Goal: Task Accomplishment & Management: Complete application form

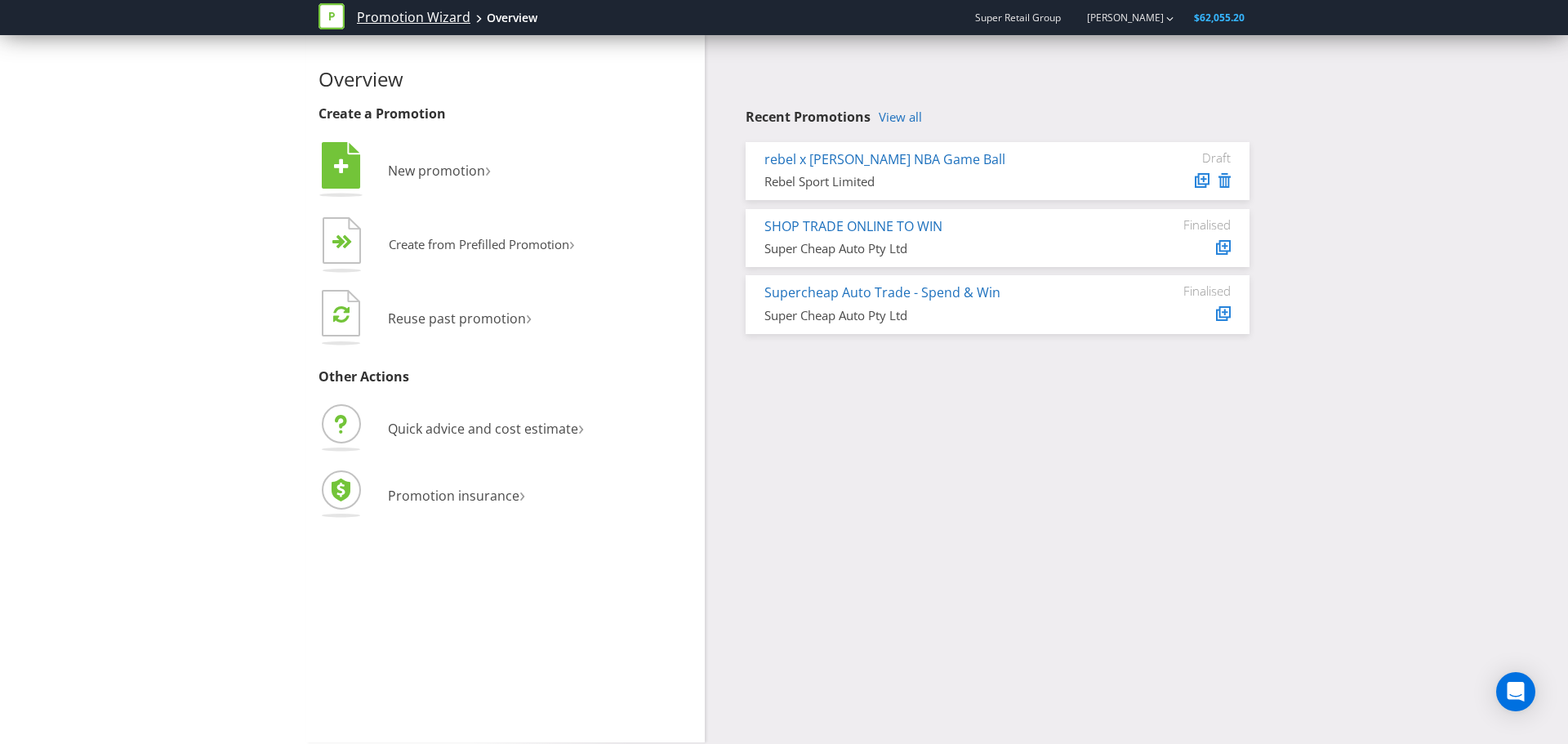
click at [371, 22] on link "Promotion Wizard" at bounding box center [414, 18] width 113 height 19
click at [476, 16] on span at bounding box center [479, 19] width 8 height 8
click at [493, 13] on div "Overview" at bounding box center [512, 18] width 51 height 17
click at [915, 115] on link "View all" at bounding box center [901, 117] width 43 height 14
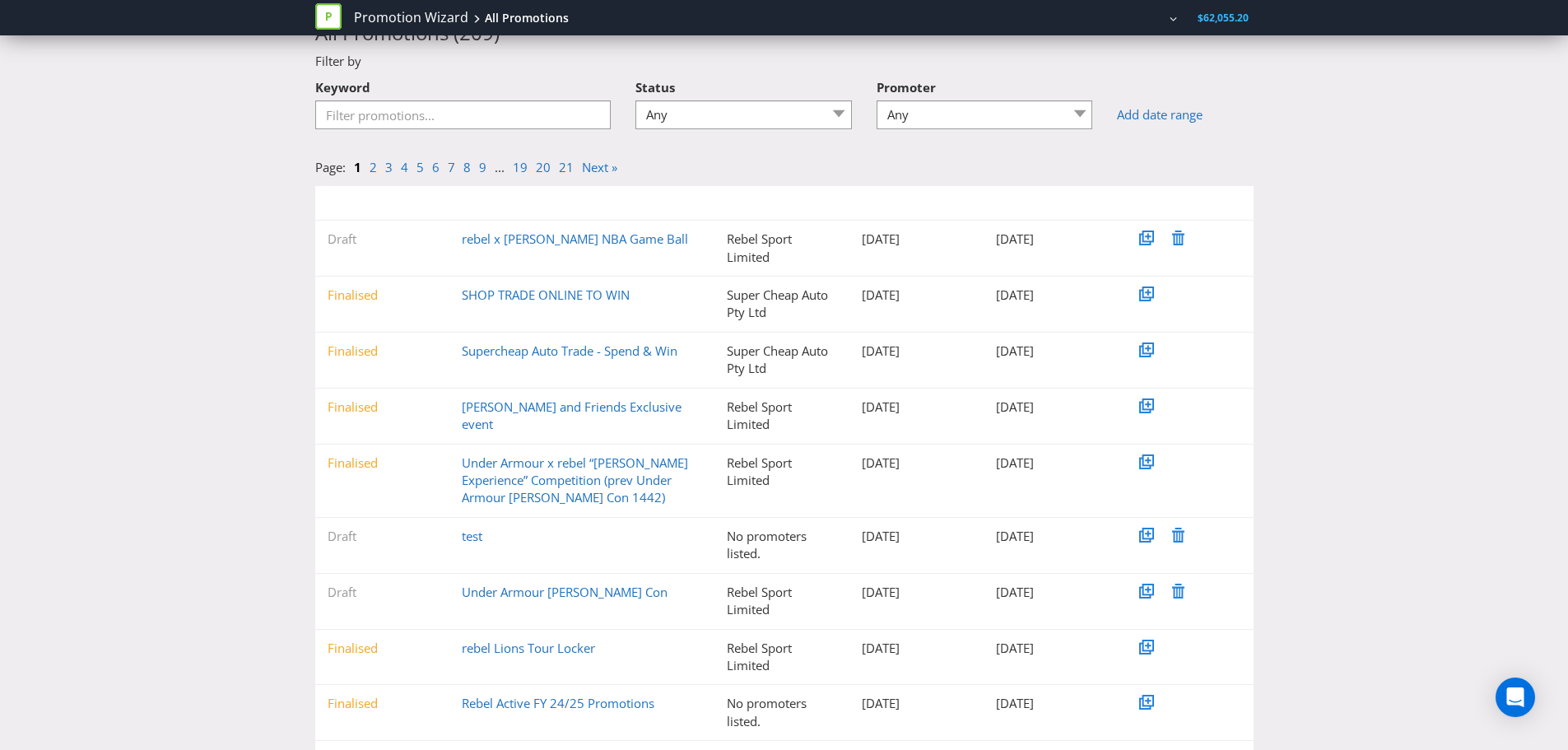
scroll to position [155, 0]
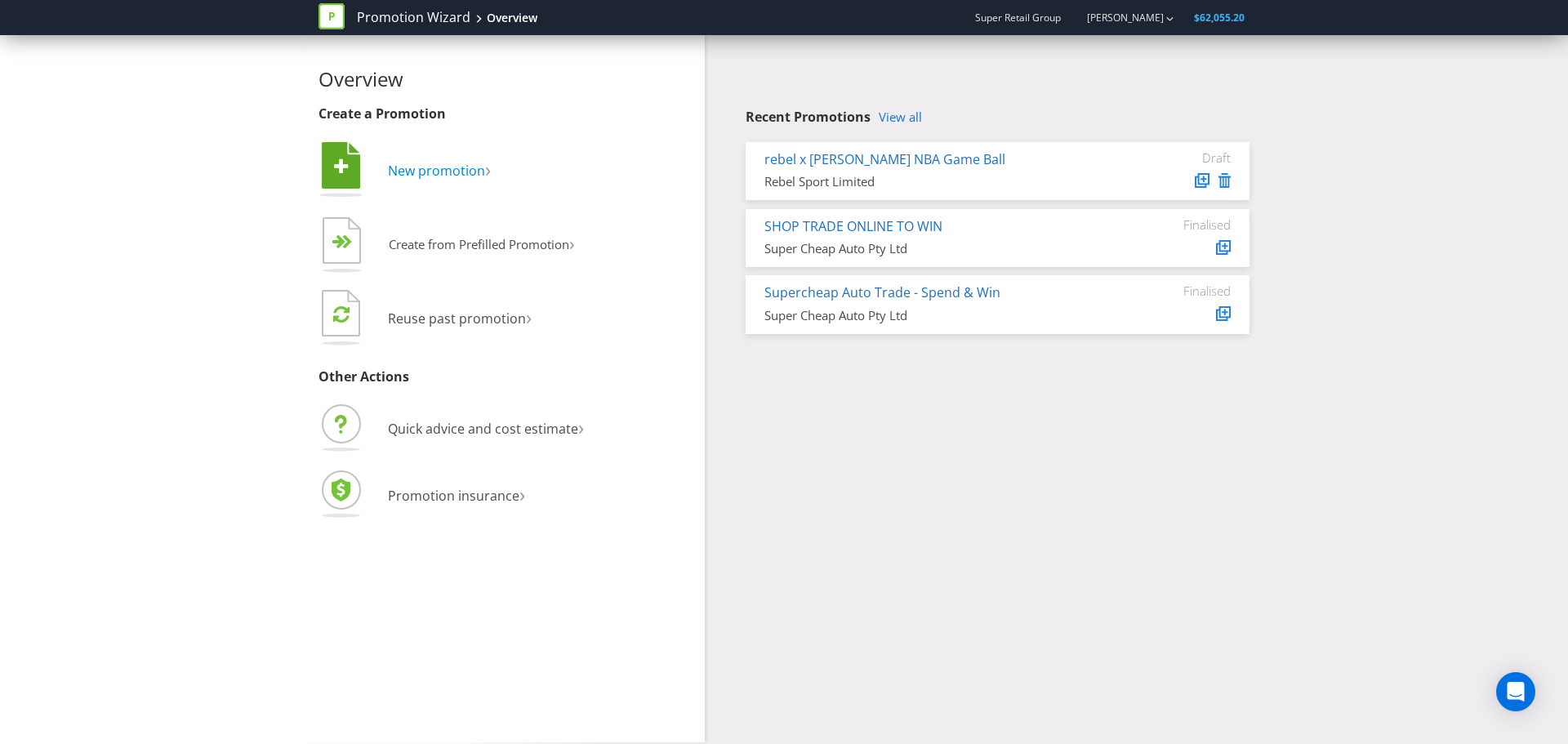
click at [459, 162] on span "New promotion" at bounding box center [436, 171] width 98 height 18
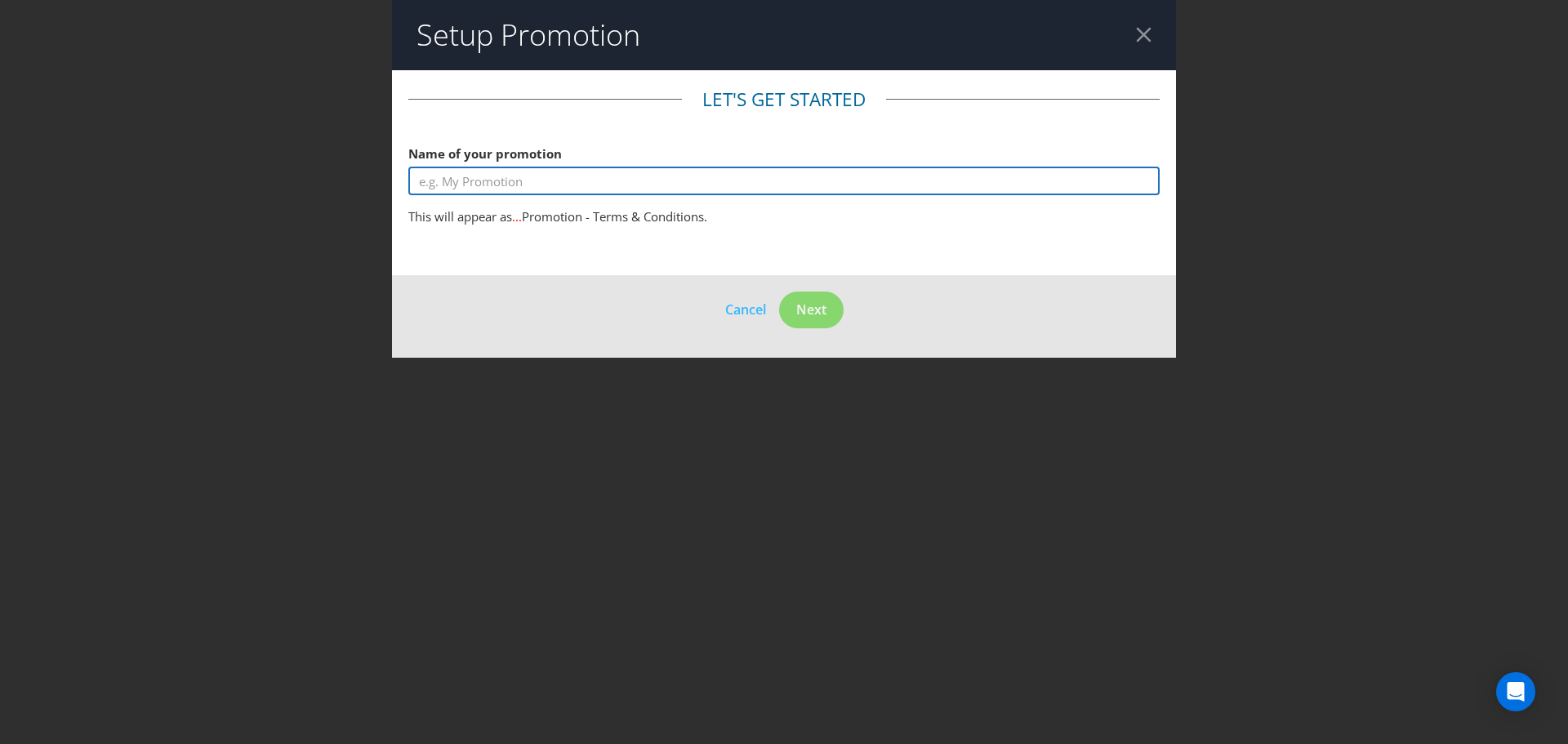
click at [495, 173] on input "text" at bounding box center [784, 181] width 751 height 28
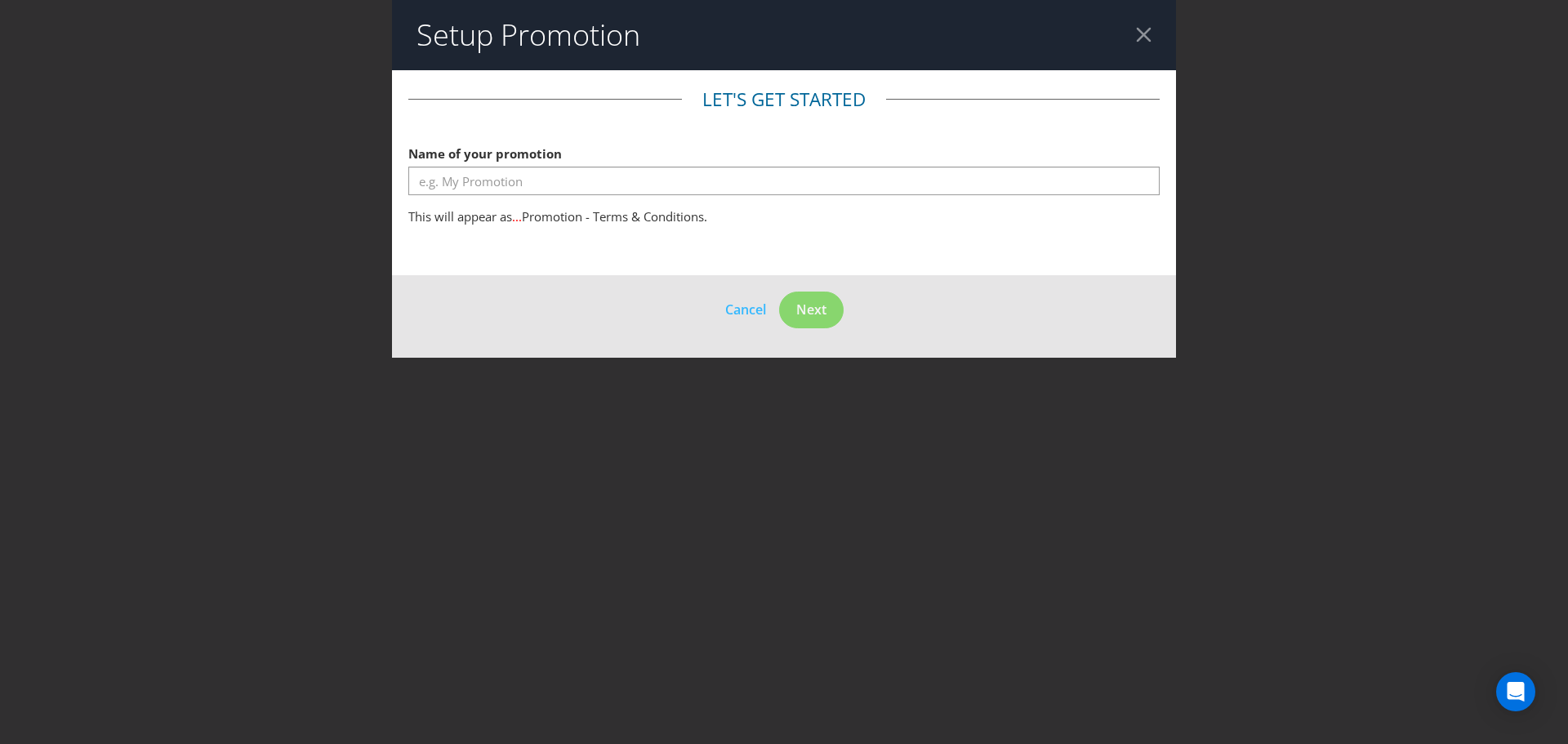
drag, startPoint x: 1123, startPoint y: 29, endPoint x: 1130, endPoint y: 25, distance: 8.1
click at [1130, 25] on header "Setup Promotion" at bounding box center [784, 35] width 784 height 70
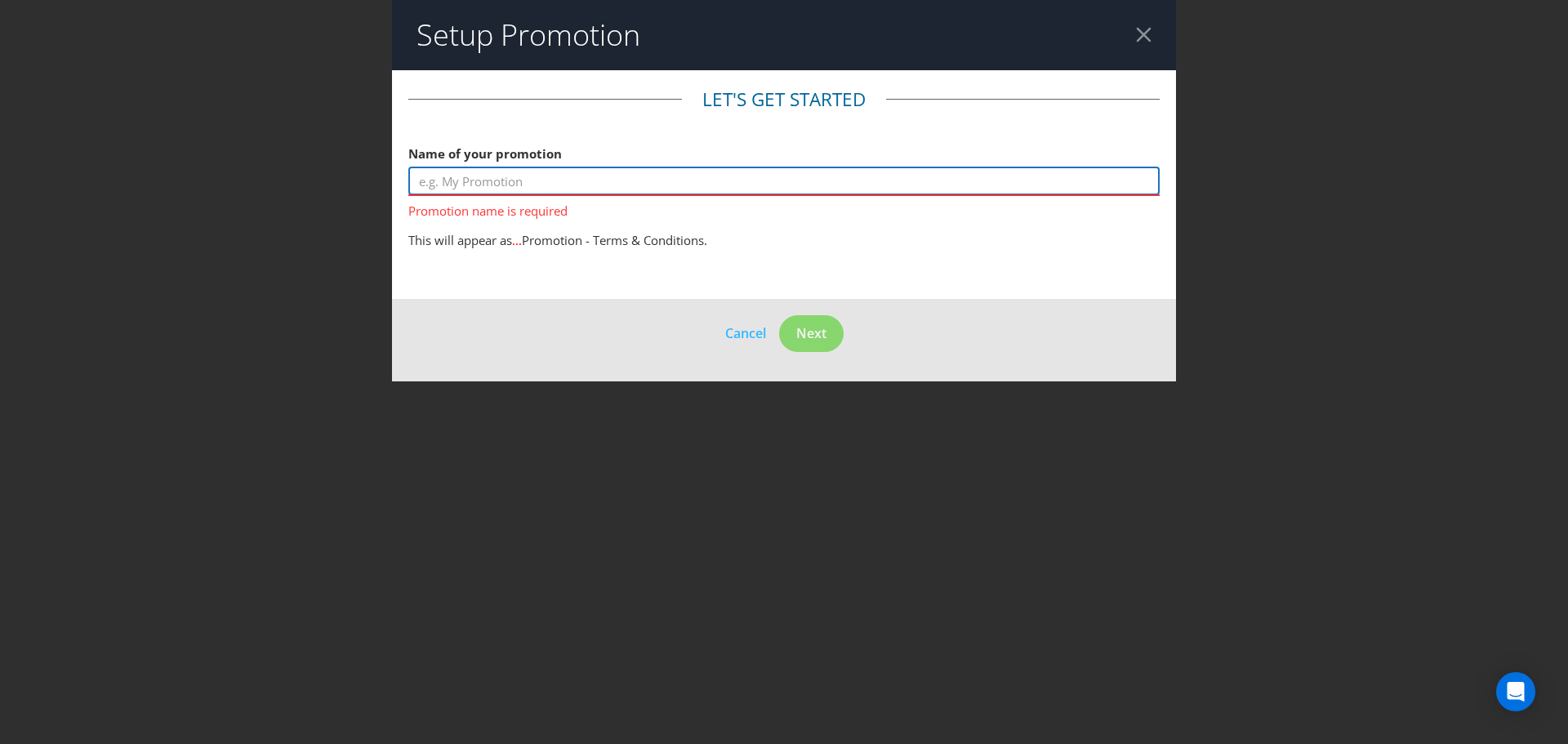
click at [541, 190] on input "text" at bounding box center [784, 181] width 751 height 28
click at [816, 165] on div "Name of your promotion Promotion name is required" at bounding box center [784, 178] width 751 height 83
click at [794, 172] on input "text" at bounding box center [784, 181] width 751 height 28
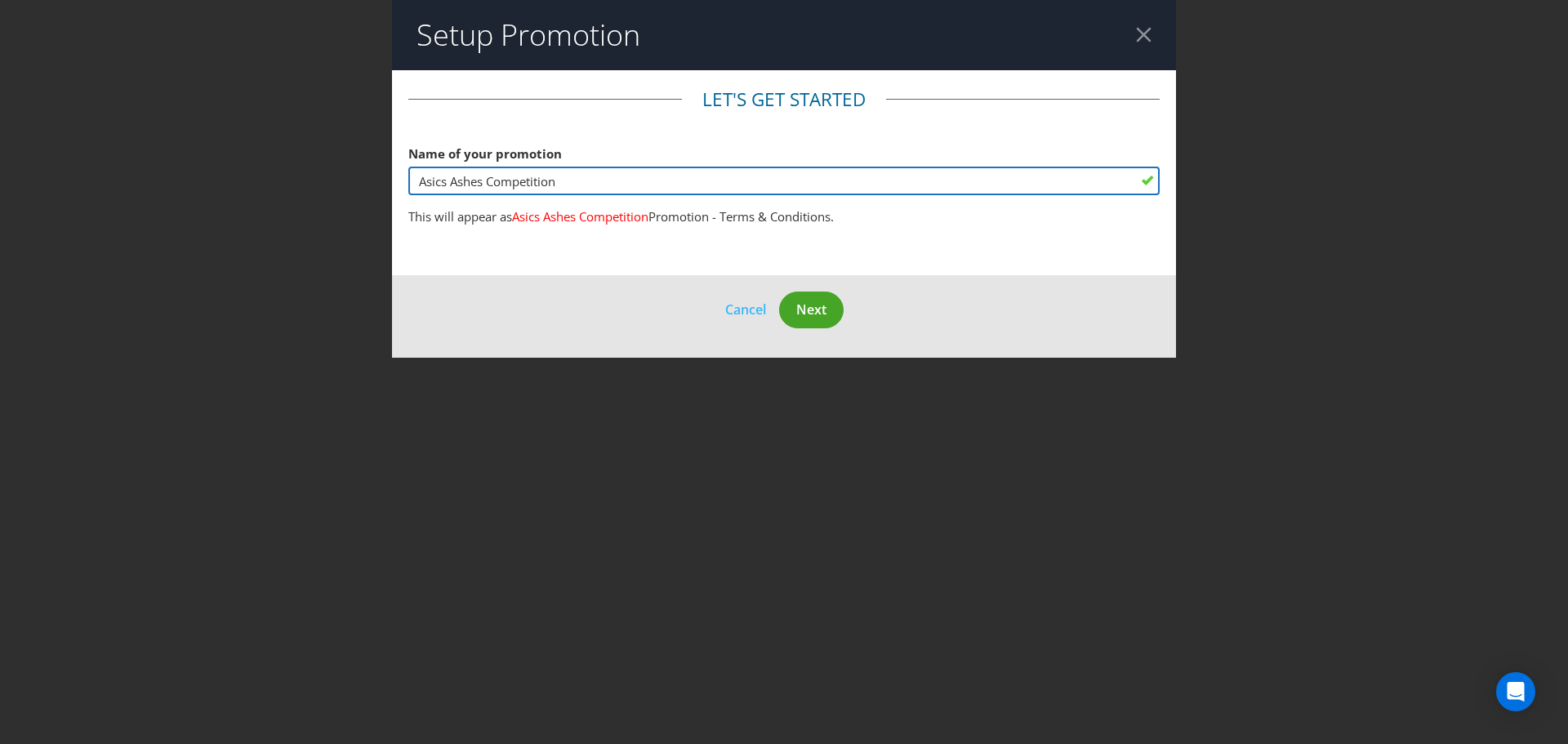
type input "Asics Ashes Competition"
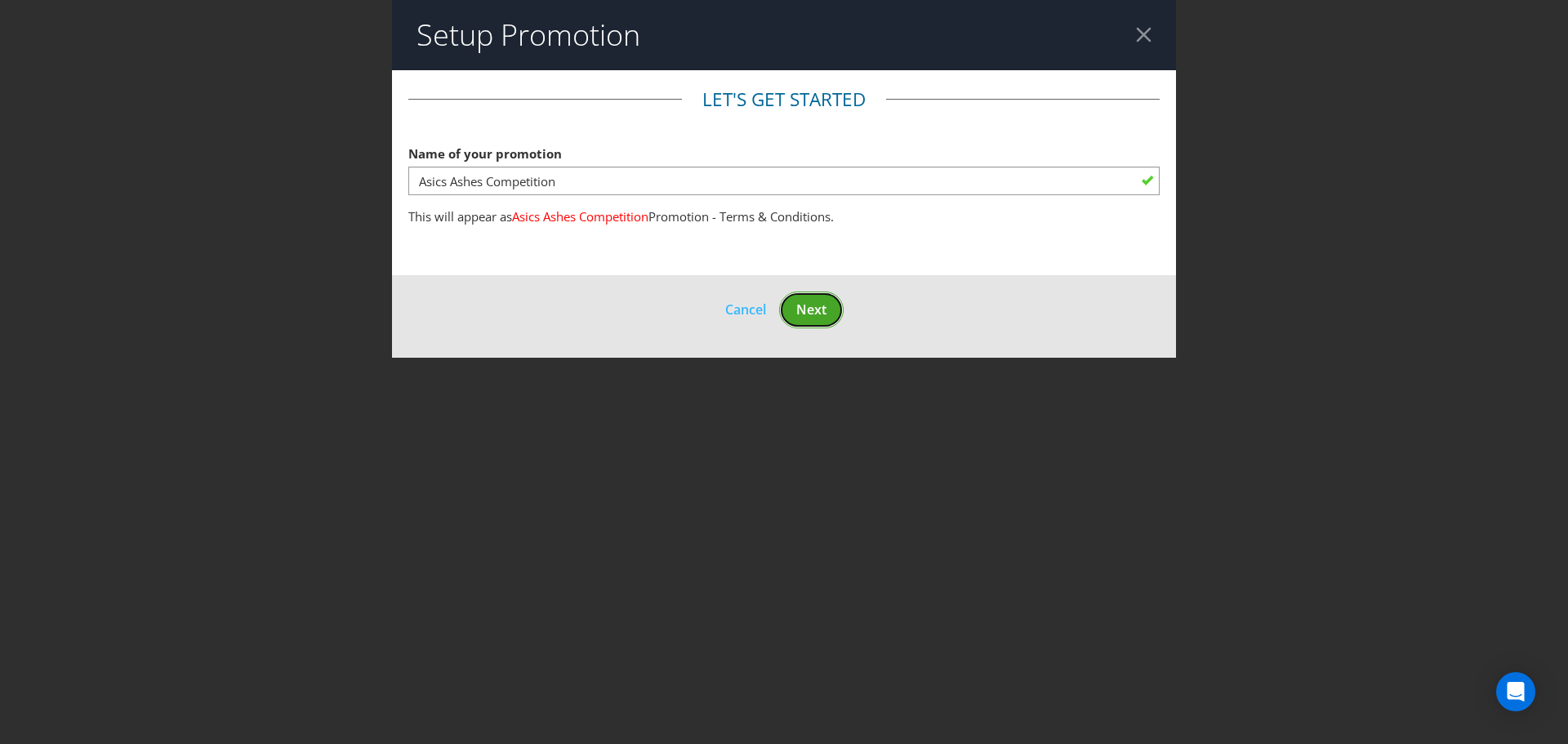
click at [821, 296] on button "Next" at bounding box center [811, 310] width 64 height 37
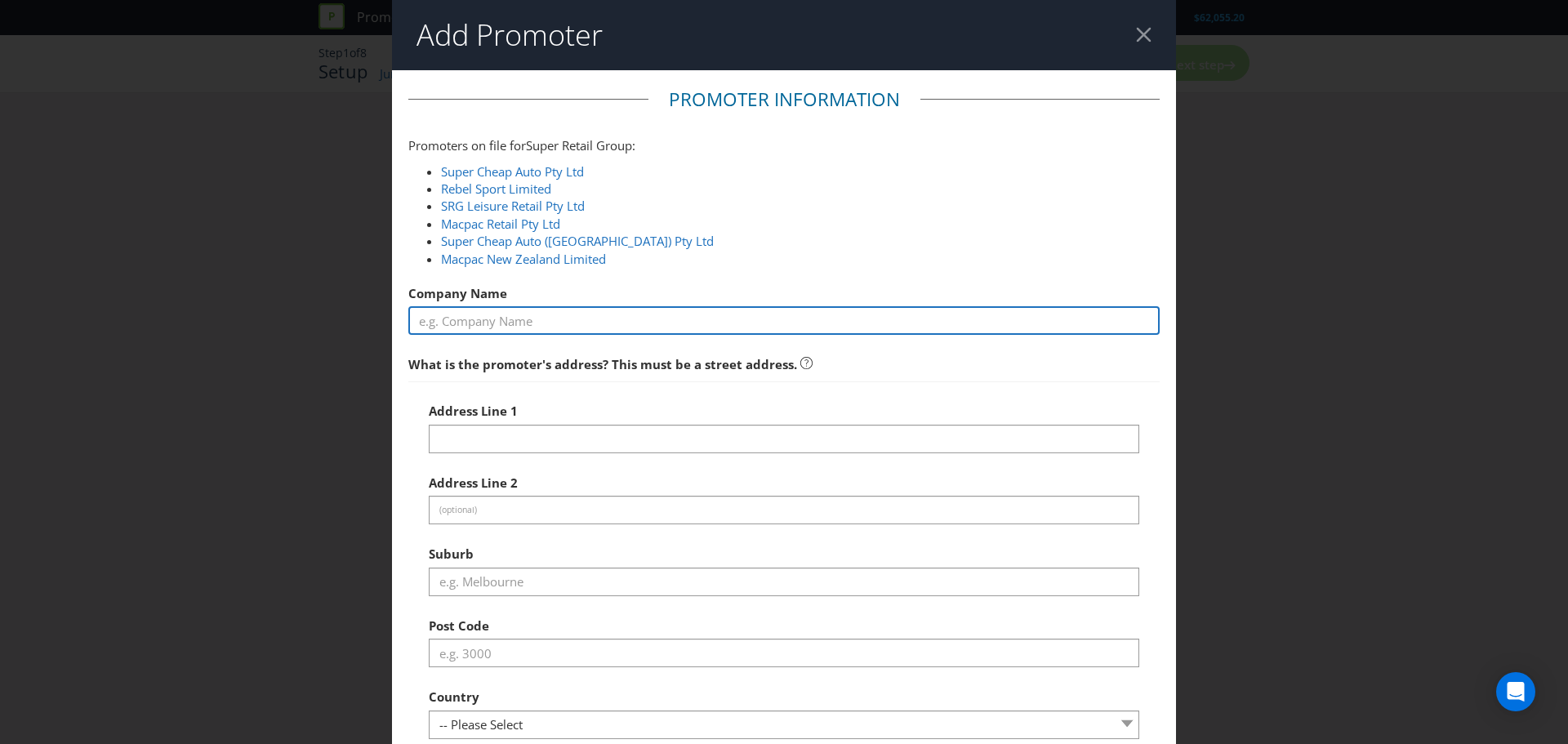
click at [778, 329] on input "text" at bounding box center [784, 320] width 751 height 28
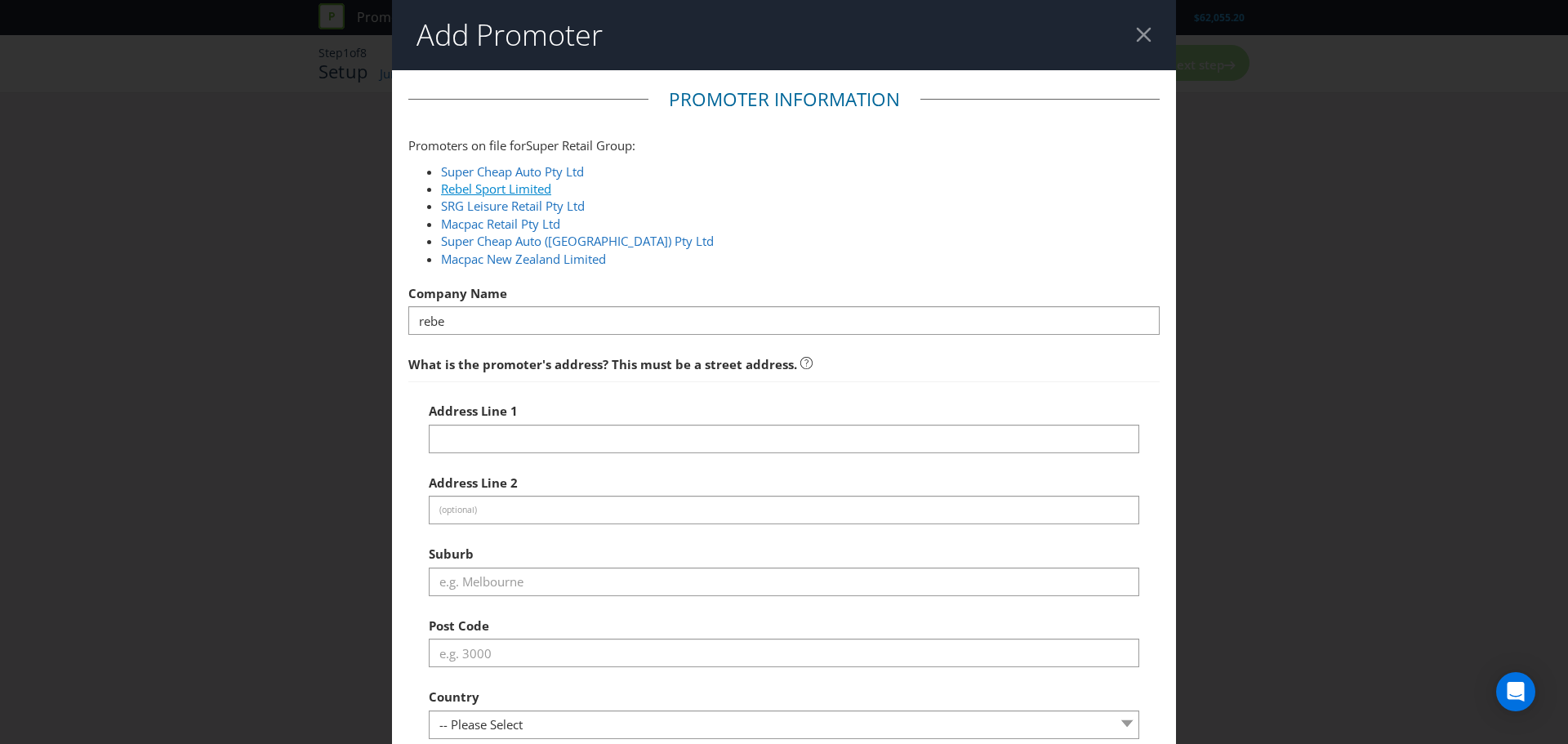
click at [524, 184] on link "Rebel Sport Limited" at bounding box center [496, 189] width 110 height 17
type input "Rebel Sport Limited"
type input "Level 5, 1B Homebush Bay Drive"
type input "Rhodes"
type input "2138"
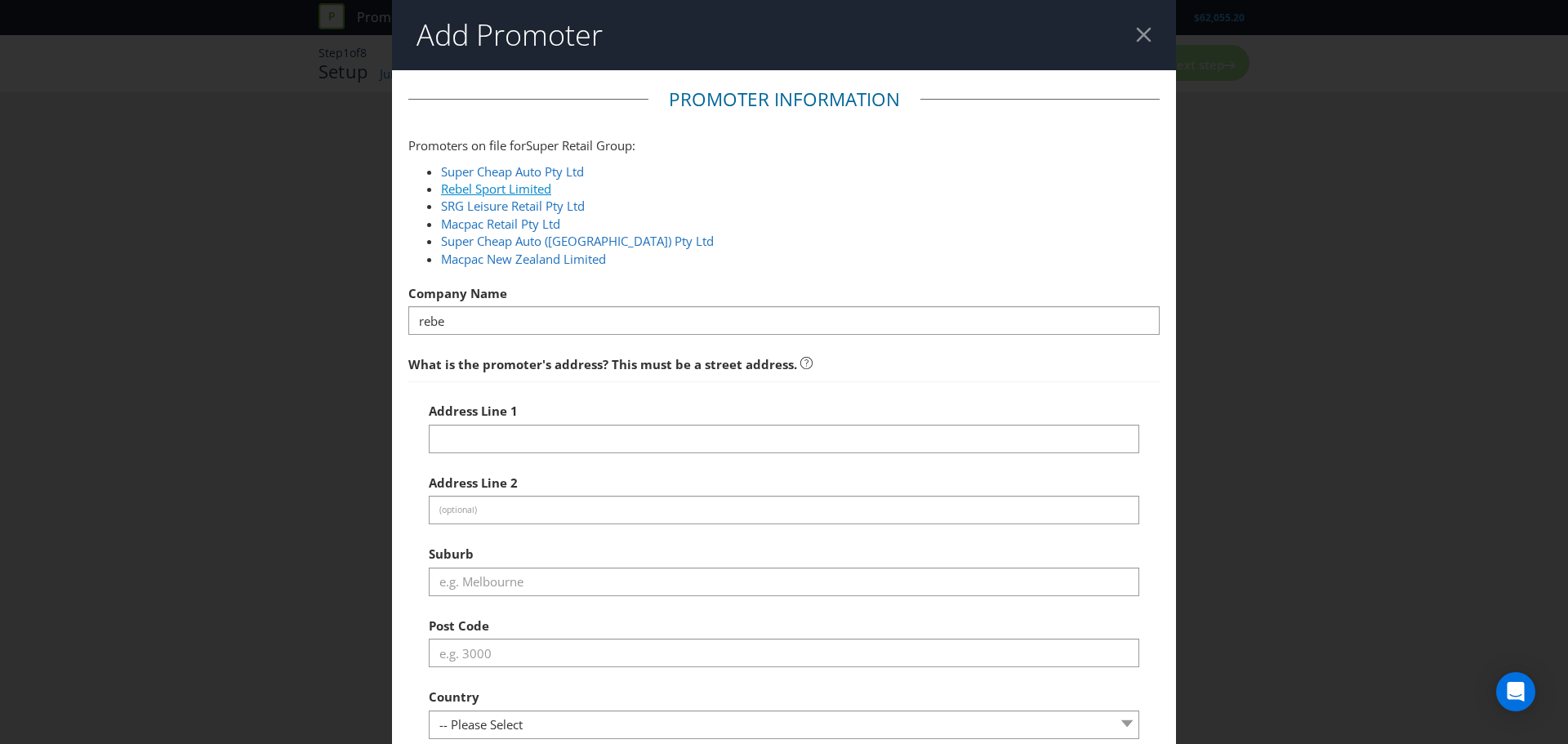
select select "AU"
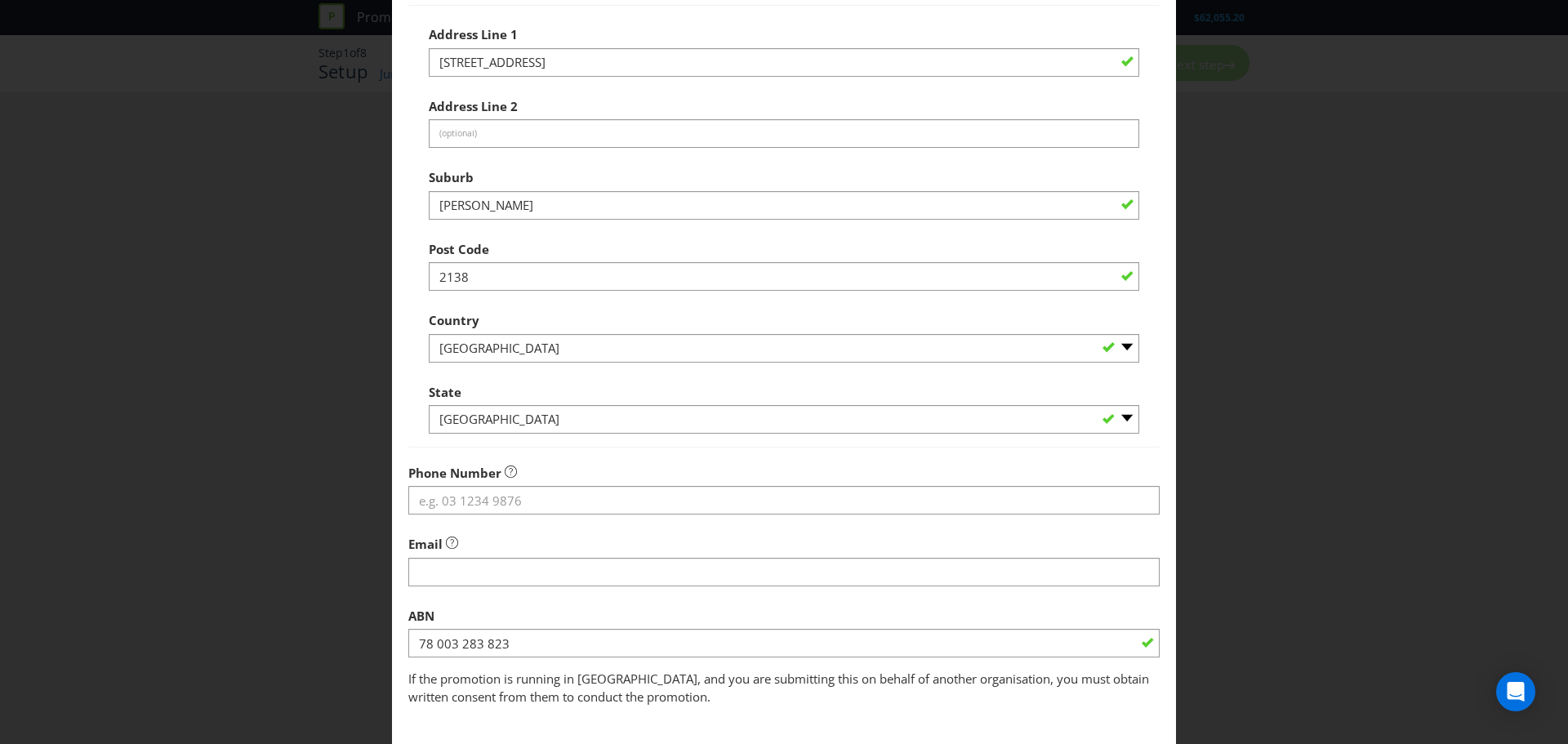
scroll to position [461, 0]
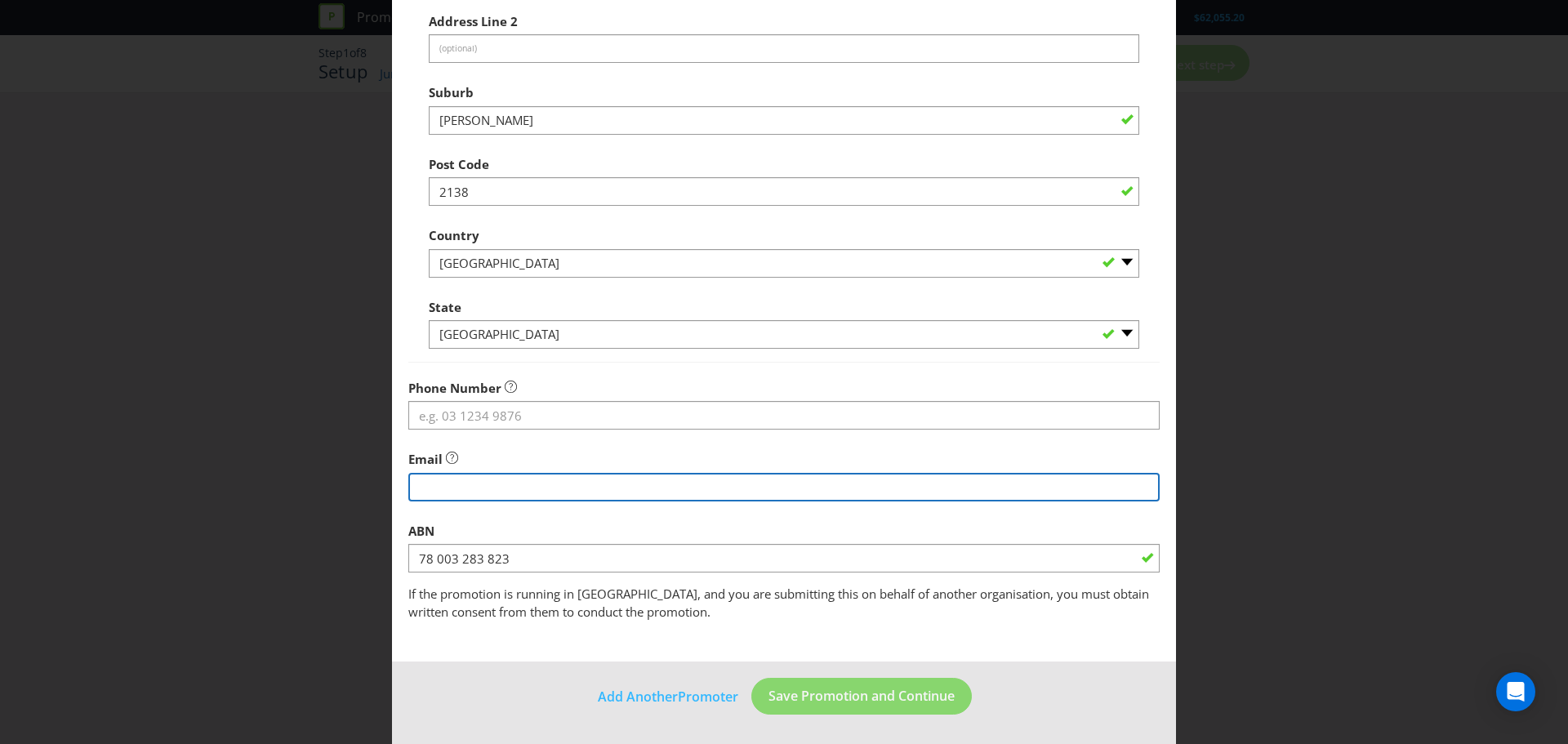
click at [525, 492] on input "string" at bounding box center [784, 487] width 751 height 28
type input "c"
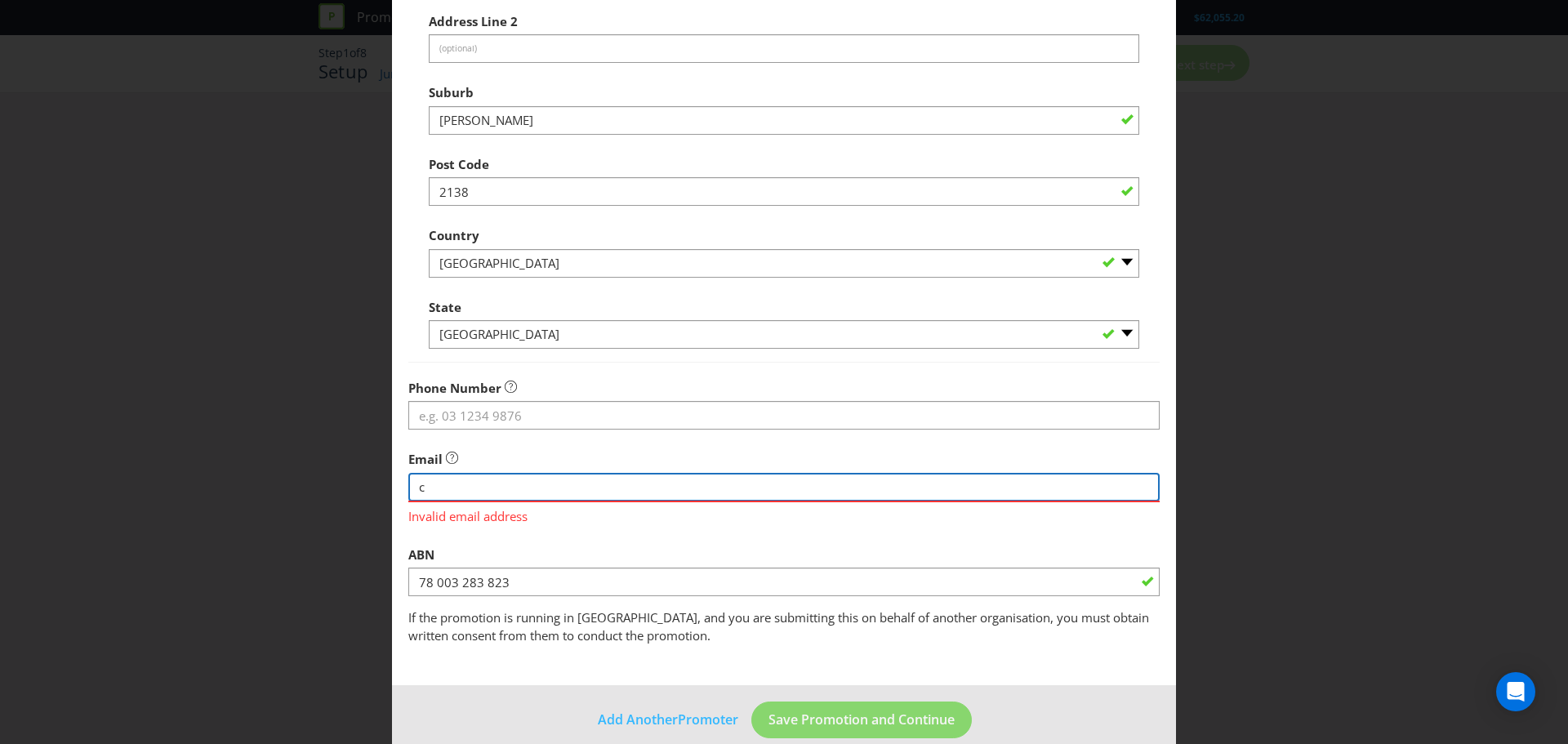
click at [595, 489] on input "string" at bounding box center [784, 487] width 751 height 28
click at [523, 483] on input "string" at bounding box center [784, 487] width 751 height 28
click at [862, 614] on span "If the promotion is running in NSW, and you are submitting this on behalf of an…" at bounding box center [779, 626] width 741 height 33
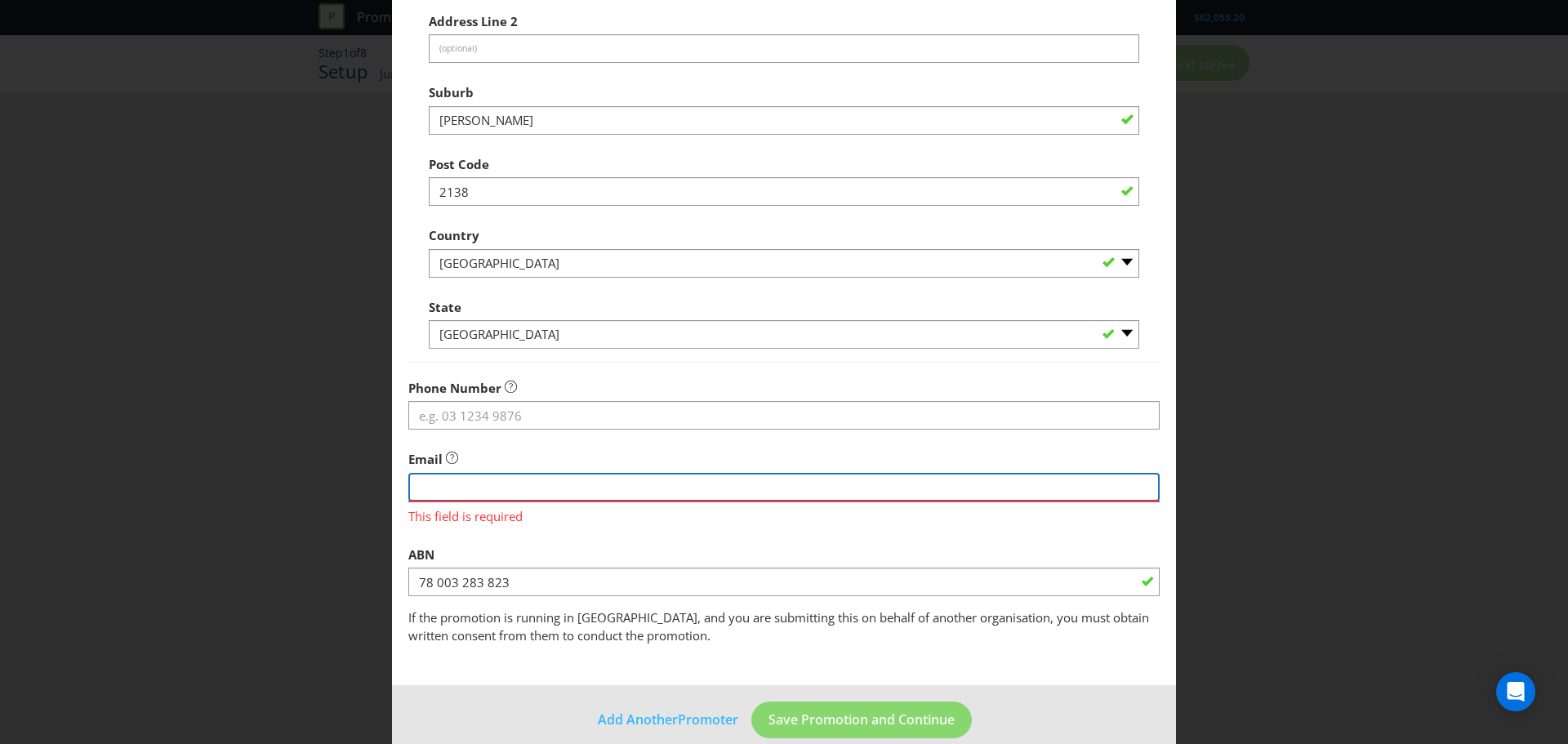
click at [642, 485] on input "string" at bounding box center [784, 487] width 751 height 28
click at [682, 455] on div "Email This field is required" at bounding box center [784, 484] width 751 height 83
click at [550, 493] on input "string" at bounding box center [784, 487] width 751 height 28
type input "xxx.com.au"
click at [601, 513] on span "Invalid email address" at bounding box center [784, 514] width 751 height 23
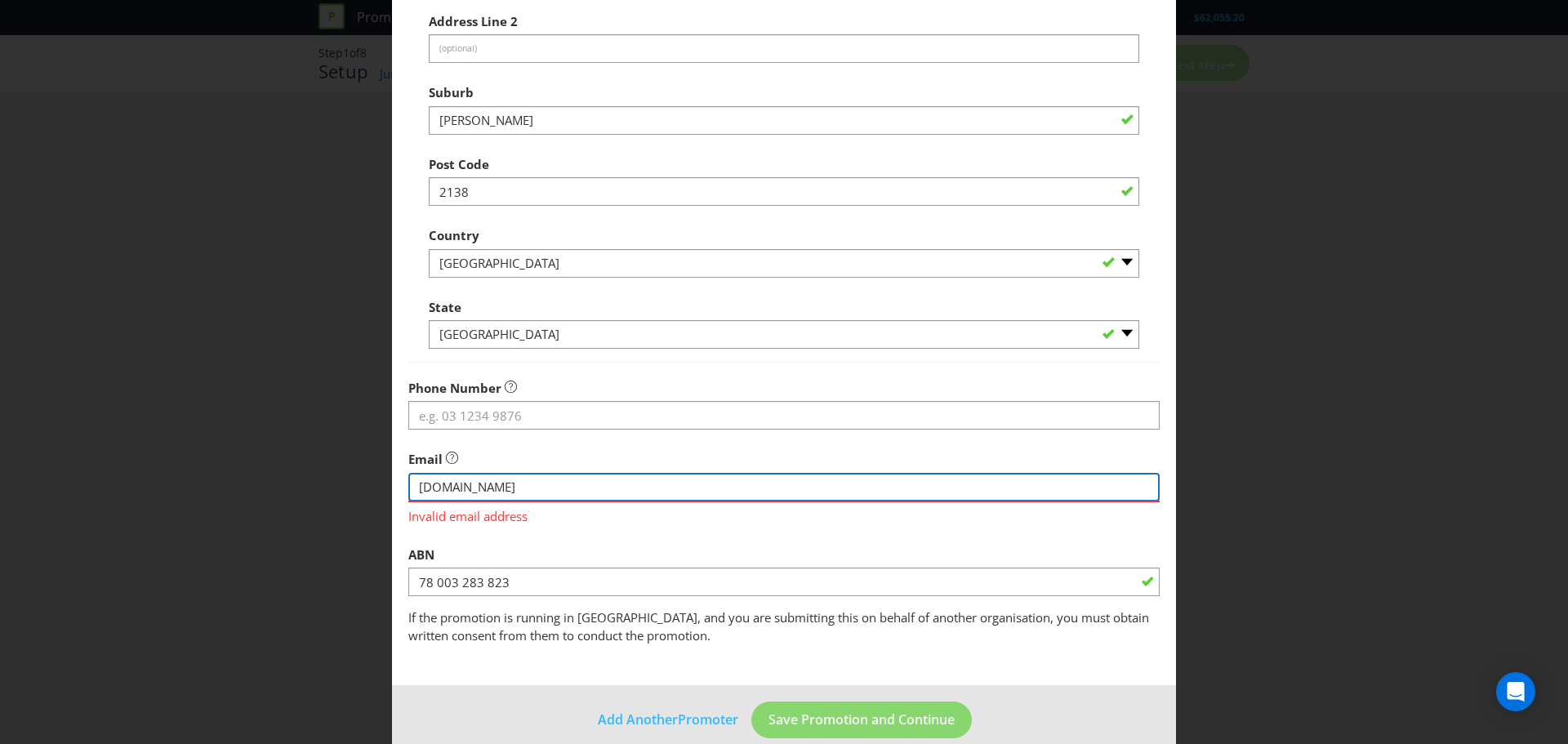
click at [557, 490] on input "string" at bounding box center [784, 487] width 751 height 28
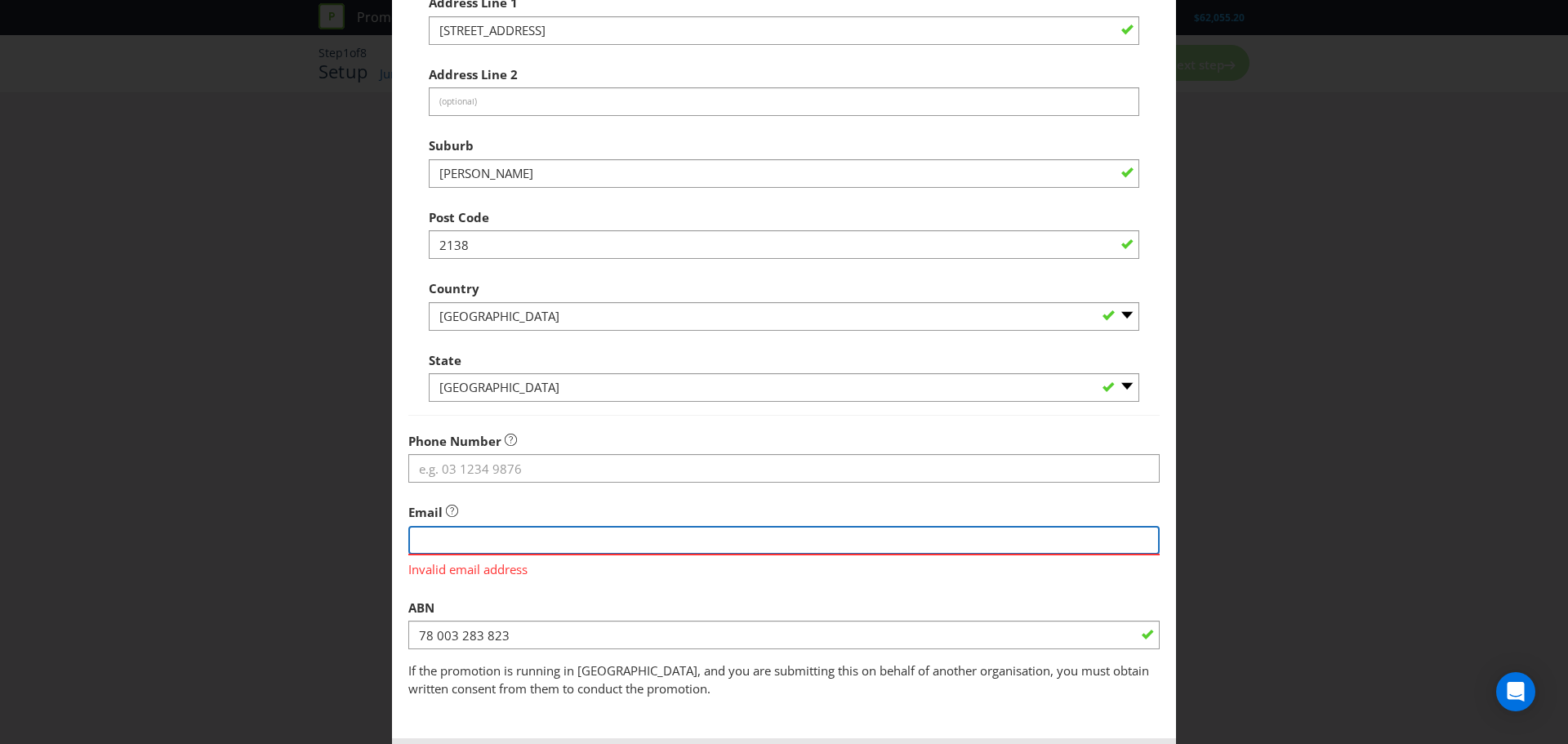
scroll to position [380, 0]
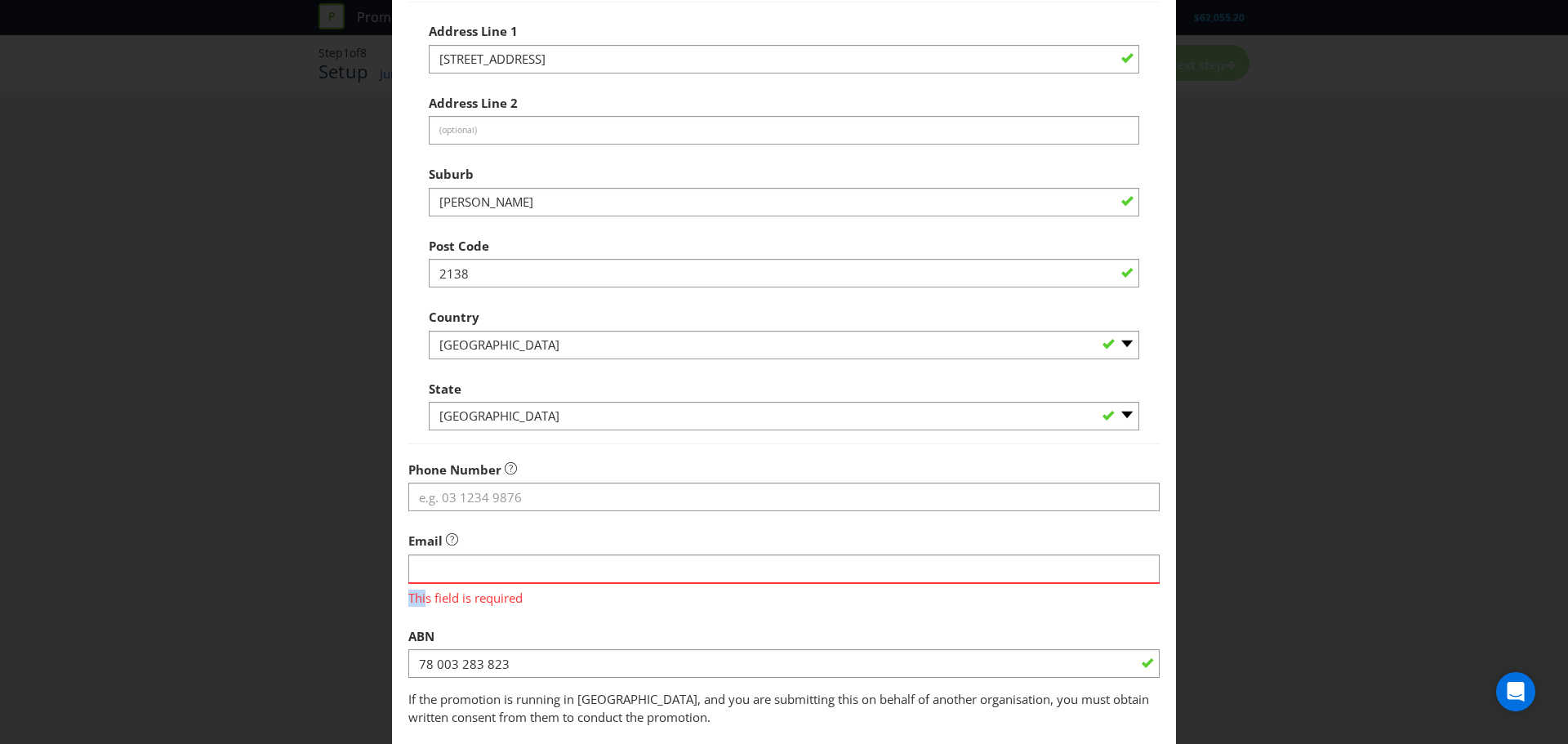
click at [421, 583] on div "Email This field is required" at bounding box center [784, 566] width 751 height 83
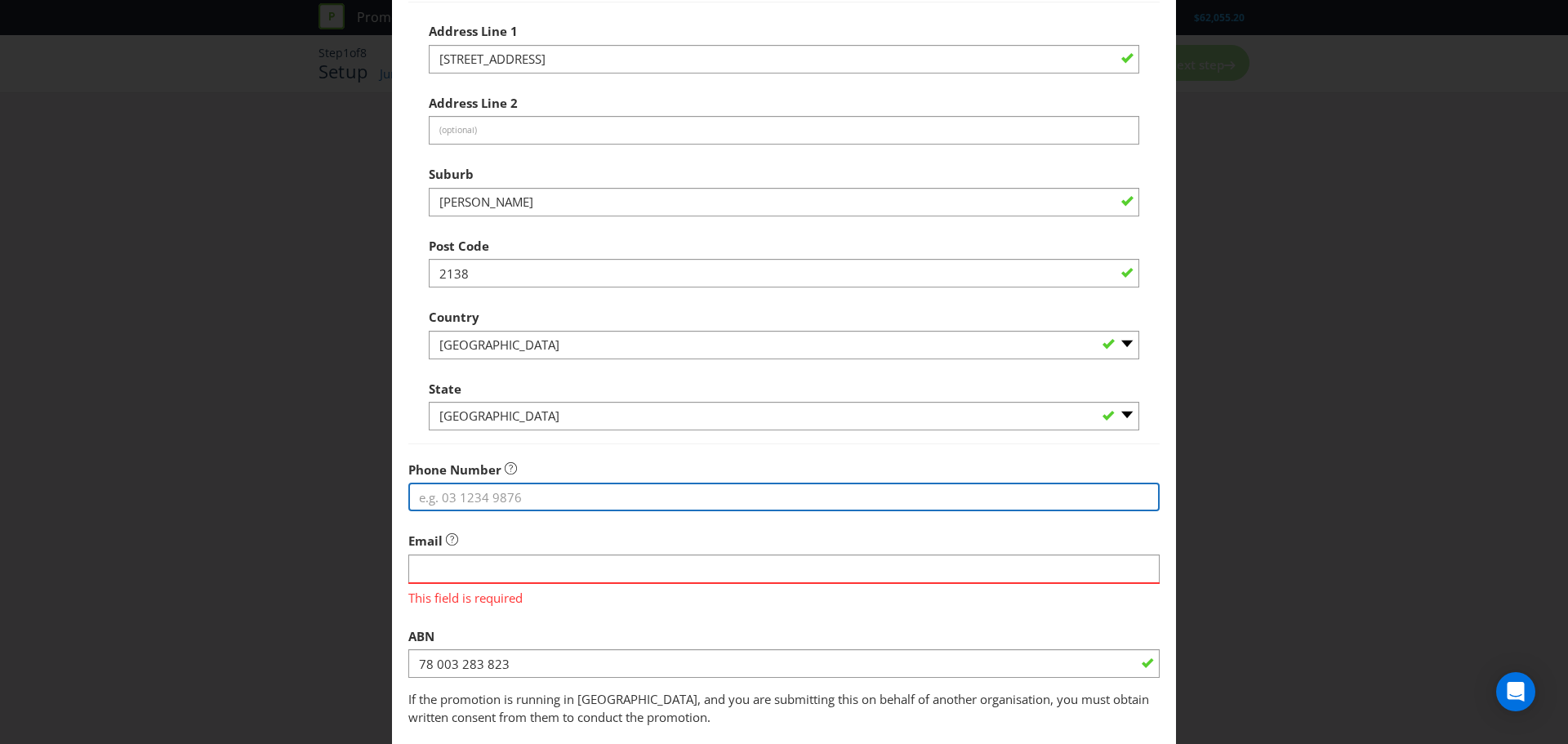
click at [462, 485] on input "tel" at bounding box center [784, 497] width 751 height 28
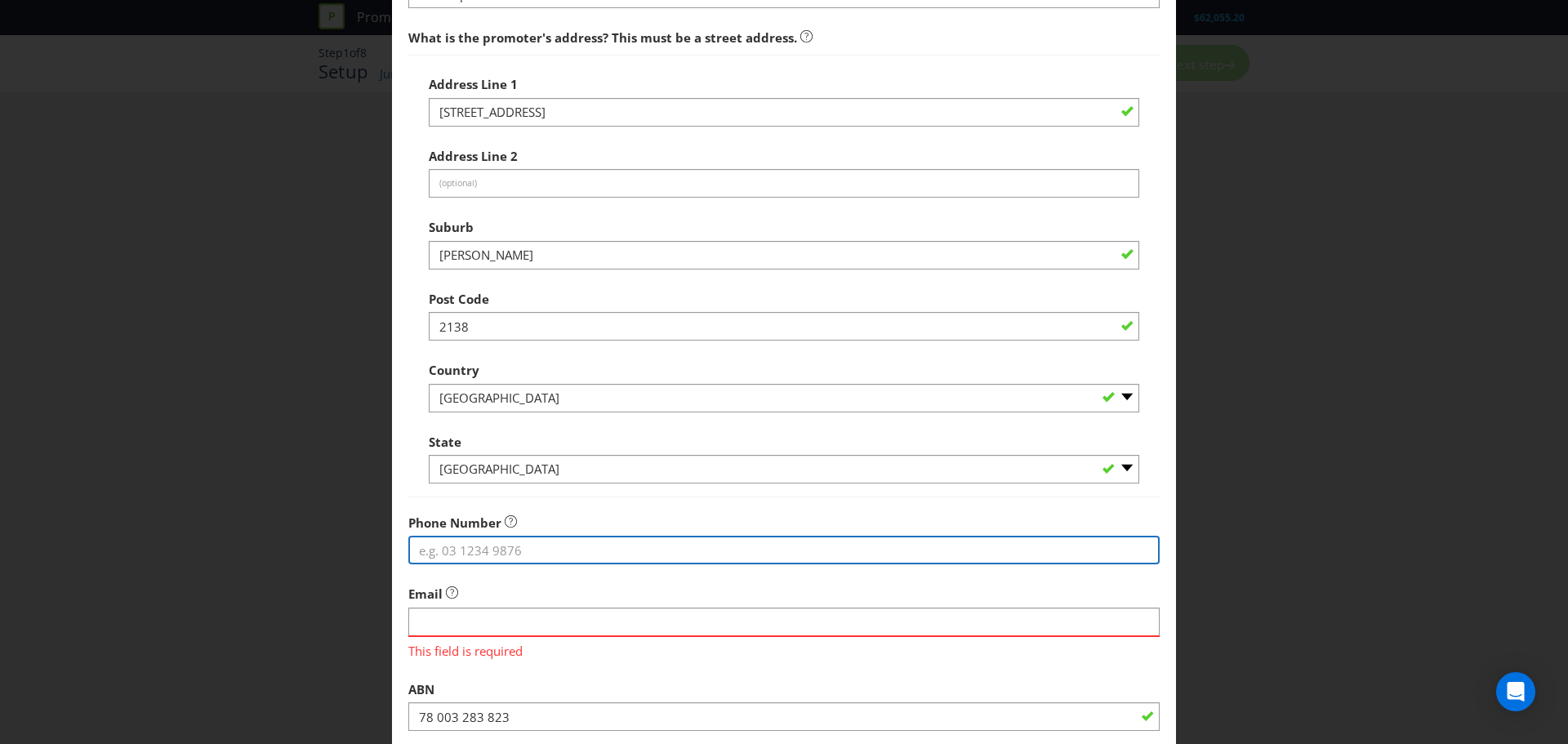
scroll to position [485, 0]
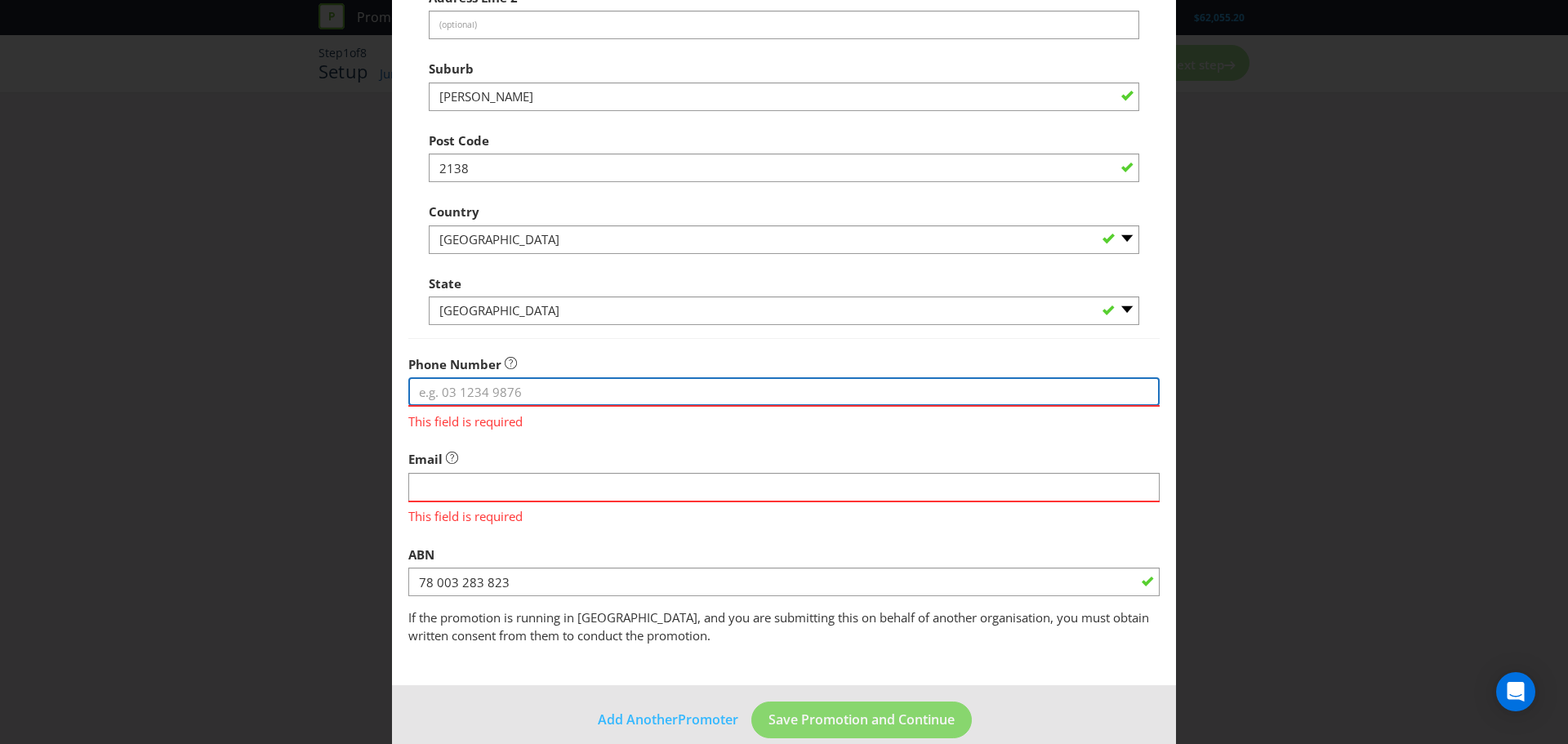
paste input "1300 654 502"
type input "1300 654 502"
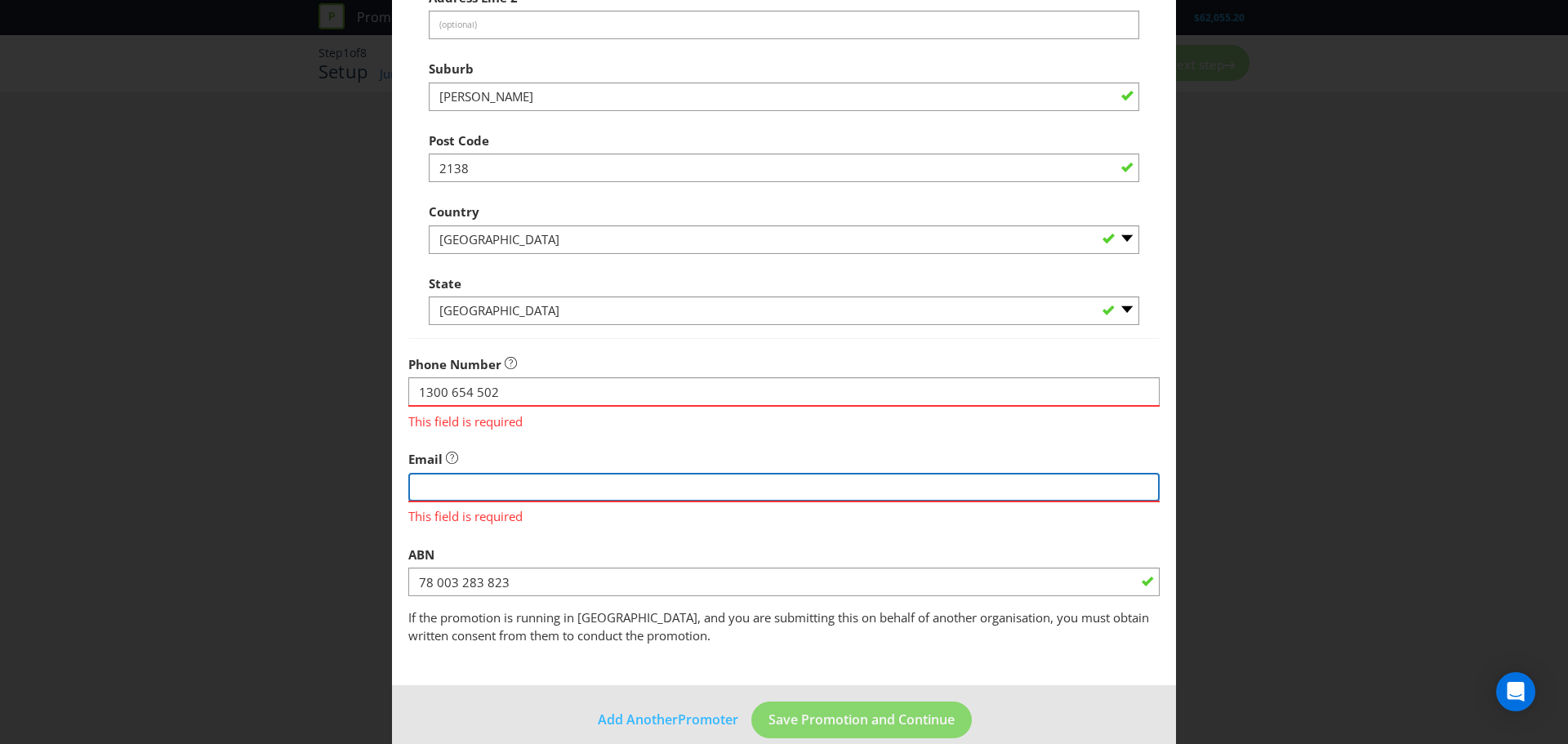
click at [570, 488] on div "Email This field is required" at bounding box center [784, 484] width 751 height 83
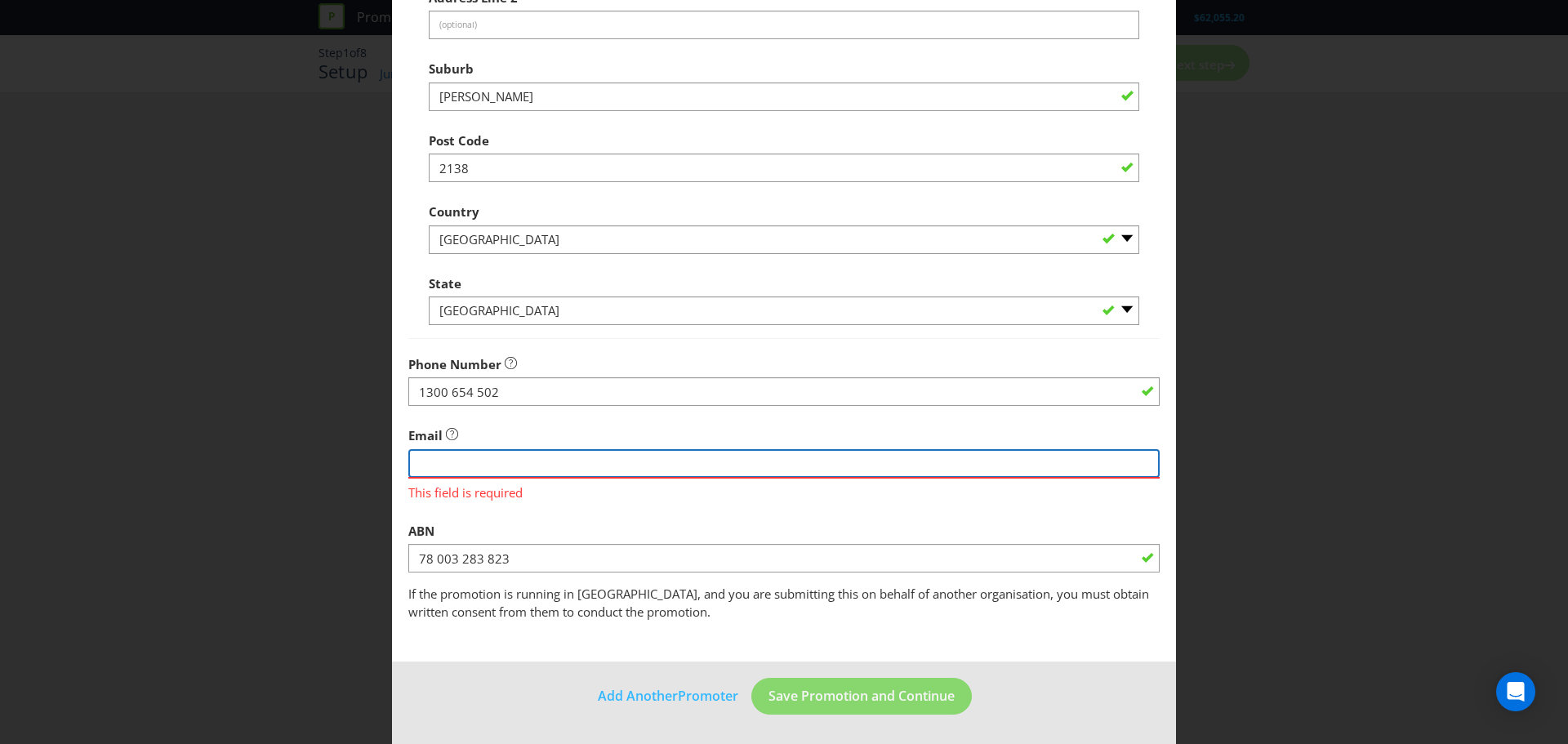
click at [606, 458] on input "string" at bounding box center [784, 464] width 751 height 28
paste input "customercare.rebel@rebelsport.com.au"
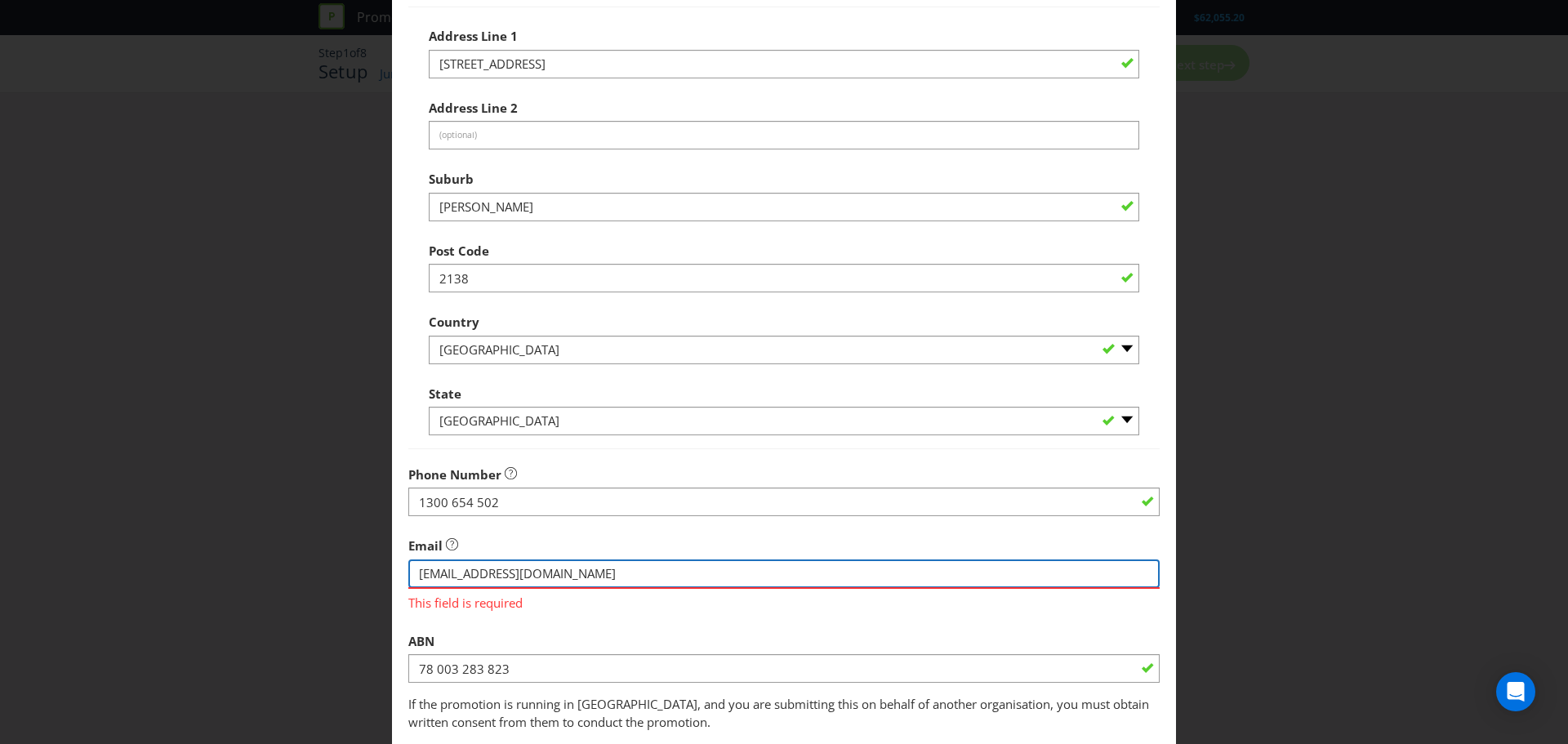
scroll to position [404, 0]
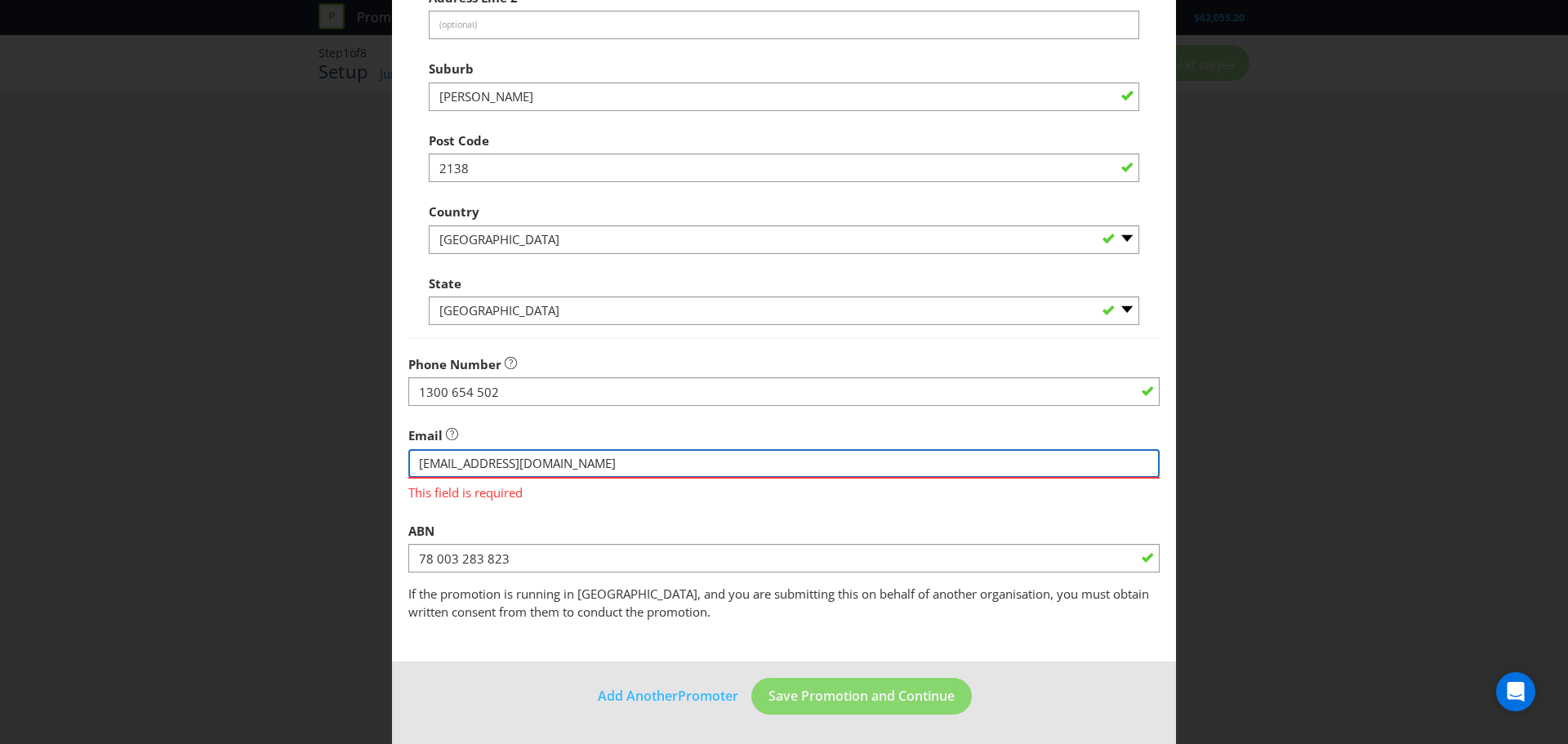
type input "customercare.rebel@rebelsport.com.au"
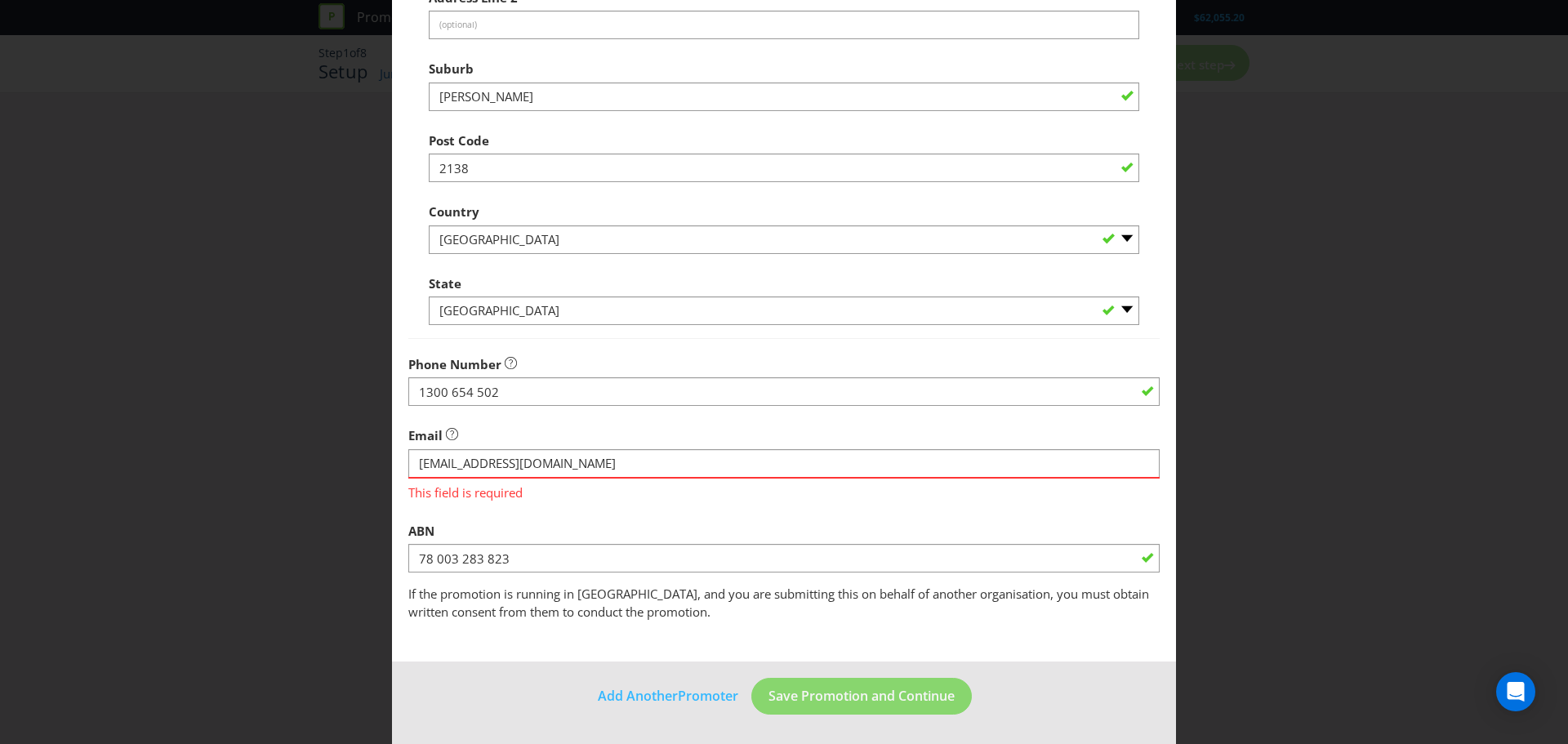
click at [787, 531] on div "ABN 78 003 283 823" at bounding box center [784, 544] width 751 height 59
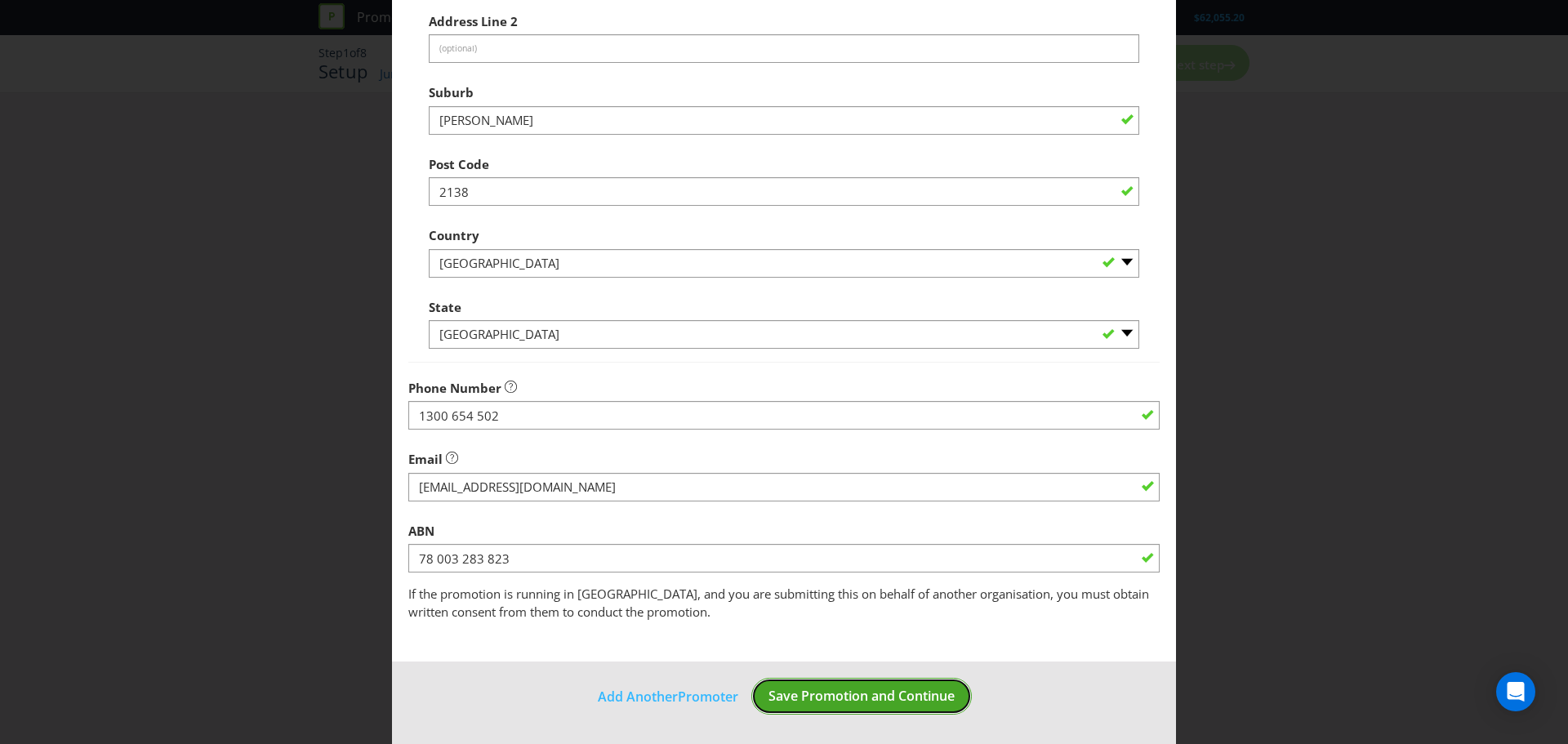
click at [852, 700] on span "Save Promotion and Continue" at bounding box center [862, 696] width 186 height 18
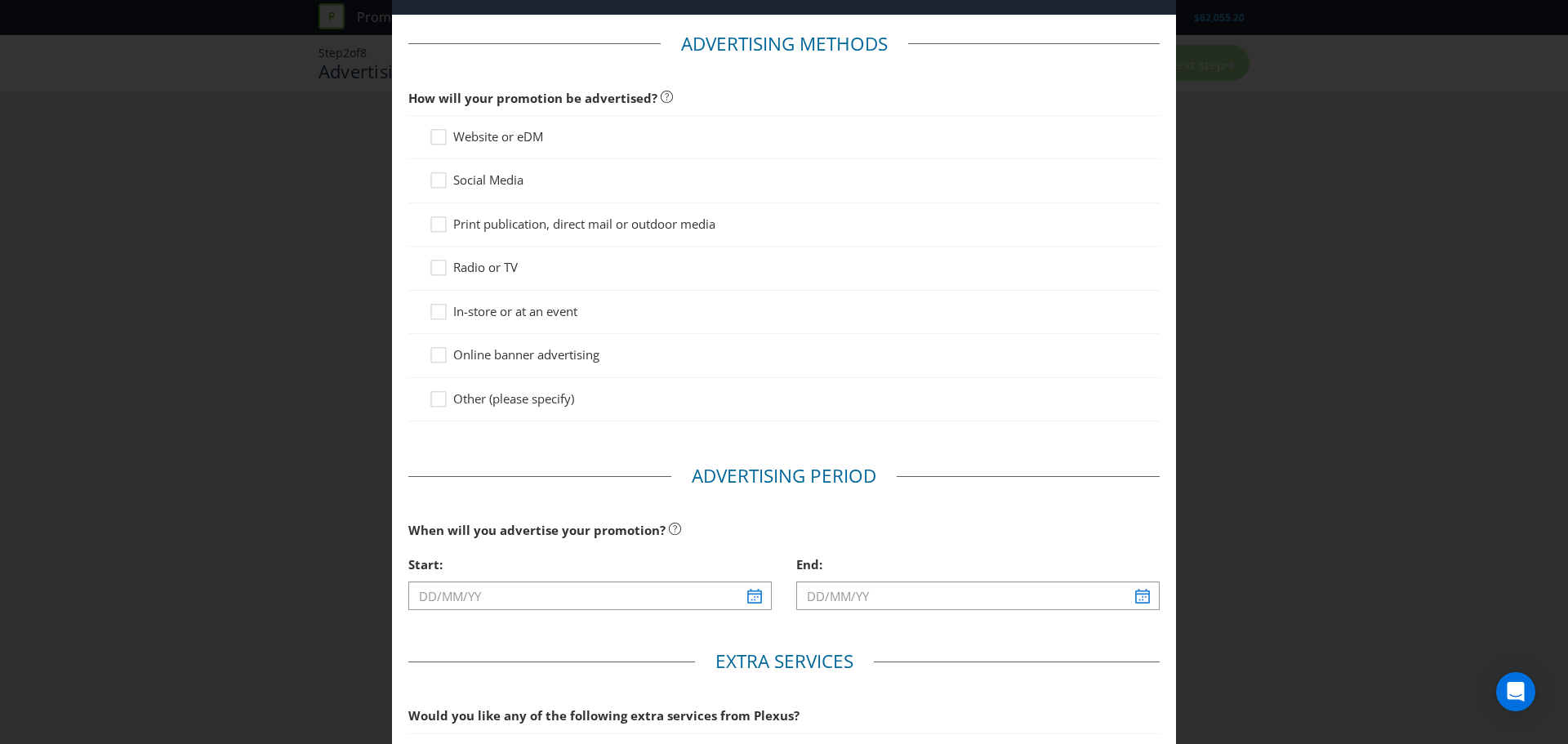
scroll to position [82, 0]
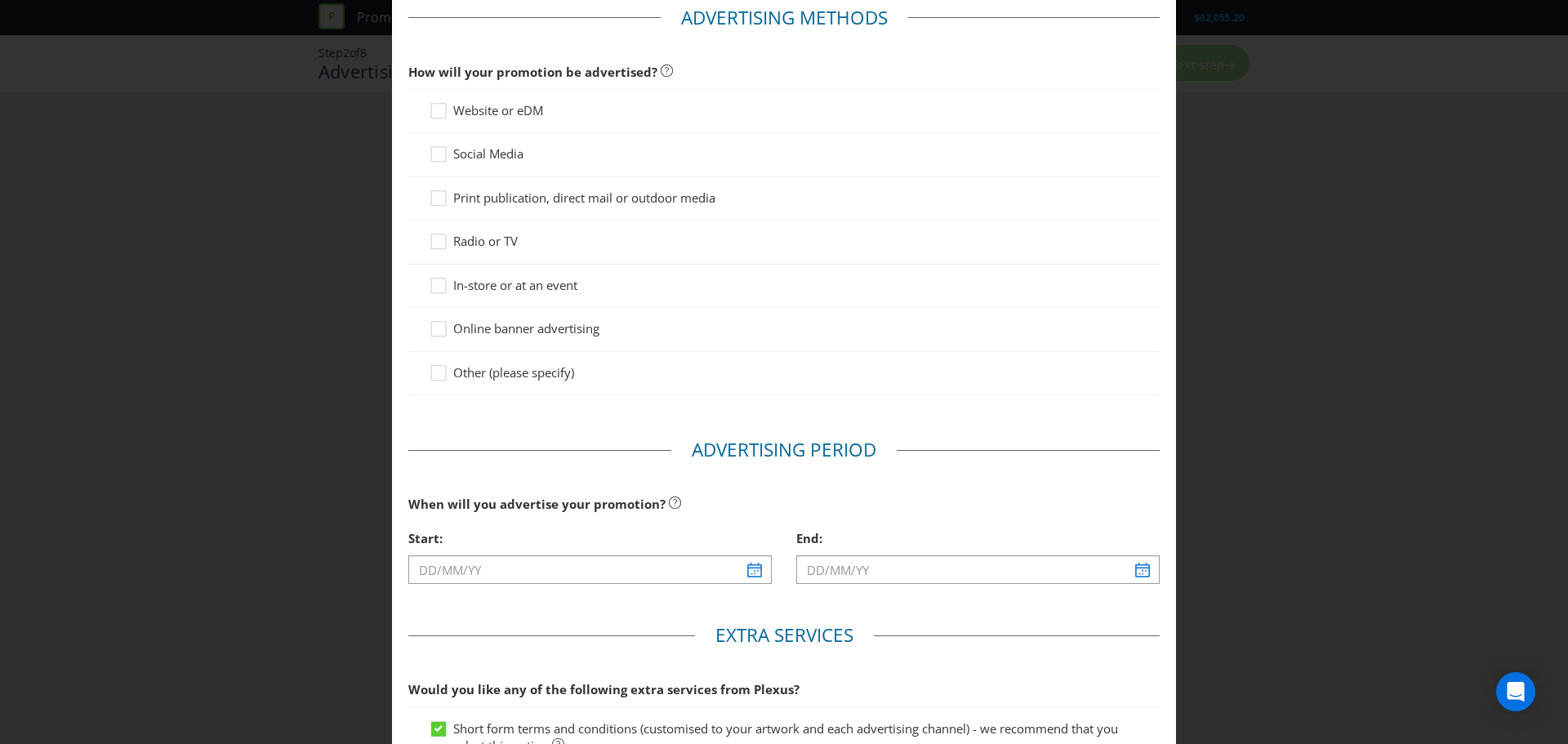
click at [493, 109] on span "Website or eDM" at bounding box center [499, 110] width 90 height 17
click at [0, 0] on input "Website or eDM" at bounding box center [0, 0] width 0 height 0
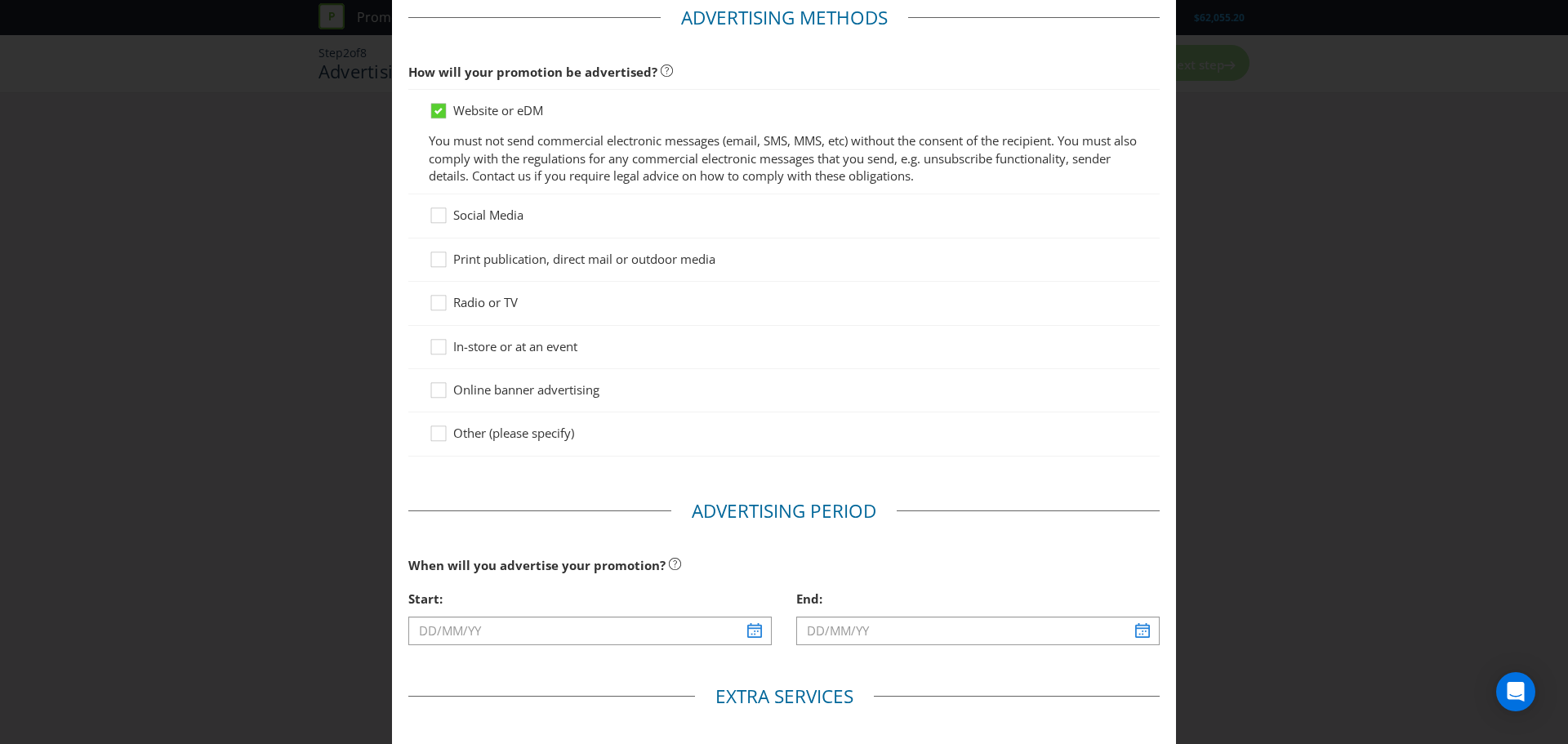
click at [537, 350] on span "In-store or at an event" at bounding box center [515, 346] width 124 height 17
click at [0, 0] on input "In-store or at an event" at bounding box center [0, 0] width 0 height 0
click at [504, 207] on span "Social Media" at bounding box center [489, 215] width 70 height 17
click at [0, 0] on input "Social Media" at bounding box center [0, 0] width 0 height 0
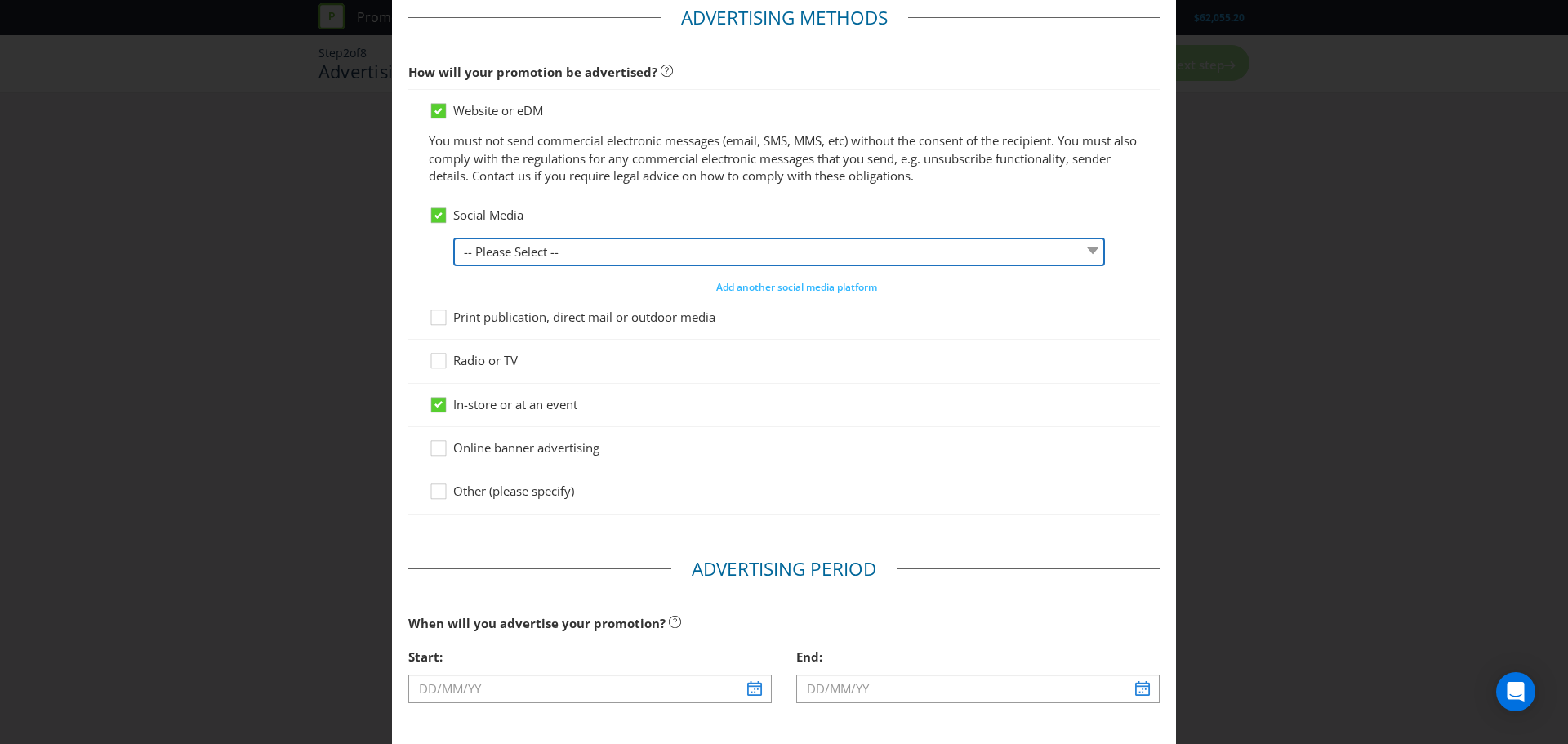
click at [523, 262] on select "-- Please Select -- Facebook X Instagram Snapchat LinkedIn Pinterest Tumblr You…" at bounding box center [779, 252] width 651 height 28
select select "FACEBOOK"
click at [454, 238] on select "-- Please Select -- Facebook X Instagram Snapchat LinkedIn Pinterest Tumblr You…" at bounding box center [779, 252] width 651 height 28
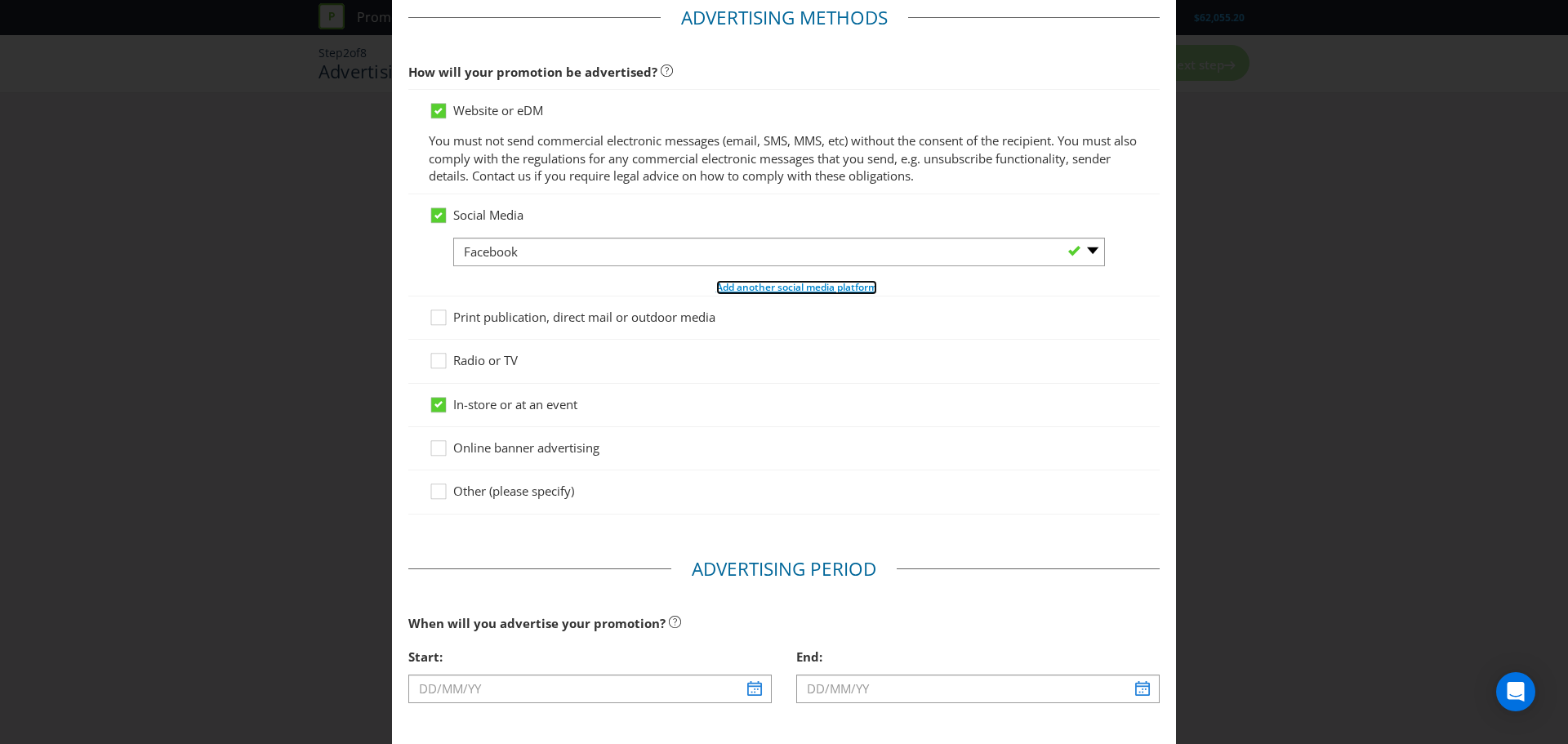
click at [761, 289] on span "Add another social media platform" at bounding box center [797, 287] width 161 height 14
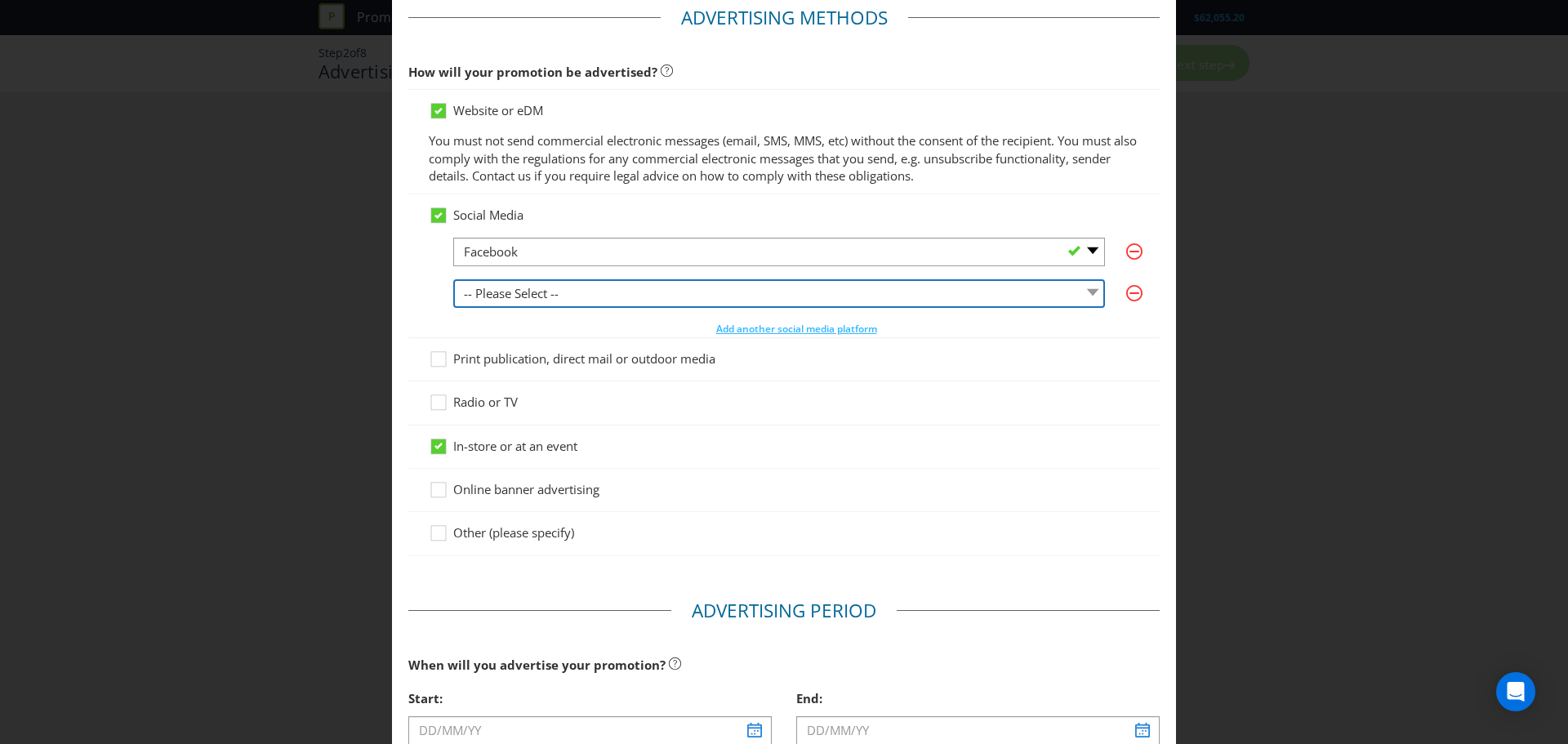
click at [577, 298] on select "-- Please Select -- Facebook X Instagram Snapchat LinkedIn Pinterest Tumblr You…" at bounding box center [779, 294] width 651 height 28
select select "INSTAGRAM"
click at [454, 279] on select "-- Please Select -- Facebook X Instagram Snapchat LinkedIn Pinterest Tumblr You…" at bounding box center [779, 294] width 651 height 28
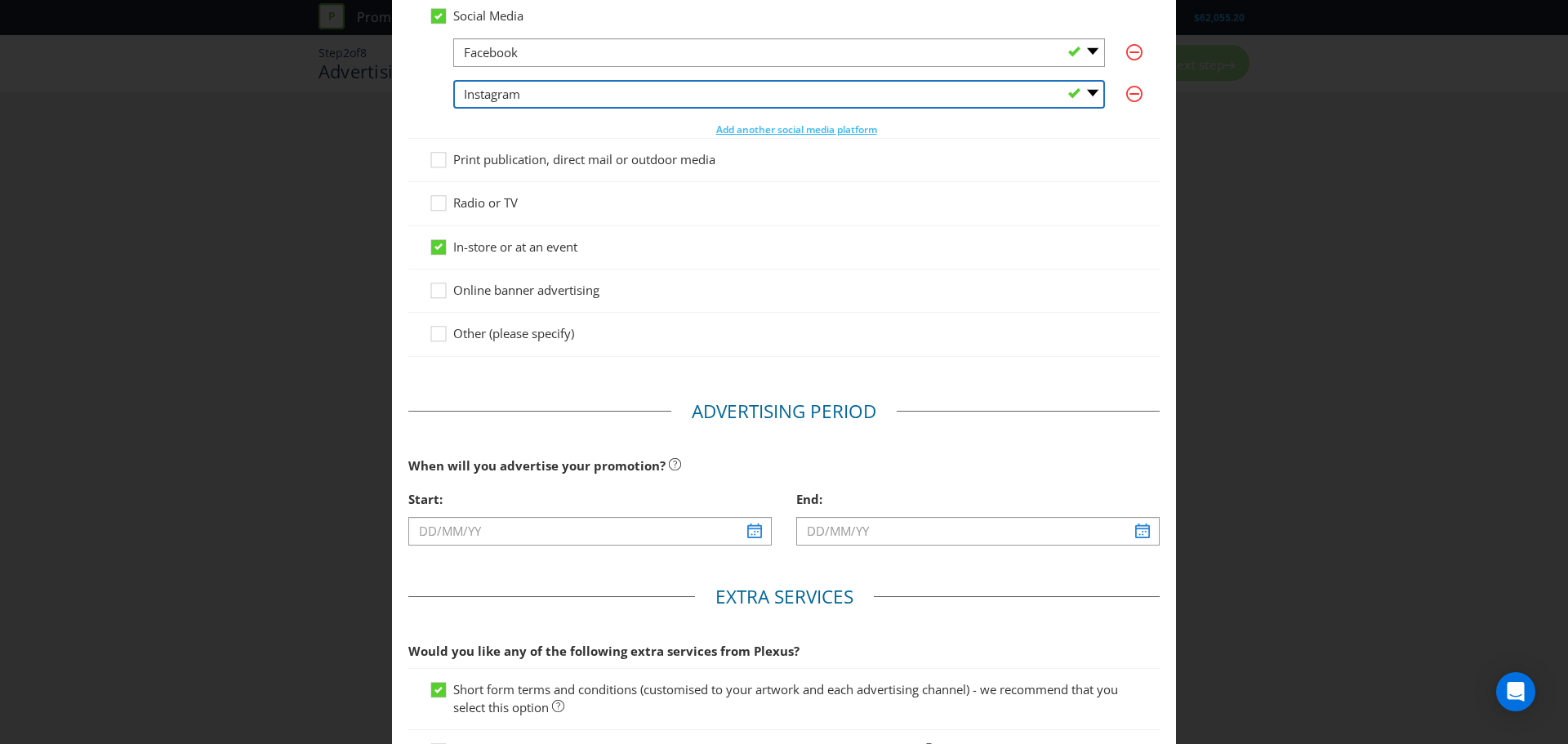
scroll to position [327, 0]
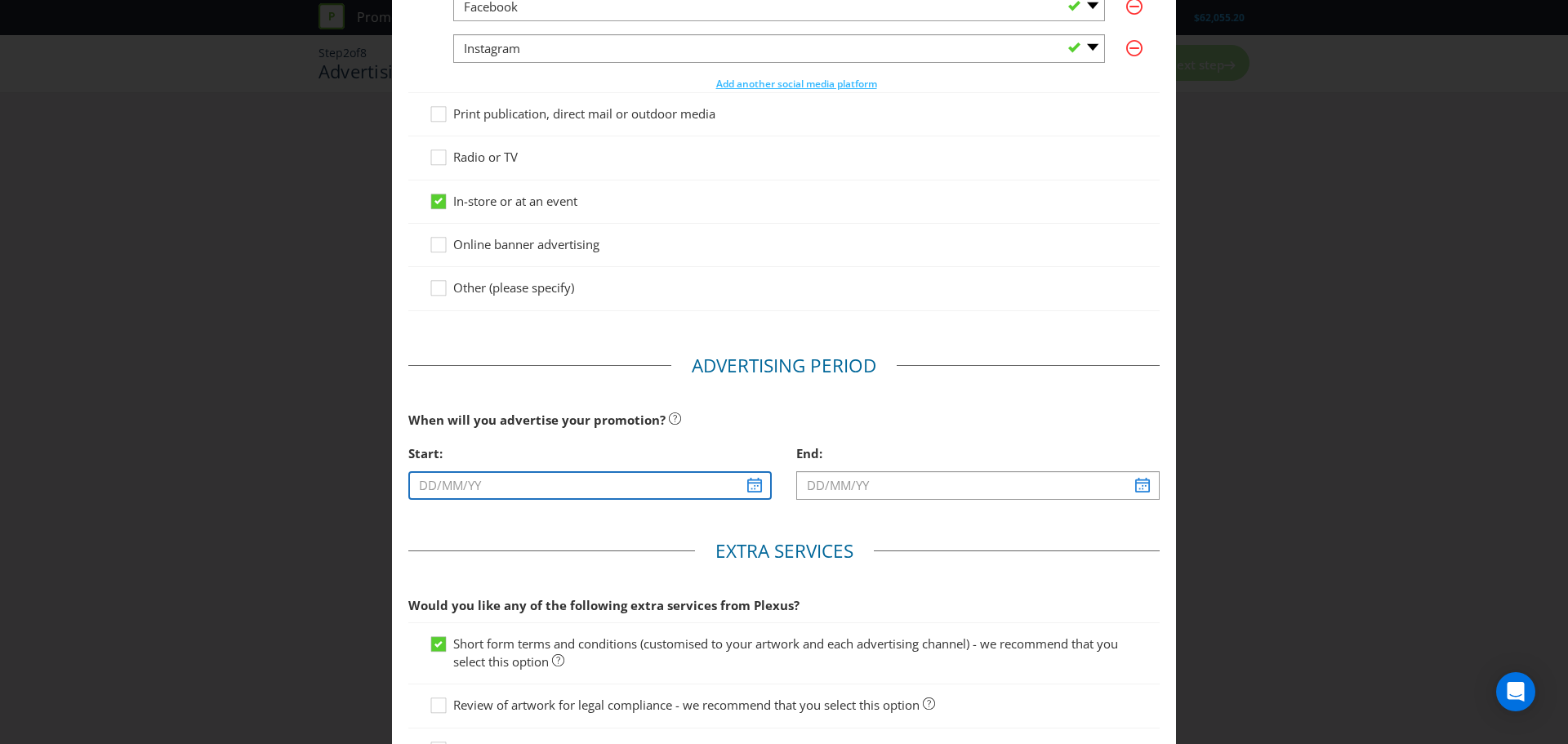
click at [513, 490] on input "text" at bounding box center [591, 485] width 364 height 28
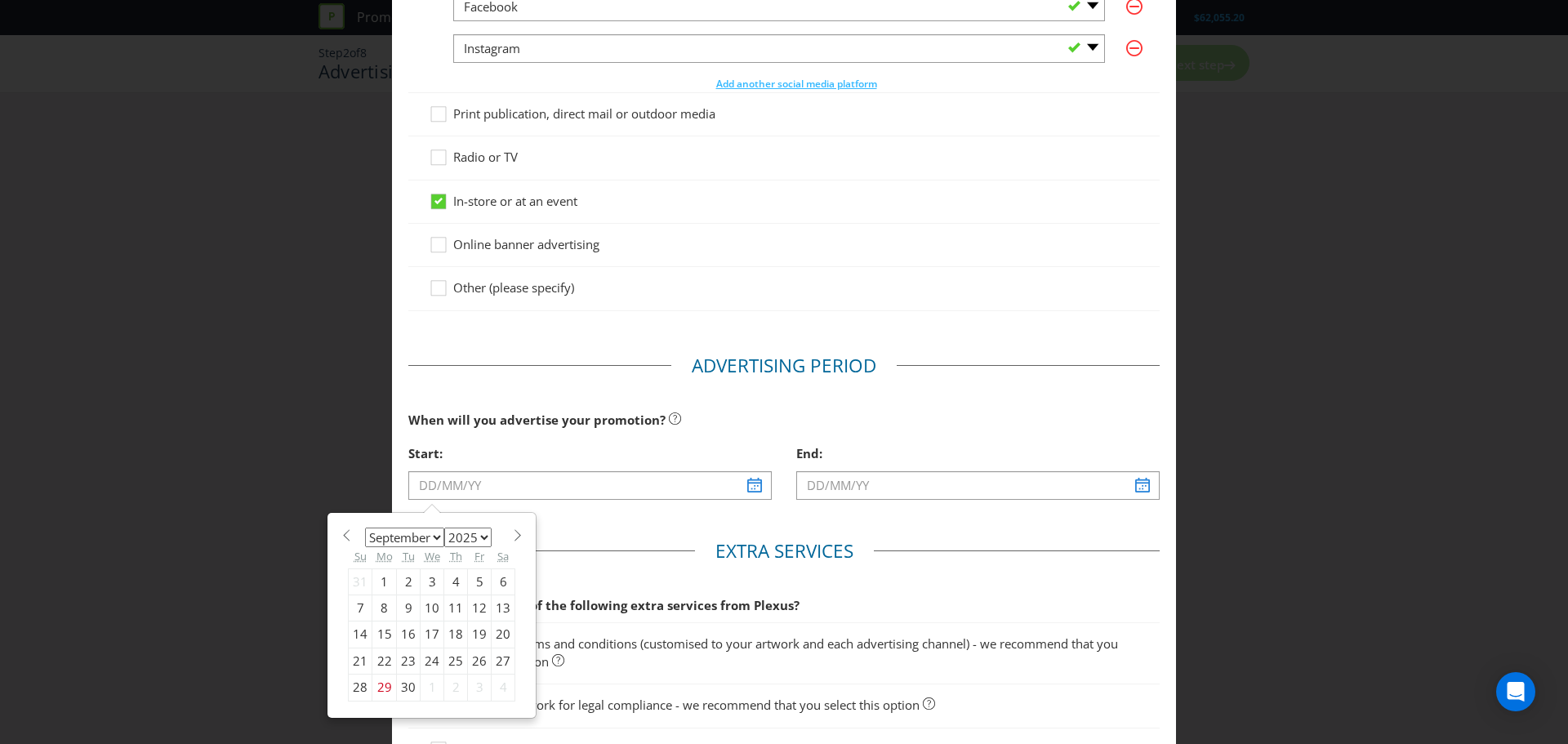
click at [510, 542] on div "January February March April May June July August September October November De…" at bounding box center [431, 616] width 183 height 189
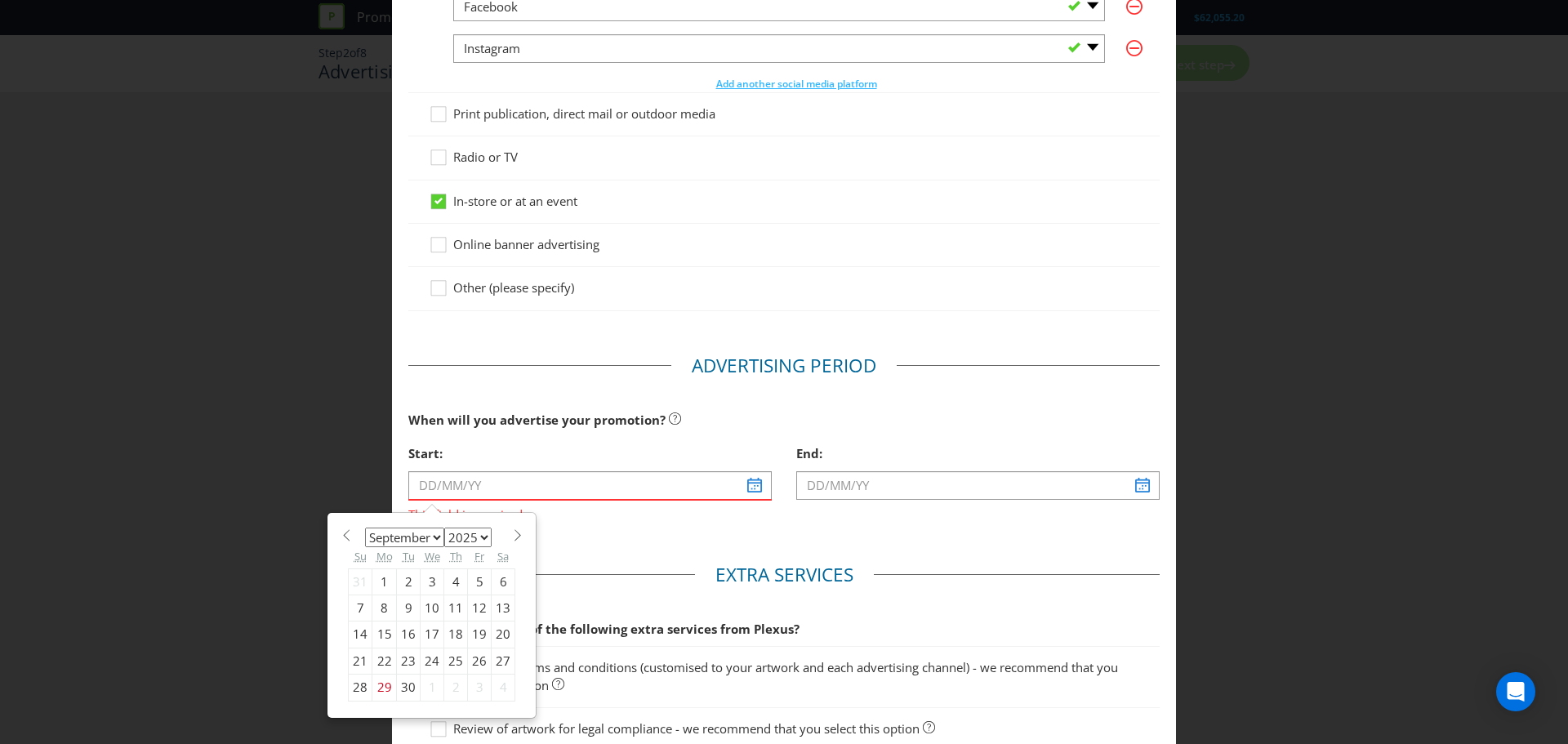
click at [510, 541] on div "January February March April May June July August September October November De…" at bounding box center [431, 616] width 183 height 189
click at [511, 534] on span at bounding box center [517, 535] width 13 height 13
select select "9"
click at [388, 633] on div "13" at bounding box center [384, 634] width 24 height 26
type input "13/10/25"
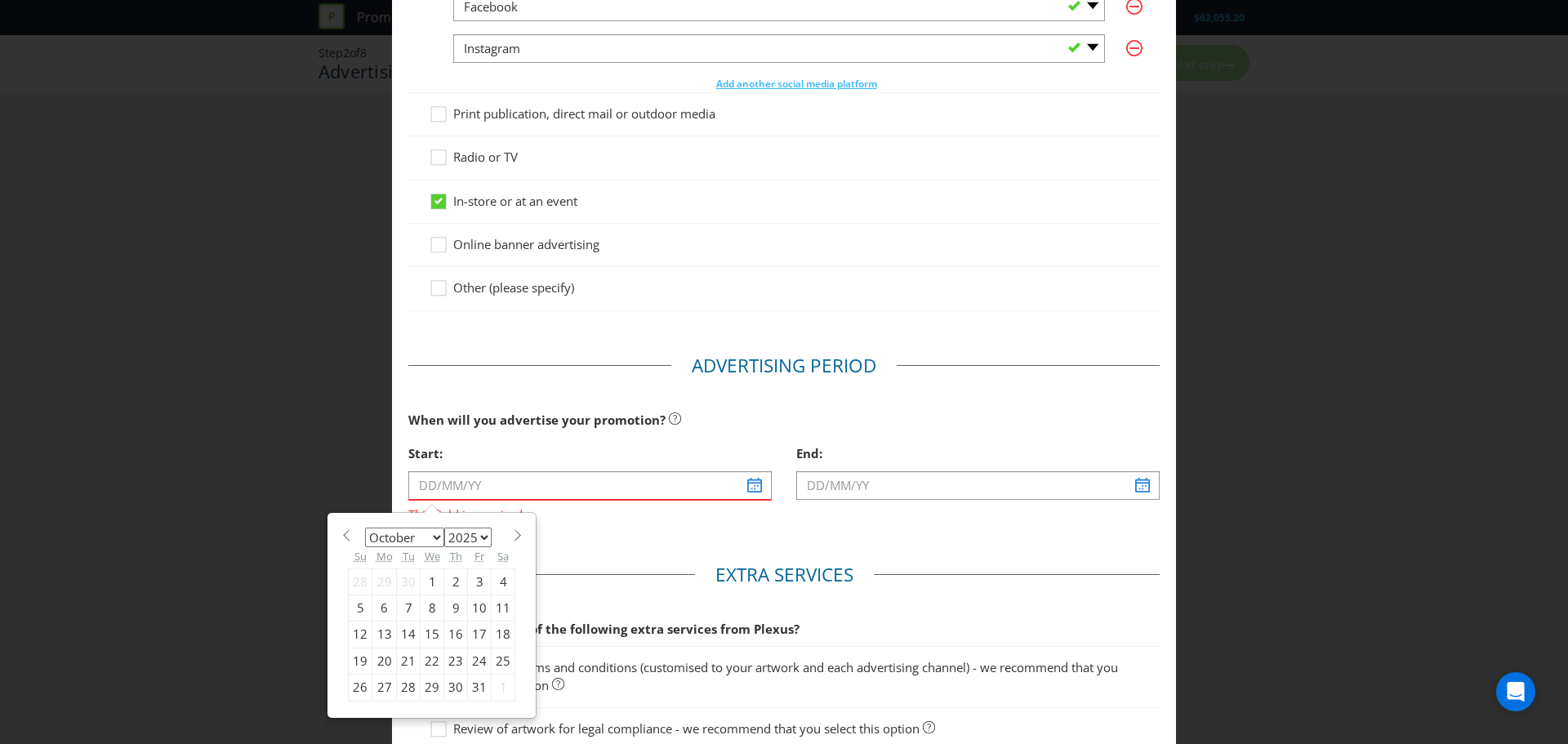
type input "14/10/25"
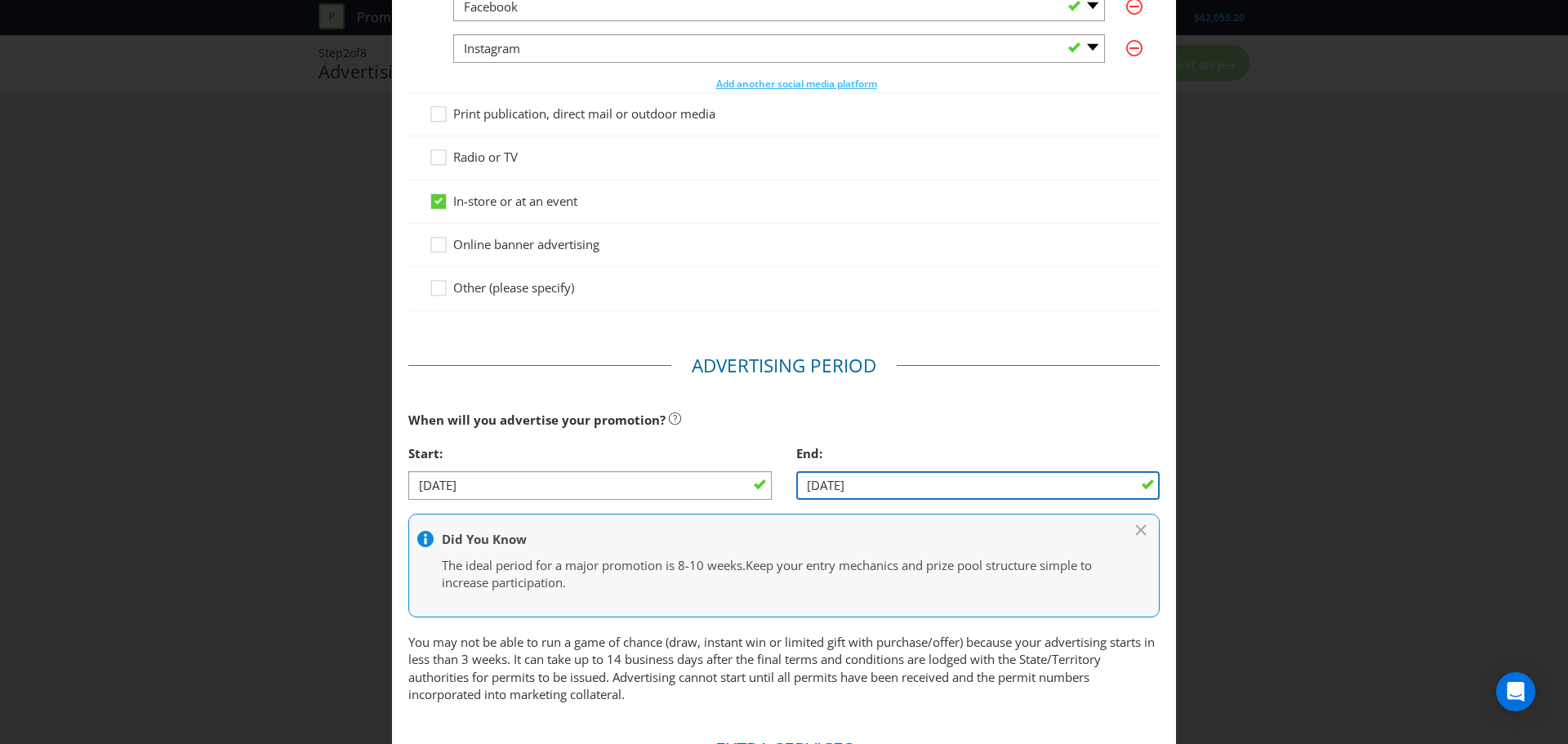
click at [888, 484] on input "14/10/25" at bounding box center [978, 485] width 364 height 28
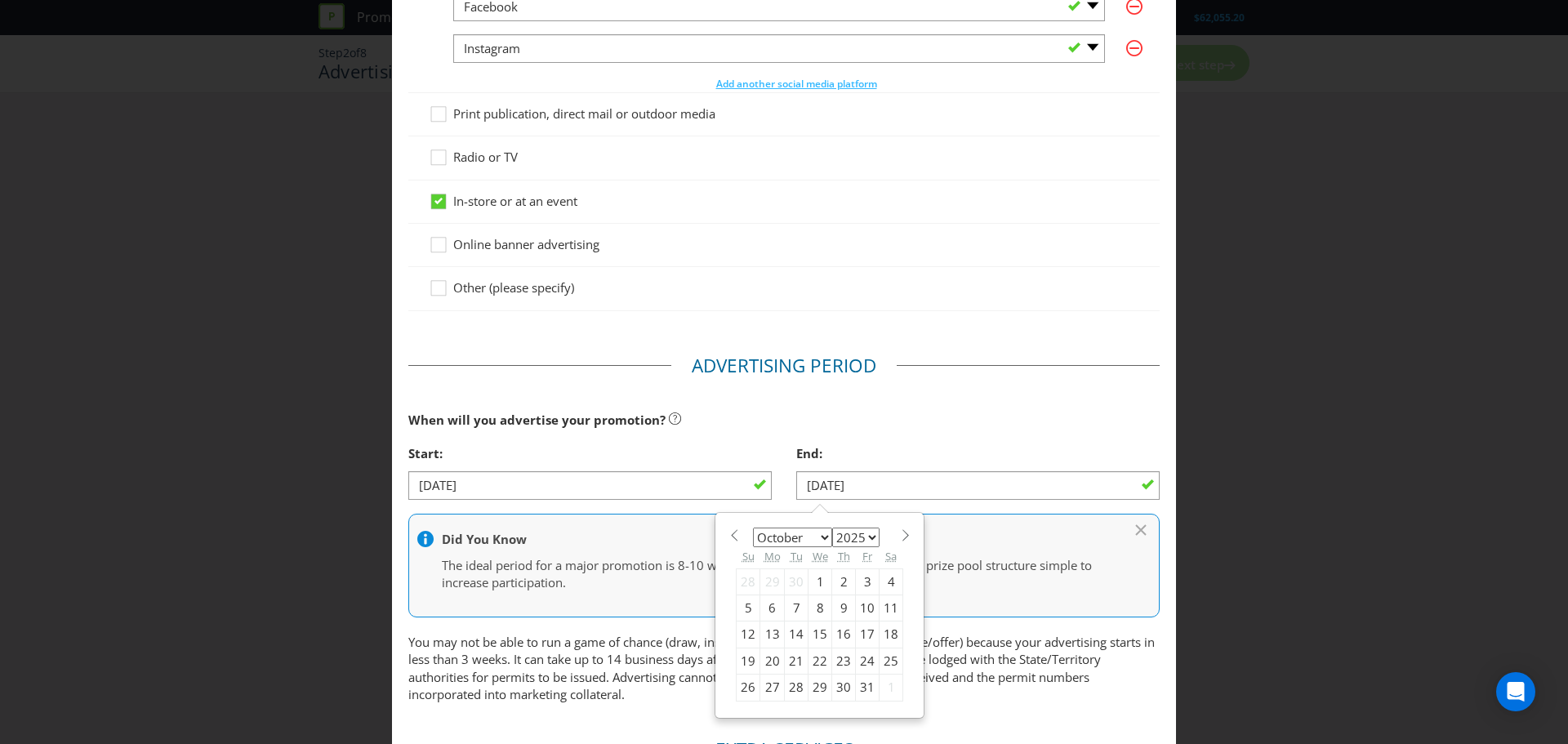
click at [899, 538] on span at bounding box center [905, 535] width 13 height 13
select select "10"
click at [832, 608] on div "6" at bounding box center [844, 607] width 23 height 26
type input "06/11/25"
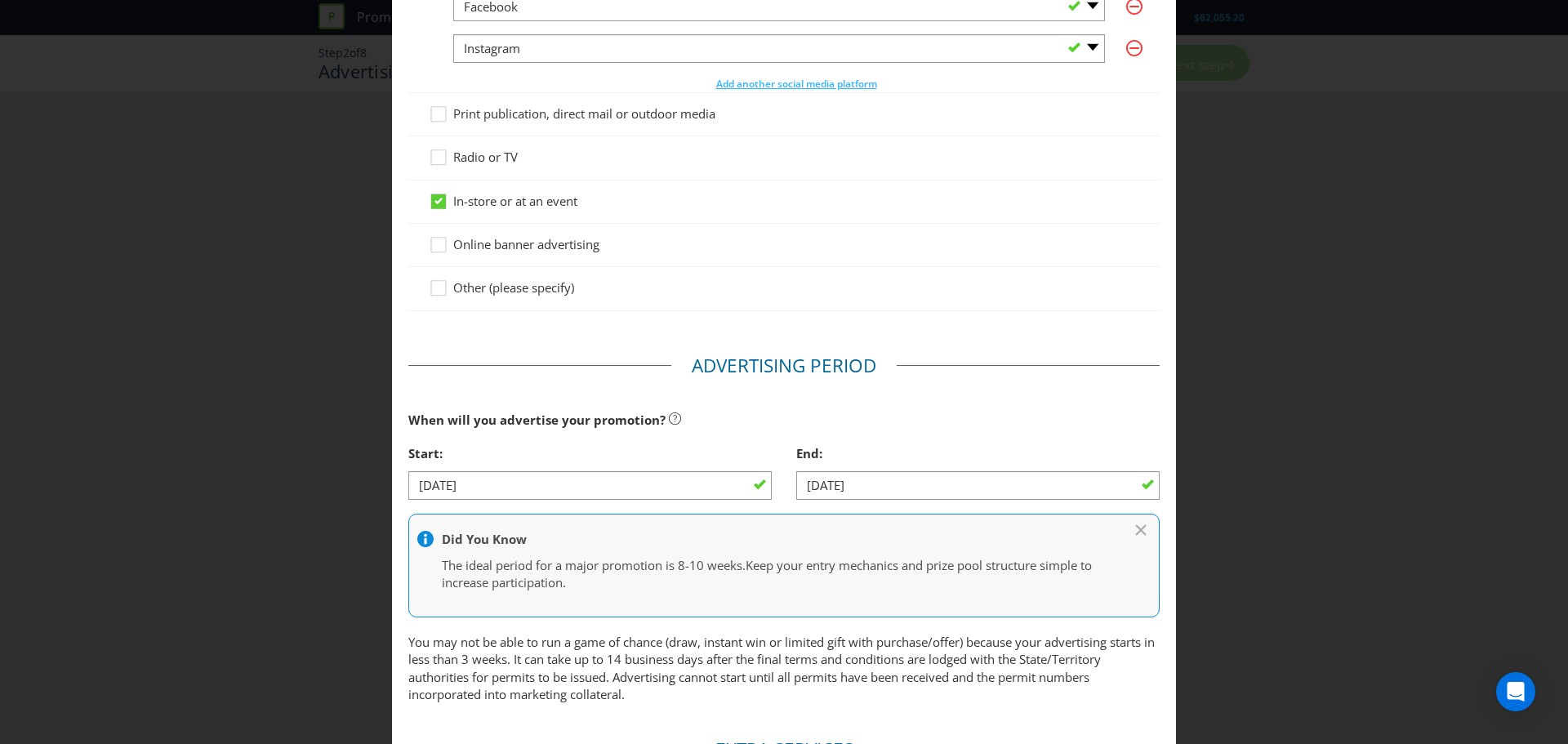
click at [964, 345] on main "Advertising Methods How will your promotion be advertised? Website or eDM You m…" at bounding box center [784, 383] width 784 height 1278
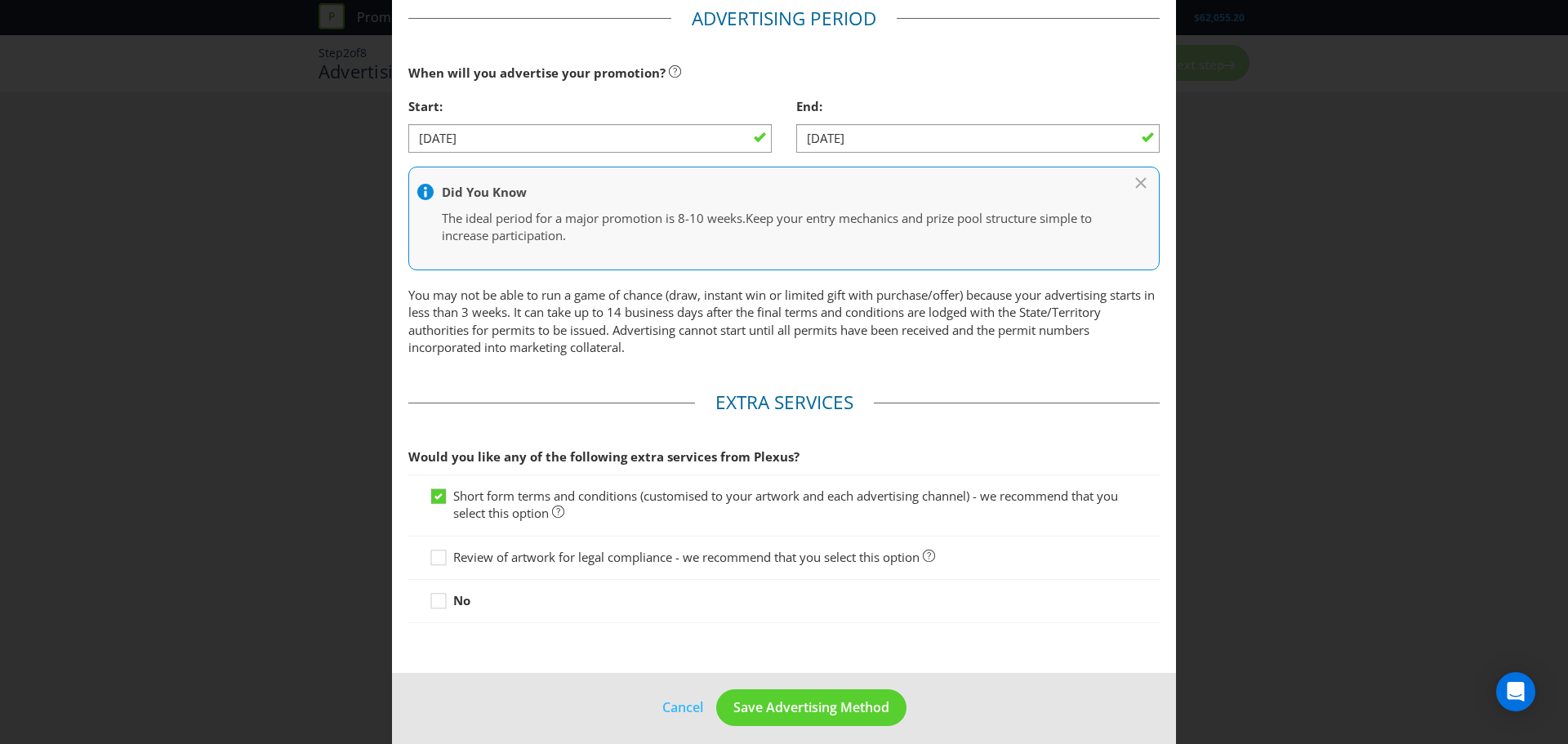
scroll to position [686, 0]
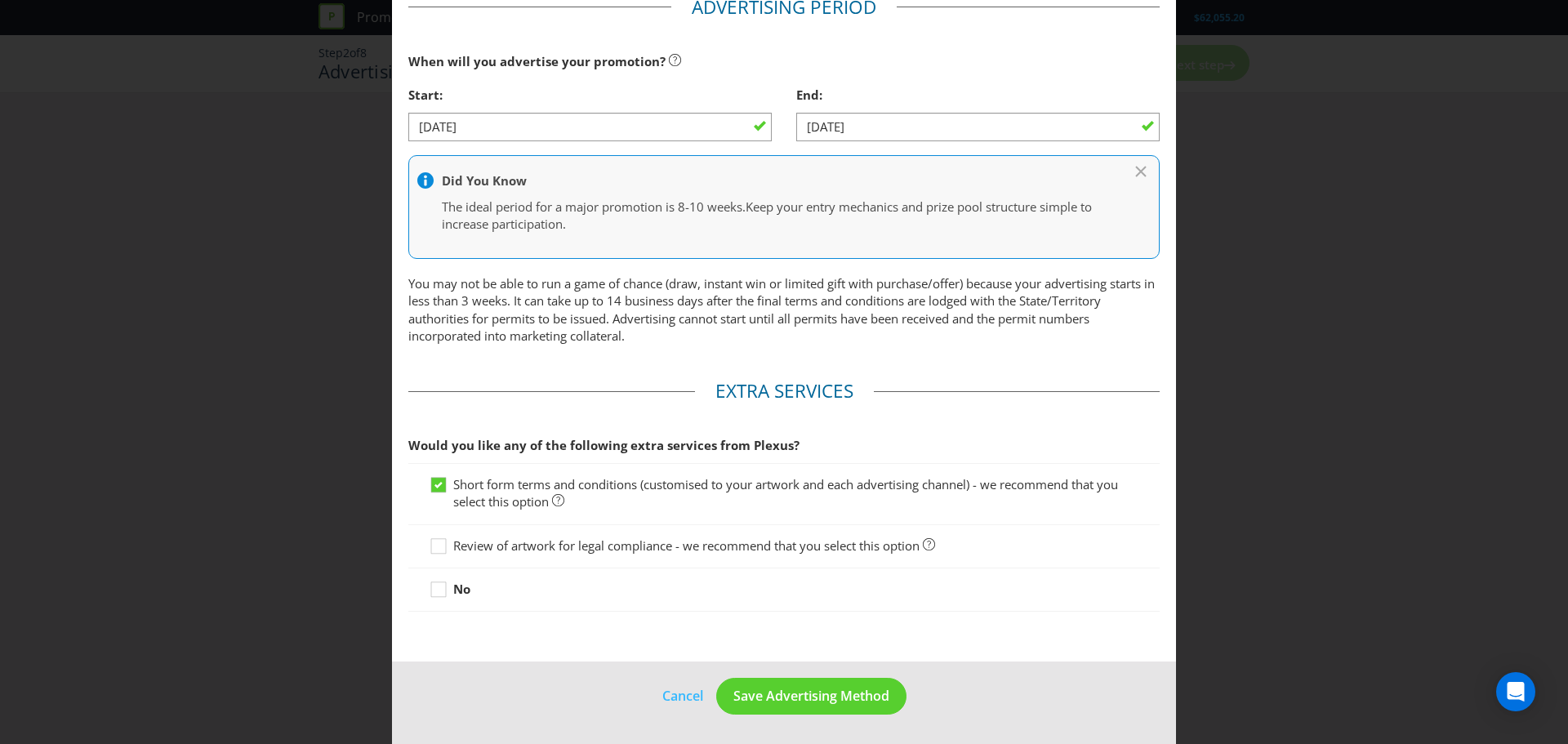
click at [464, 589] on strong "No" at bounding box center [462, 589] width 18 height 17
click at [0, 0] on input "No" at bounding box center [0, 0] width 0 height 0
click at [798, 707] on button "Save Advertising Method" at bounding box center [812, 696] width 190 height 37
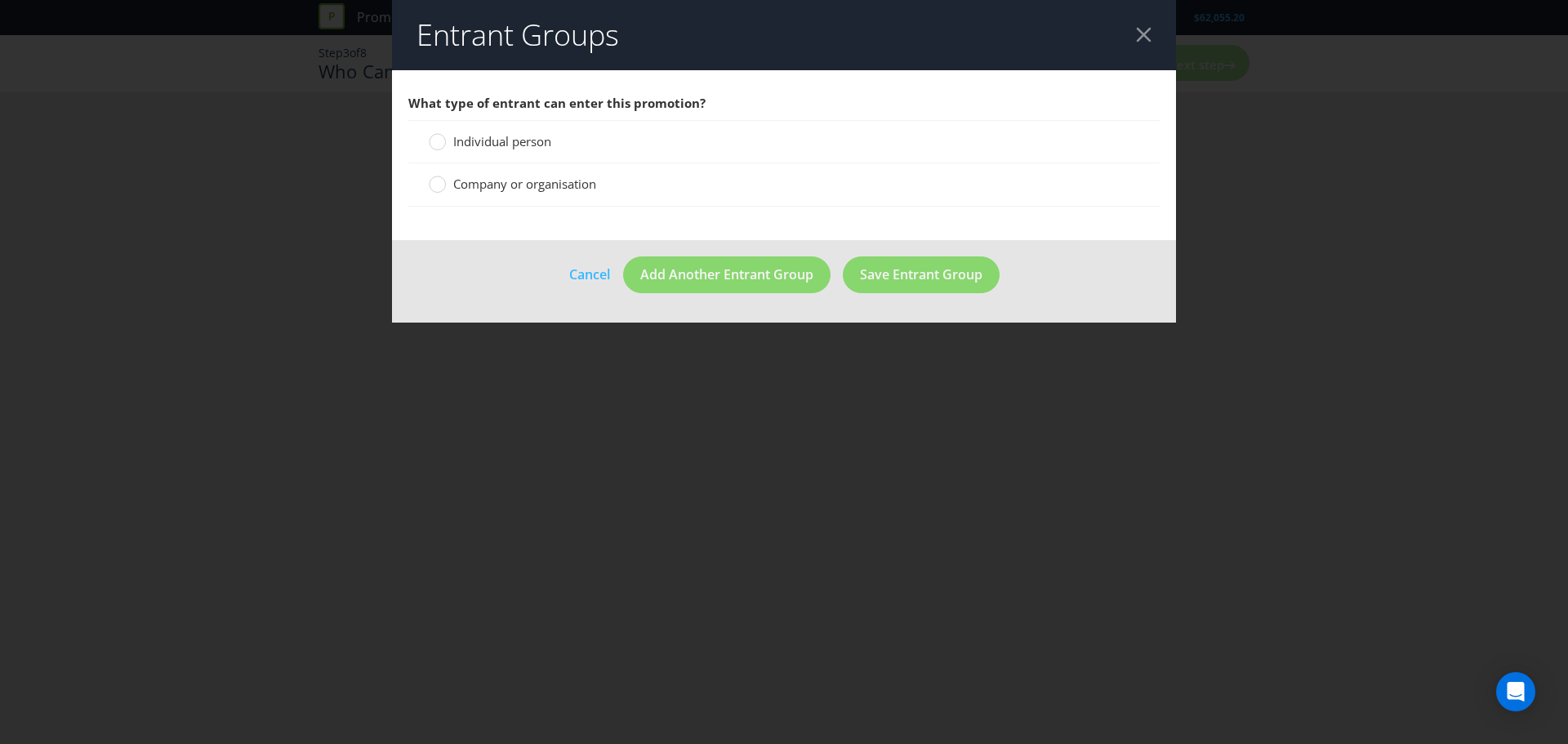
click at [520, 140] on span "Individual person" at bounding box center [503, 142] width 98 height 17
click at [0, 0] on input "Individual person" at bounding box center [0, 0] width 0 height 0
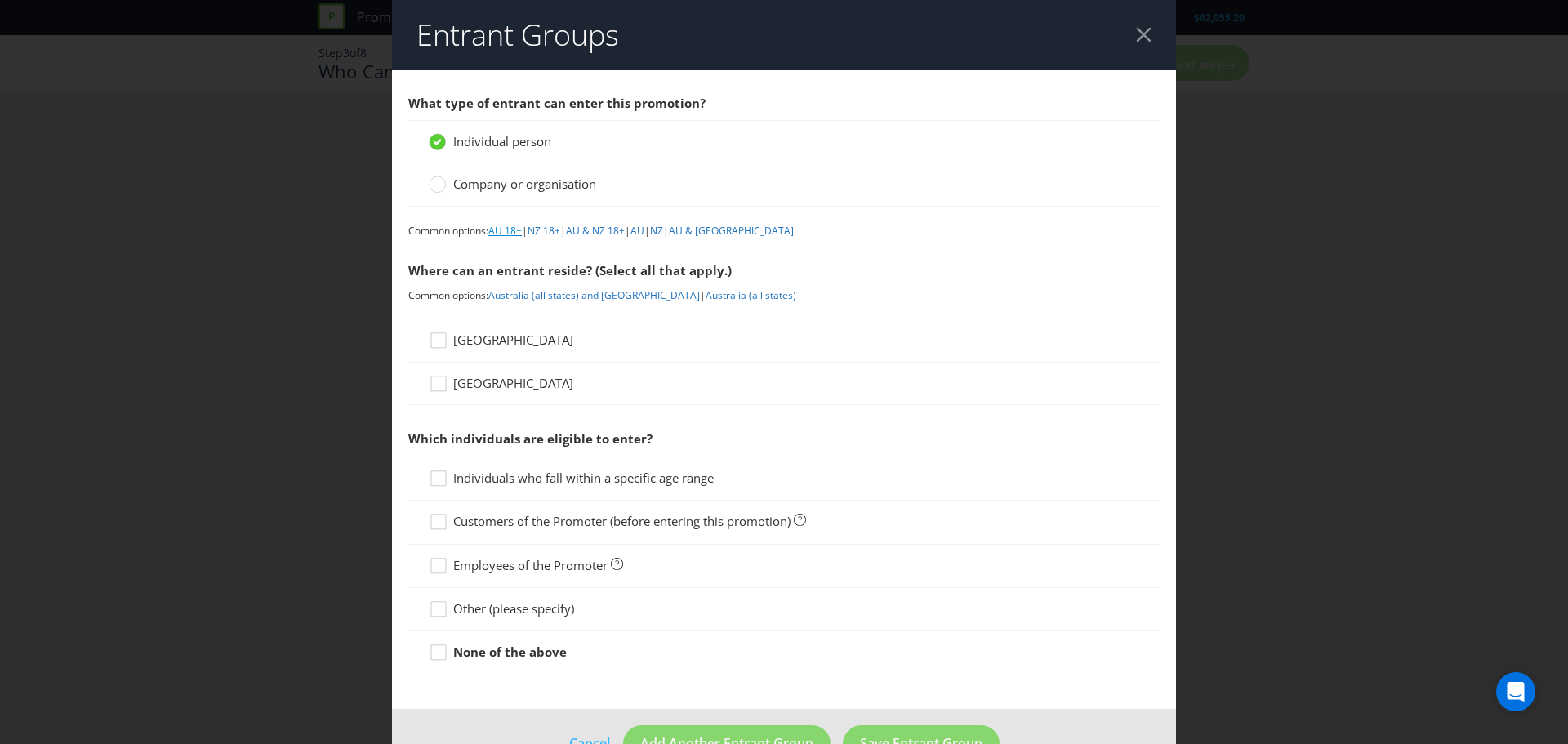
click at [509, 234] on link "AU 18+" at bounding box center [505, 230] width 33 height 14
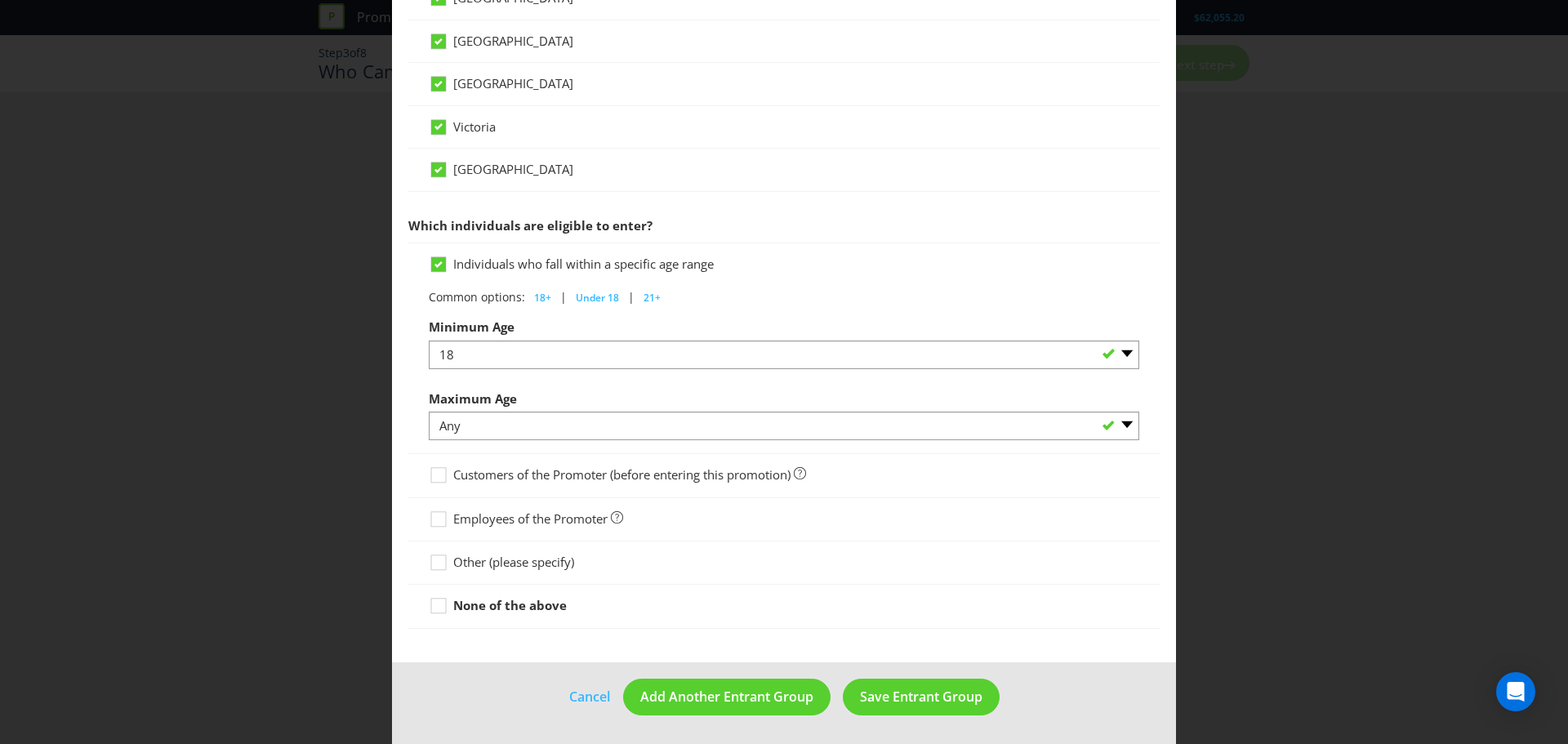
scroll to position [651, 0]
click at [723, 480] on span "Customers of the Promoter (before entering this promotion)" at bounding box center [622, 474] width 337 height 17
click at [0, 0] on input "Customers of the Promoter (before entering this promotion)" at bounding box center [0, 0] width 0 height 0
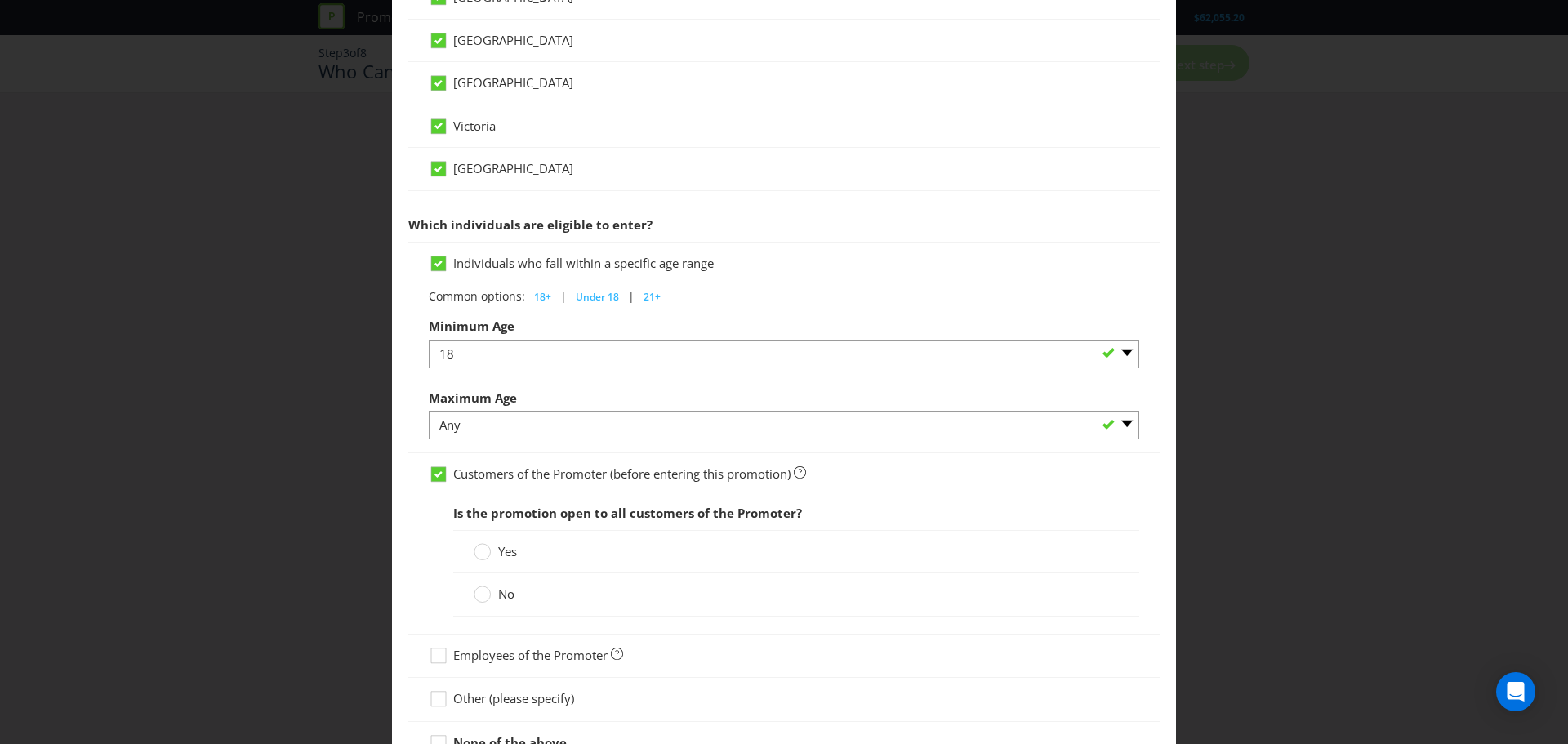
click at [527, 477] on span "Customers of the Promoter (before entering this promotion)" at bounding box center [622, 474] width 337 height 17
click at [0, 0] on input "Customers of the Promoter (before entering this promotion)" at bounding box center [0, 0] width 0 height 0
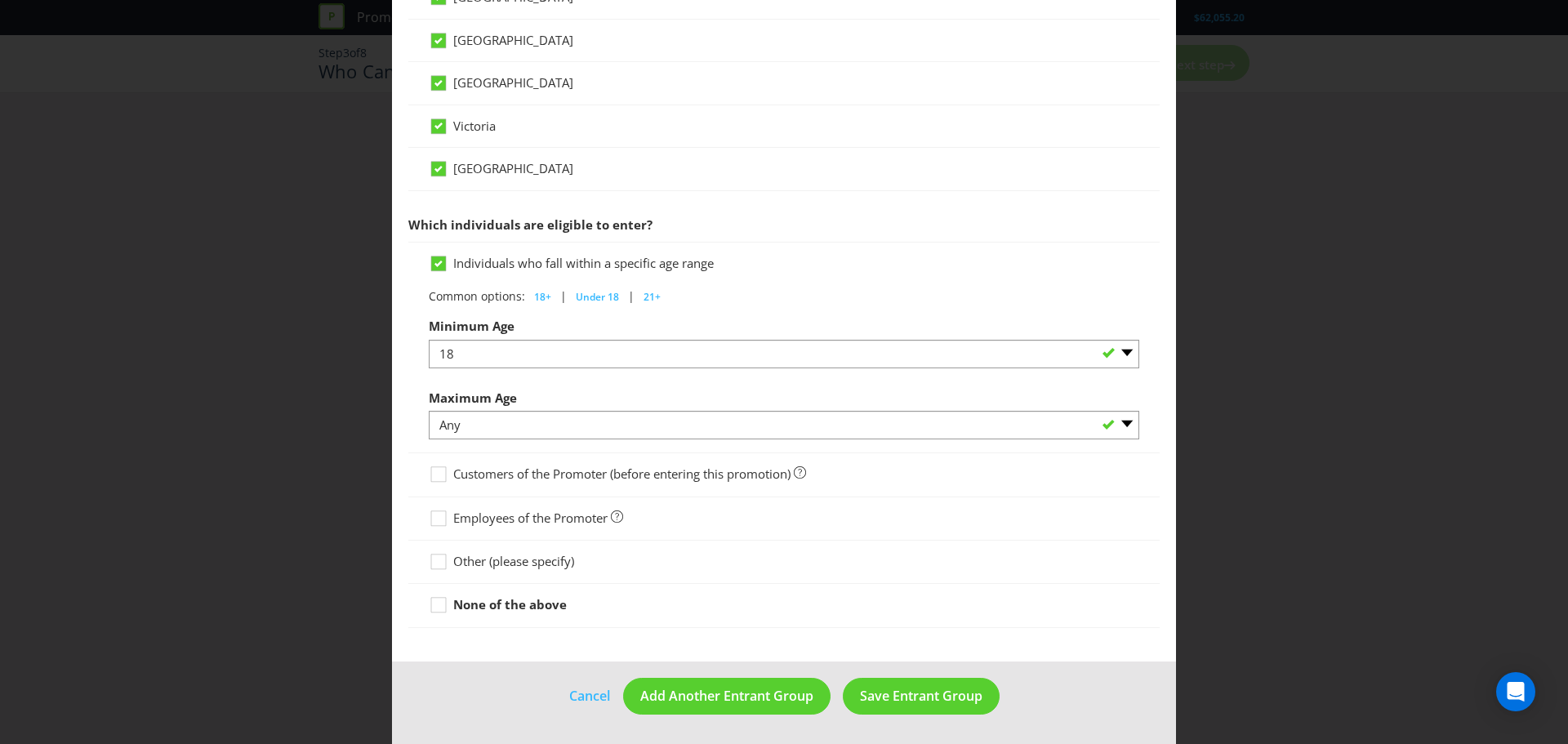
click at [525, 571] on div at bounding box center [784, 571] width 711 height 2
click at [531, 567] on span "Other (please specify)" at bounding box center [514, 561] width 121 height 17
click at [0, 0] on input "Other (please specify)" at bounding box center [0, 0] width 0 height 0
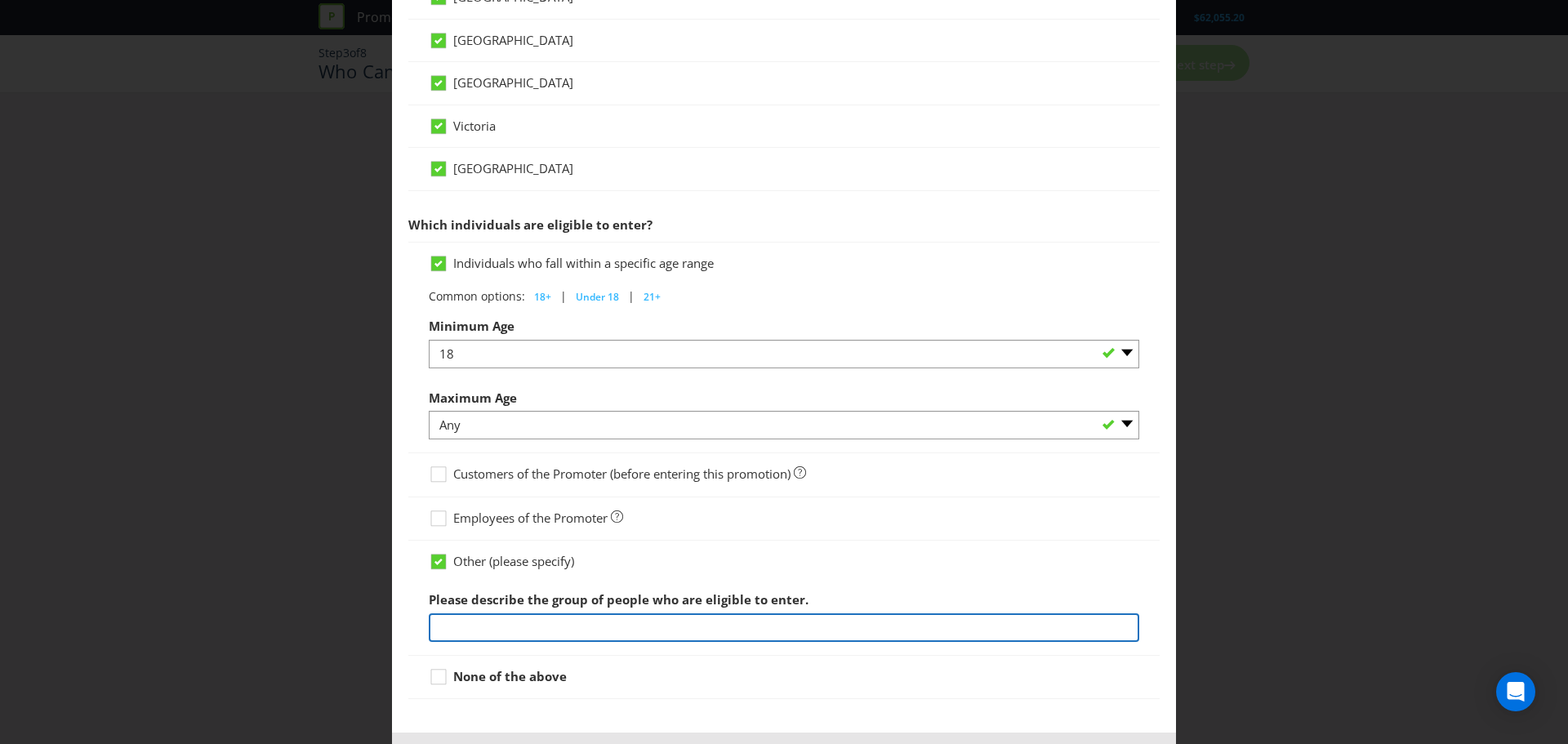
click at [552, 631] on input "text" at bounding box center [784, 627] width 711 height 28
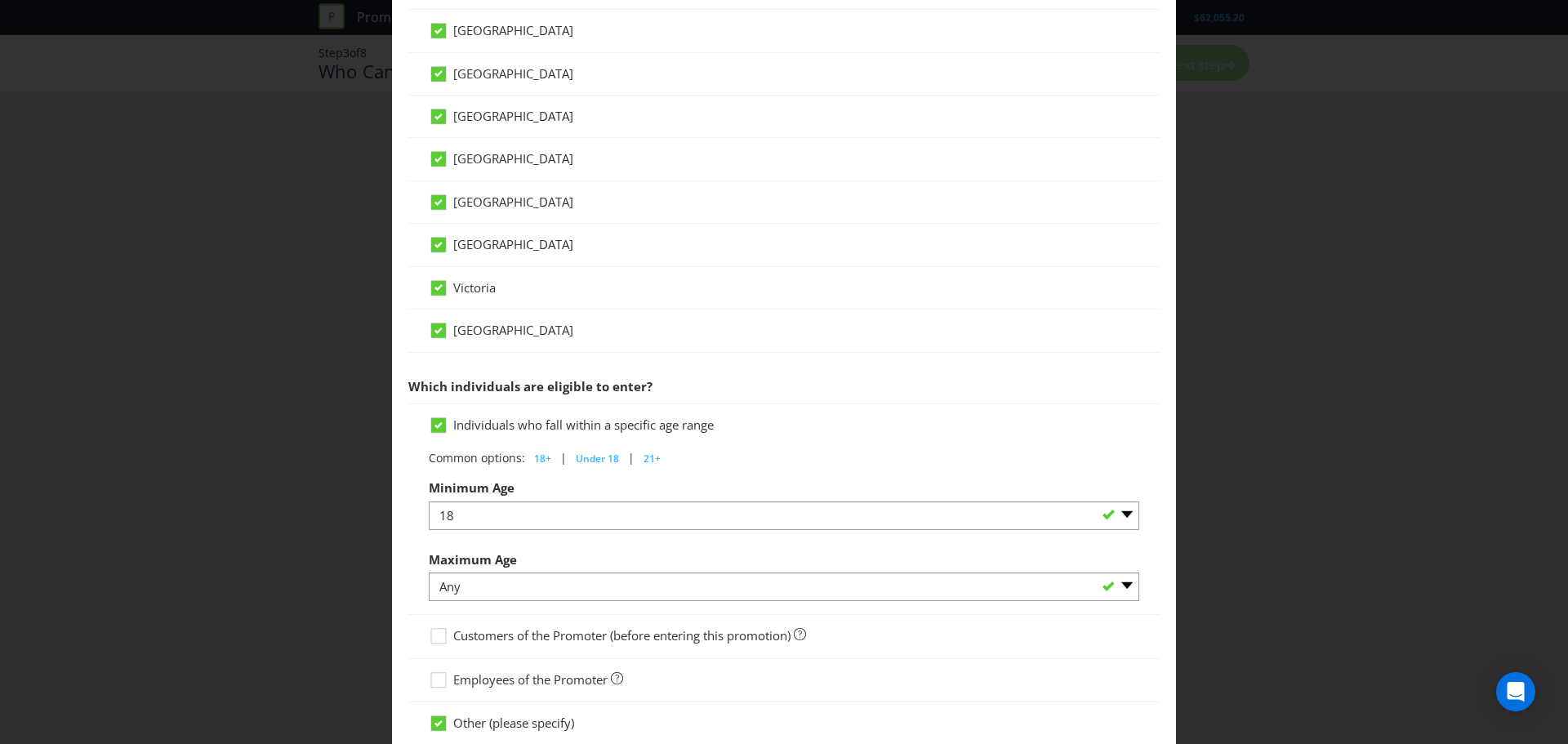
scroll to position [723, 0]
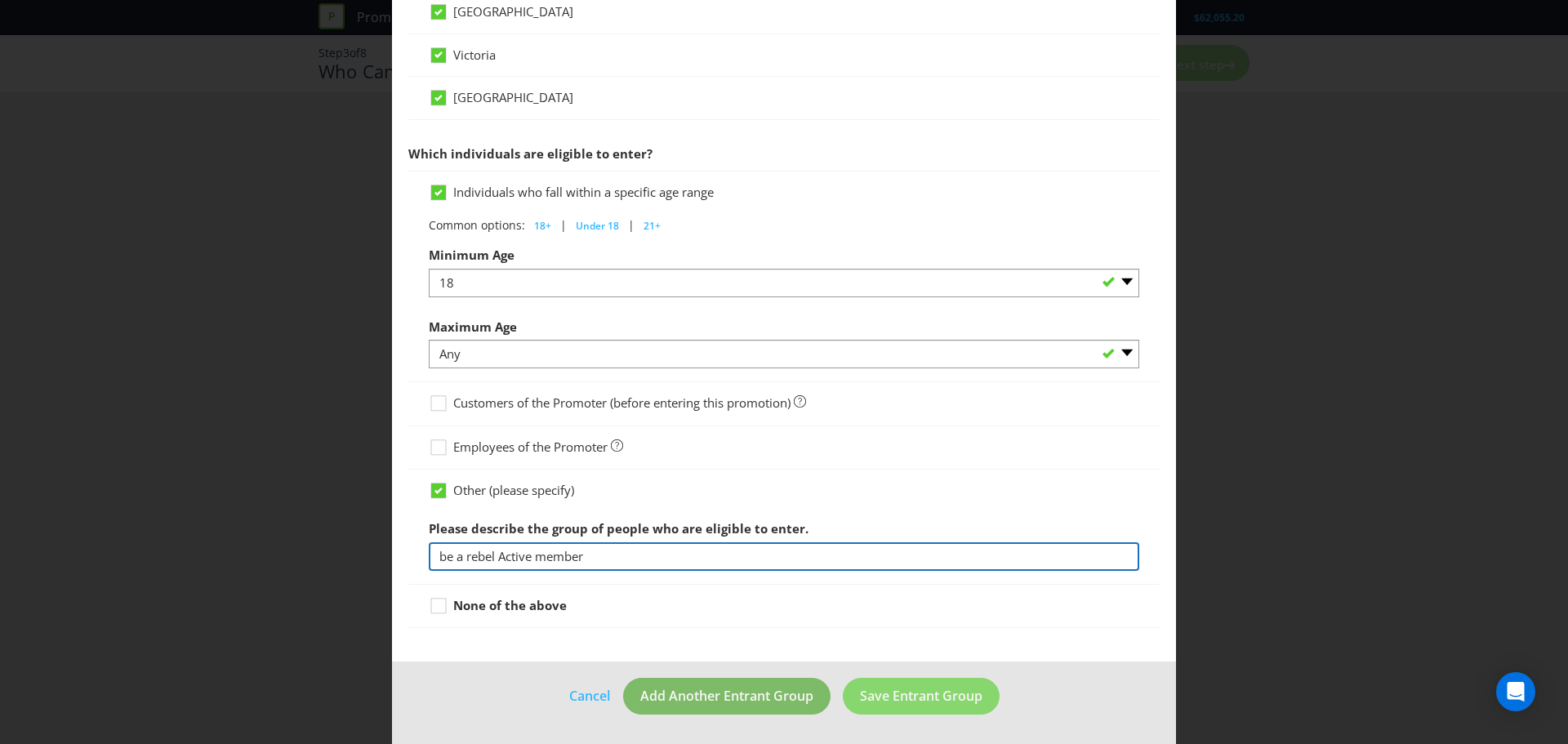
type input "be a rebel Active member"
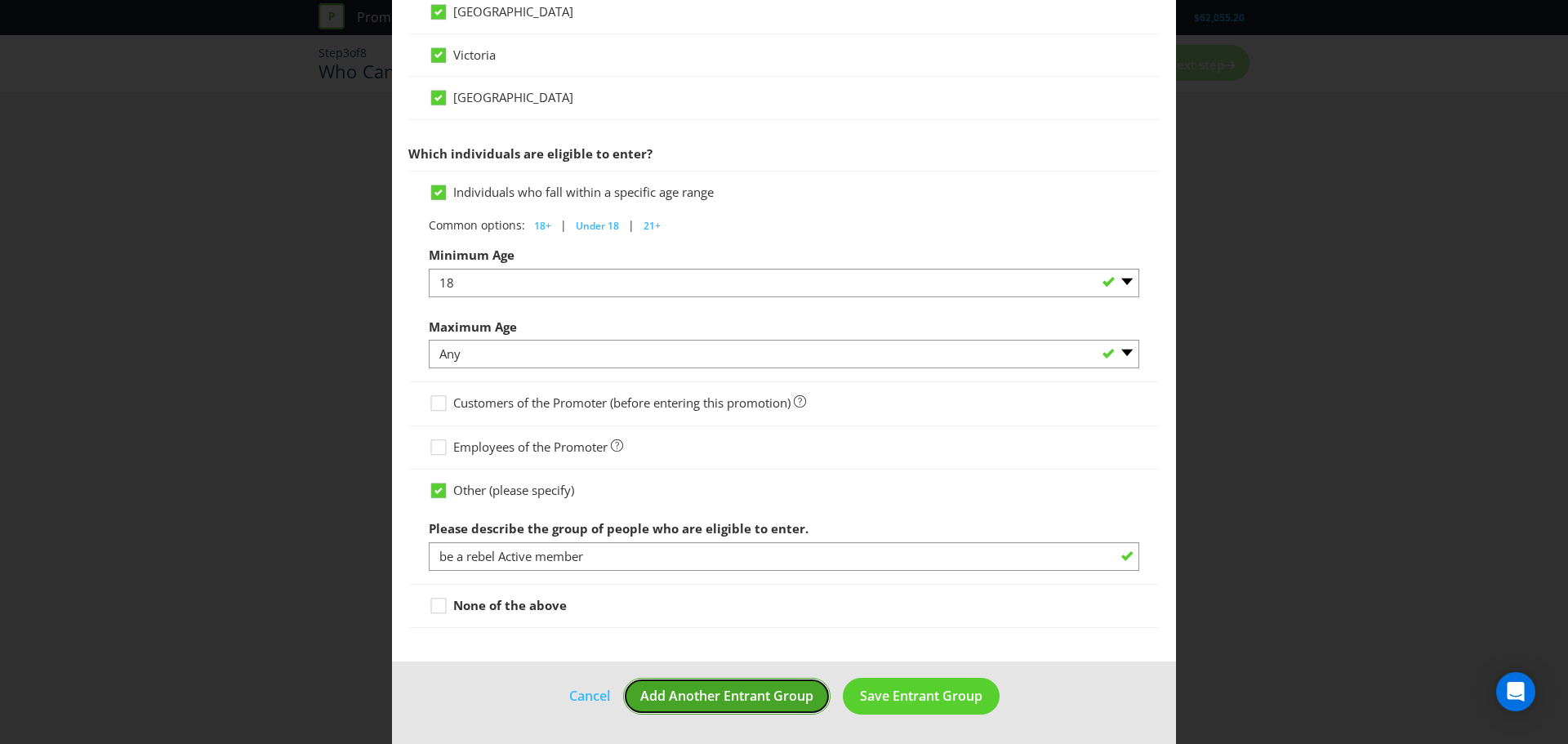
click at [802, 694] on span "Add Another Entrant Group" at bounding box center [727, 696] width 173 height 18
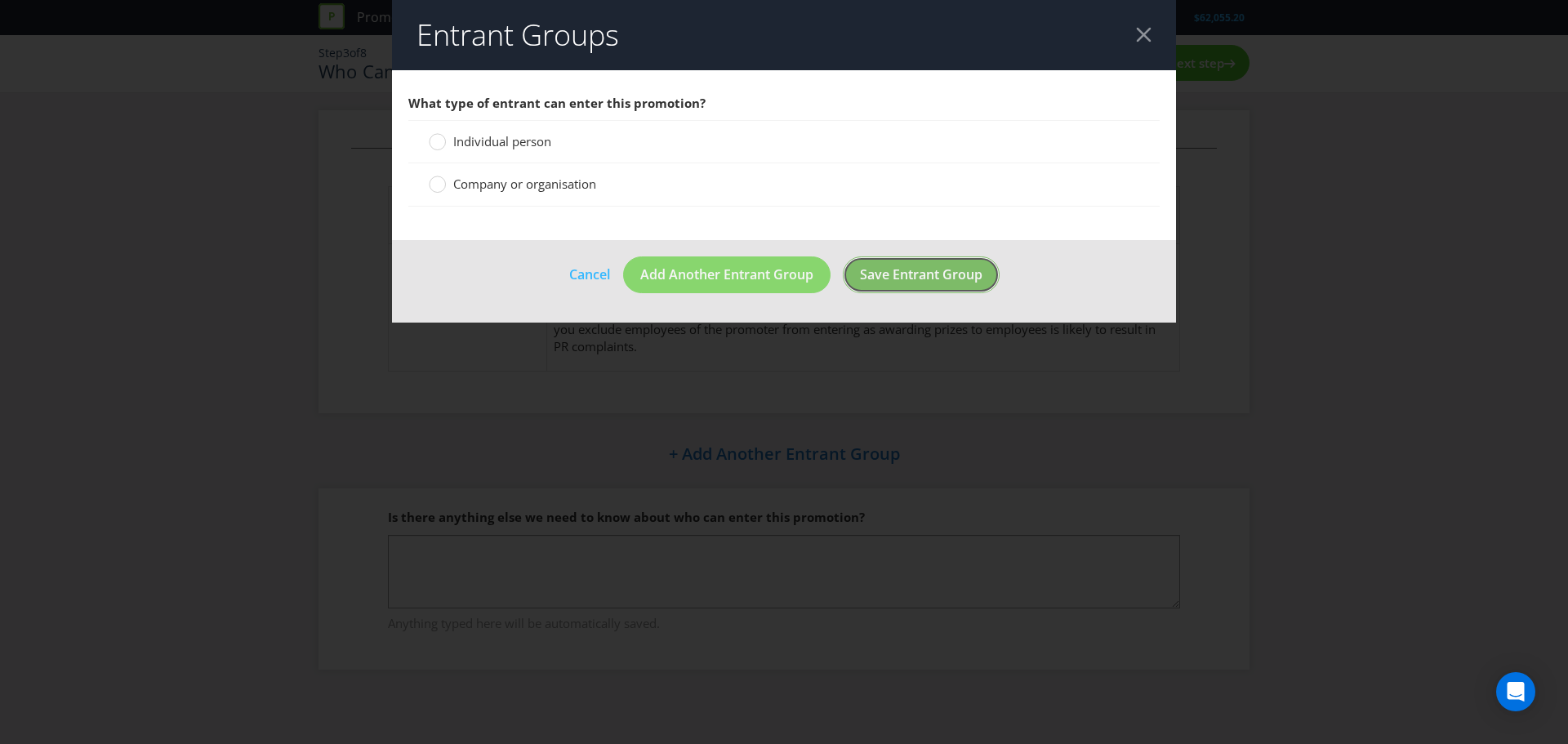
click at [935, 269] on span "Save Entrant Group" at bounding box center [921, 274] width 123 height 18
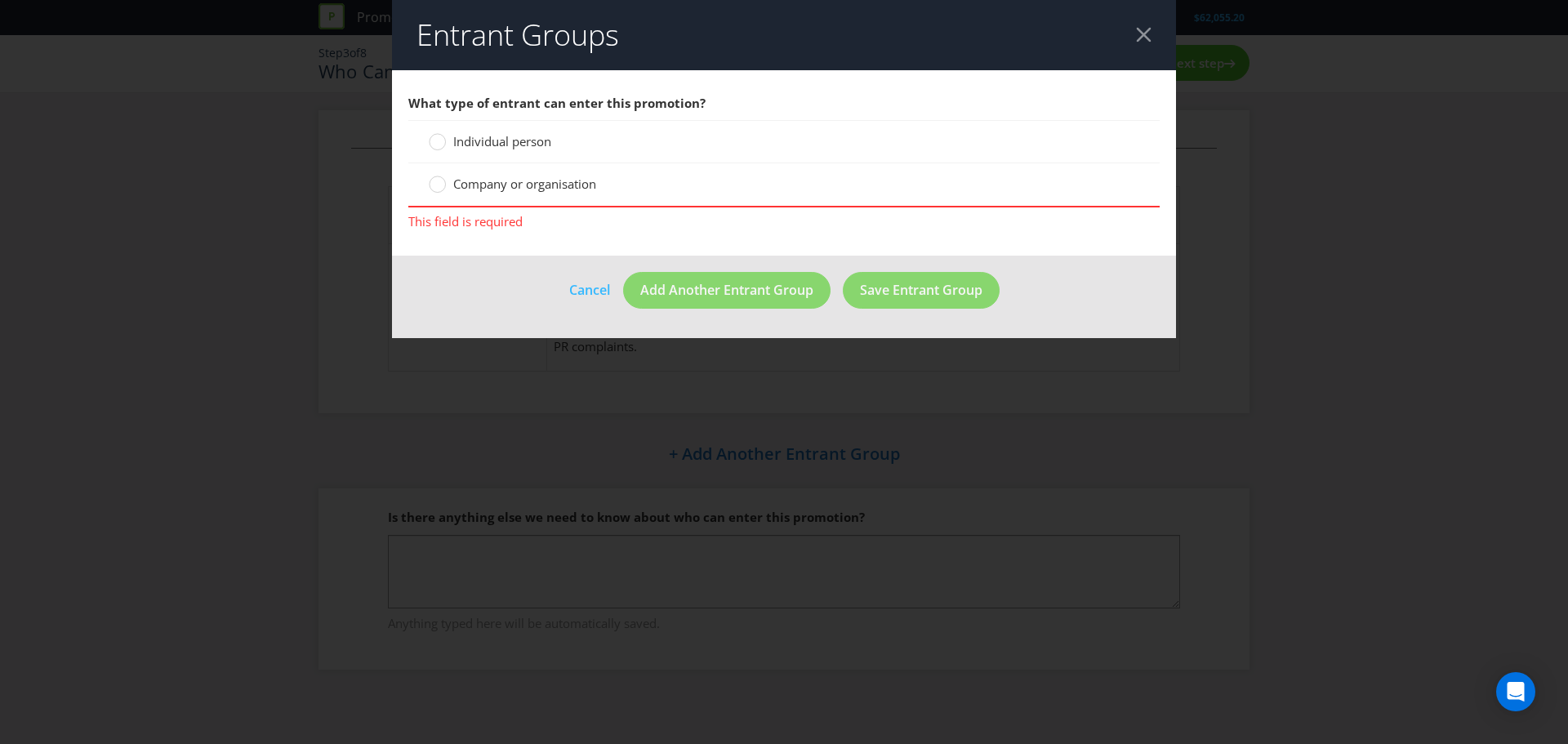
click at [1133, 31] on header "Entrant Groups" at bounding box center [784, 35] width 784 height 70
click at [1142, 36] on div at bounding box center [1143, 34] width 16 height 16
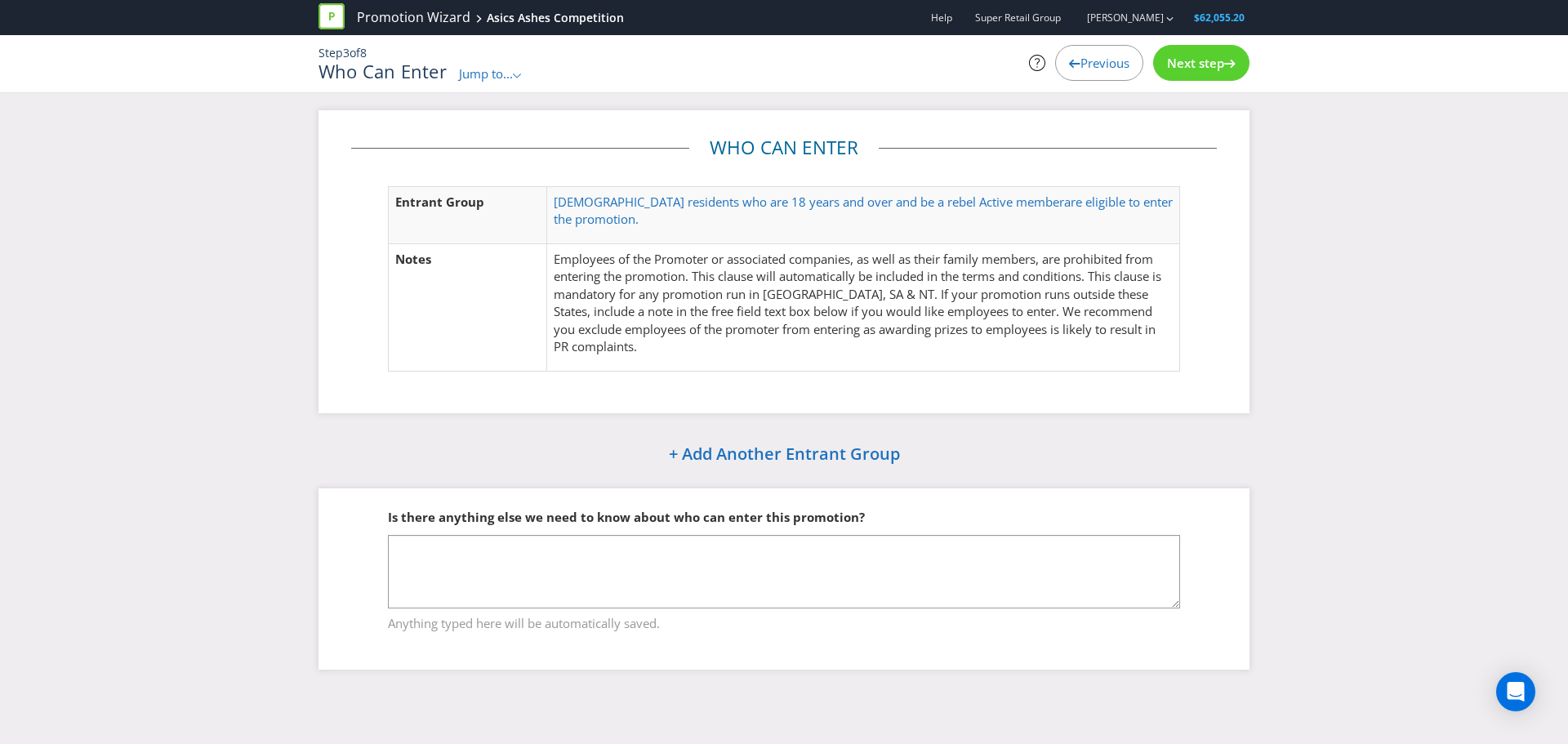
click at [1219, 68] on span "Next step" at bounding box center [1195, 63] width 58 height 17
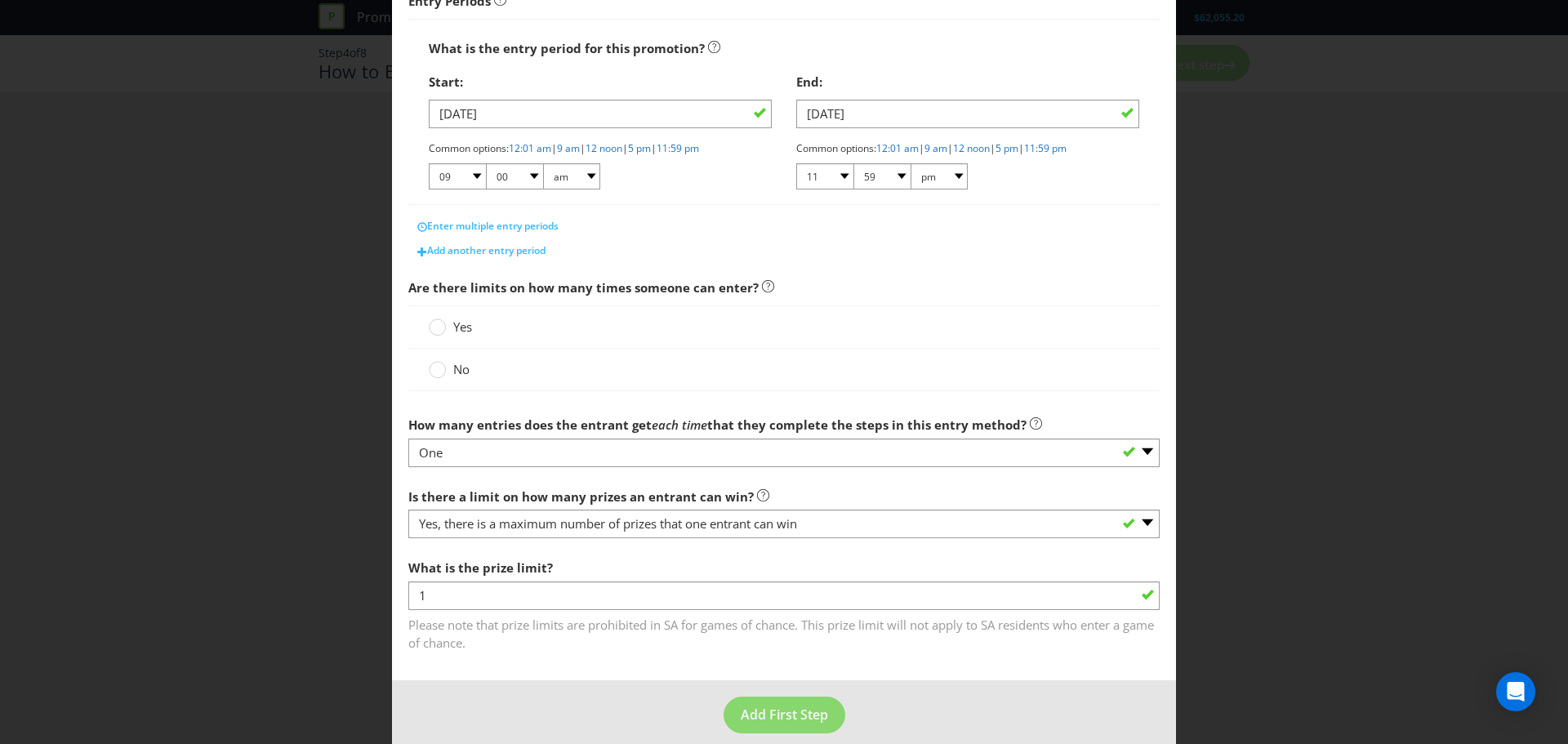
scroll to position [298, 0]
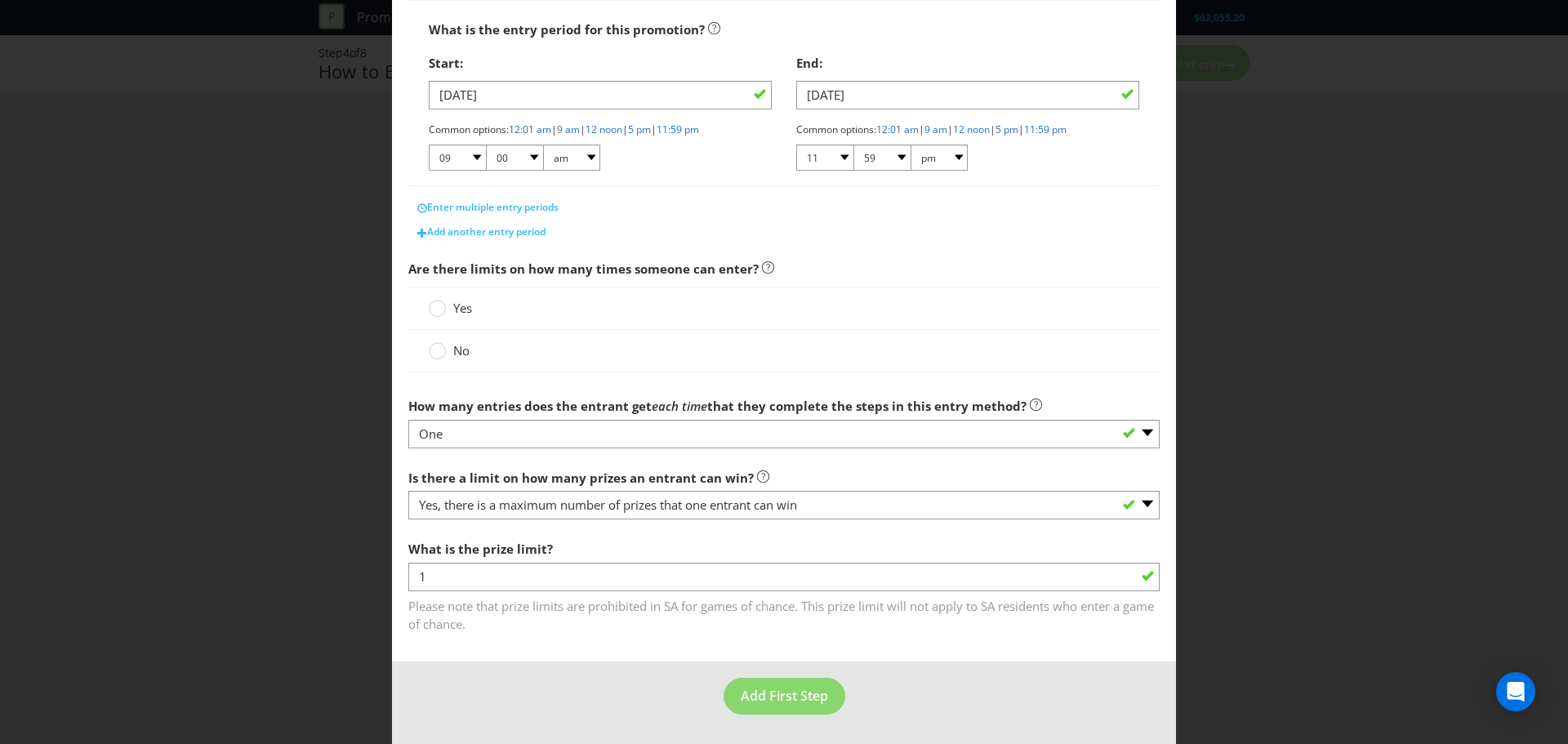
click at [463, 313] on span "Yes" at bounding box center [463, 308] width 19 height 17
click at [0, 0] on input "Yes" at bounding box center [0, 0] width 0 height 0
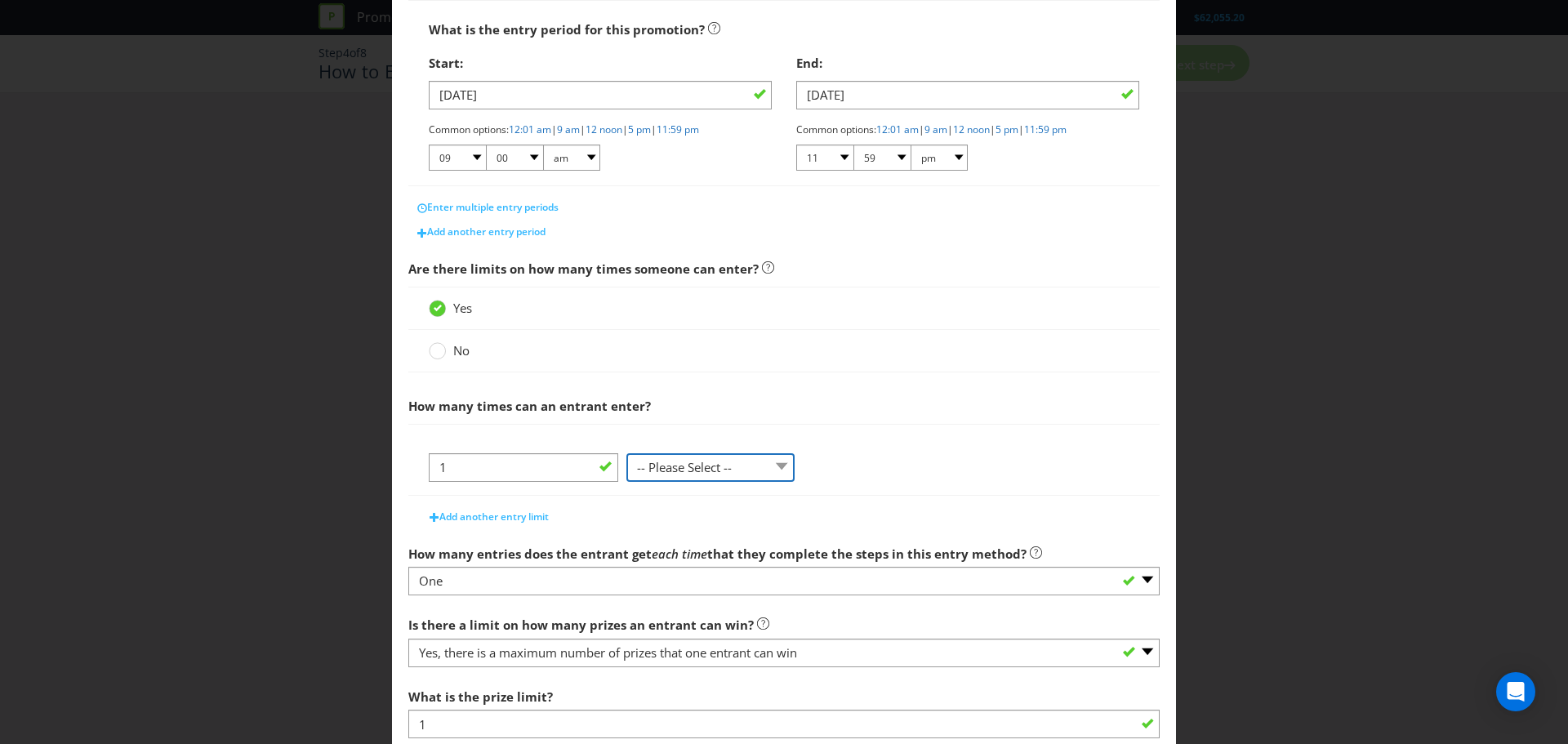
click at [701, 463] on select "-- Please Select -- per person per day per purchase per transaction Other (plea…" at bounding box center [711, 468] width 168 height 28
select select "PER_TRANSACTION"
click at [626, 454] on select "-- Please Select -- per person per day per purchase per transaction Other (plea…" at bounding box center [711, 468] width 168 height 28
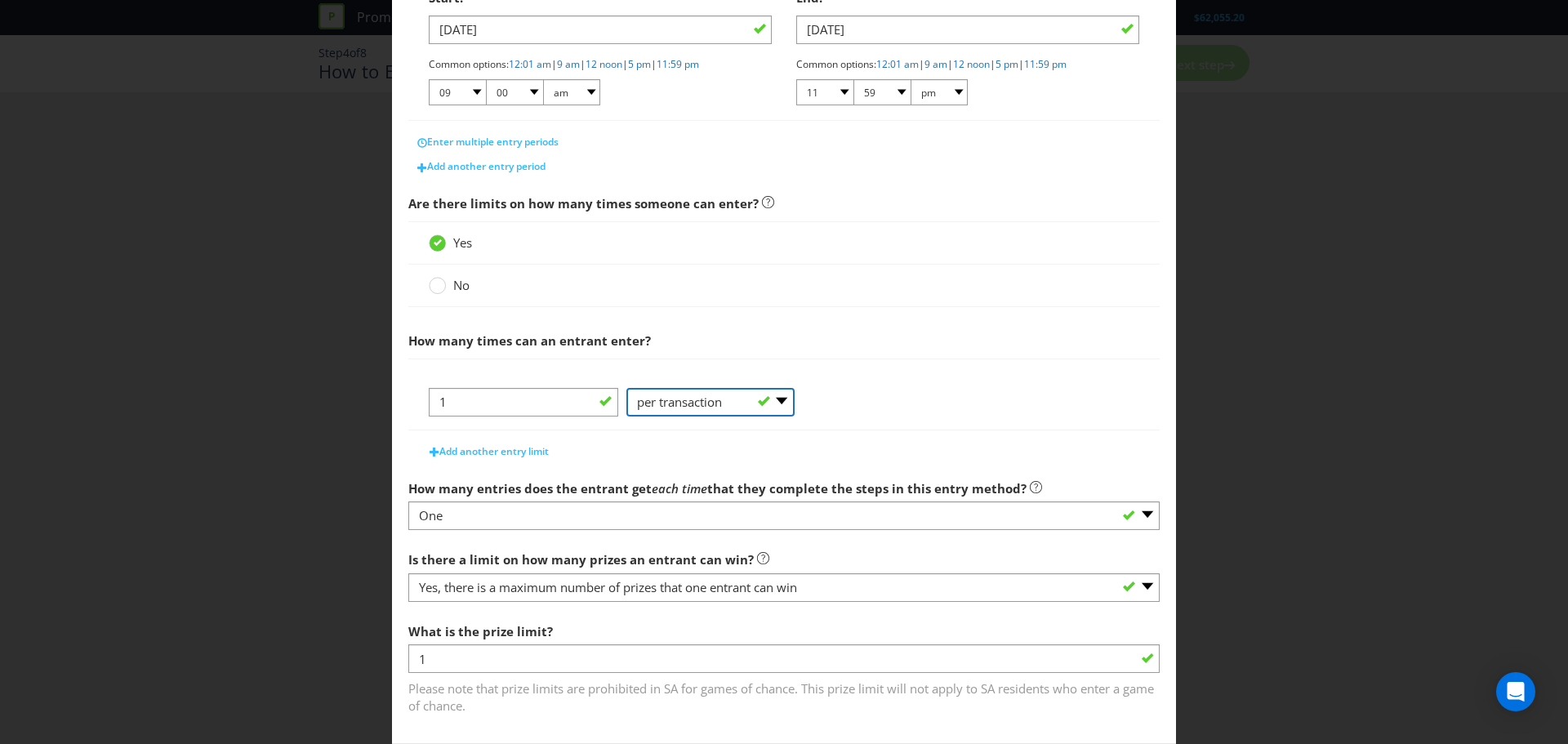
scroll to position [445, 0]
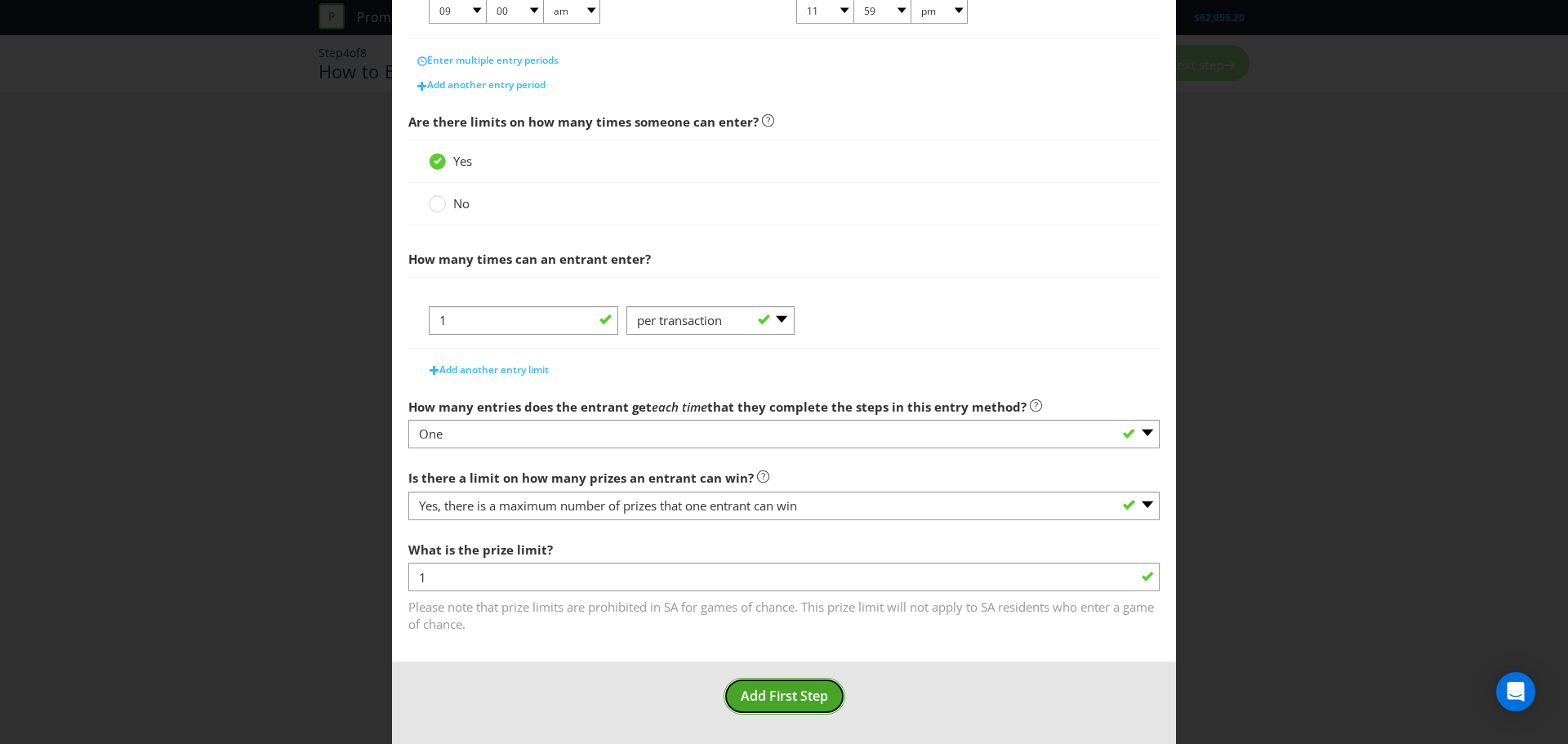
click at [781, 703] on span "Add First Step" at bounding box center [784, 696] width 88 height 18
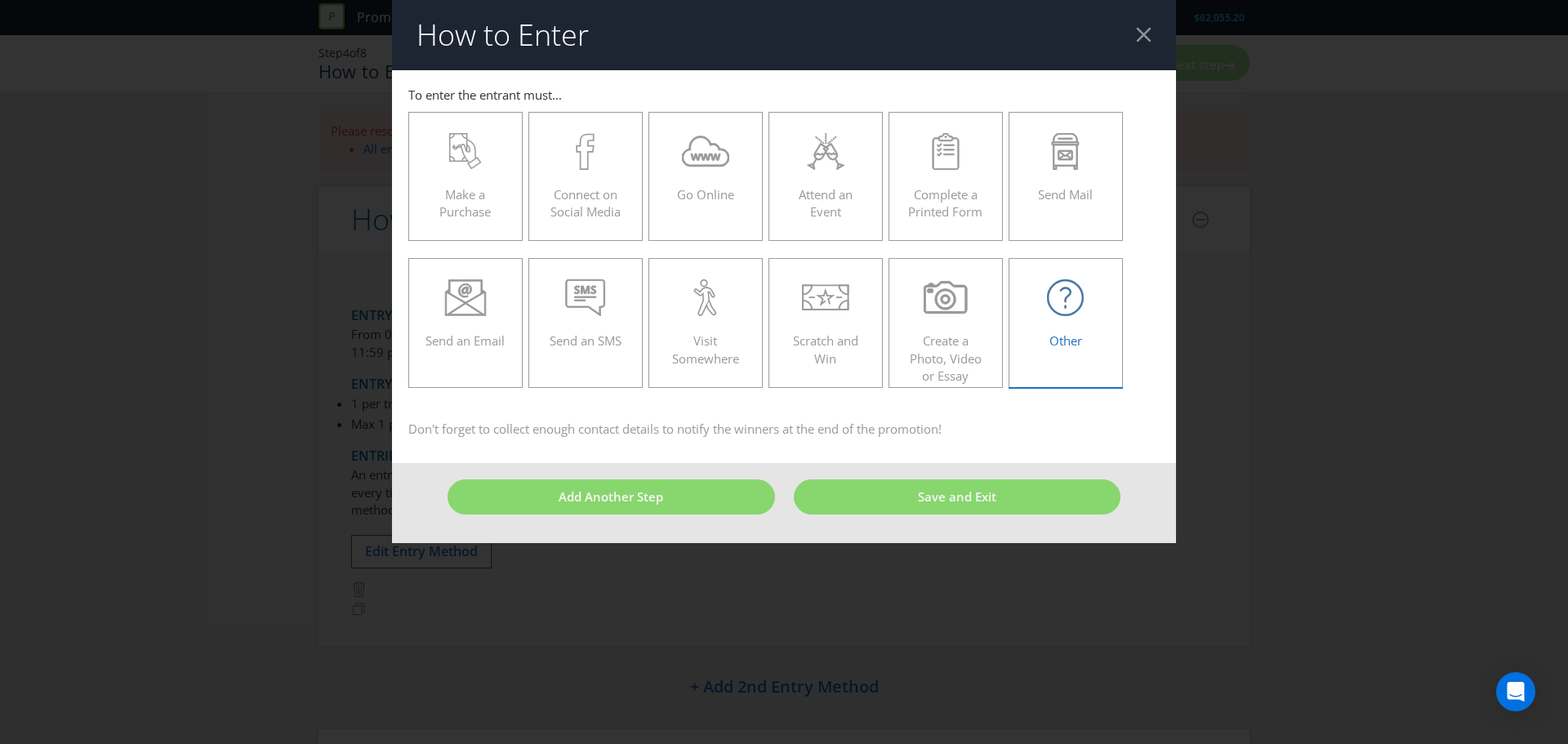
click at [1034, 313] on div at bounding box center [1066, 298] width 80 height 37
click at [0, 0] on input "Other" at bounding box center [0, 0] width 0 height 0
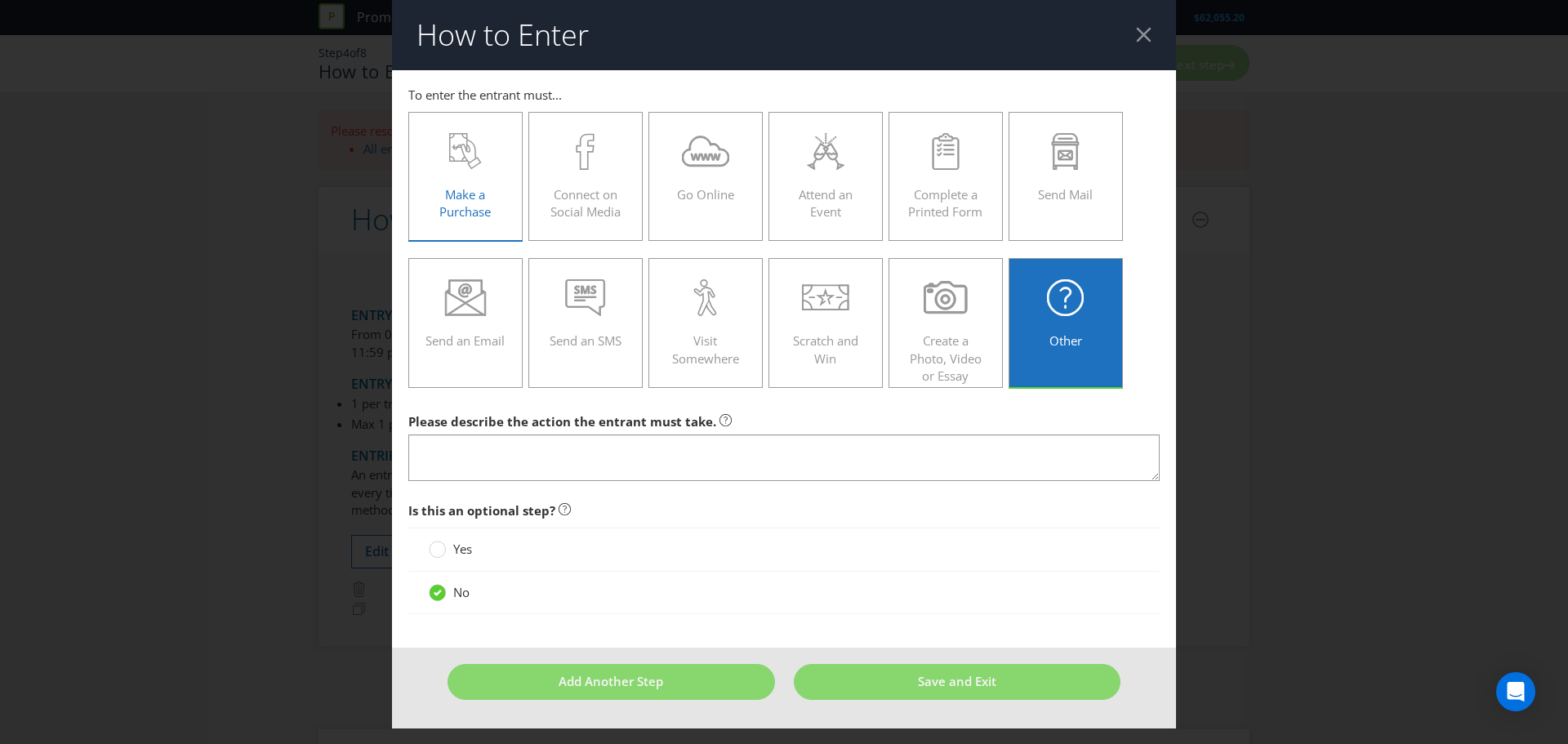
click at [474, 204] on span "Make a Purchase" at bounding box center [465, 203] width 52 height 33
click at [0, 0] on input "Make a Purchase" at bounding box center [0, 0] width 0 height 0
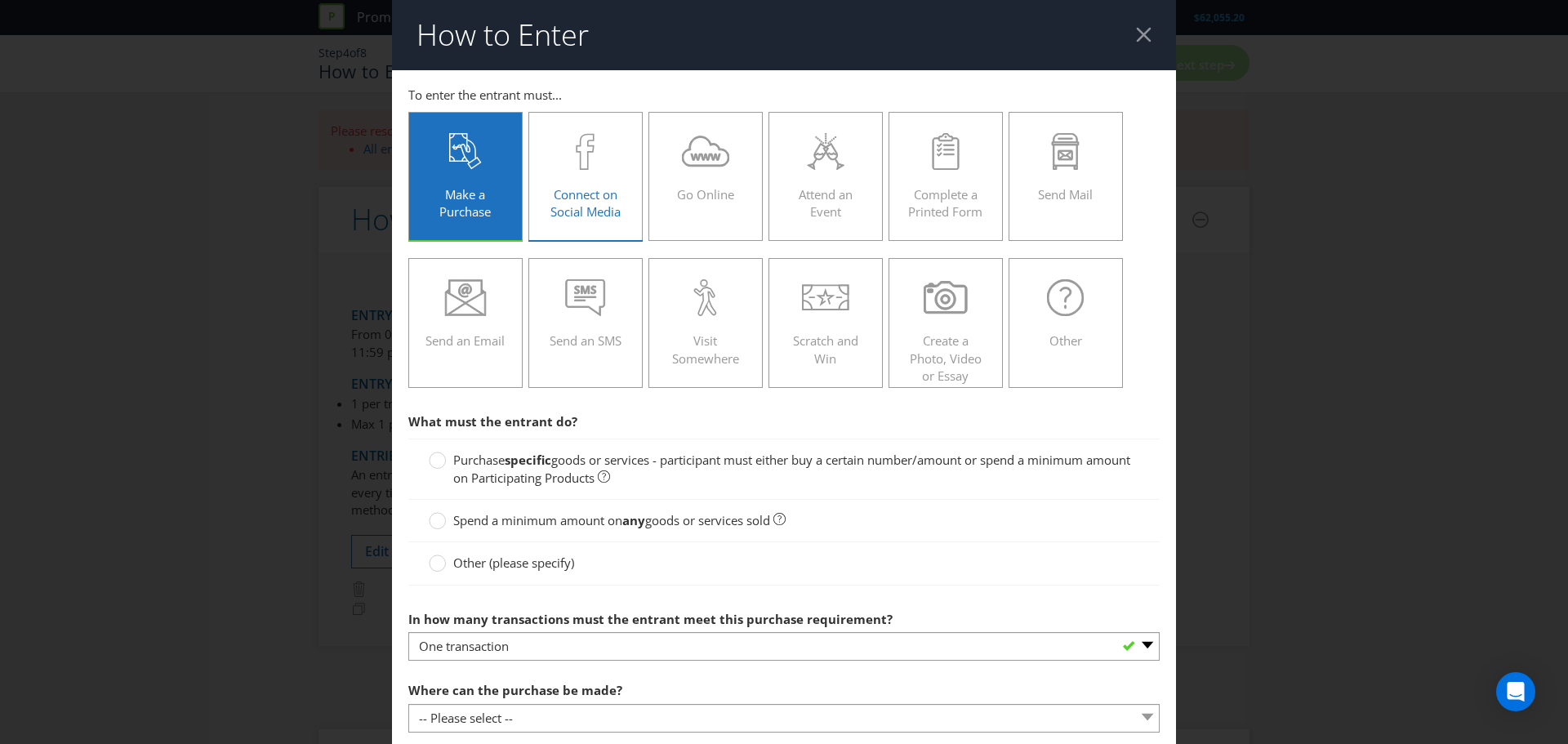
click at [599, 226] on label "Connect on Social Media" at bounding box center [585, 176] width 114 height 129
click at [0, 0] on input "Connect on Social Media" at bounding box center [0, 0] width 0 height 0
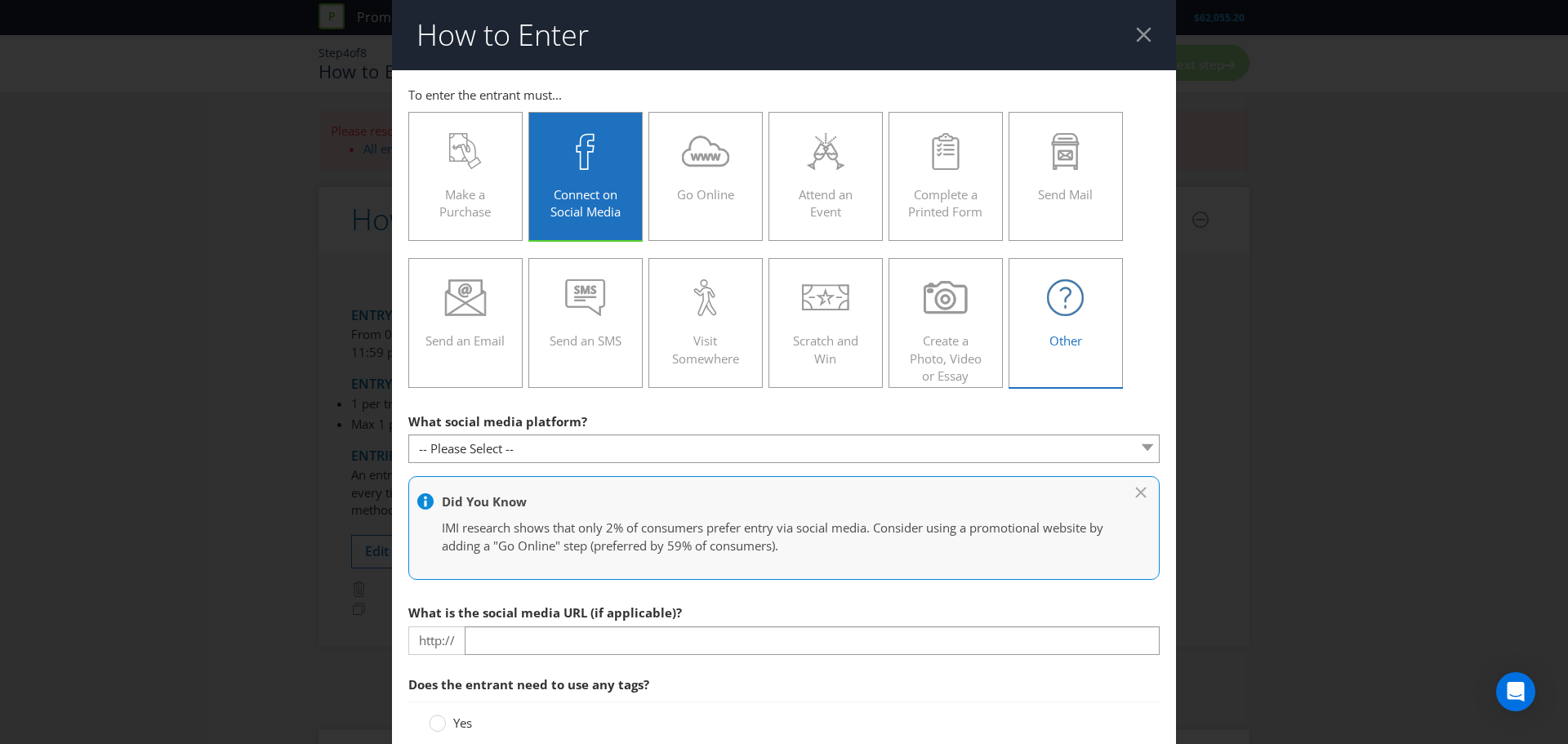
click at [1083, 329] on div "Other" at bounding box center [1066, 316] width 80 height 73
click at [0, 0] on input "Other" at bounding box center [0, 0] width 0 height 0
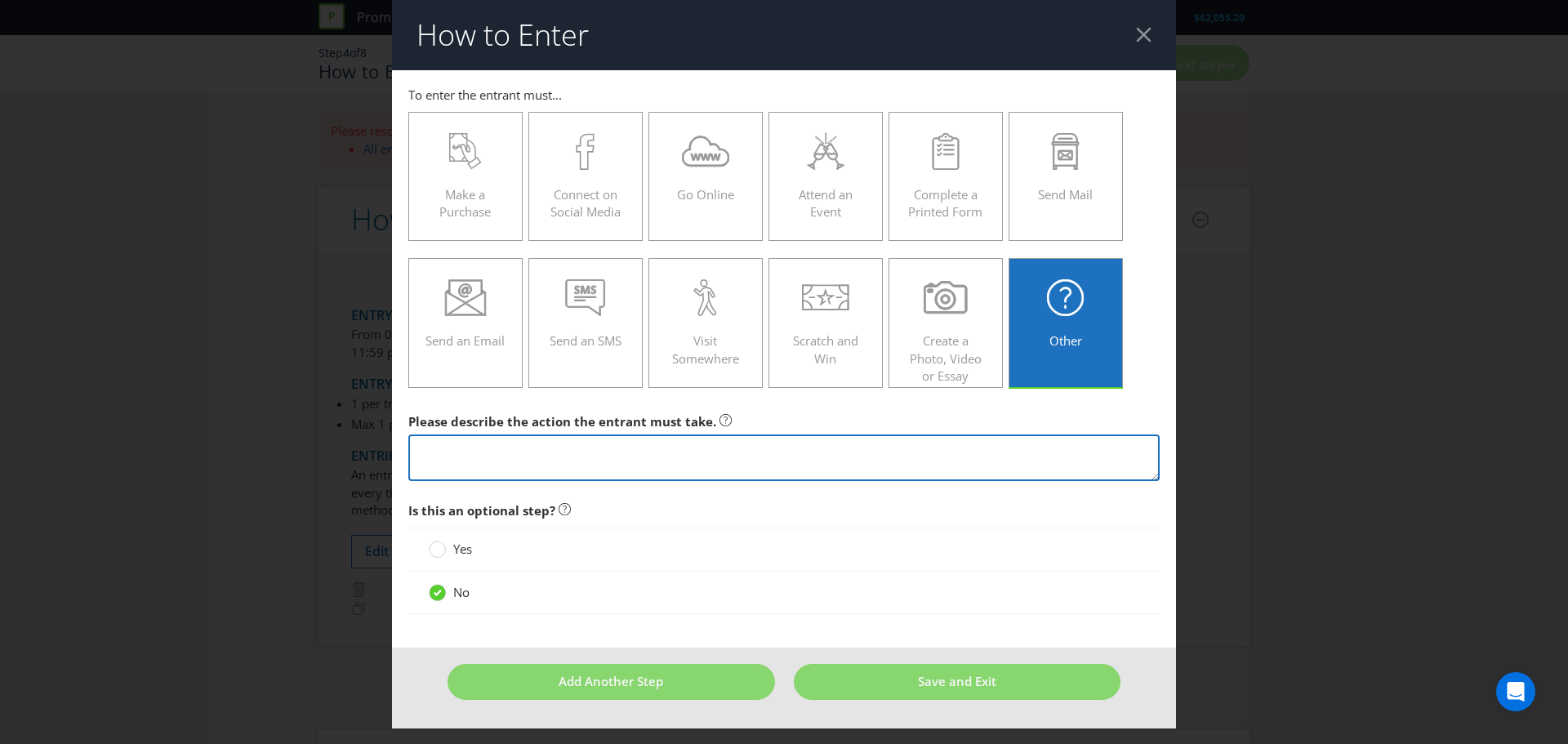
click at [702, 462] on textarea at bounding box center [784, 458] width 751 height 47
type textarea "`"
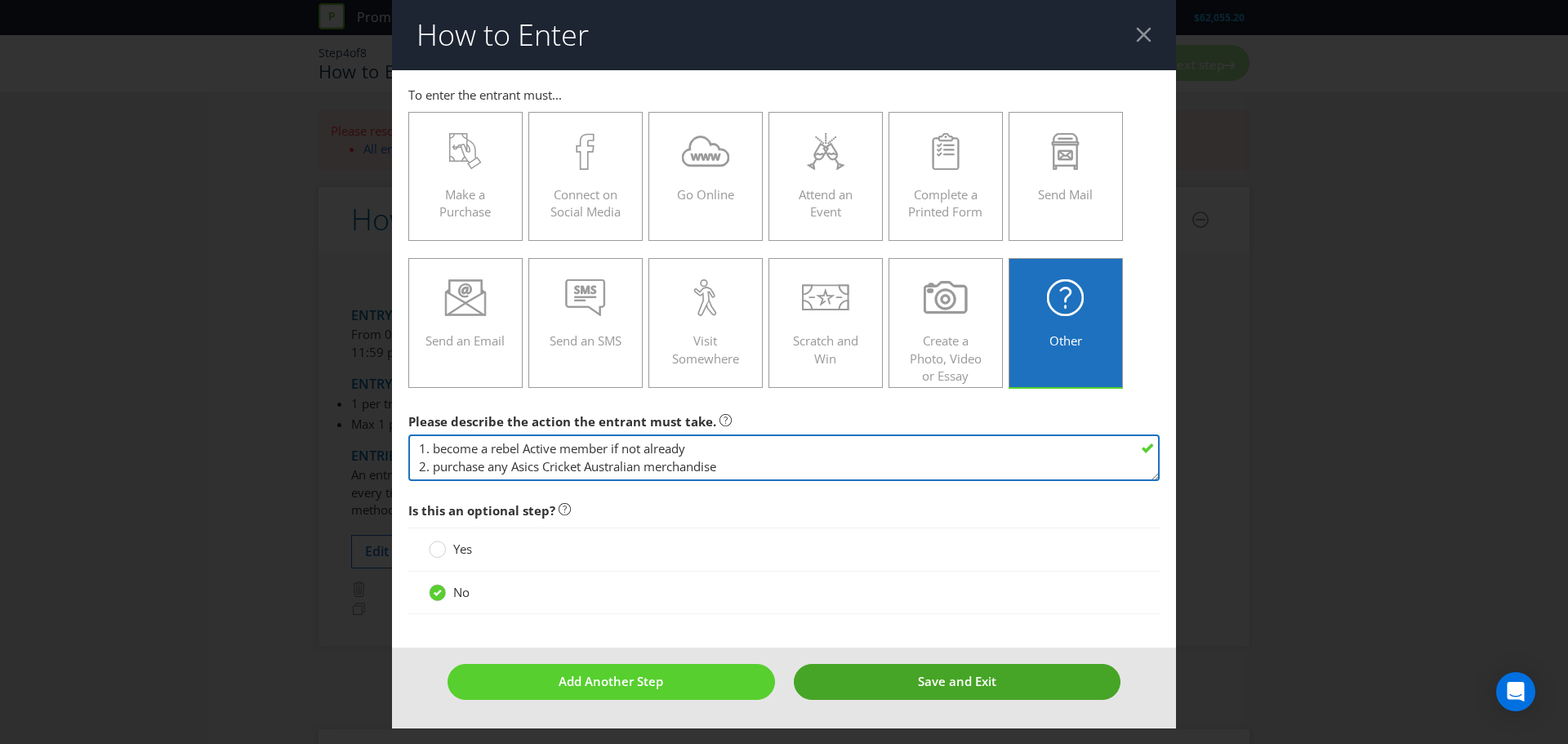
type textarea "1. become a rebel Active member if not already 2. purchase any Asics Cricket Au…"
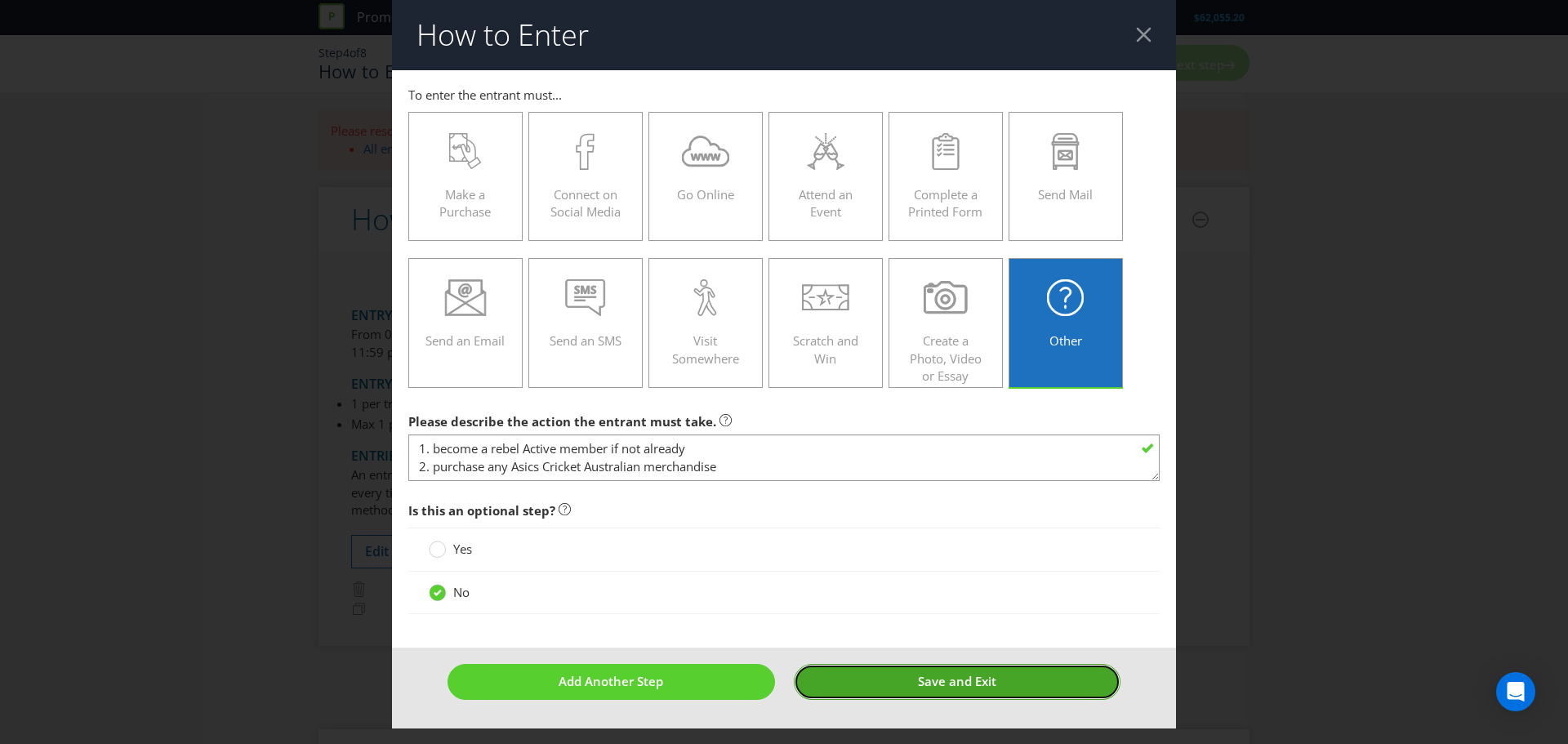
click at [996, 694] on button "Save and Exit" at bounding box center [957, 681] width 328 height 35
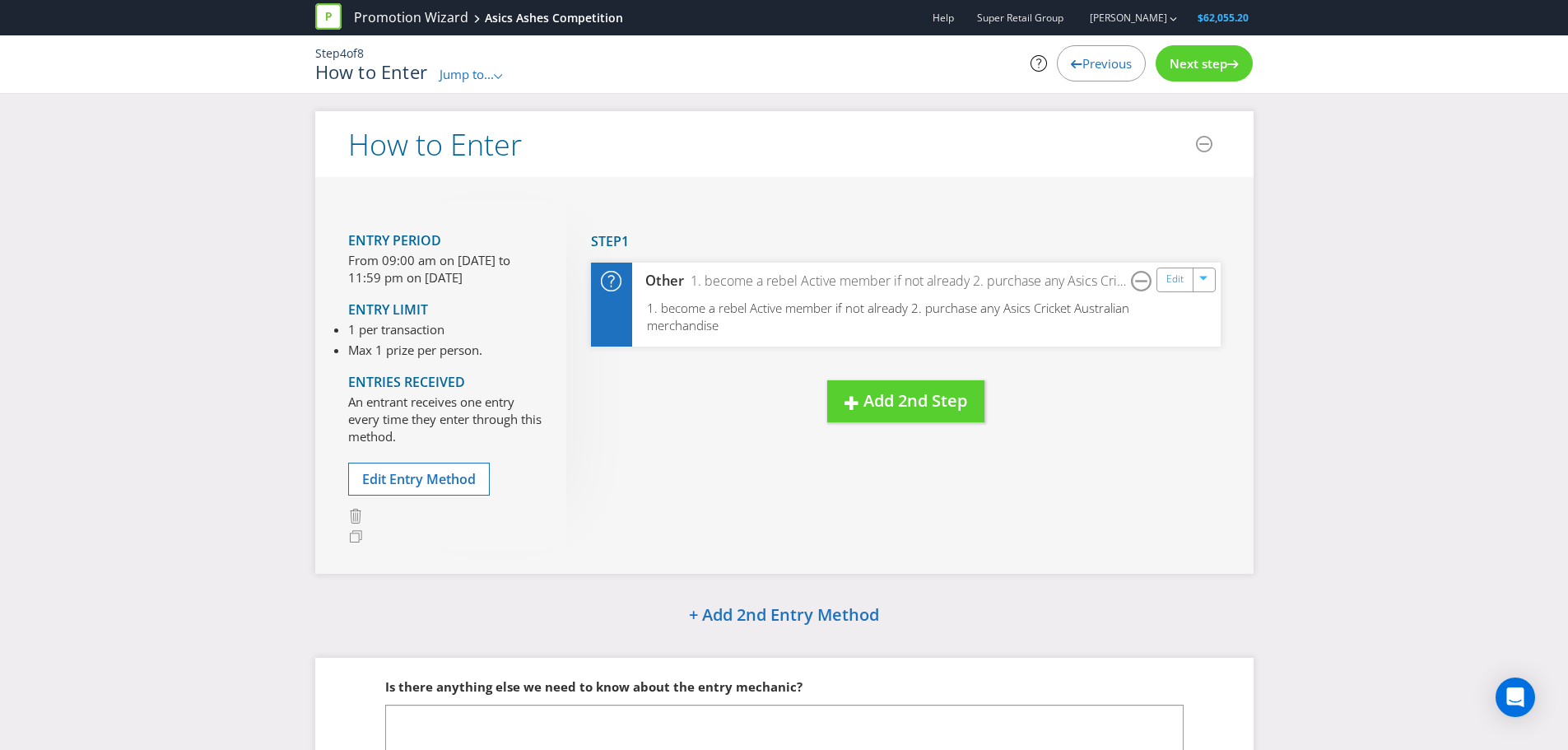
click at [1213, 59] on span "Next step" at bounding box center [1198, 64] width 58 height 17
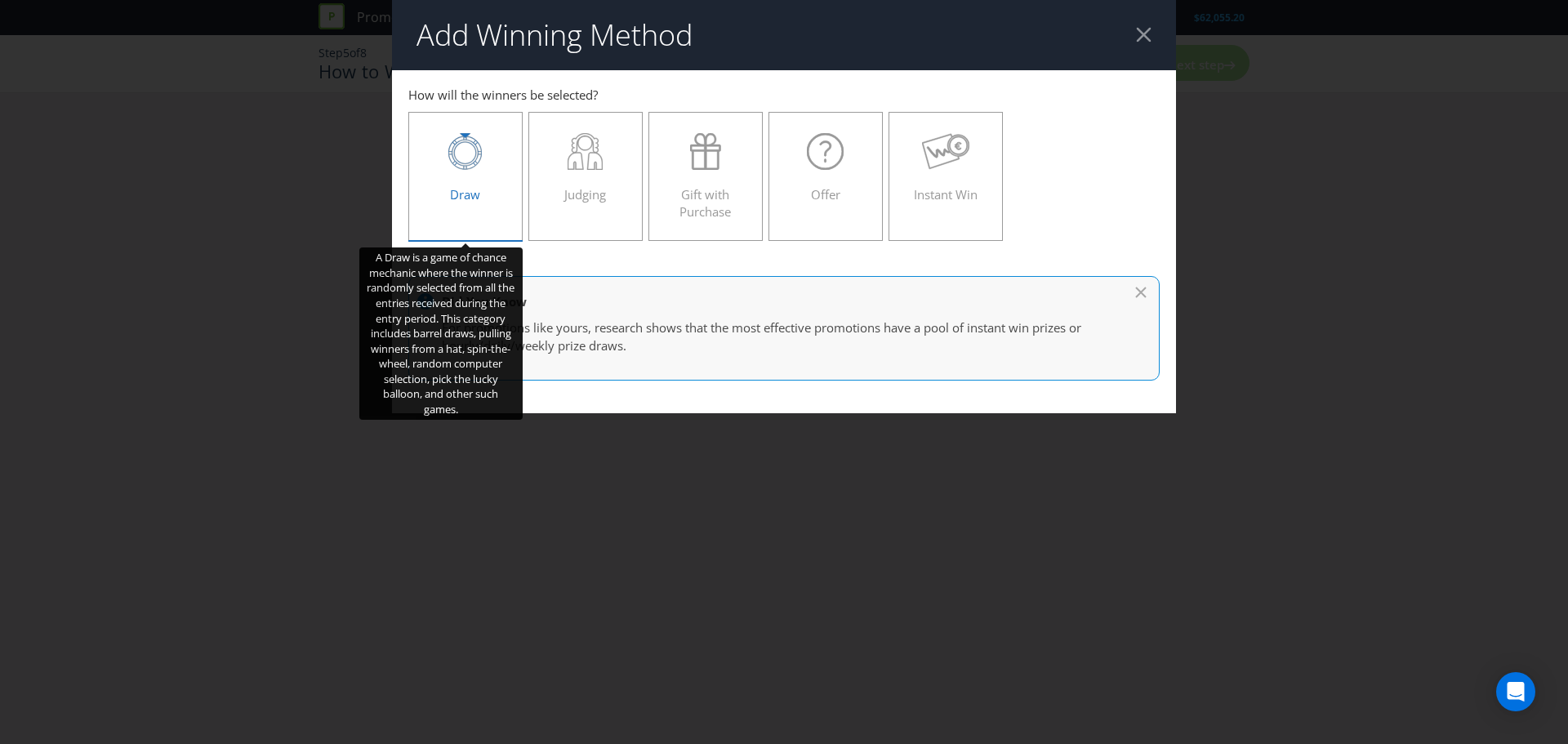
click at [469, 143] on icon at bounding box center [465, 148] width 23 height 31
click at [0, 0] on input "Draw" at bounding box center [0, 0] width 0 height 0
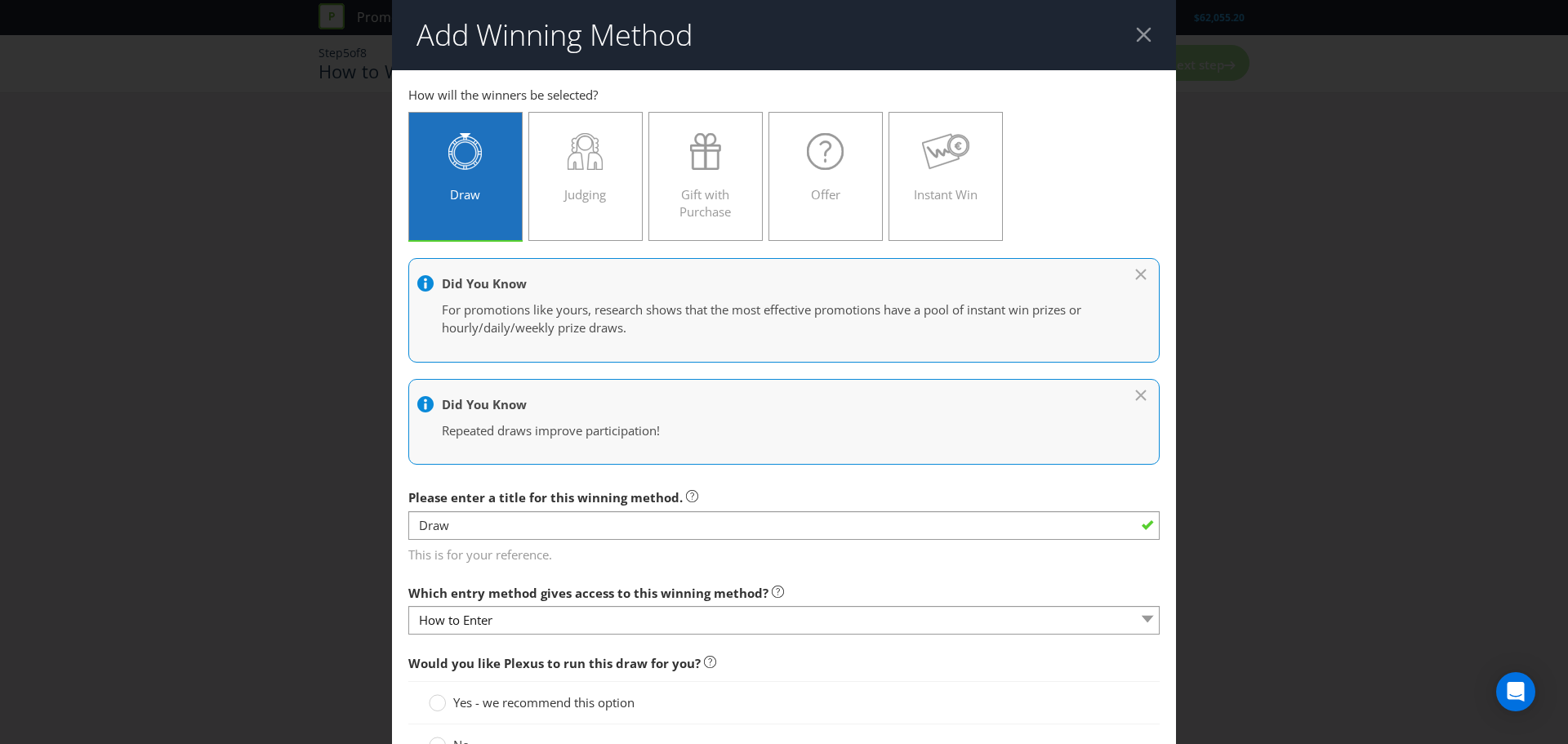
click at [1154, 145] on main "How to Enter How will the winners be selected? Draw Judging Gift with Purchase …" at bounding box center [784, 684] width 784 height 1228
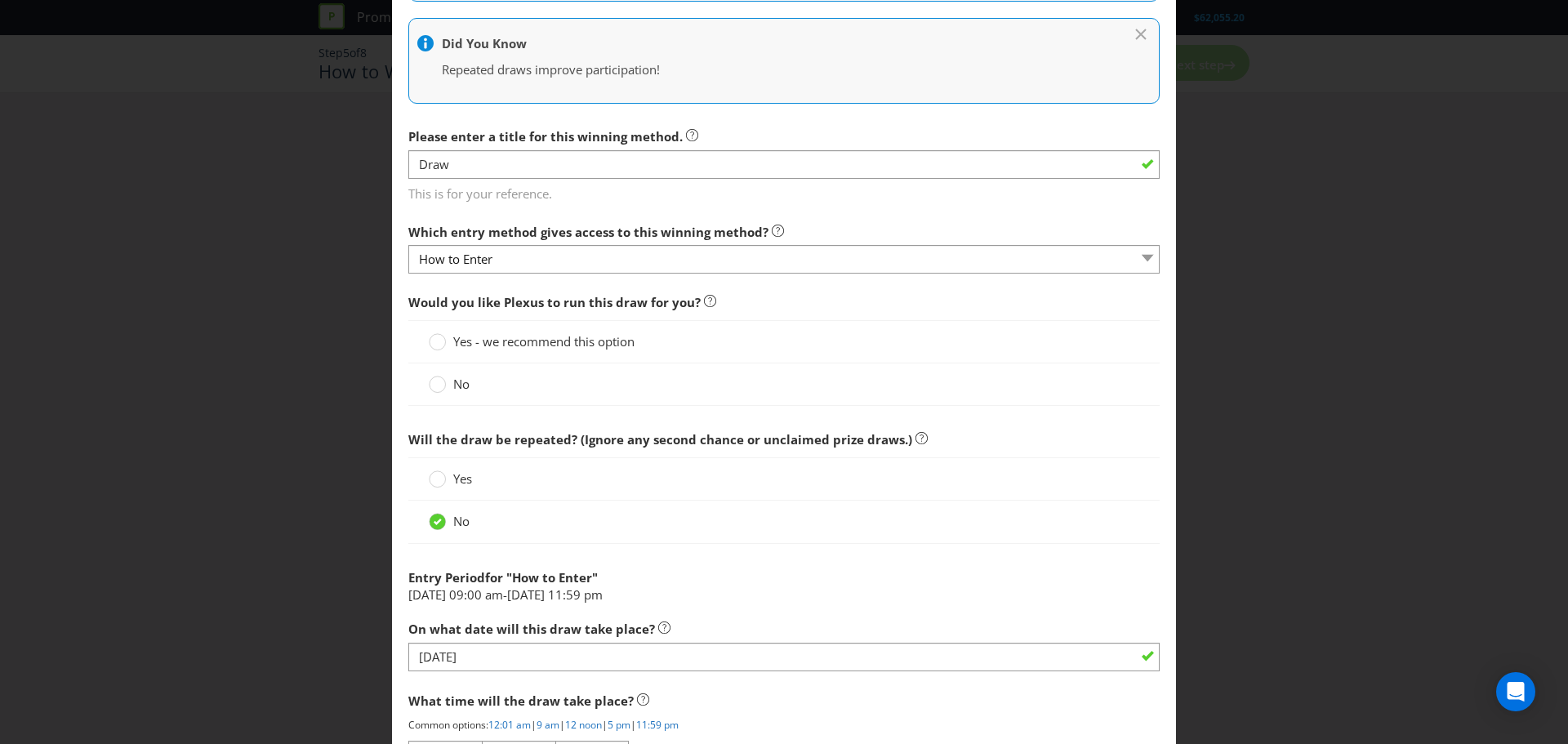
scroll to position [409, 0]
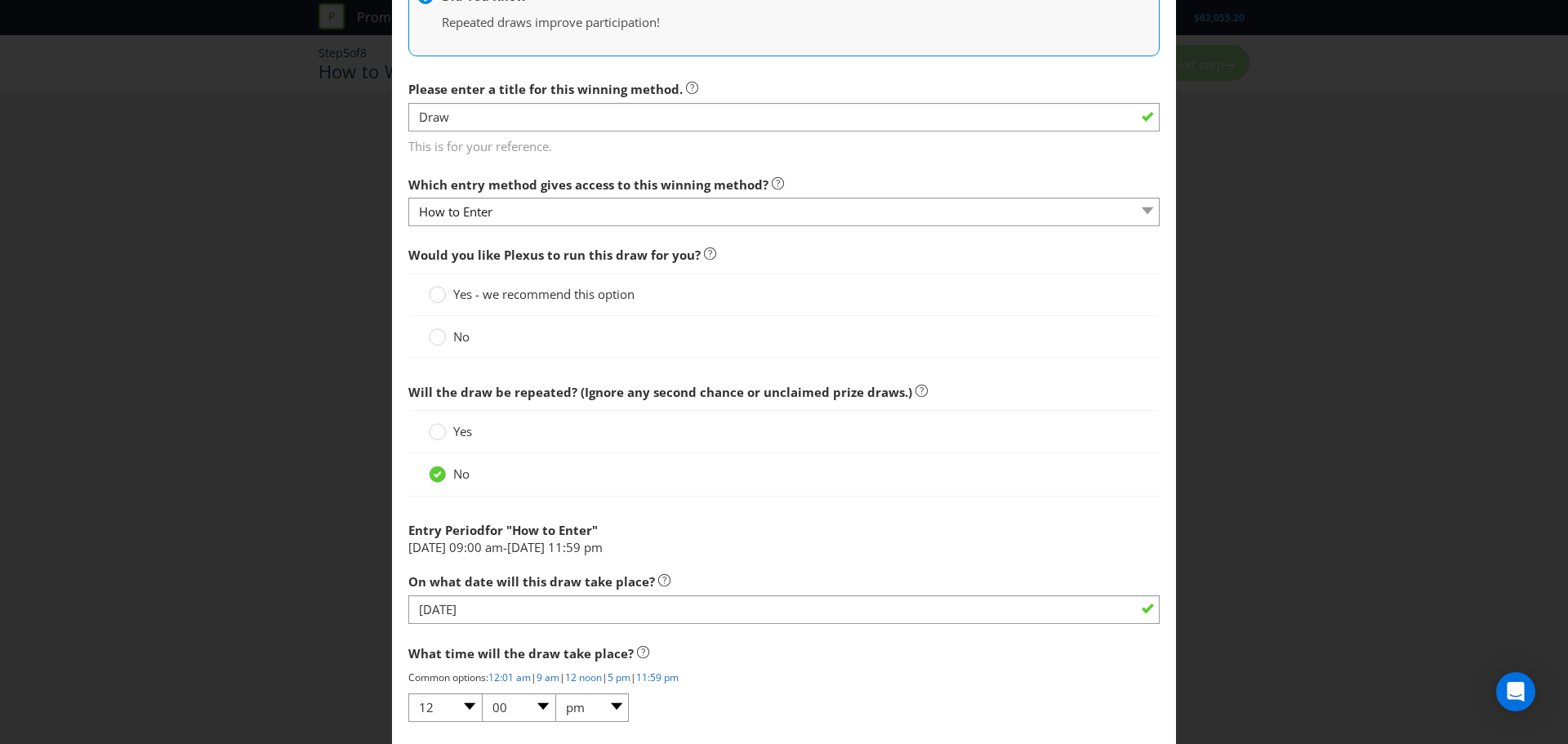
click at [447, 350] on div "No" at bounding box center [784, 337] width 751 height 43
click at [450, 332] on label "No" at bounding box center [450, 337] width 44 height 18
click at [0, 0] on input "No" at bounding box center [0, 0] width 0 height 0
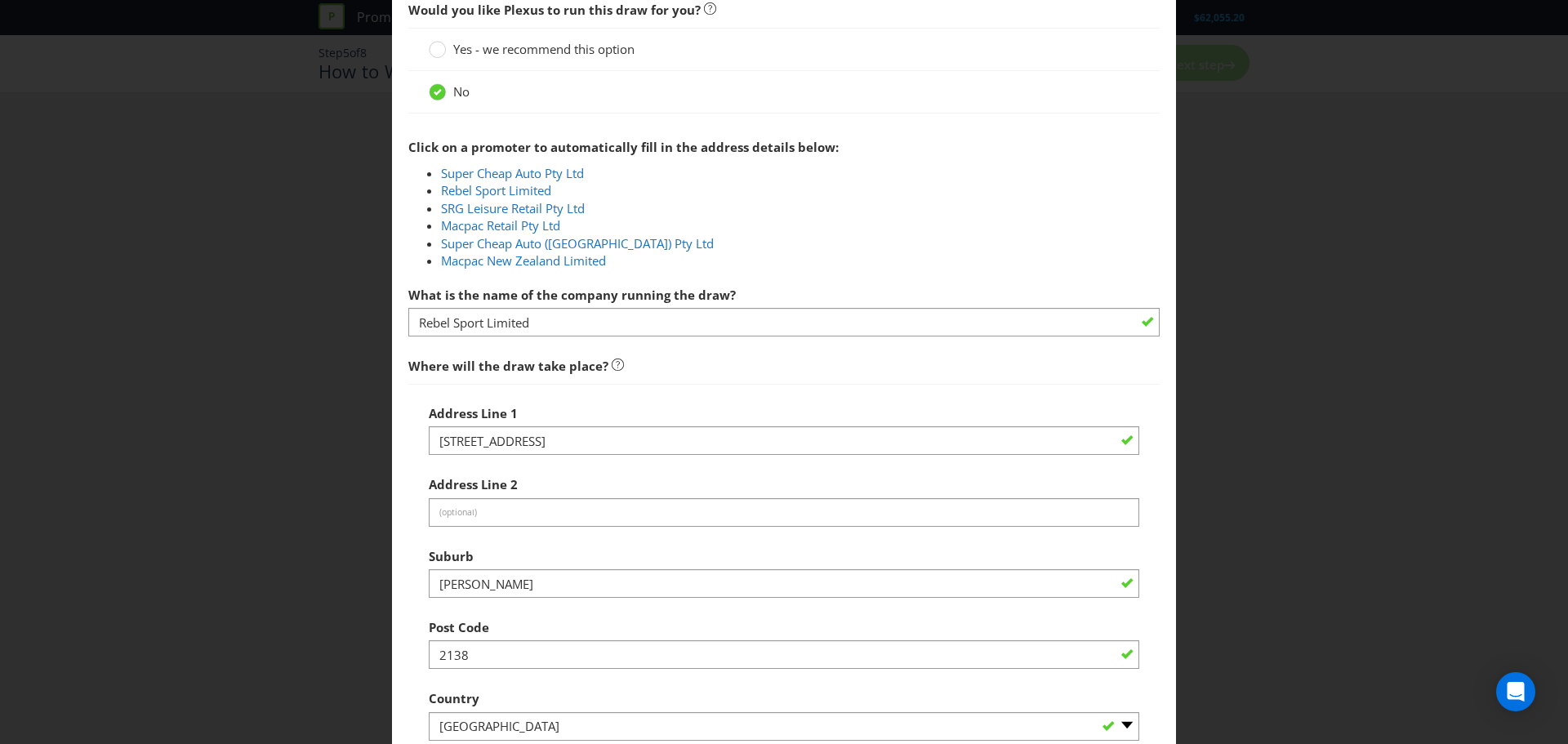
scroll to position [735, 0]
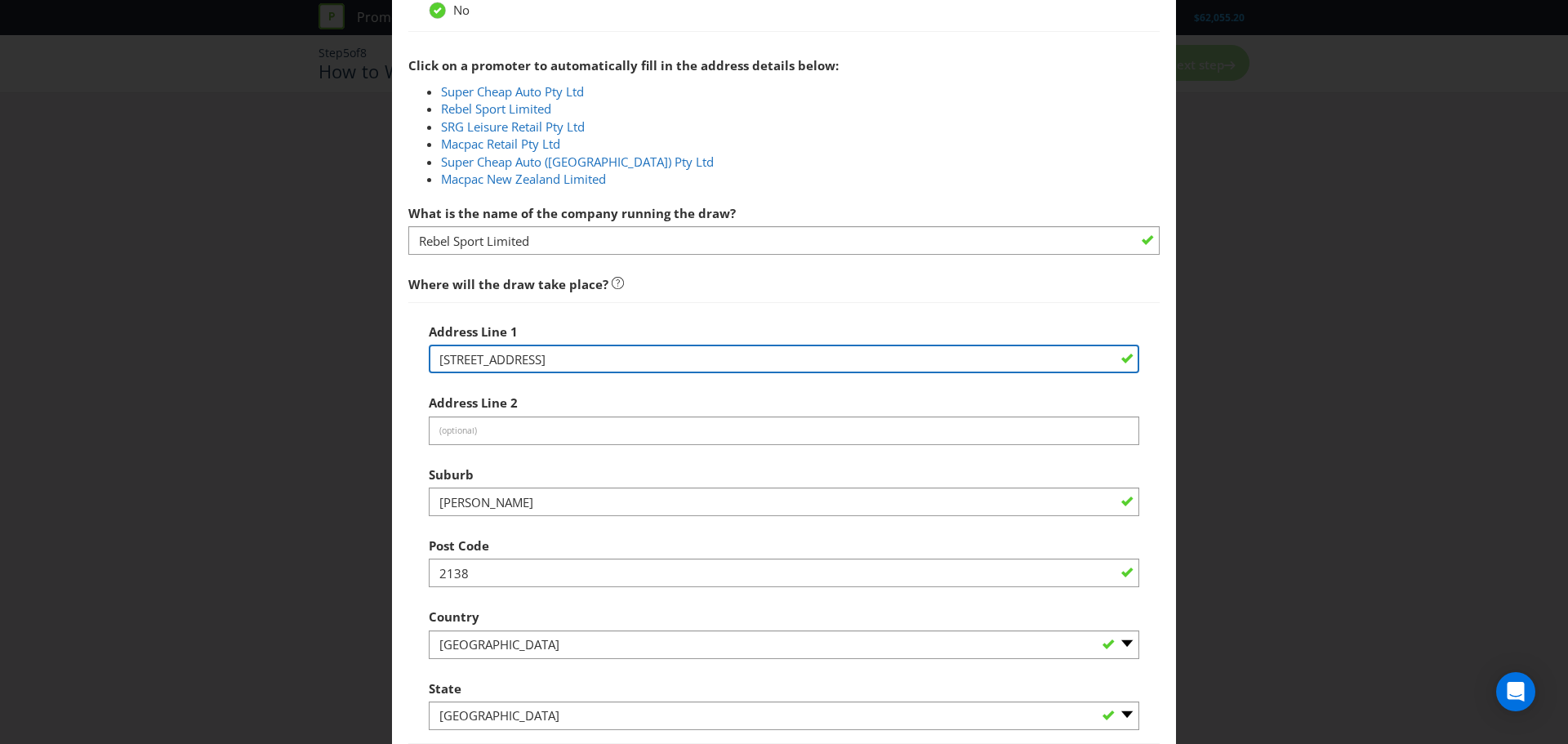
drag, startPoint x: 898, startPoint y: 358, endPoint x: 889, endPoint y: 358, distance: 9.0
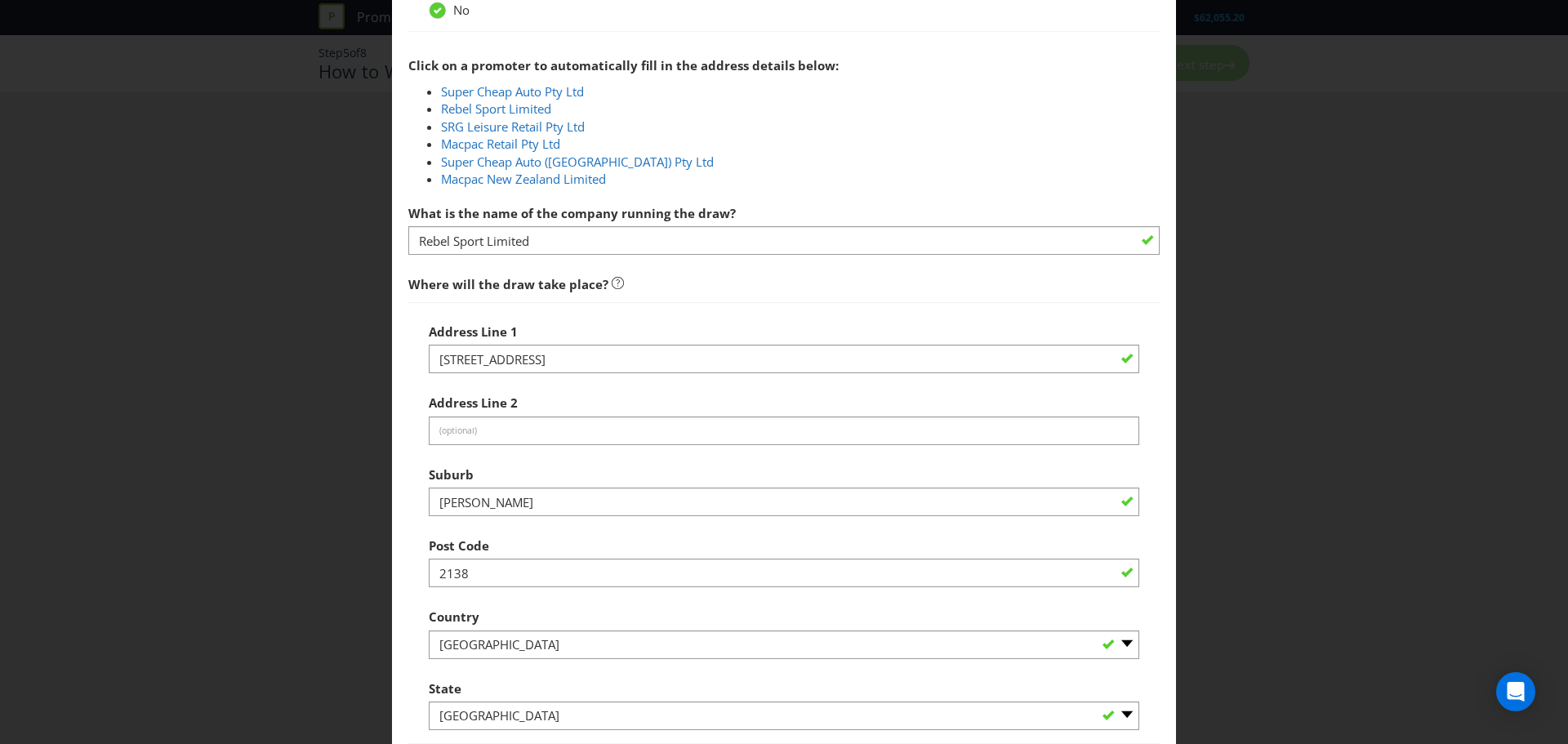
drag, startPoint x: 889, startPoint y: 358, endPoint x: 798, endPoint y: 313, distance: 101.5
click at [798, 313] on div "Address Line 1 Level 5, 1B Homebush Bay Drive Address Line 2 (optional) Suburb …" at bounding box center [784, 523] width 751 height 443
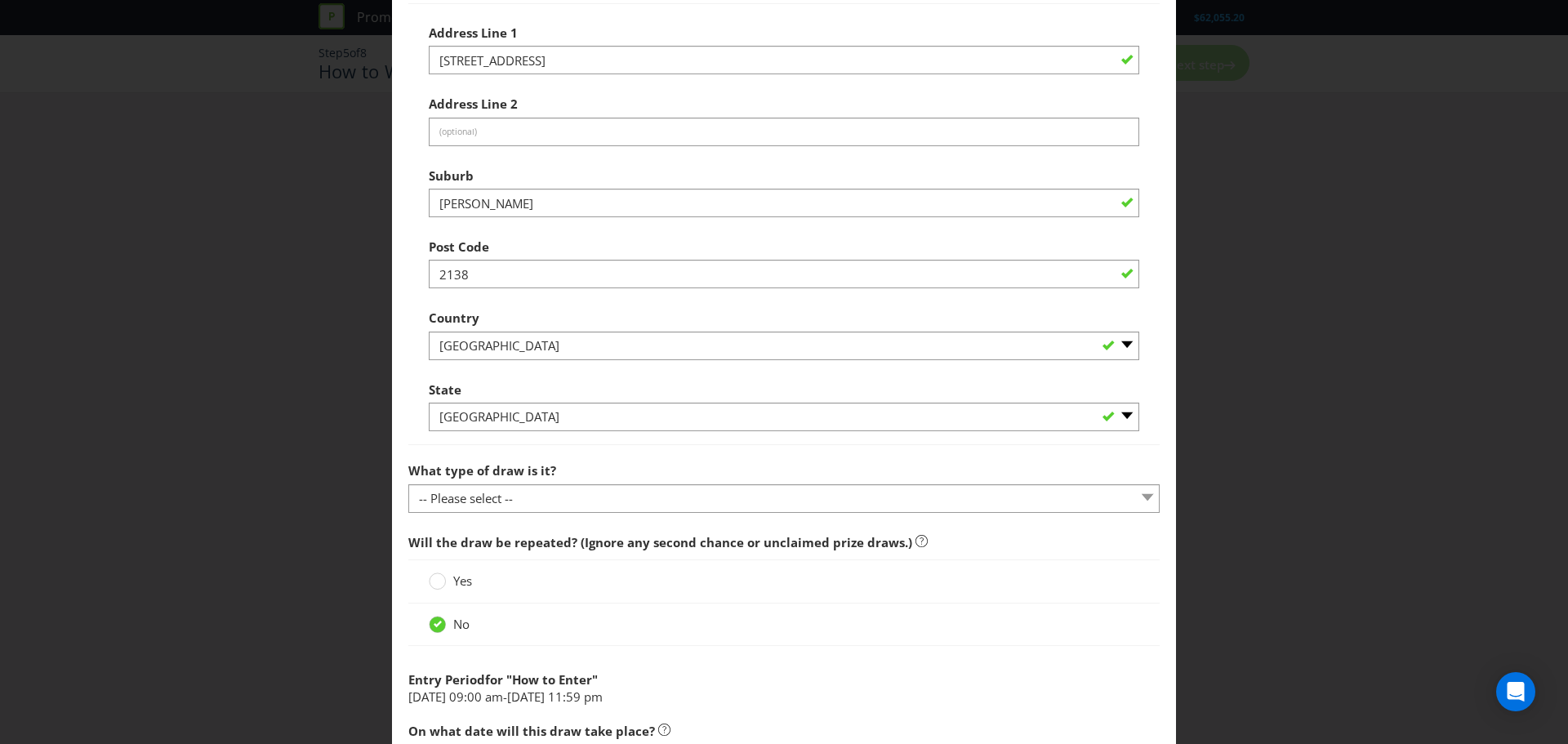
scroll to position [1062, 0]
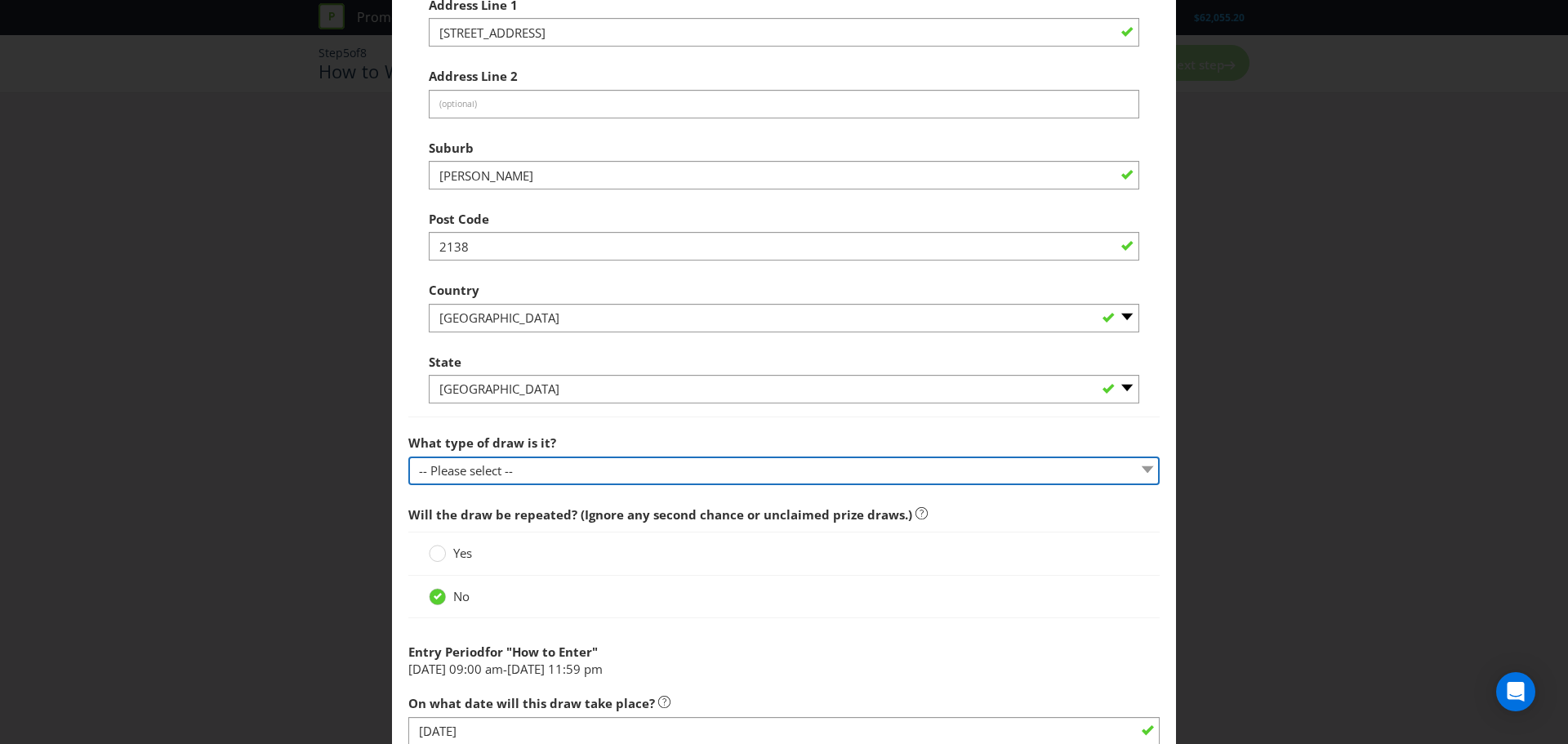
click at [618, 476] on select "-- Please select -- Computerised random selection Barrel draw Don't specify Oth…" at bounding box center [784, 470] width 751 height 28
select select "COMPUTERISED"
click at [409, 456] on select "-- Please select -- Computerised random selection Barrel draw Don't specify Oth…" at bounding box center [784, 470] width 751 height 28
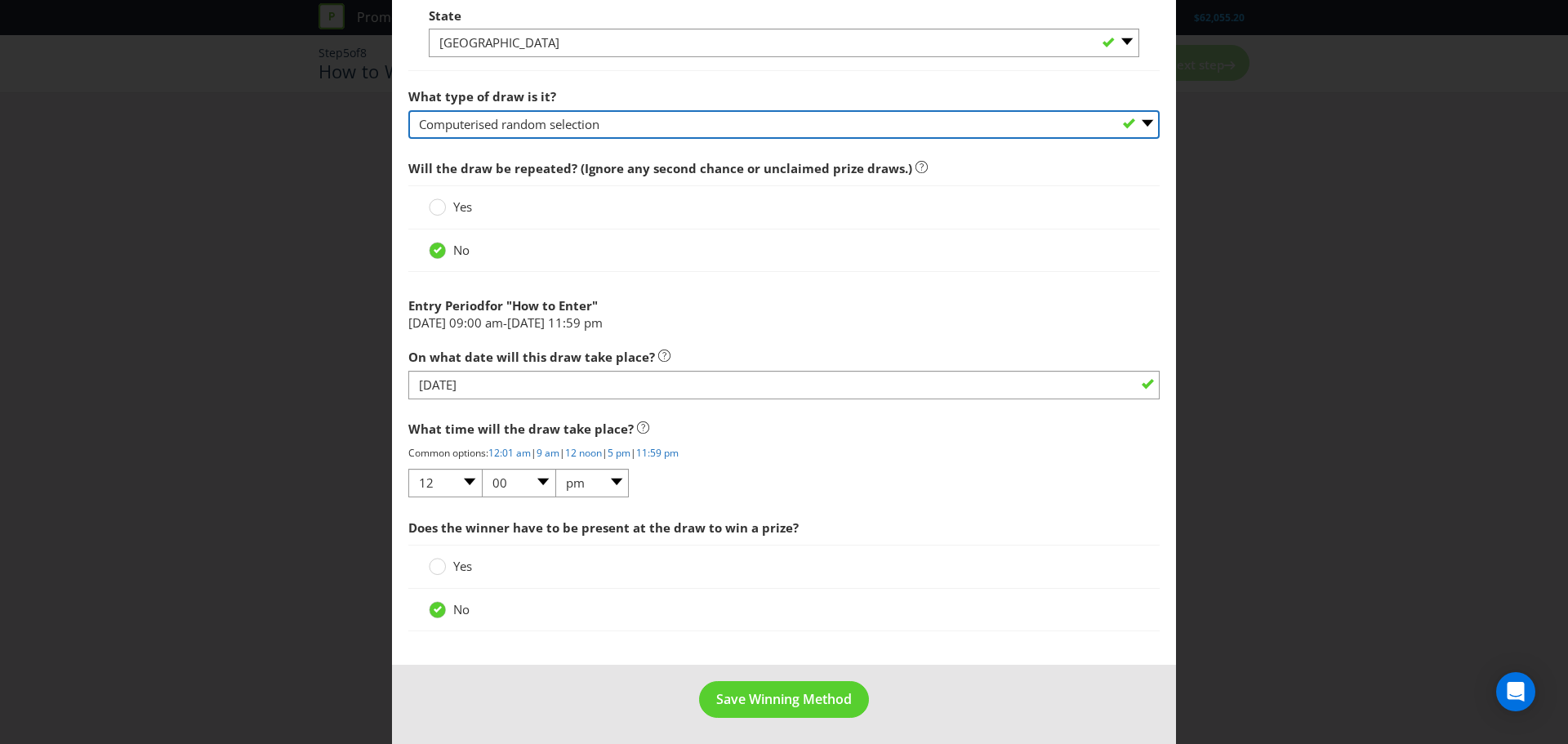
scroll to position [1411, 0]
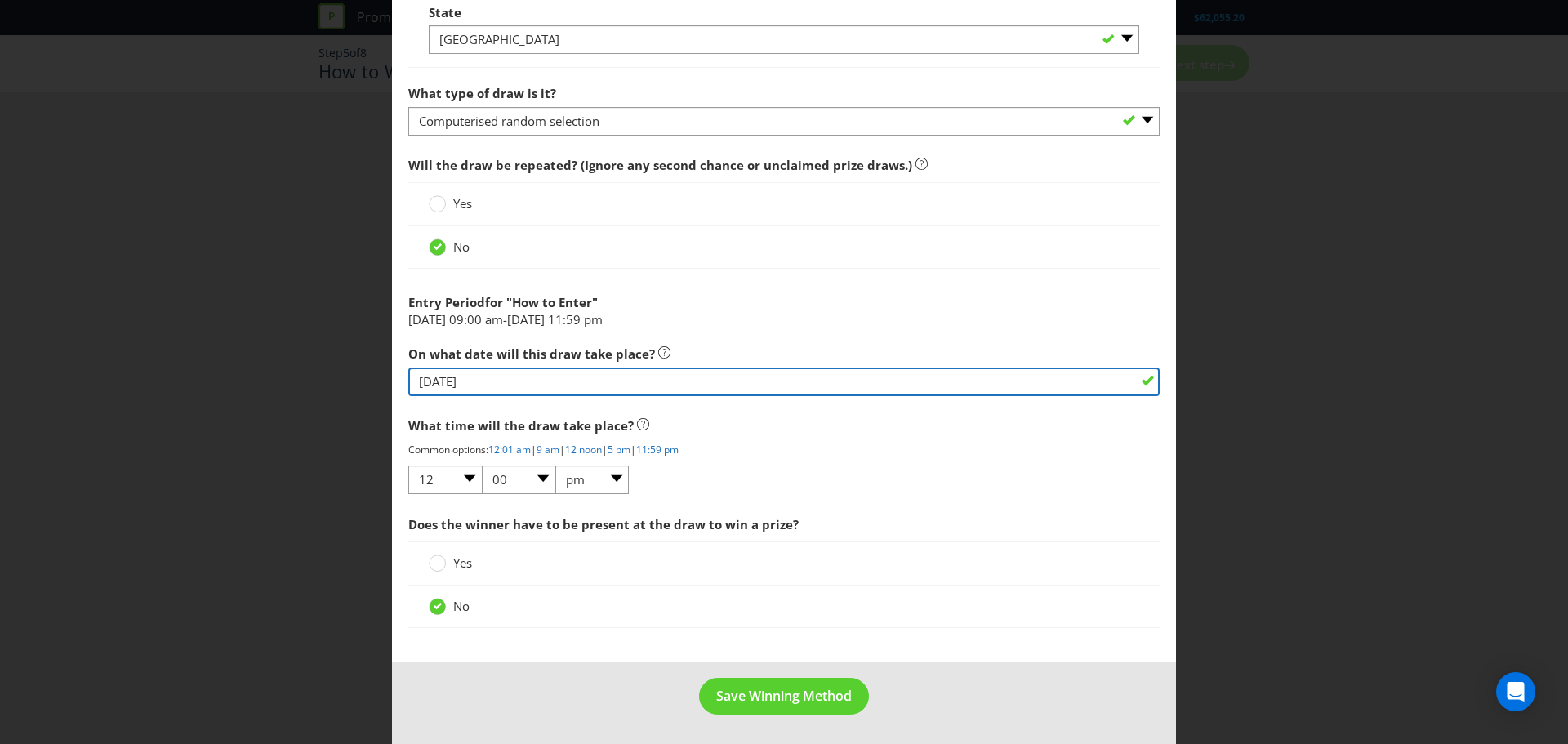
click at [485, 389] on input "07/11/25" at bounding box center [784, 382] width 751 height 28
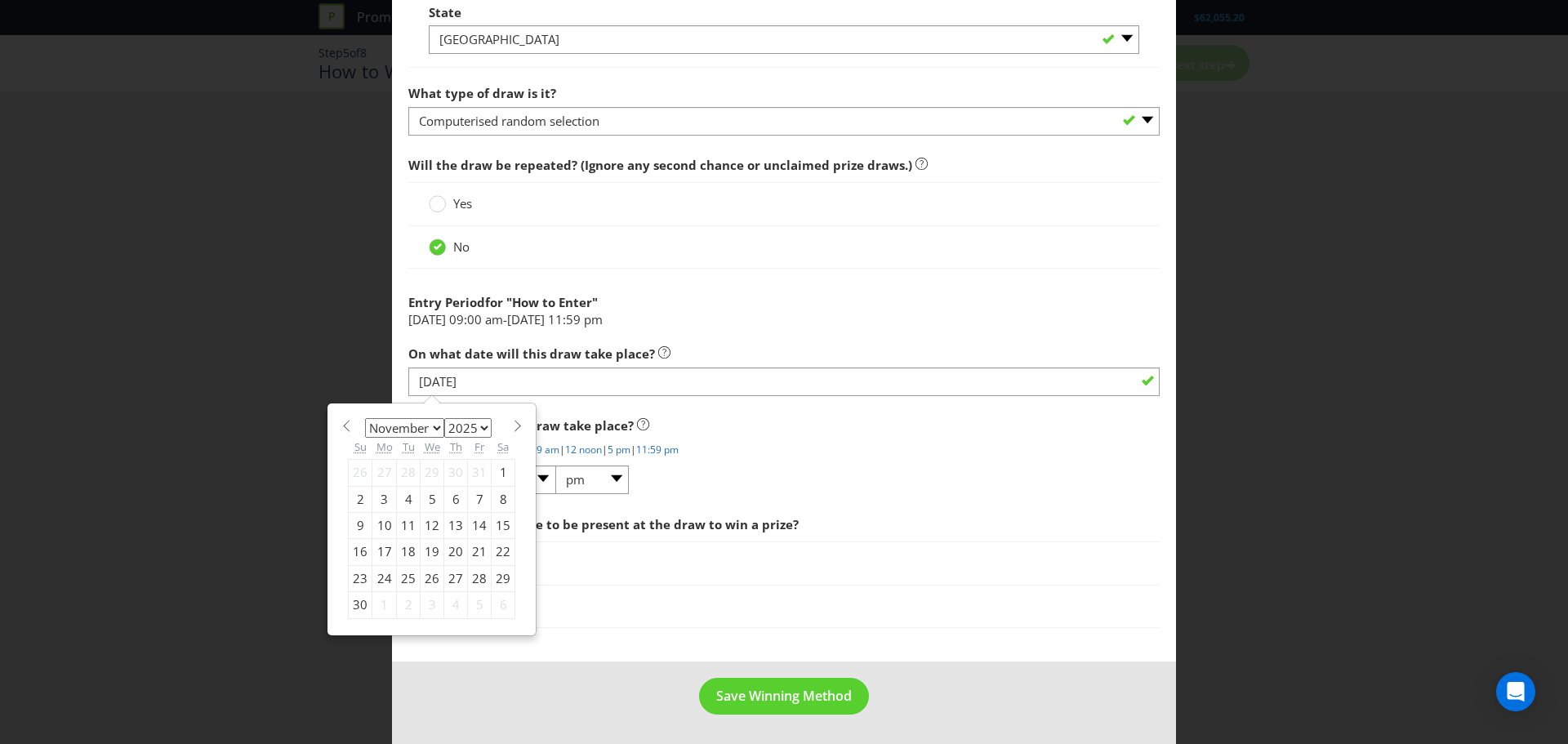
click at [911, 515] on span "Does the winner have to be present at the draw to win a prize?" at bounding box center [784, 525] width 751 height 33
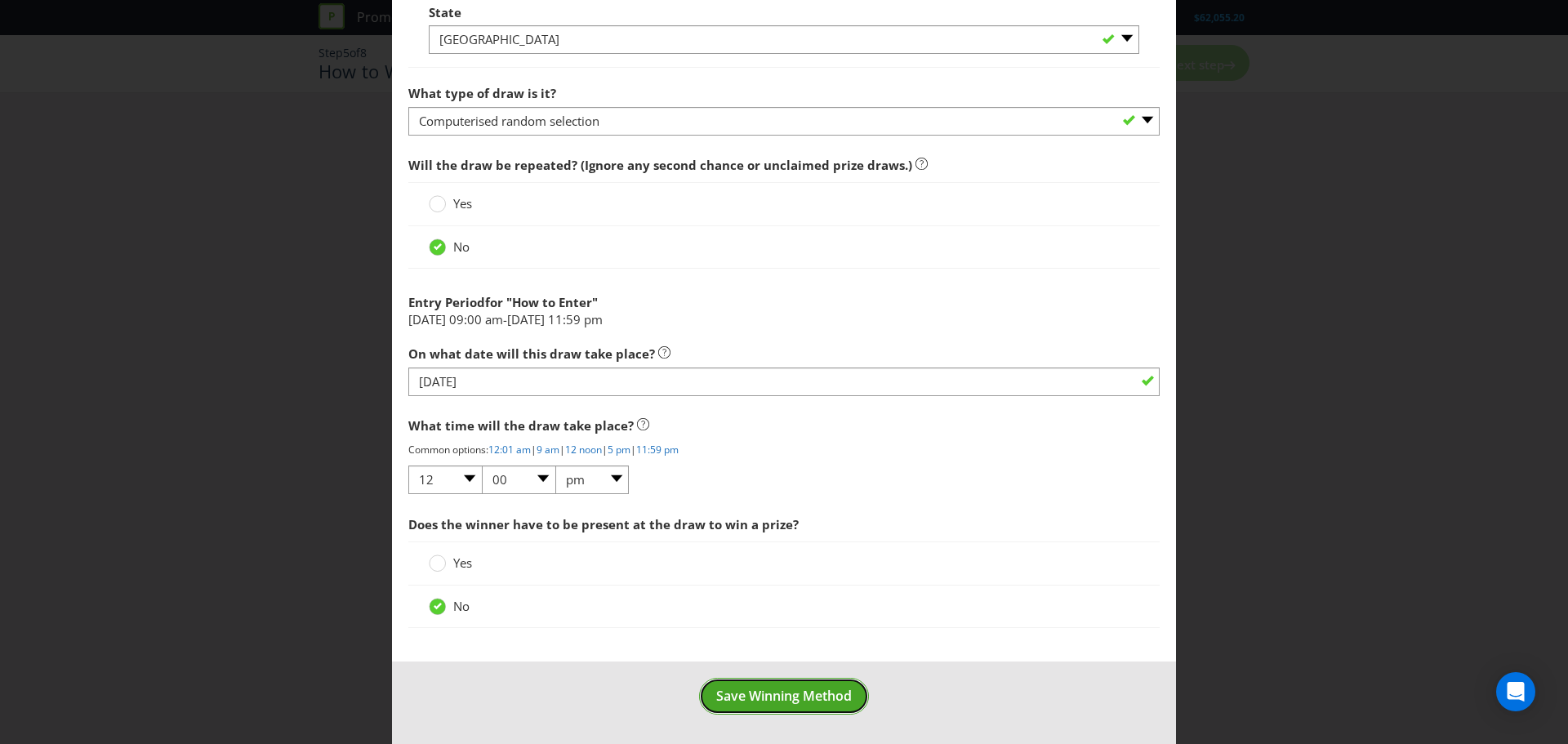
click at [799, 691] on span "Save Winning Method" at bounding box center [784, 696] width 136 height 18
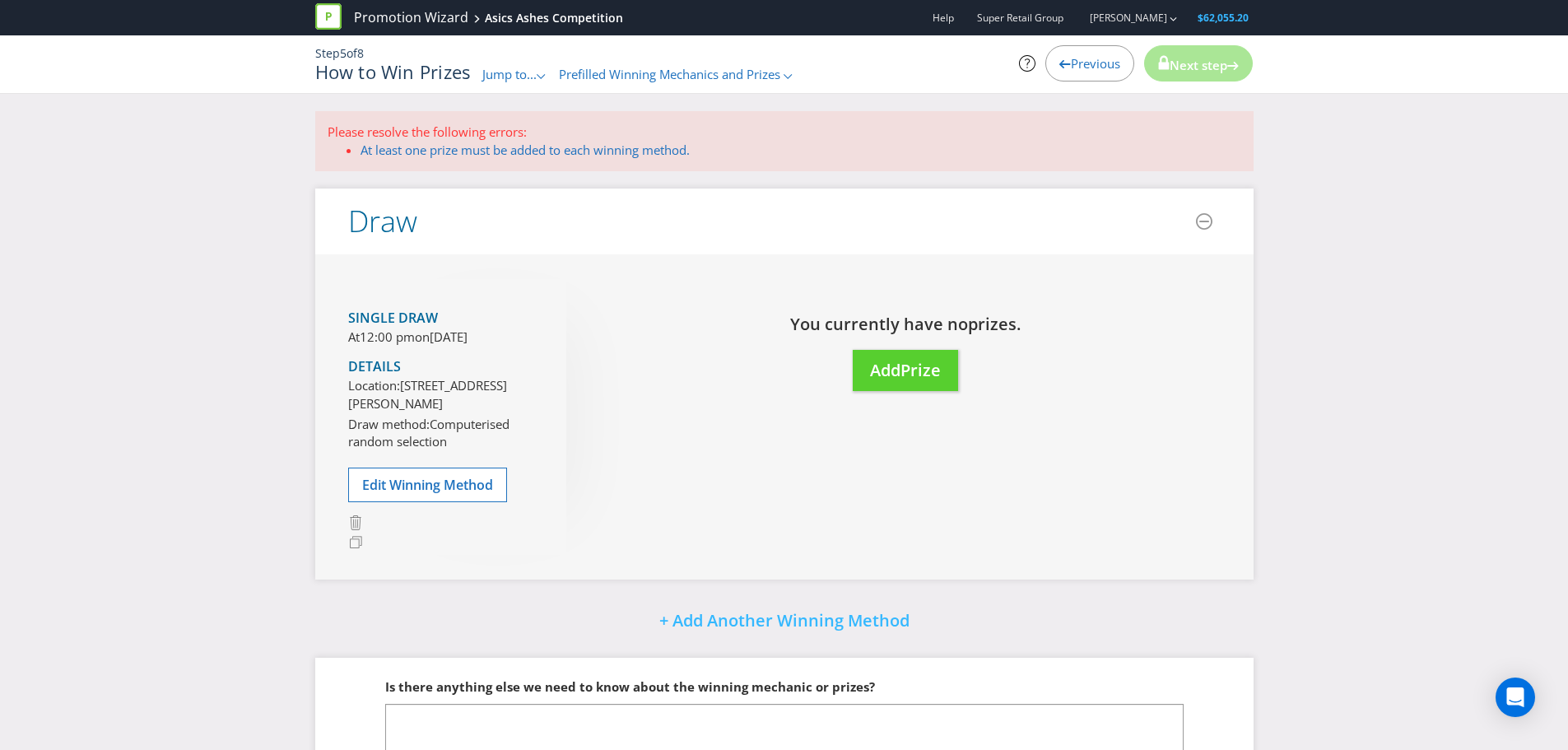
click at [874, 394] on div "Move Here Drag here to move prize You currently have no prize s. Add Prize" at bounding box center [893, 351] width 655 height 145
click at [876, 383] on button "Add Prize" at bounding box center [905, 371] width 105 height 42
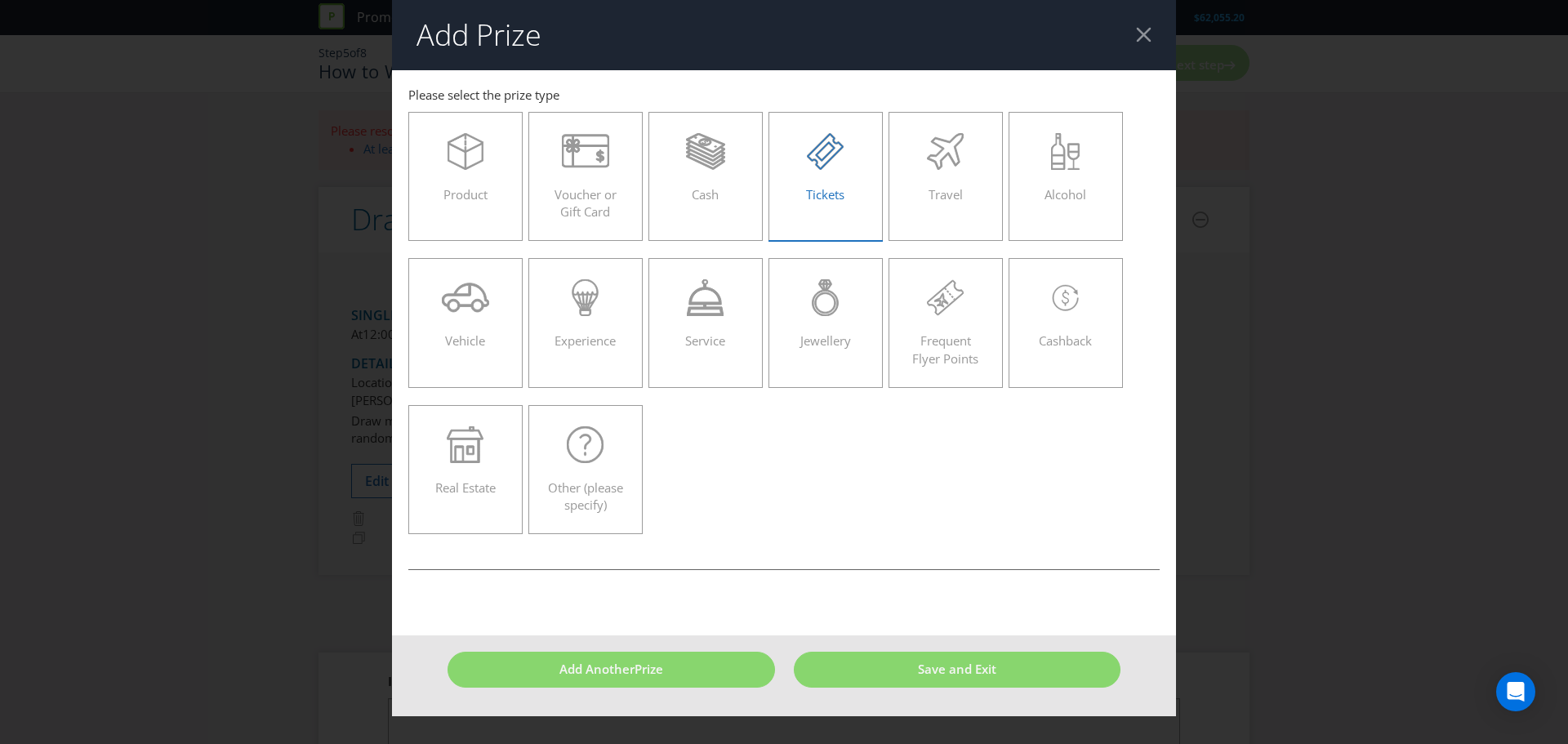
click at [835, 186] on span "Tickets" at bounding box center [826, 194] width 38 height 17
click at [0, 0] on input "Tickets" at bounding box center [0, 0] width 0 height 0
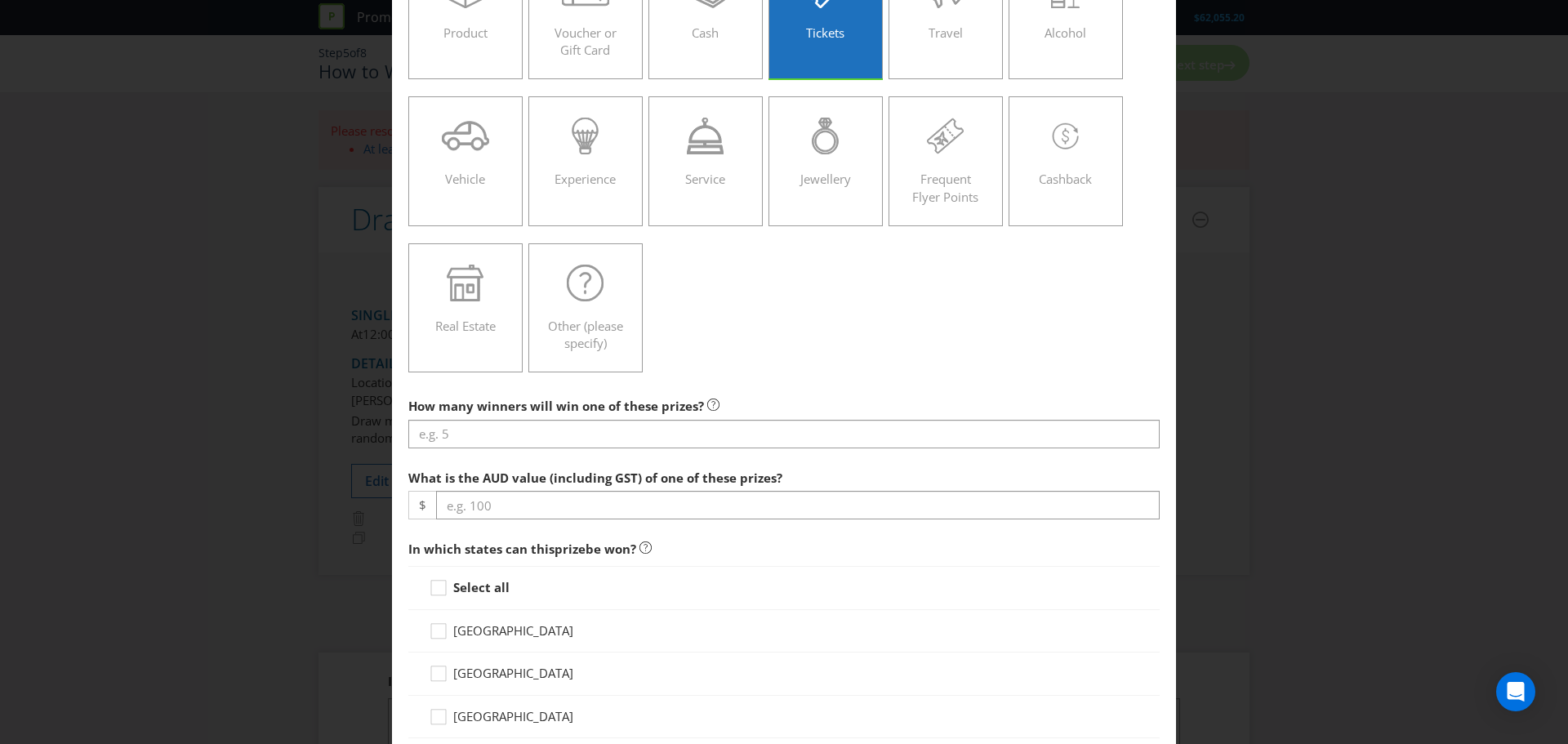
scroll to position [163, 0]
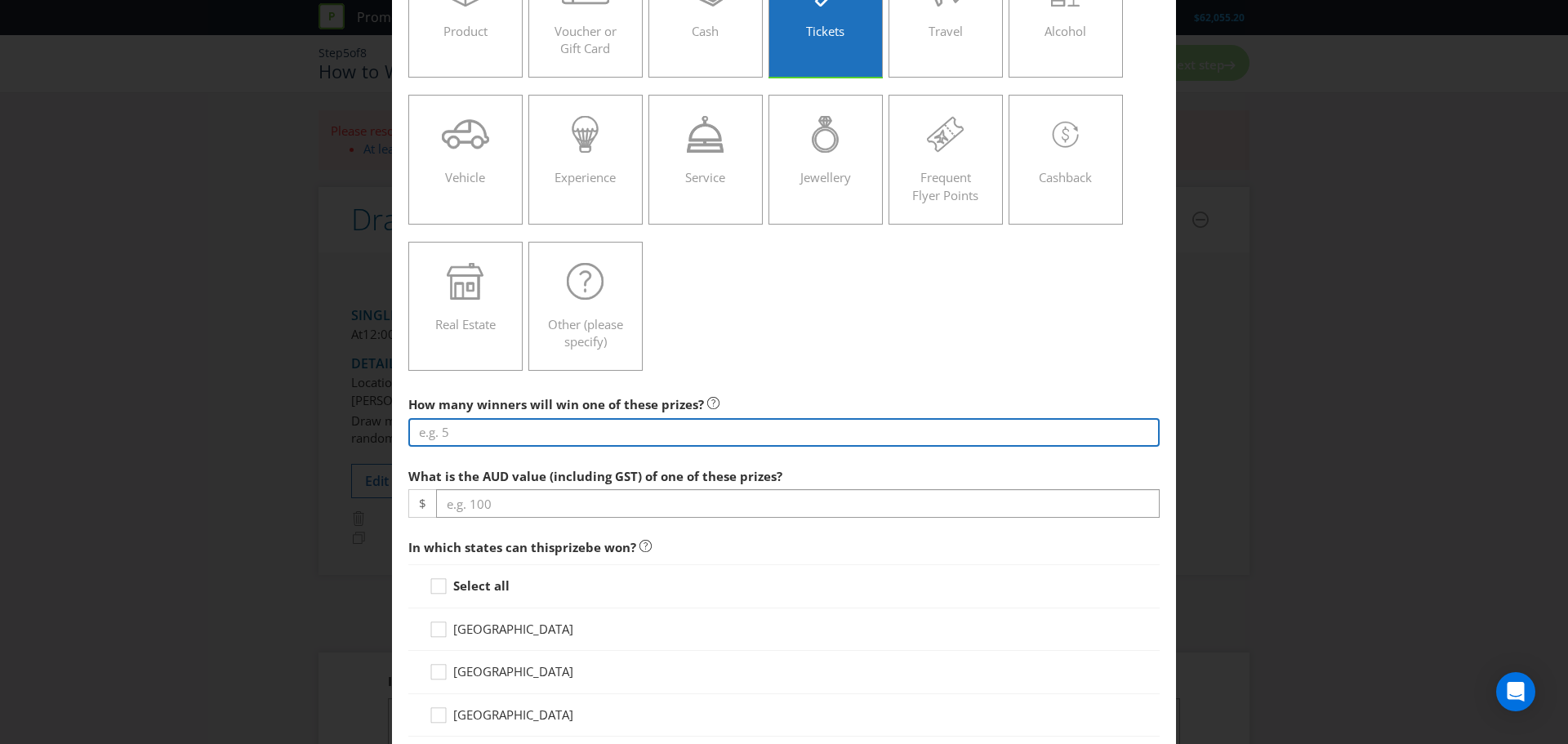
click at [639, 430] on input "number" at bounding box center [784, 432] width 751 height 28
type input "1"
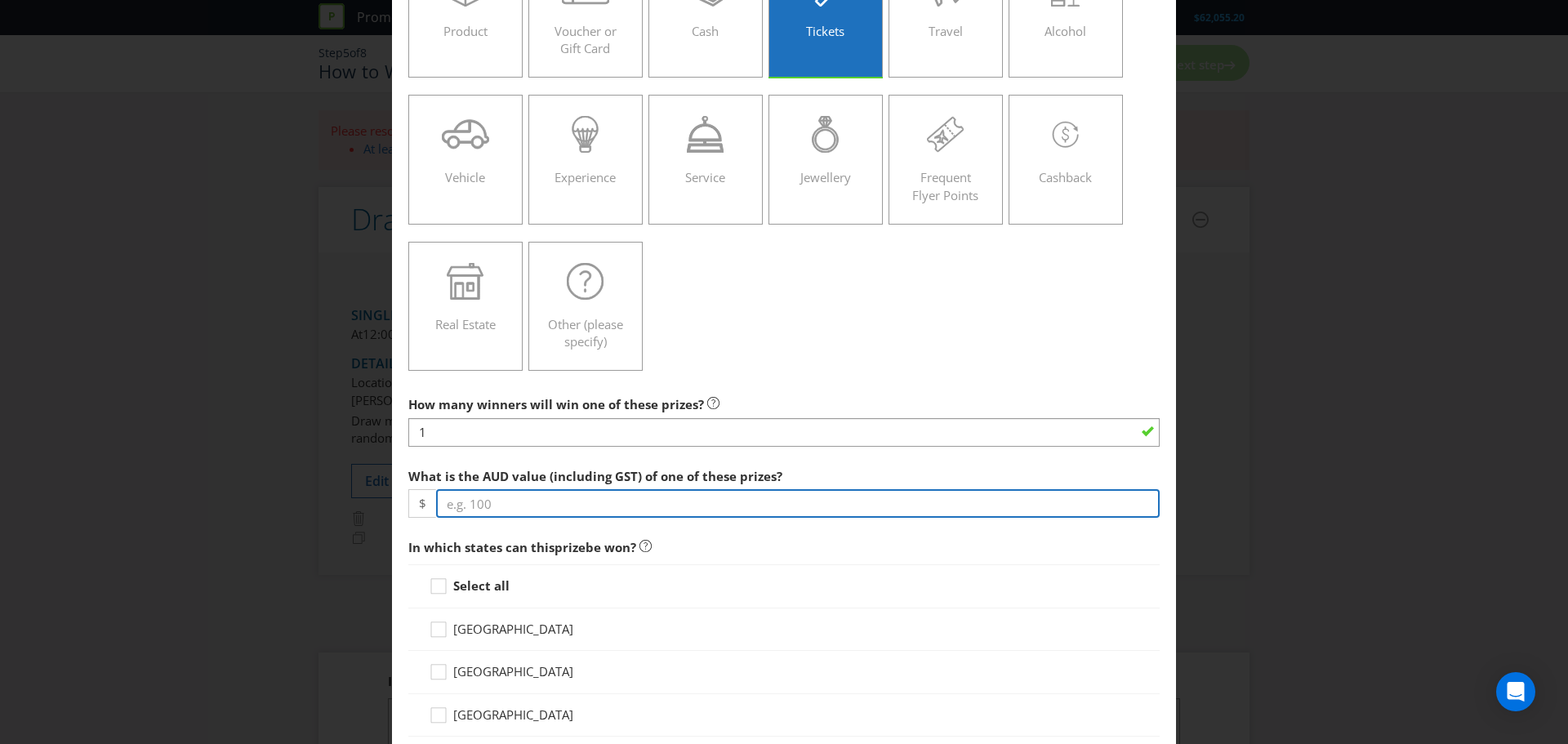
click at [601, 513] on input "number" at bounding box center [798, 504] width 724 height 28
type input "2600"
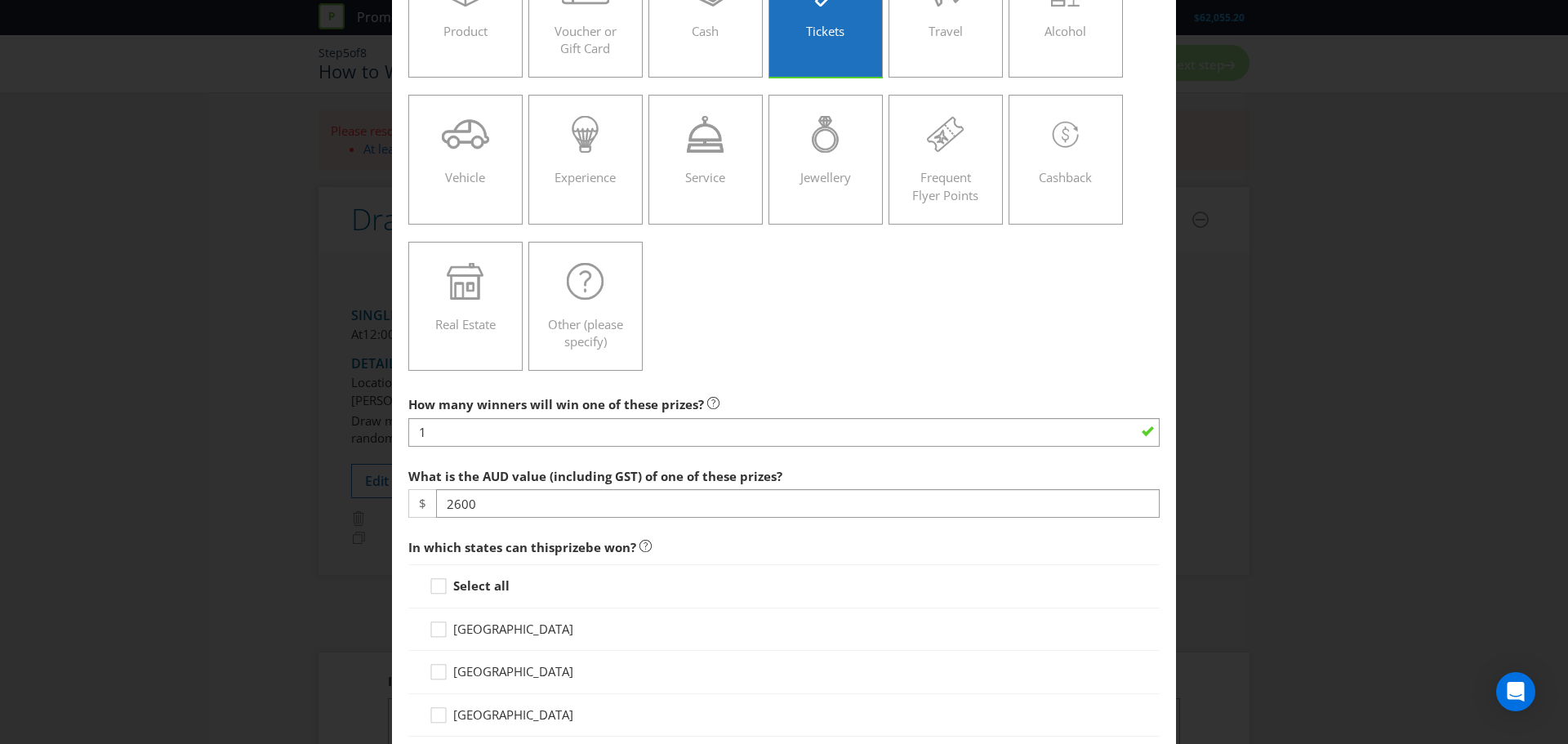
click at [758, 375] on div "Product Voucher or Gift Card Cash Tickets Travel Alcohol Vehicle Experience Ser…" at bounding box center [784, 160] width 751 height 440
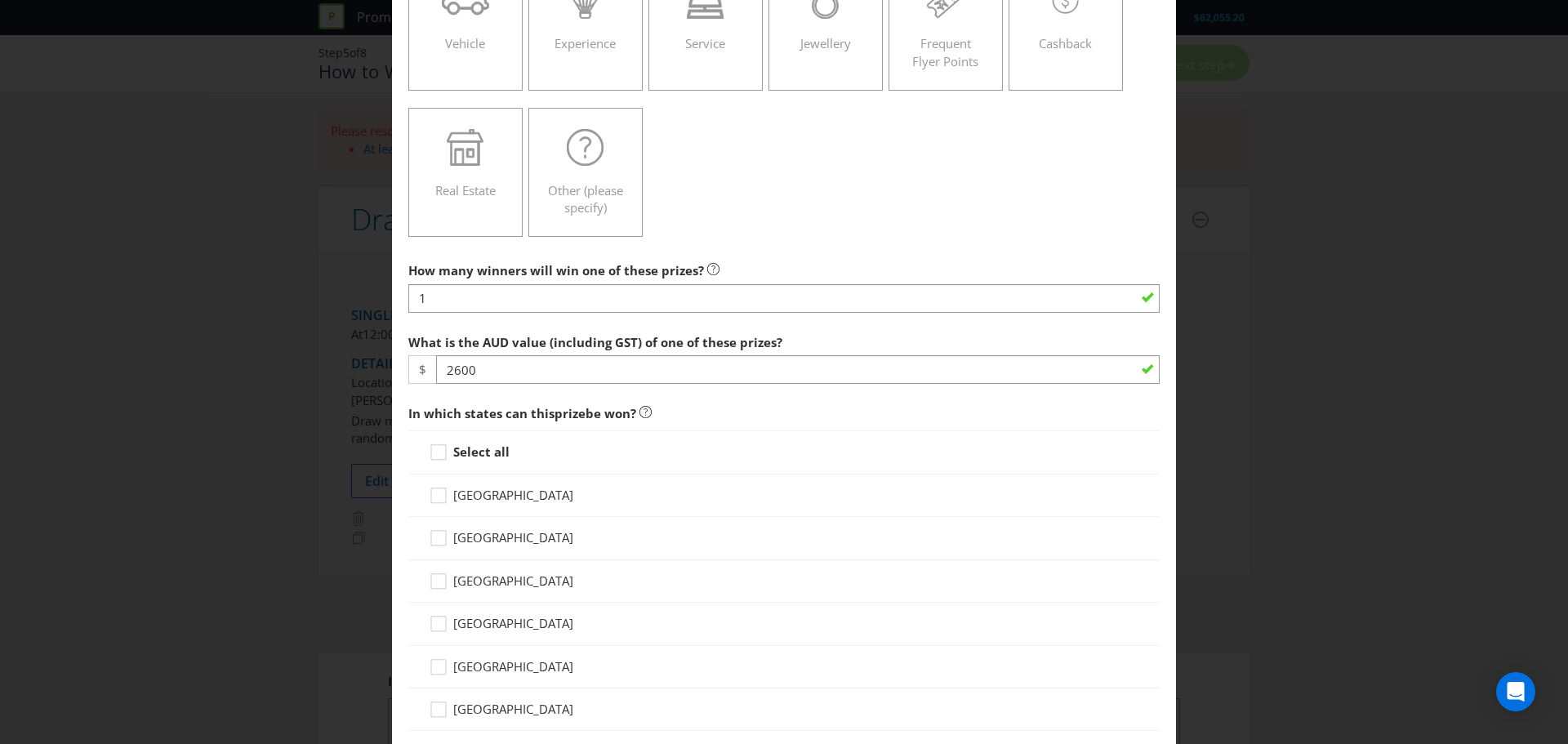
scroll to position [409, 0]
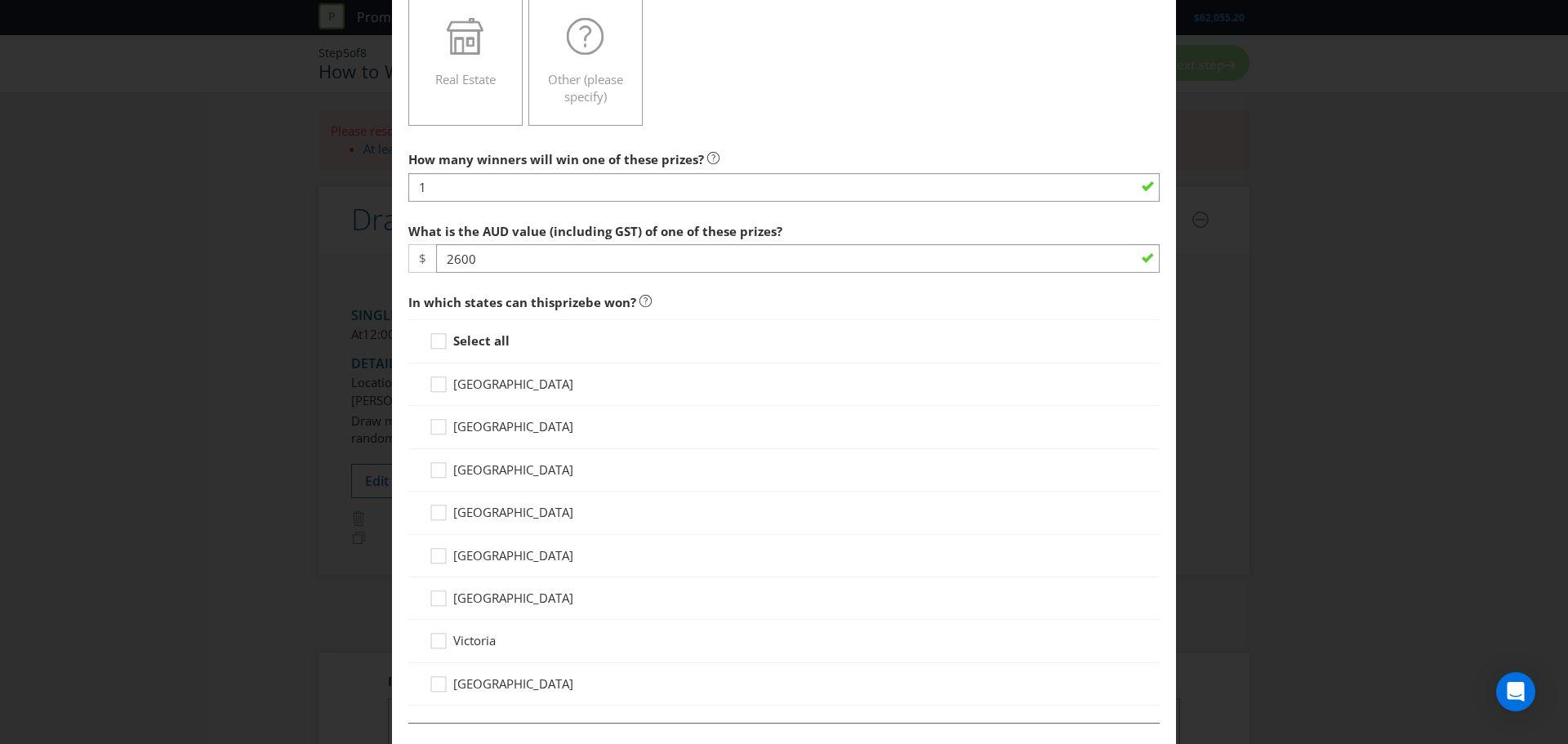
click at [492, 334] on strong "Select all" at bounding box center [482, 341] width 57 height 17
click at [0, 0] on input "Select all" at bounding box center [0, 0] width 0 height 0
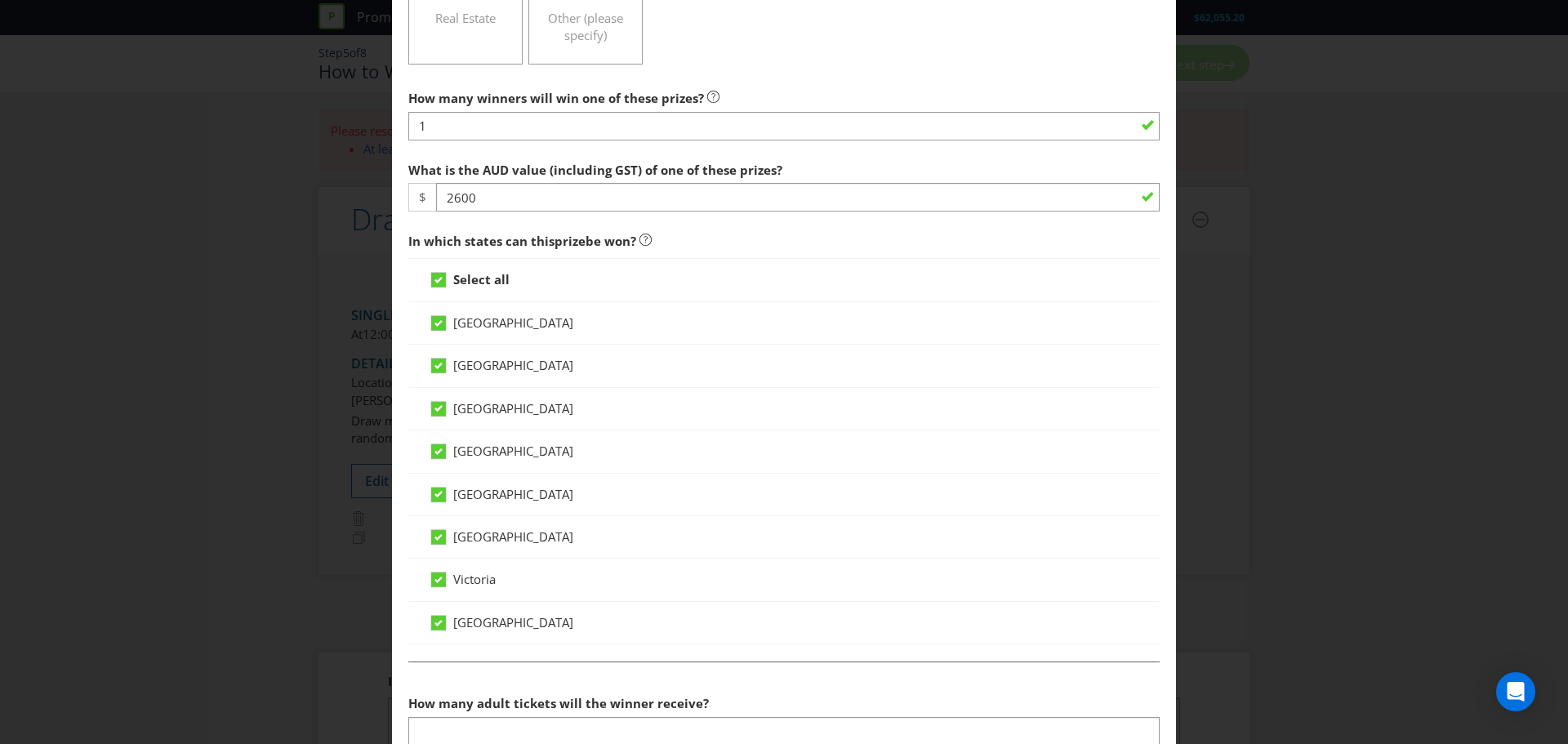
scroll to position [653, 0]
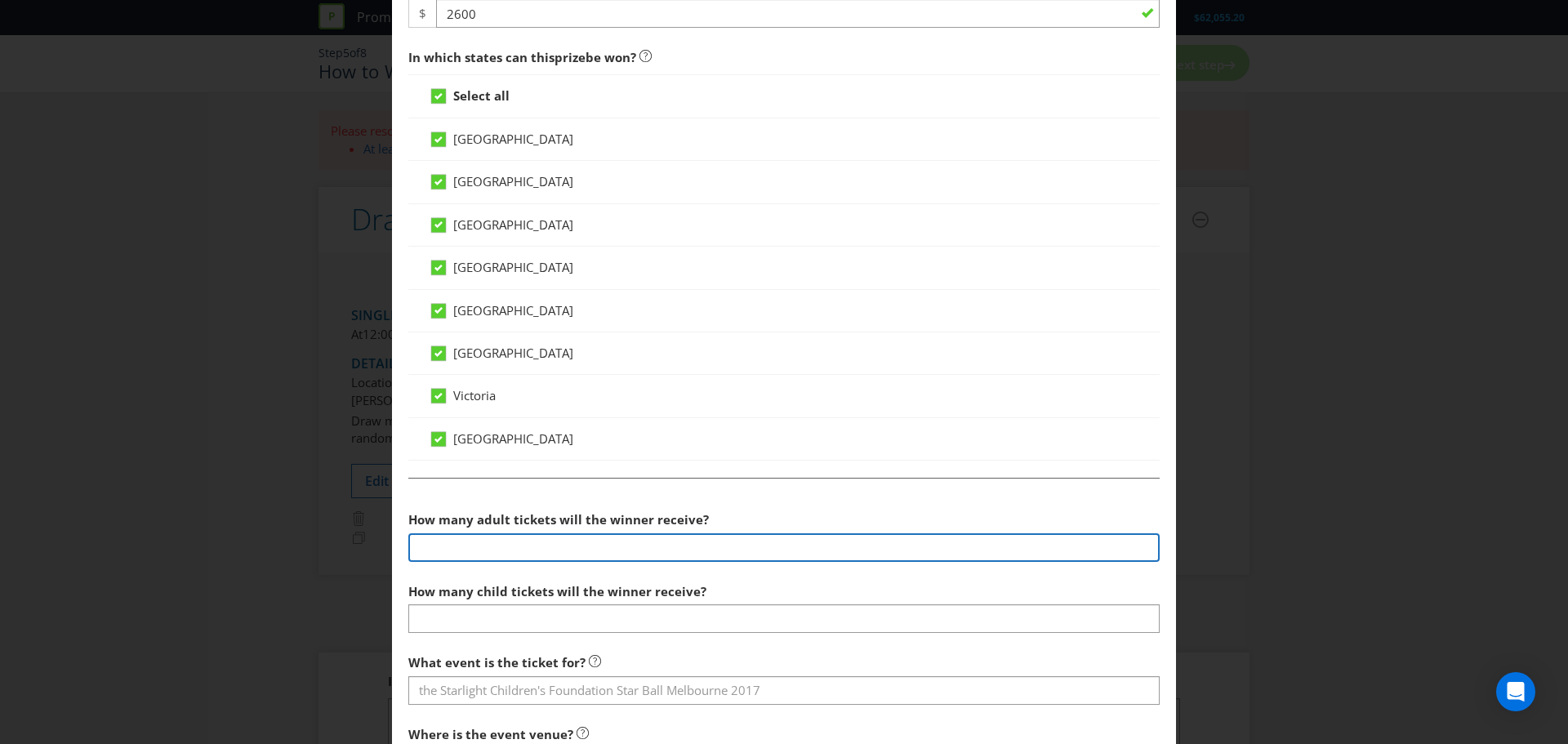
click at [761, 552] on input "number" at bounding box center [784, 547] width 751 height 28
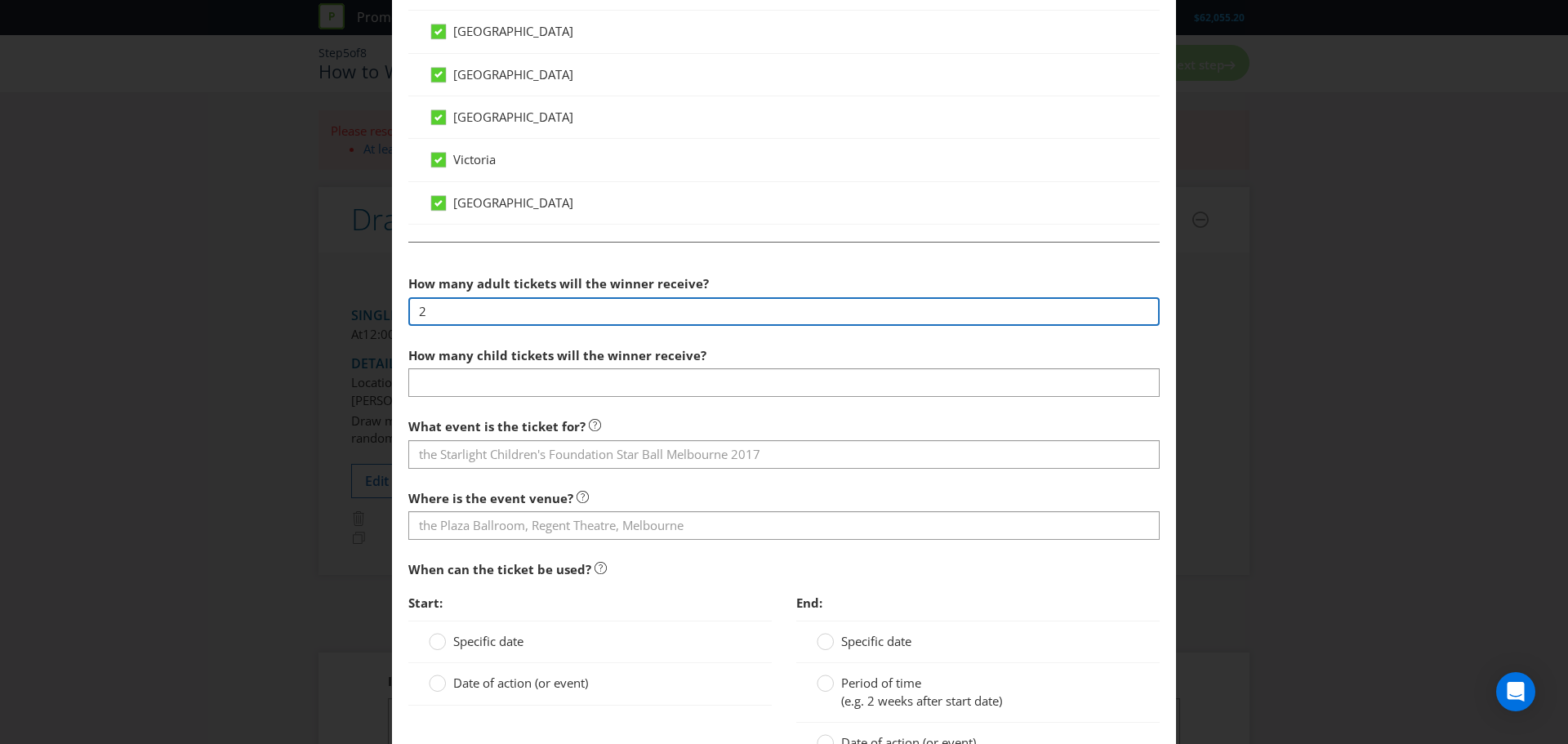
scroll to position [898, 0]
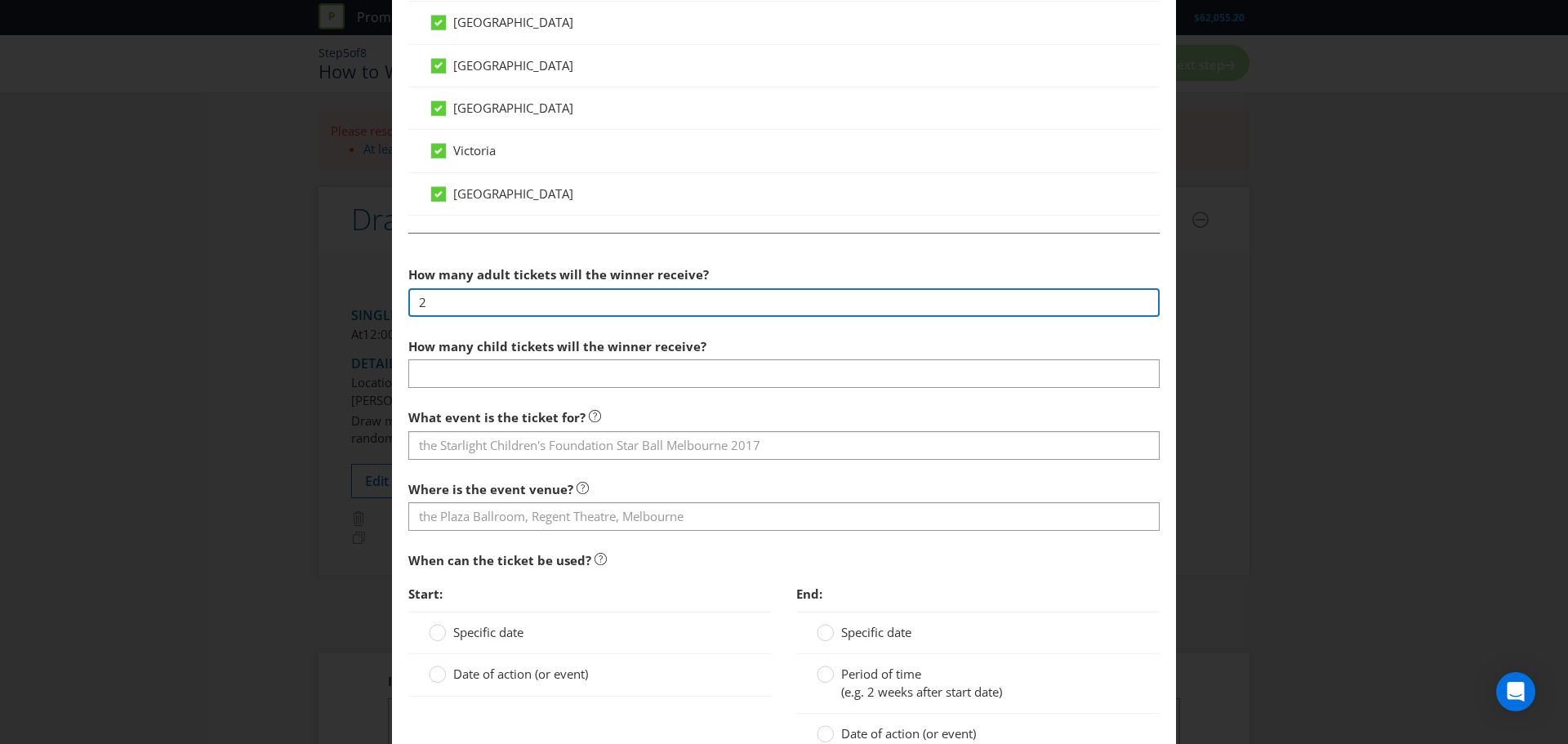
type input "2"
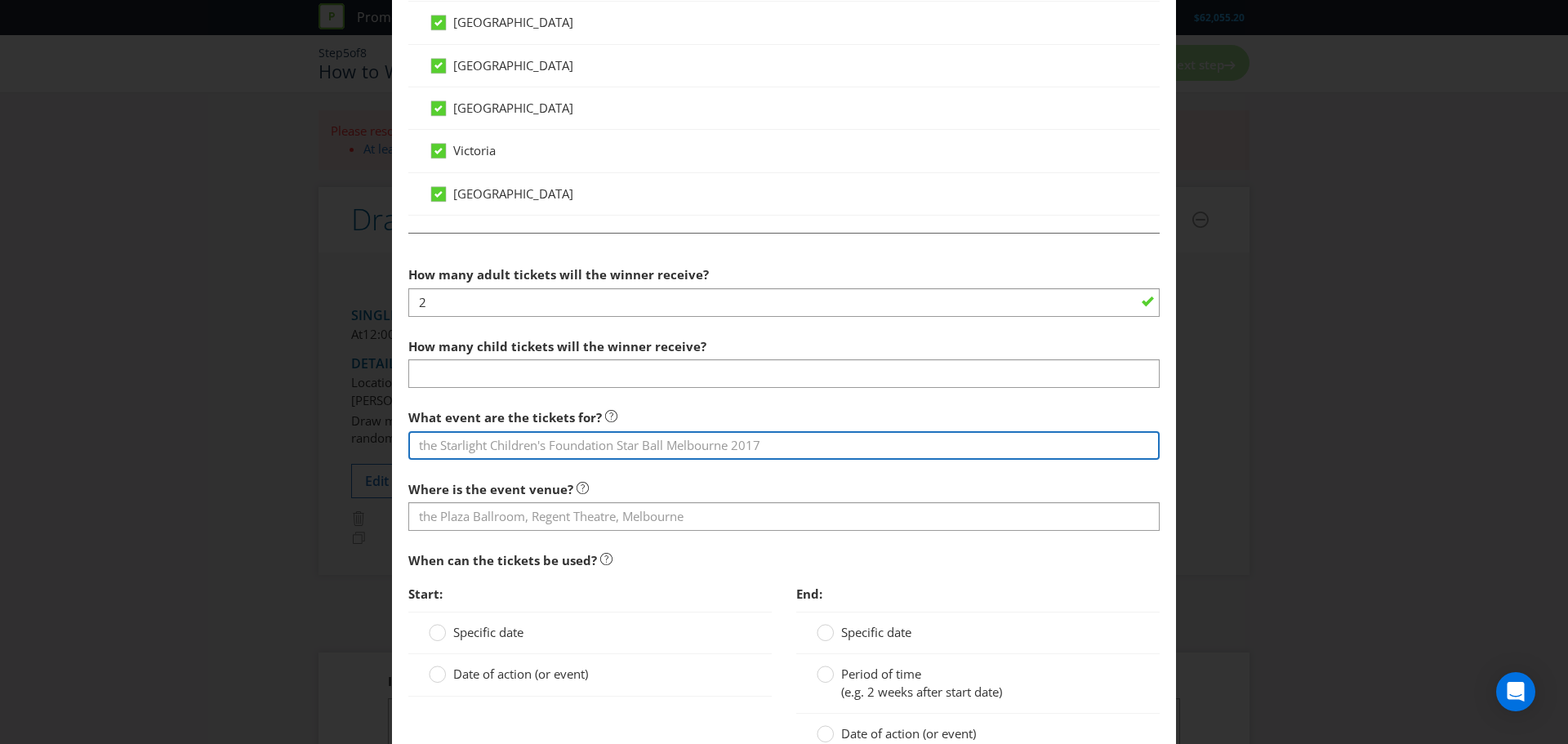
click at [726, 439] on input "text" at bounding box center [784, 445] width 751 height 28
click at [611, 447] on input "Any Ashes game in the winner's capcity city (flights and accomodation not inclu…" at bounding box center [784, 445] width 751 height 28
click at [929, 439] on input "Any Ashes game in the winner's capacity city (flights and accommodation not inc…" at bounding box center [784, 445] width 751 height 28
click at [935, 446] on input "Any Ashes game in the winner's capacity city (flights and accommodation not inc…" at bounding box center [784, 445] width 751 height 28
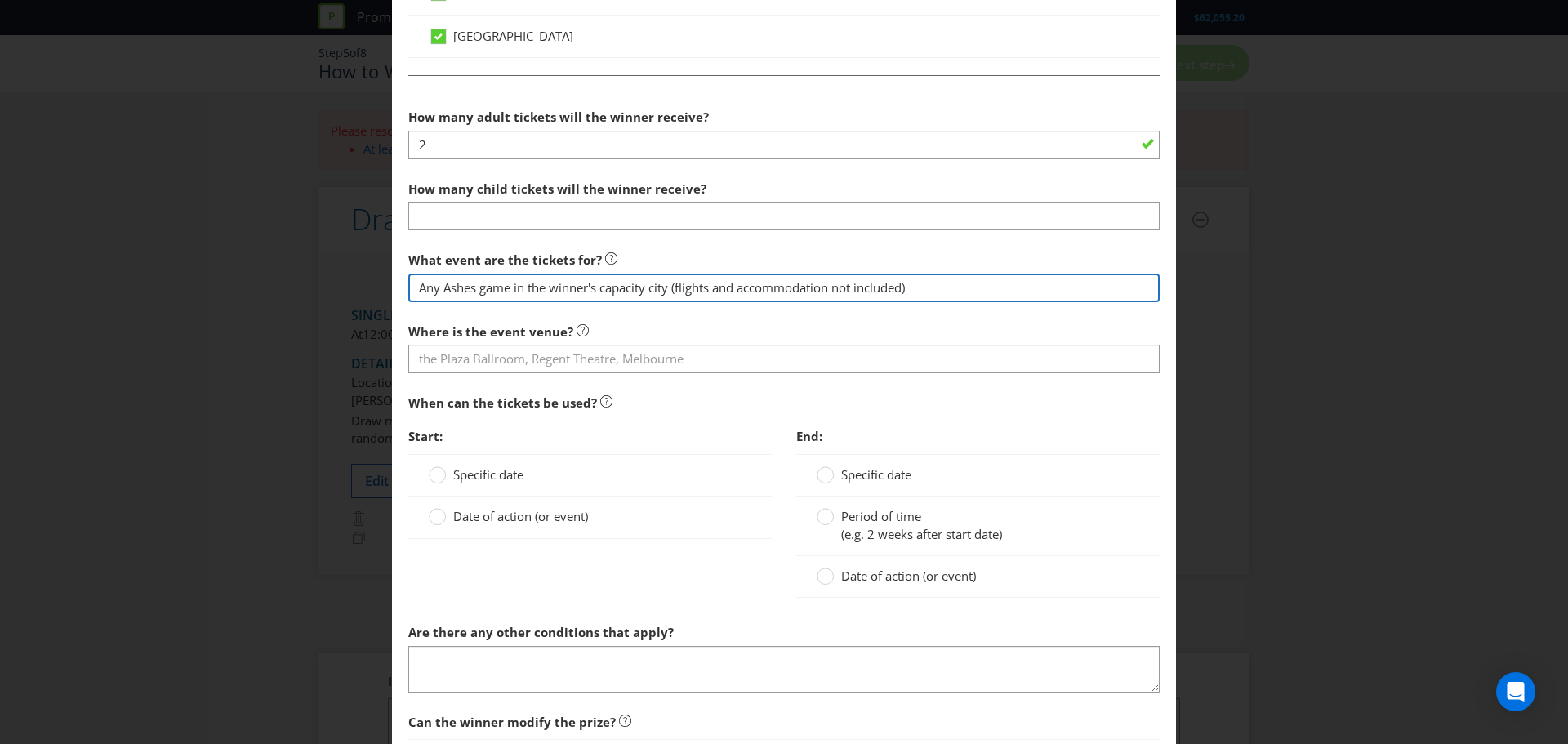
scroll to position [1062, 0]
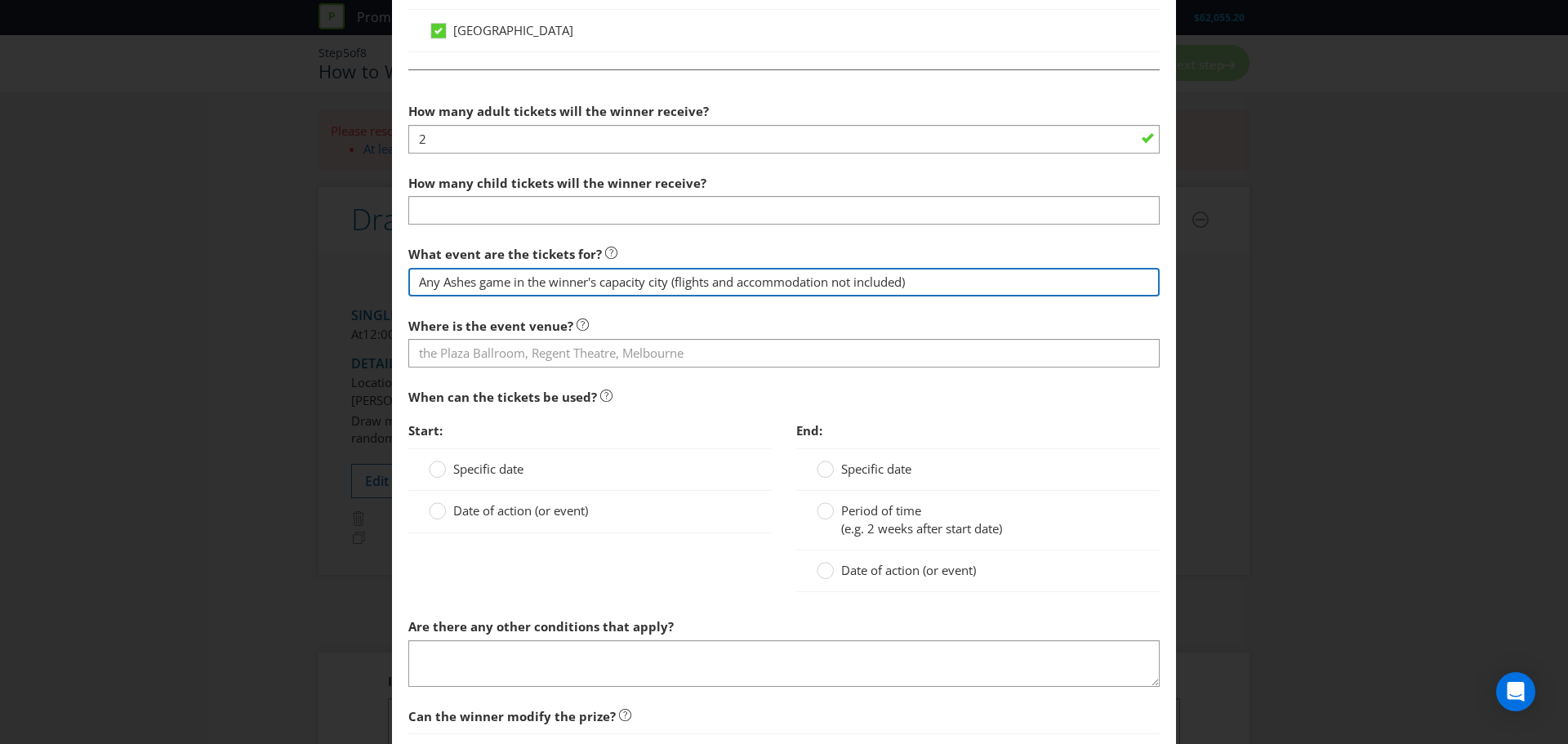
type input "Any Ashes game in the winner's capacity city (flights and accommodation not inc…"
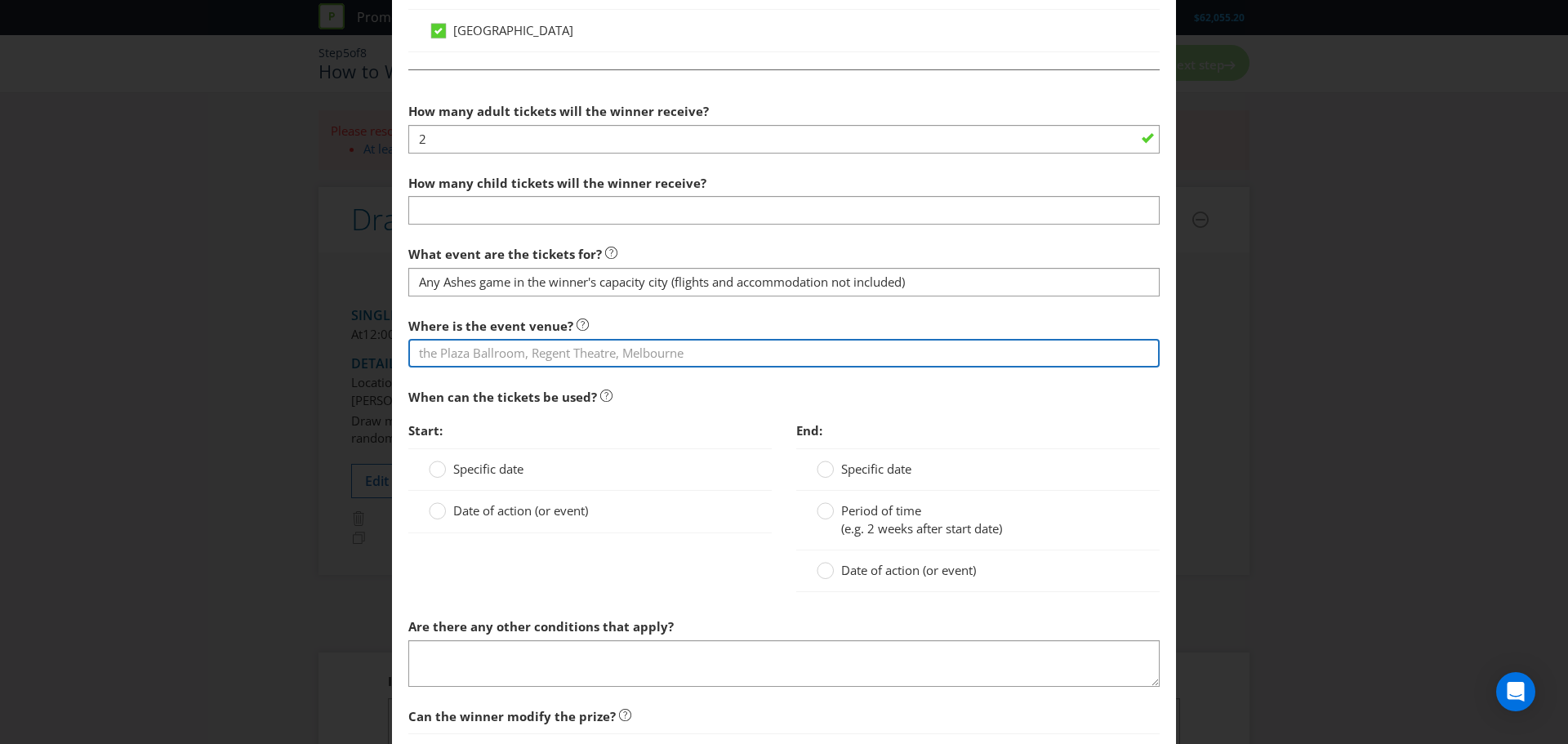
click at [646, 361] on input "text" at bounding box center [784, 353] width 751 height 28
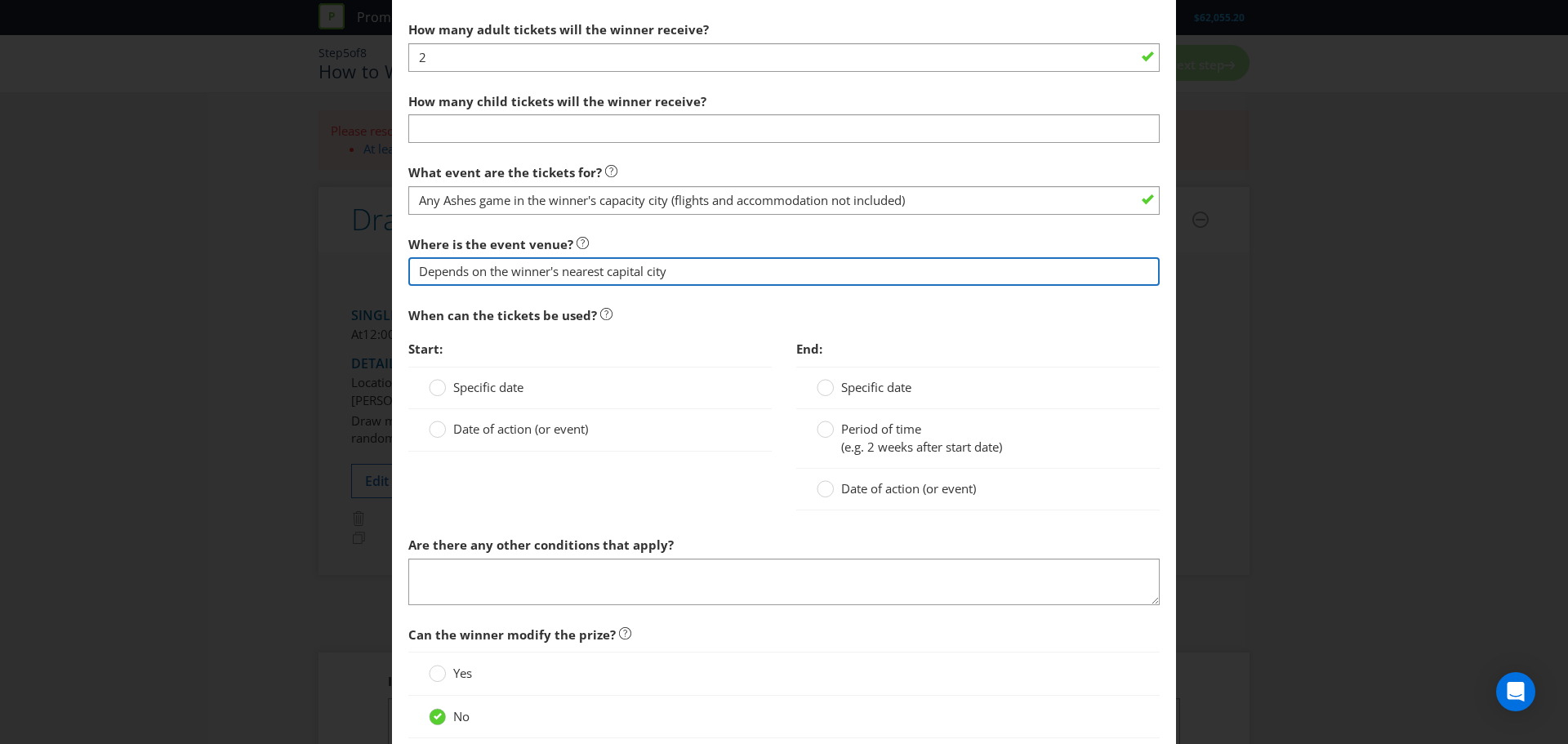
type input "Depends on the winner's nearest capital city"
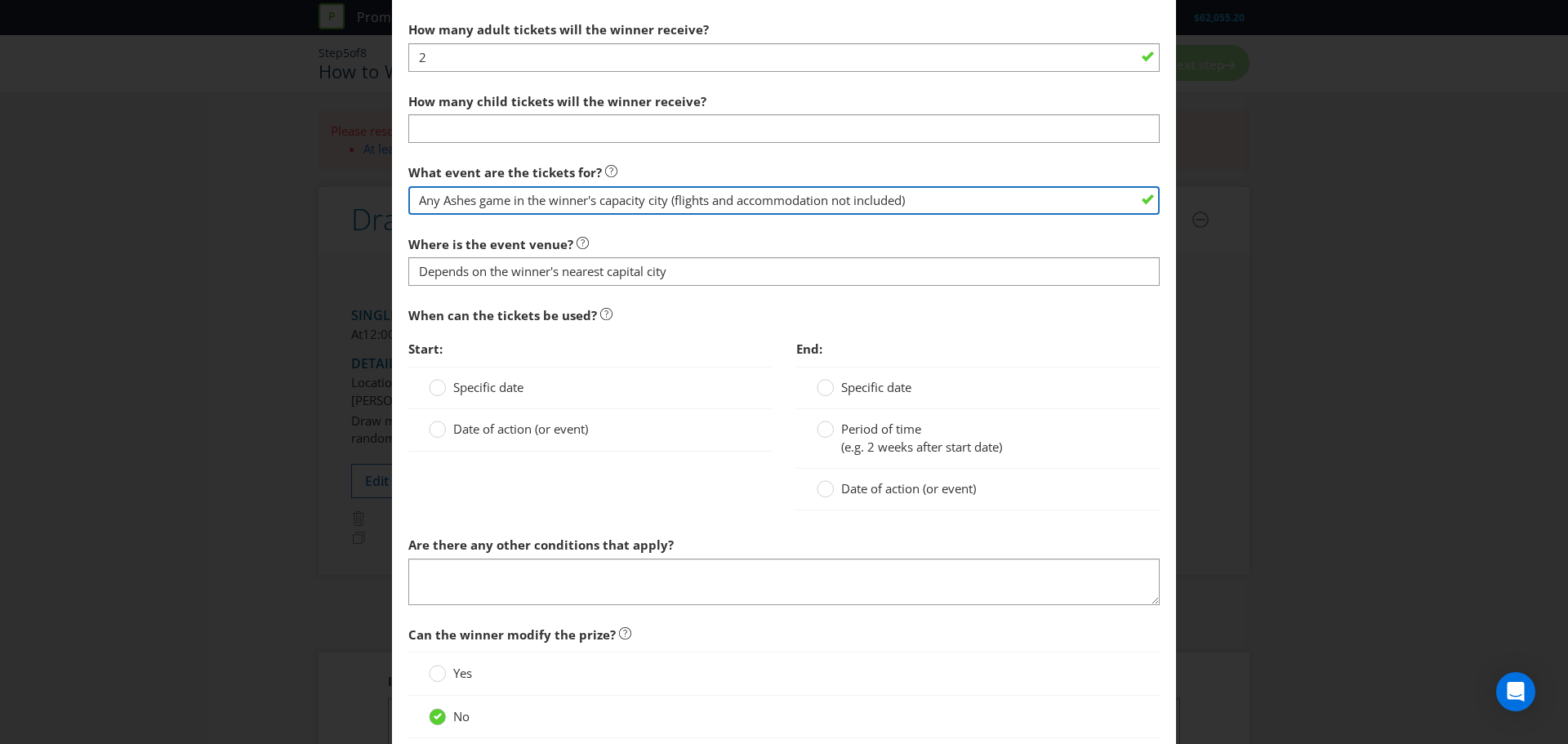
click at [631, 196] on input "Any Ashes game in the winner's capacity city (flights and accommodation not inc…" at bounding box center [784, 200] width 751 height 28
type input "Any Ashes game in the winner's capital city (flights and accommodation not incl…"
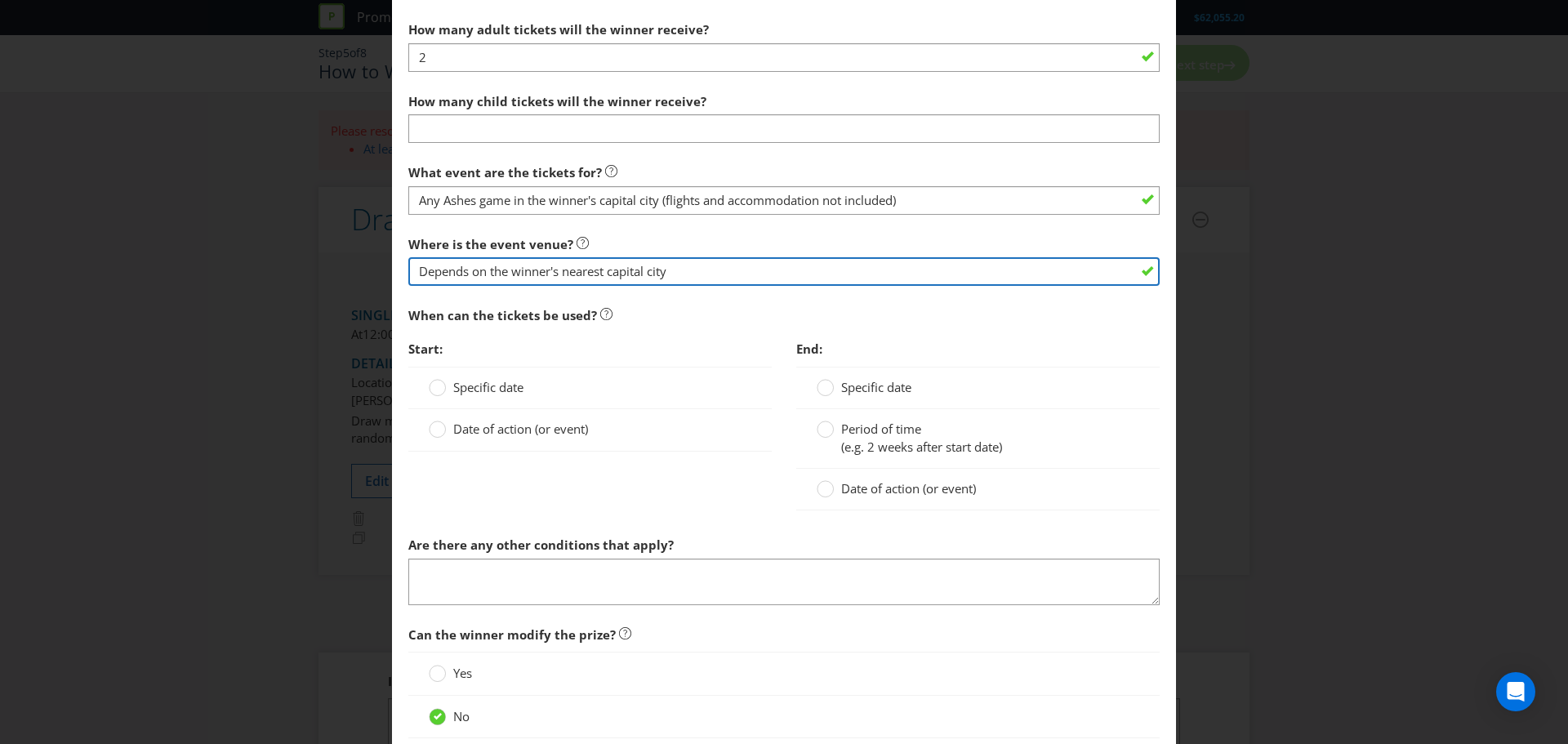
click at [701, 267] on input "Depends on the winner's nearest capital city" at bounding box center [784, 271] width 751 height 28
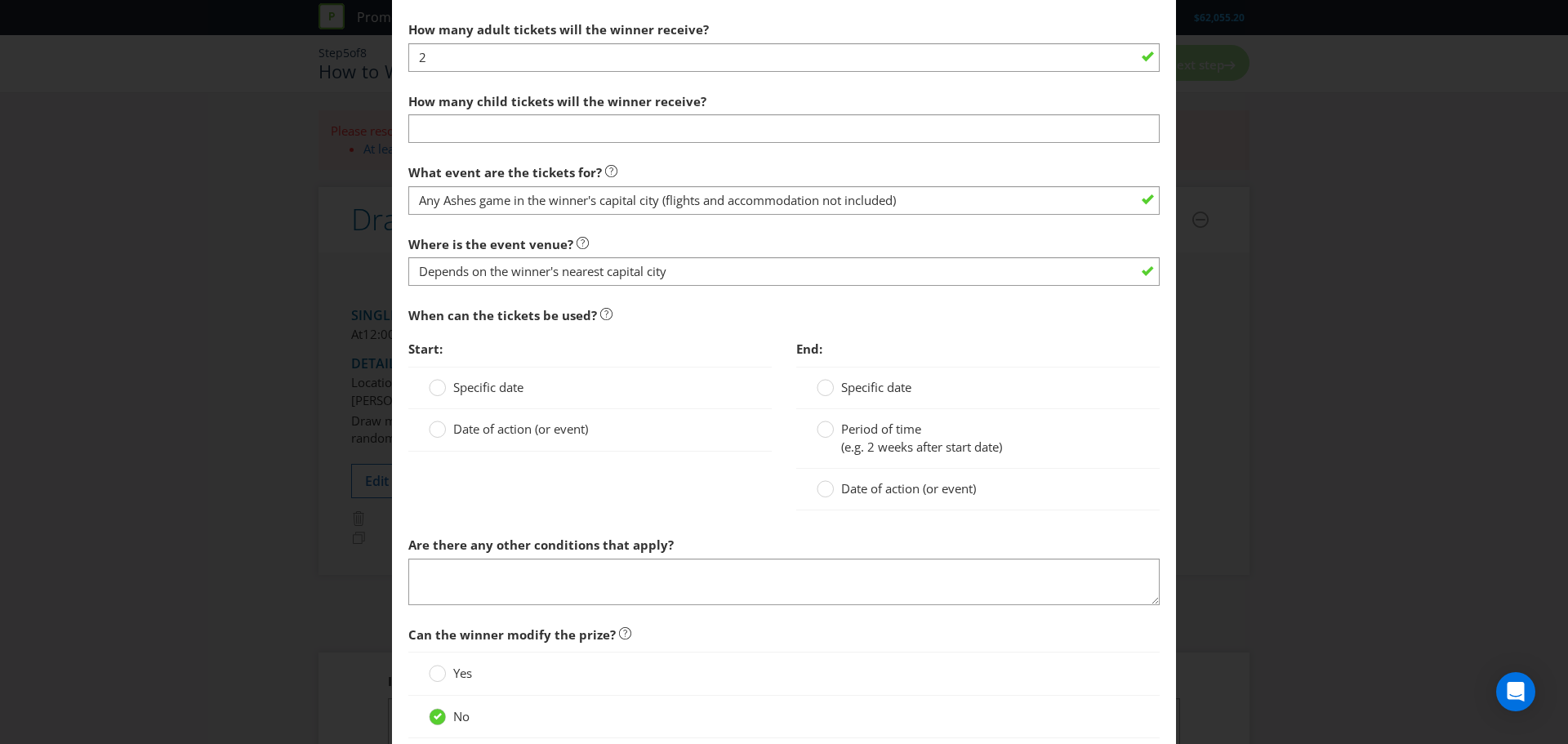
click at [568, 438] on label "Date of action (or event)" at bounding box center [510, 429] width 163 height 18
click at [0, 0] on input "Date of action (or event)" at bounding box center [0, 0] width 0 height 0
click at [573, 476] on input "text" at bounding box center [606, 465] width 323 height 28
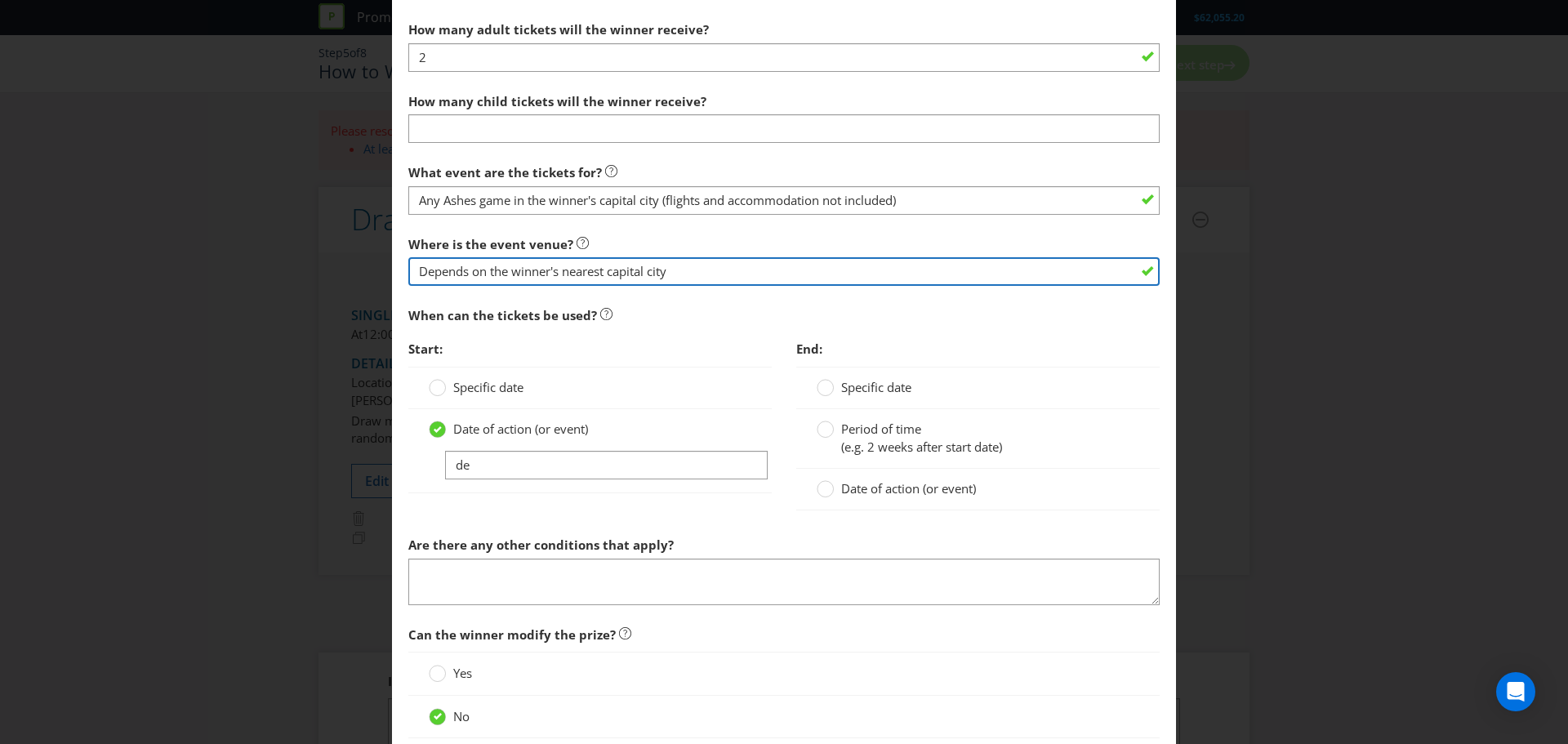
click at [586, 266] on input "Depends on the winner's nearest capital city" at bounding box center [784, 271] width 751 height 28
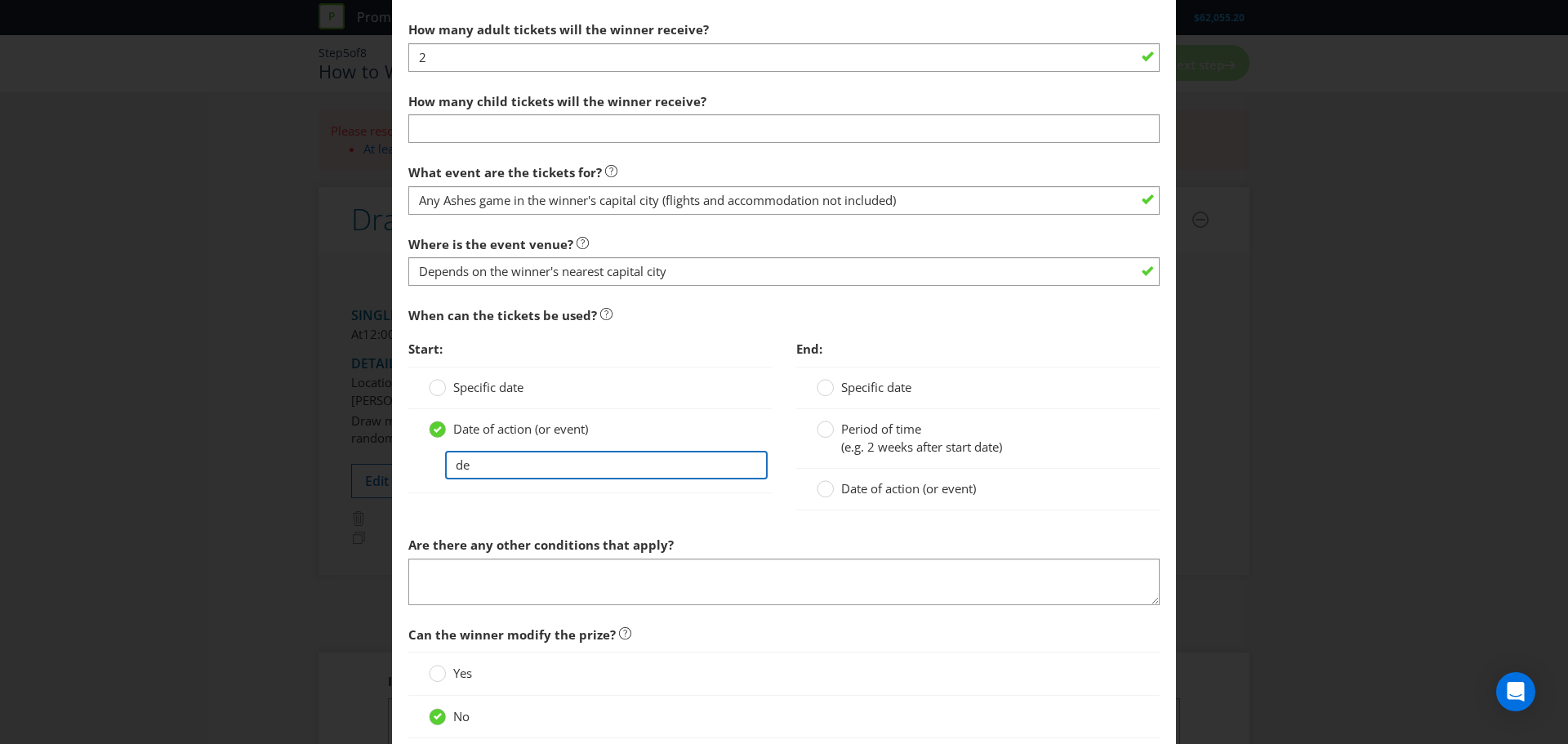
click at [601, 461] on input "de" at bounding box center [606, 465] width 323 height 28
paste input "Depends on the winner's nearest capital city"
drag, startPoint x: 600, startPoint y: 463, endPoint x: 863, endPoint y: 454, distance: 263.2
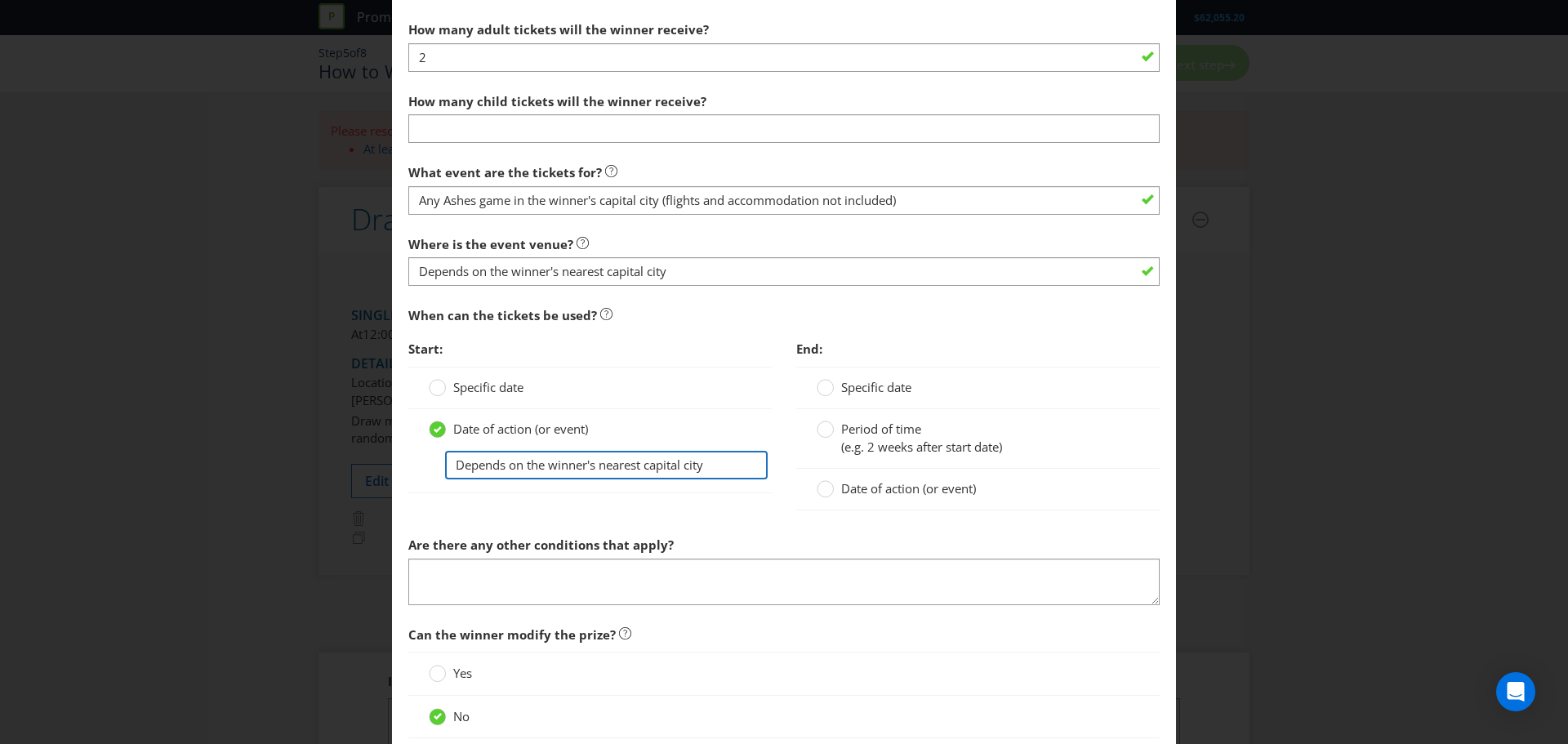
click at [863, 454] on div "Start: Specific date Date of action (or event) Depends on the winner's nearest …" at bounding box center [784, 430] width 776 height 195
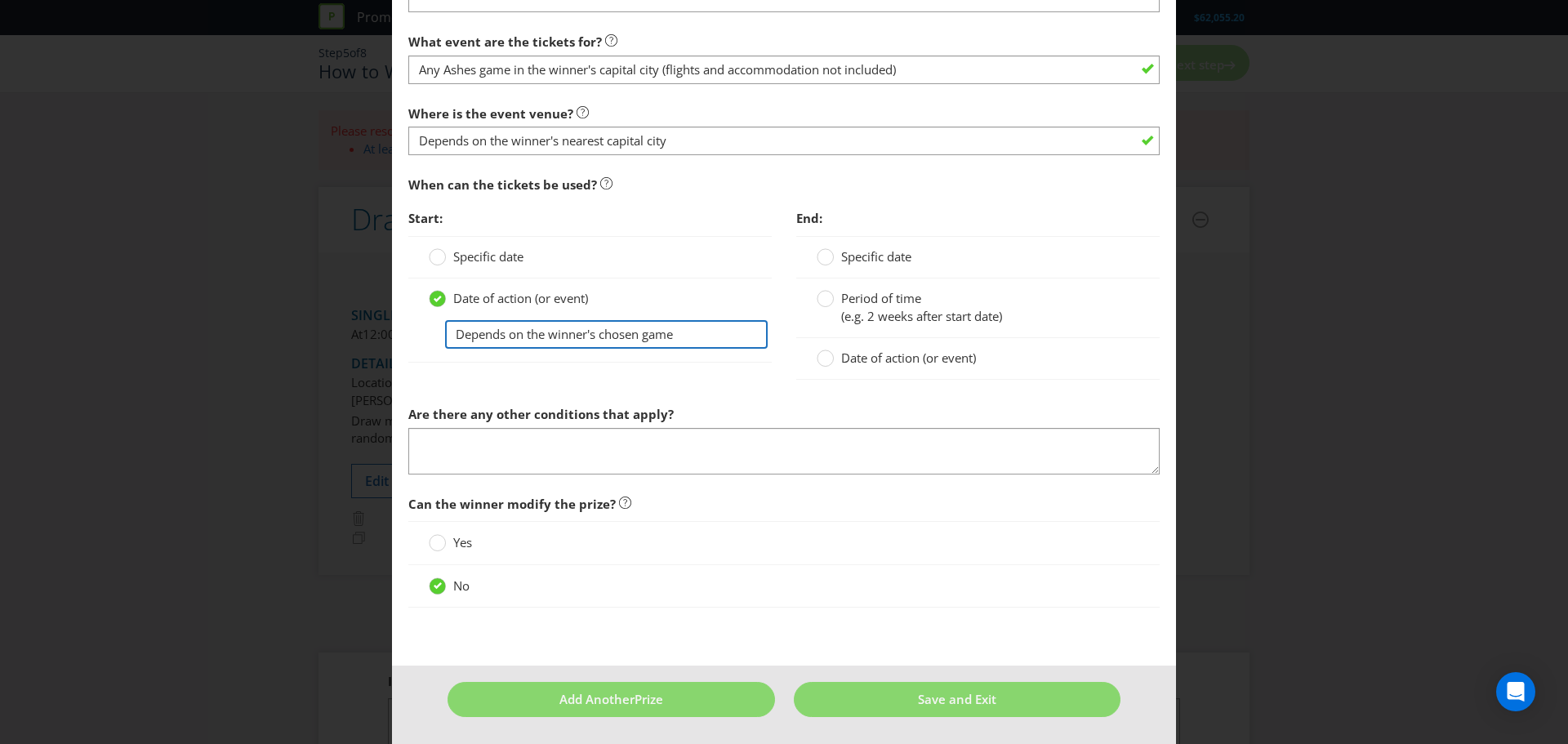
scroll to position [1276, 0]
type input "Depends on the winner's chosen game"
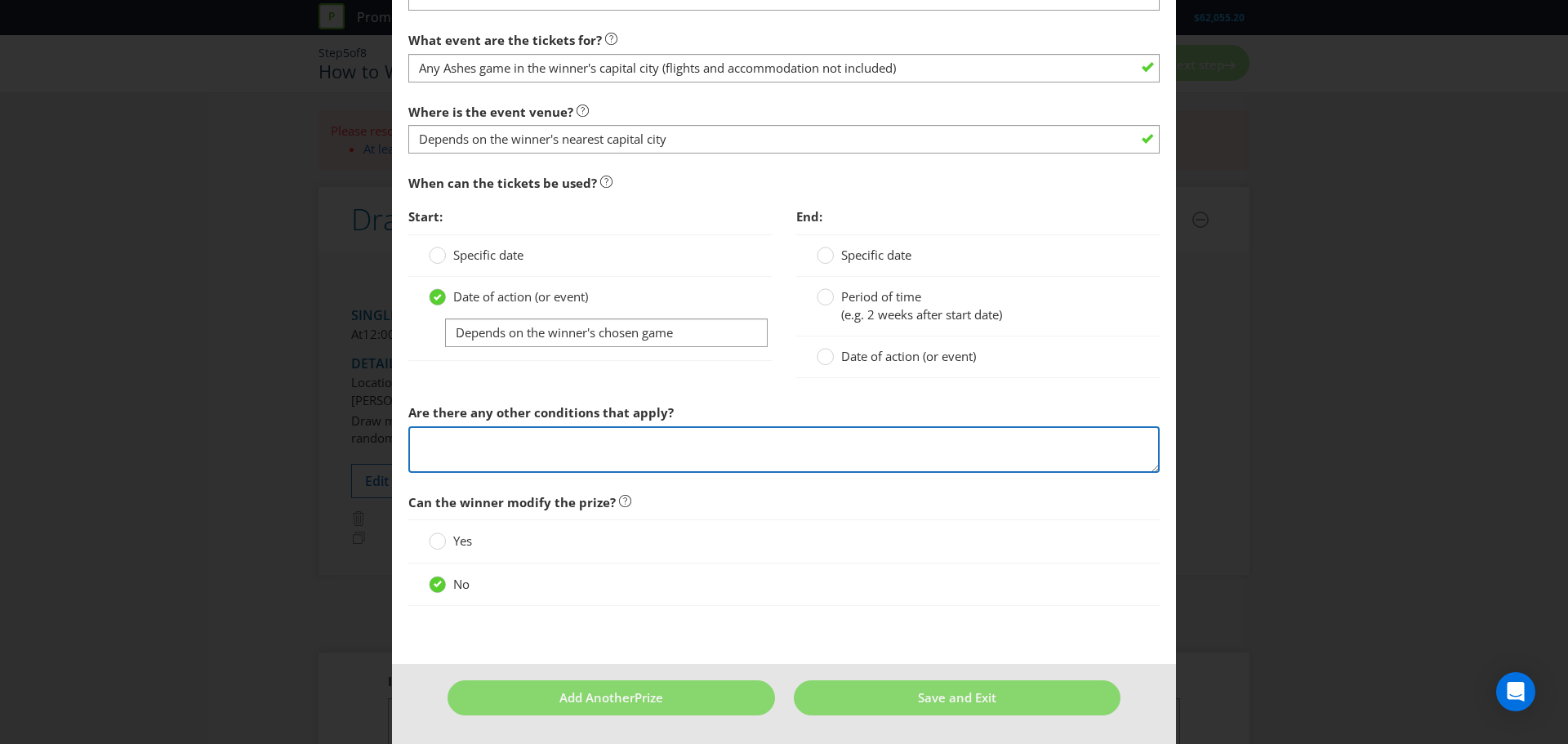
click at [836, 455] on textarea at bounding box center [784, 450] width 751 height 47
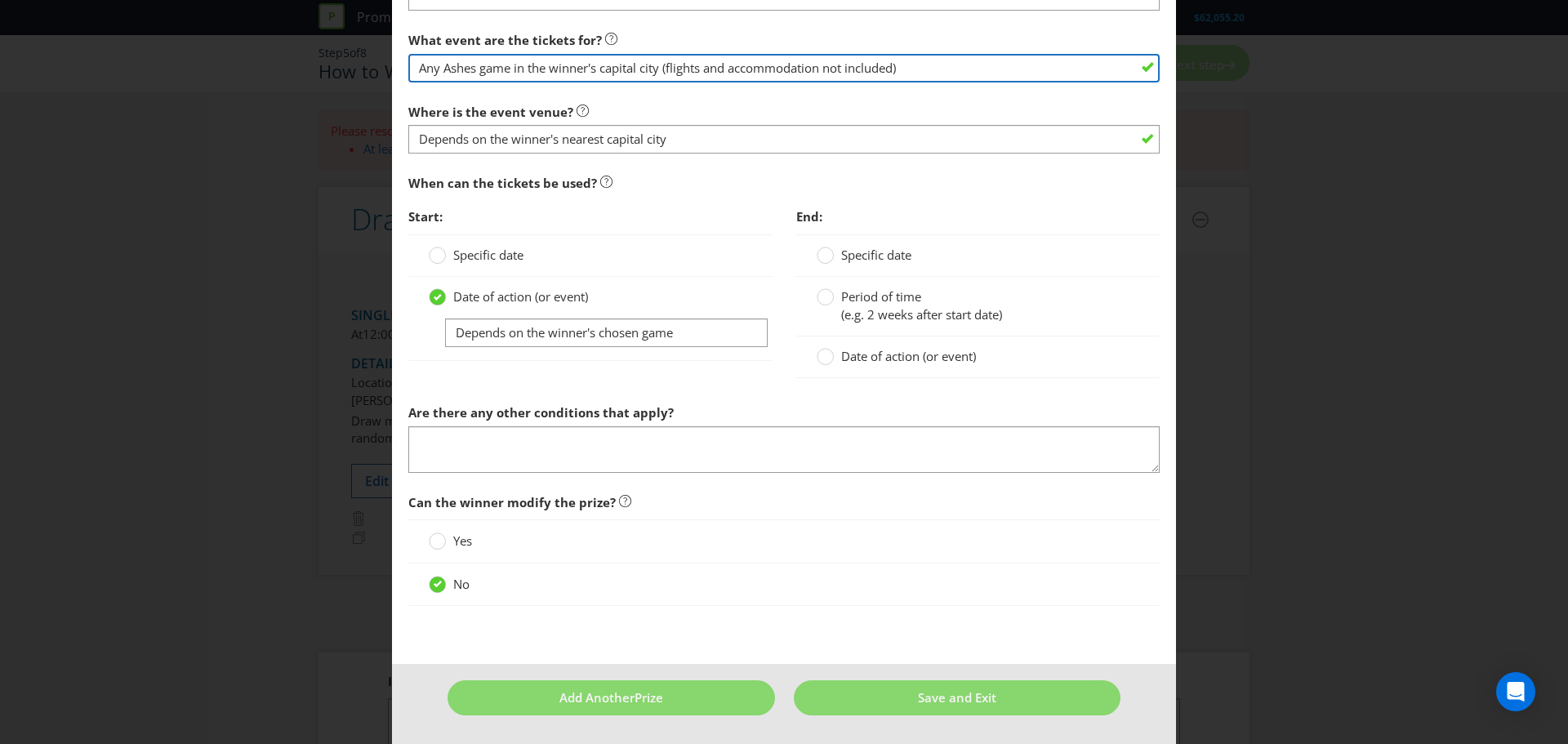
drag, startPoint x: 665, startPoint y: 61, endPoint x: 963, endPoint y: 70, distance: 298.1
click at [963, 70] on input "Any Ashes game in the winner's capital city (flights and accommodation not incl…" at bounding box center [784, 68] width 751 height 28
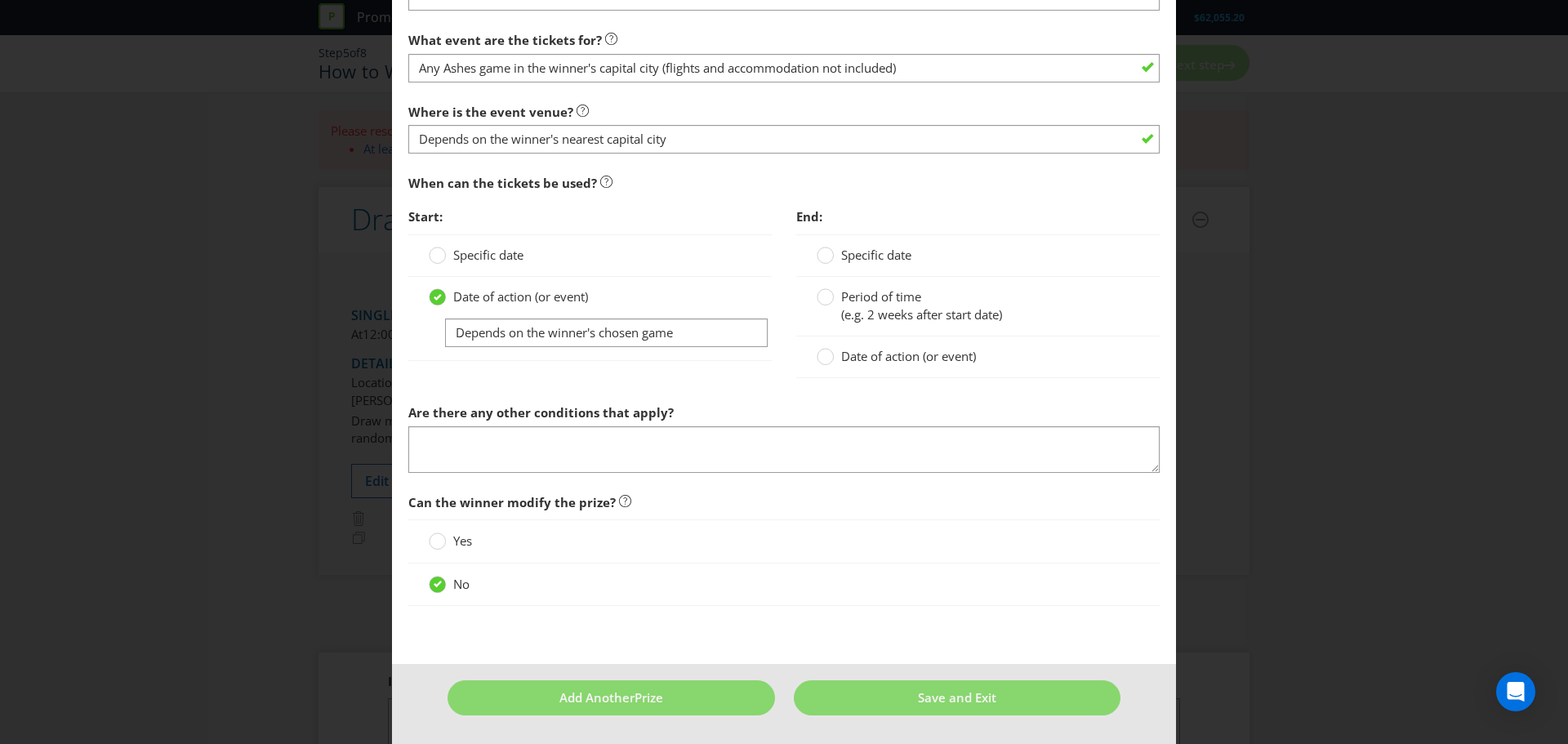
click at [792, 473] on div at bounding box center [784, 473] width 751 height 2
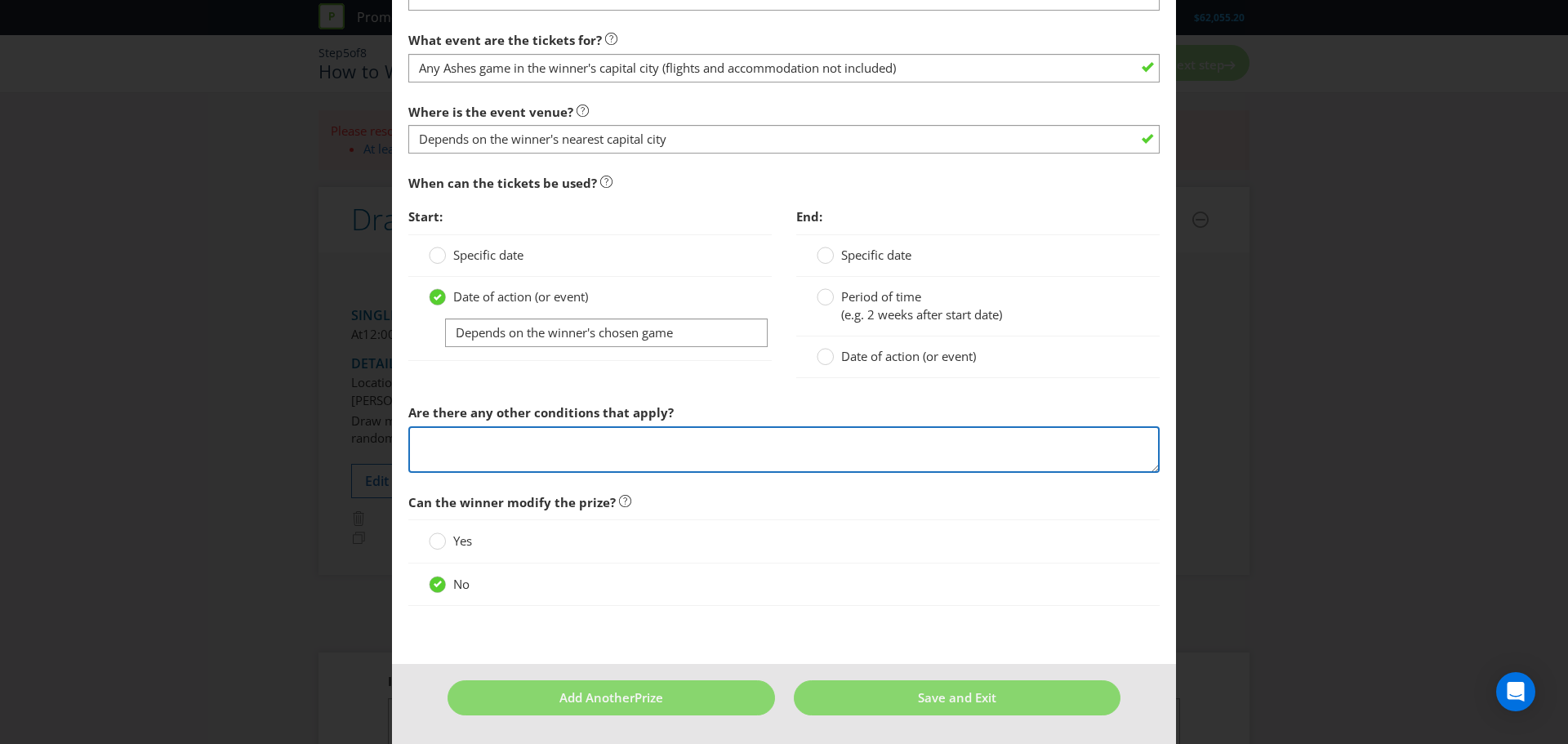
click at [808, 455] on textarea at bounding box center [784, 450] width 751 height 47
paste textarea "flights and accommodation not included)"
click at [419, 443] on textarea "flights and accommodation not included)" at bounding box center [784, 450] width 751 height 47
click at [416, 443] on textarea "flights and accommodation not included)" at bounding box center [784, 450] width 751 height 47
type textarea "(flights and accommodation not included)"
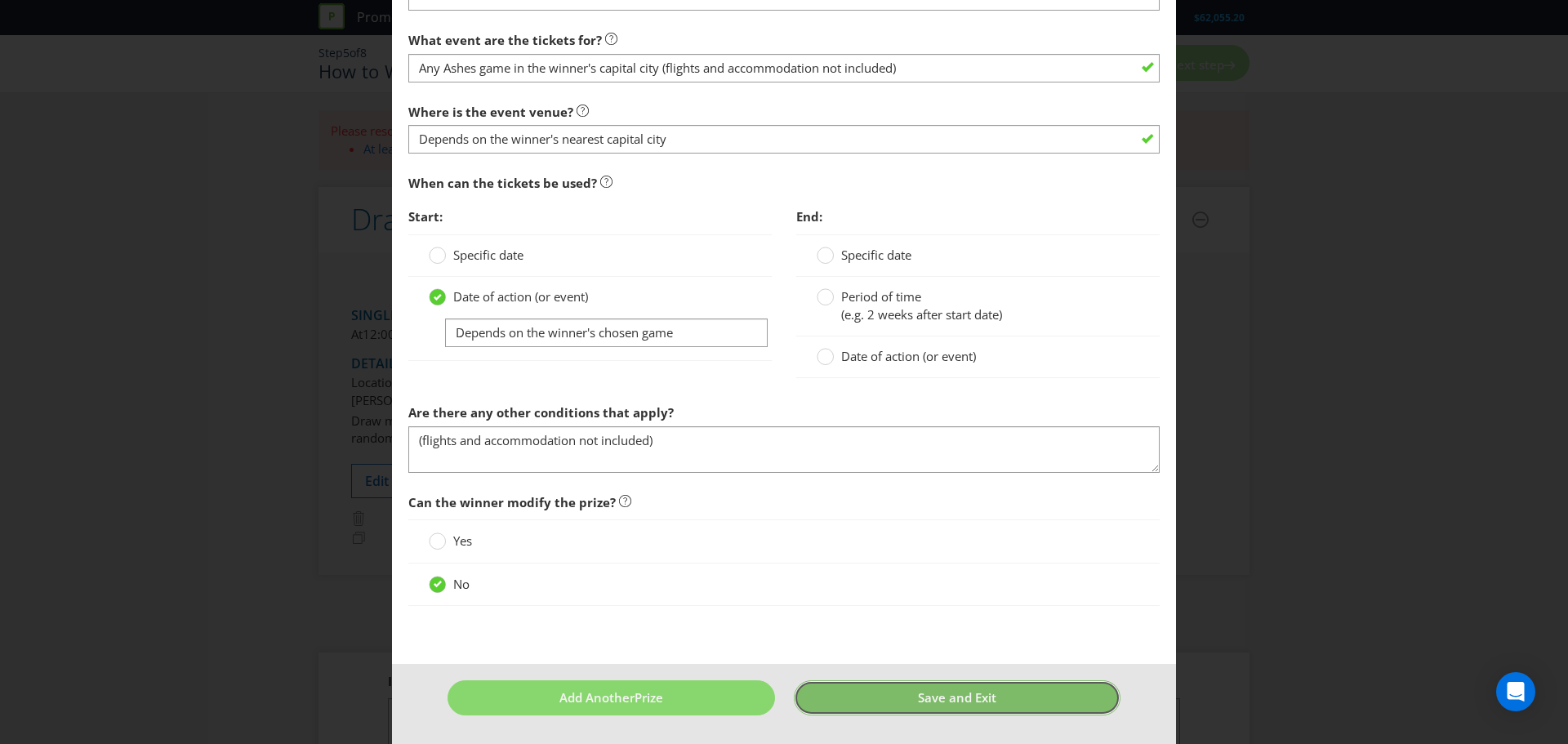
click at [981, 703] on span "Save and Exit" at bounding box center [957, 698] width 78 height 17
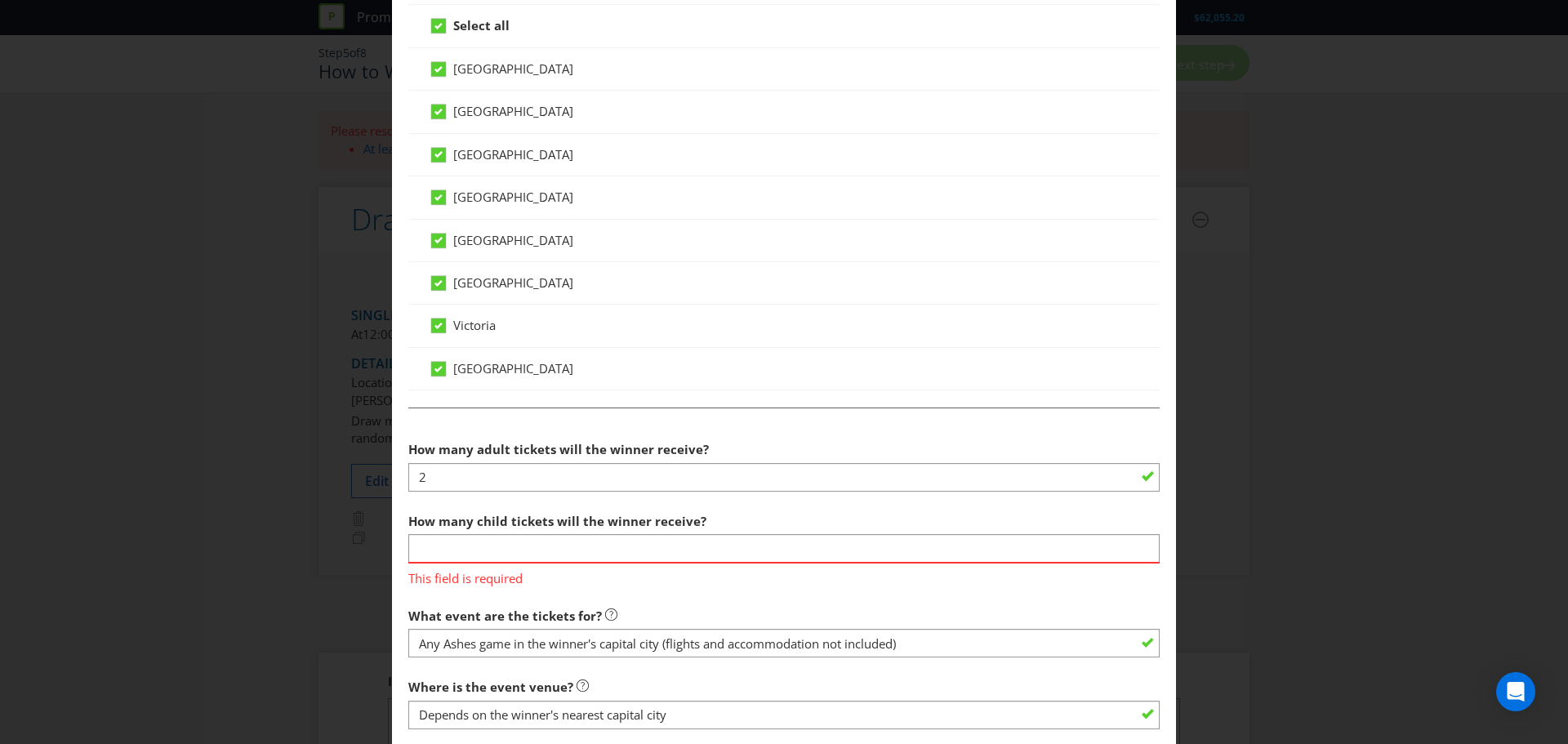
scroll to position [806, 0]
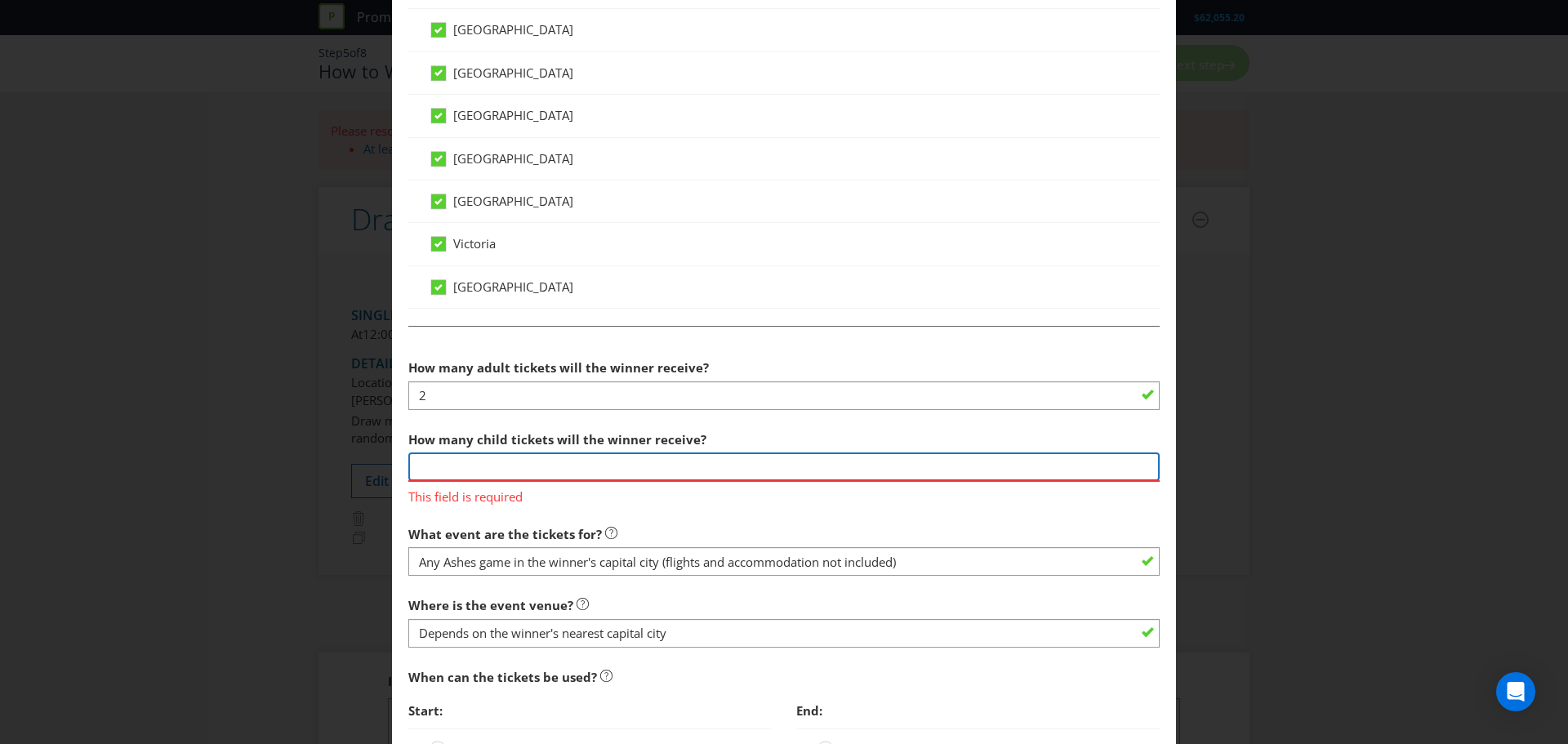
click at [937, 475] on input "number" at bounding box center [784, 467] width 751 height 28
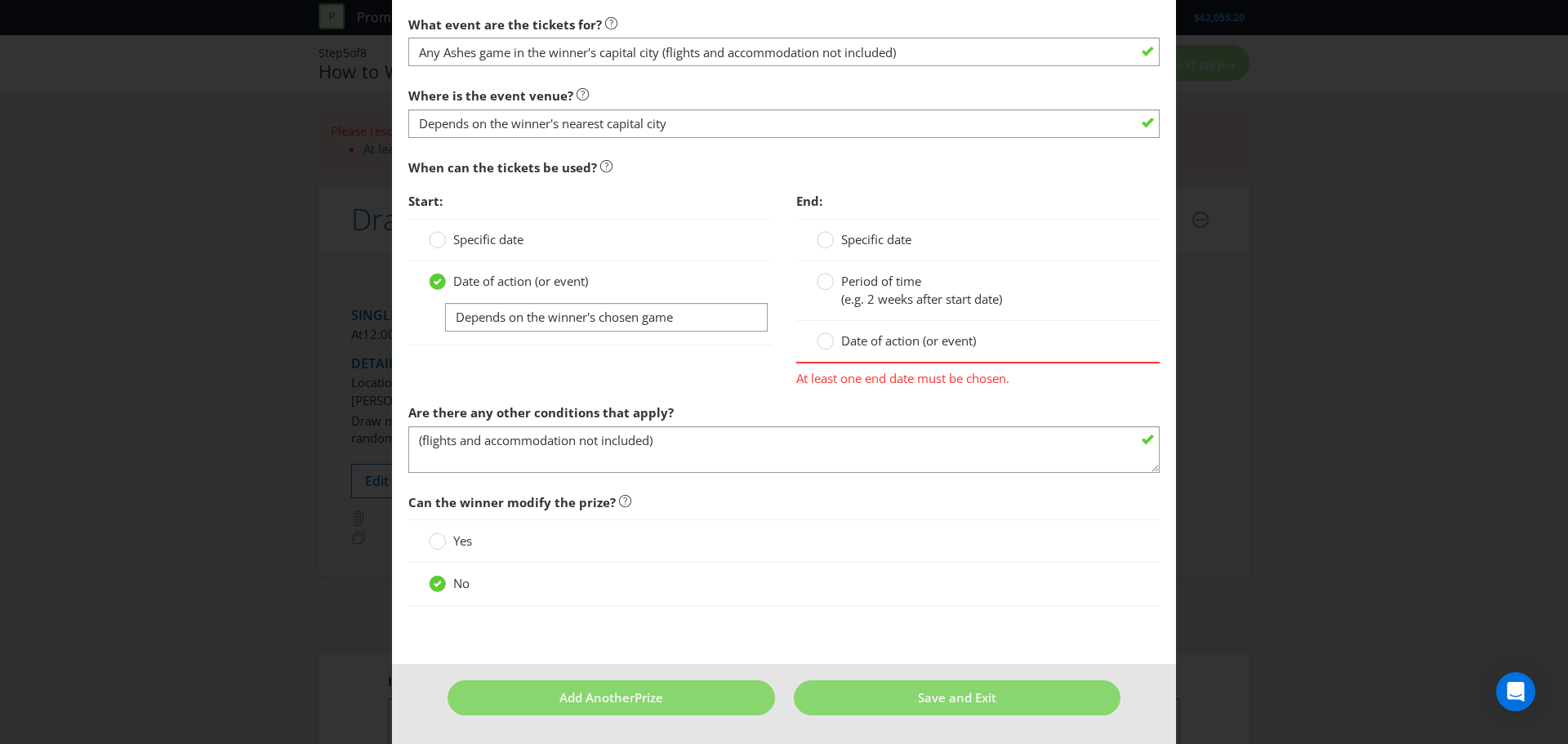
type input "0"
click at [937, 339] on span "Date of action (or event)" at bounding box center [909, 341] width 135 height 17
click at [0, 0] on input "Date of action (or event)" at bounding box center [0, 0] width 0 height 0
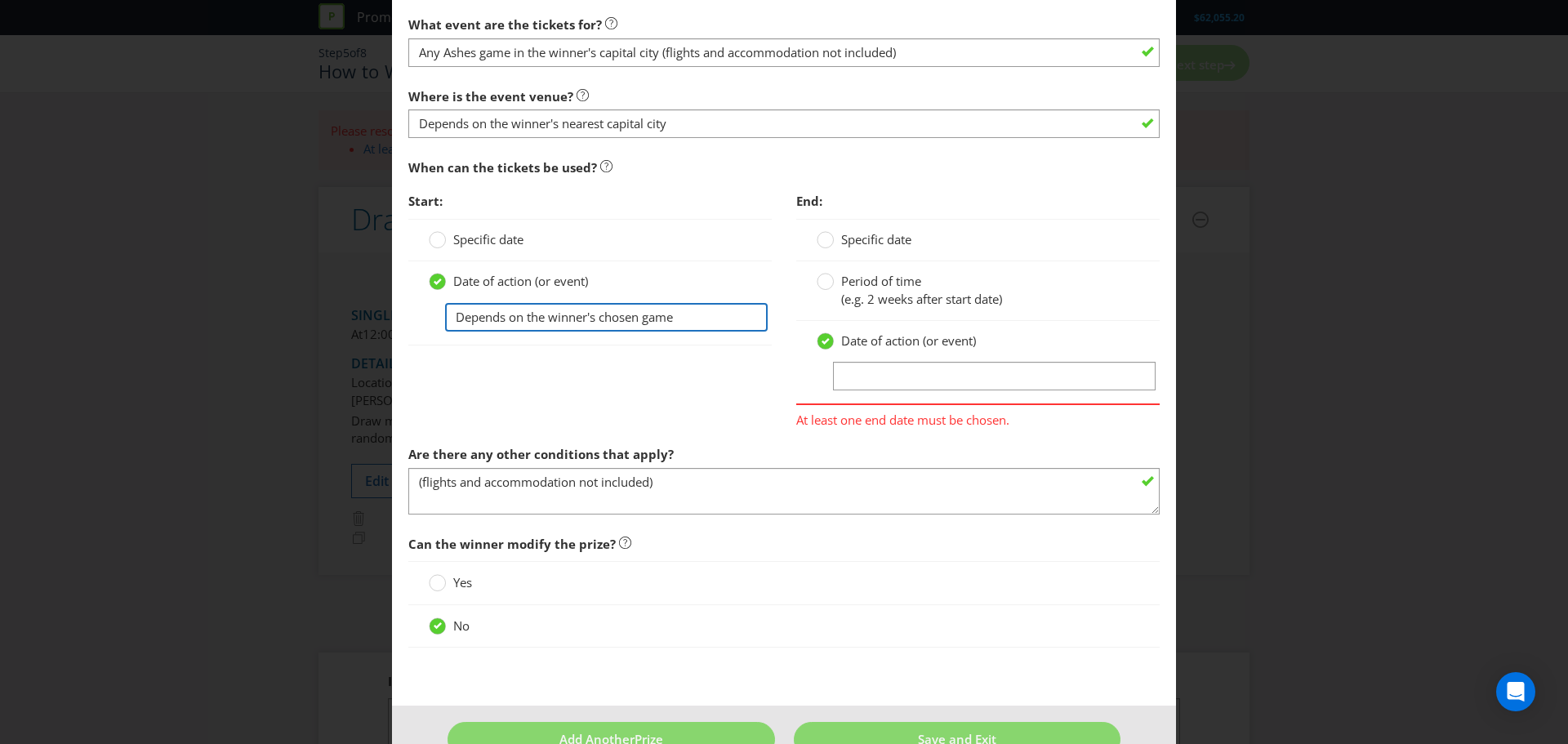
click at [711, 305] on input "Depends on the winner's chosen game" at bounding box center [606, 317] width 323 height 28
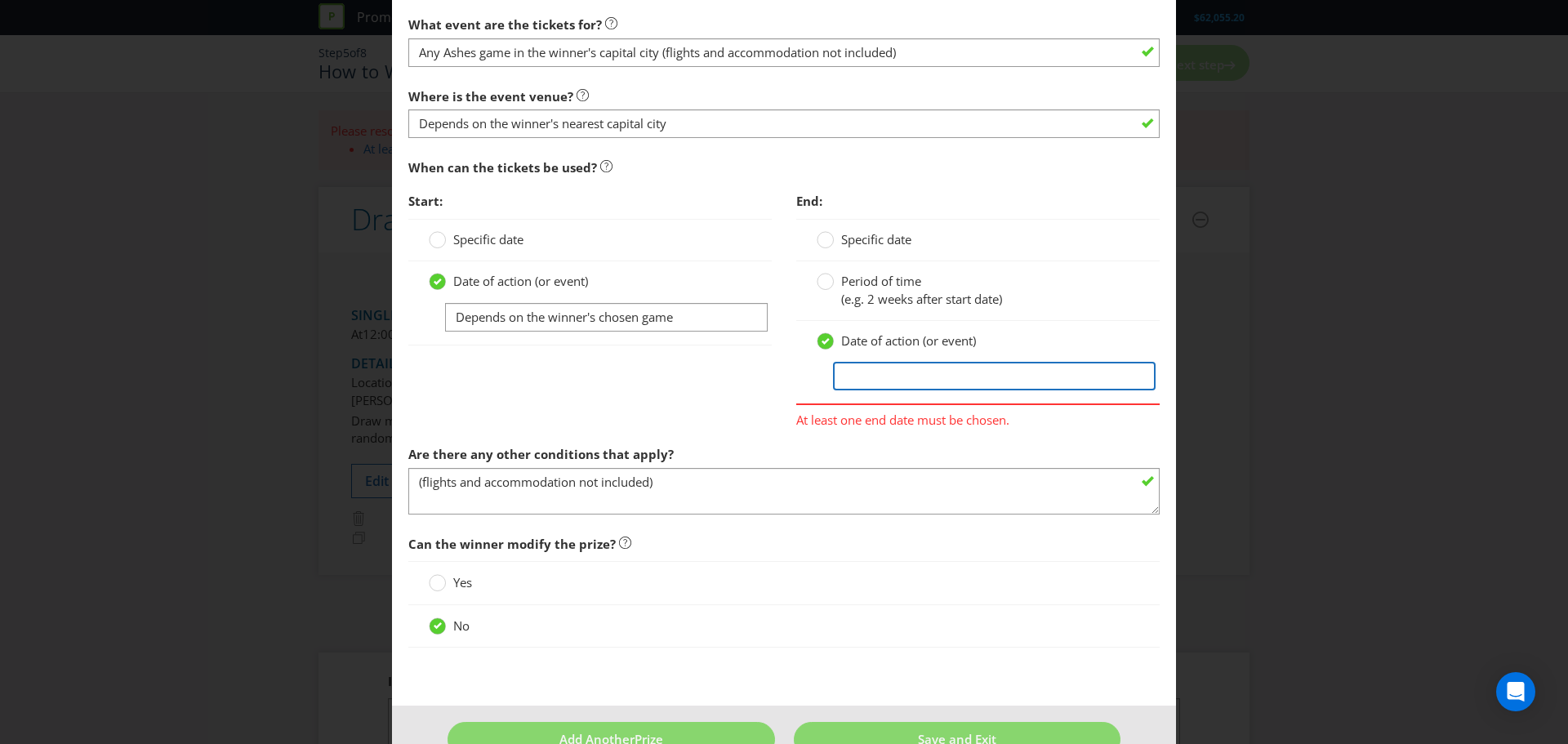
click at [898, 370] on input "text" at bounding box center [994, 376] width 323 height 28
paste input "Depends on the winner's chosen game"
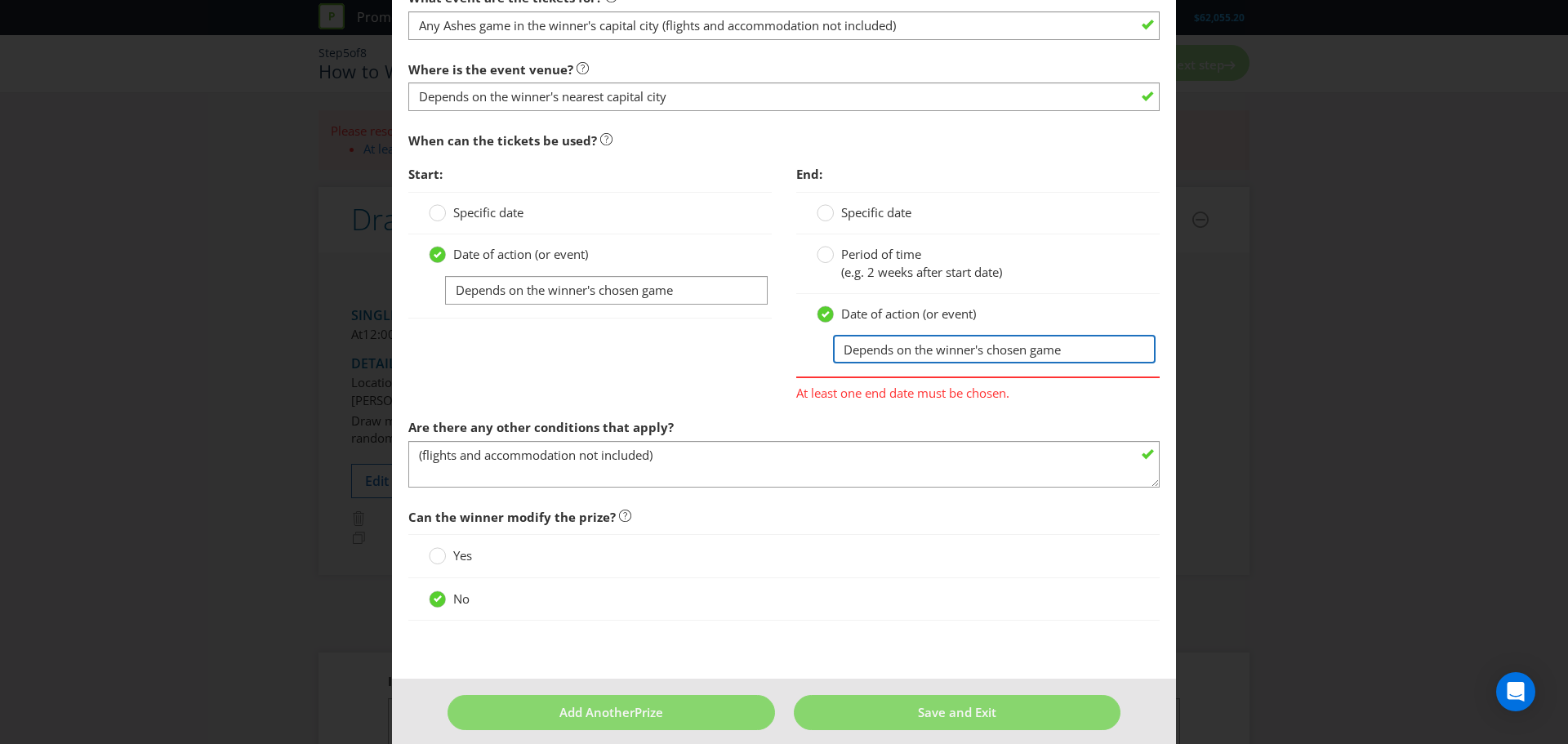
scroll to position [1333, 0]
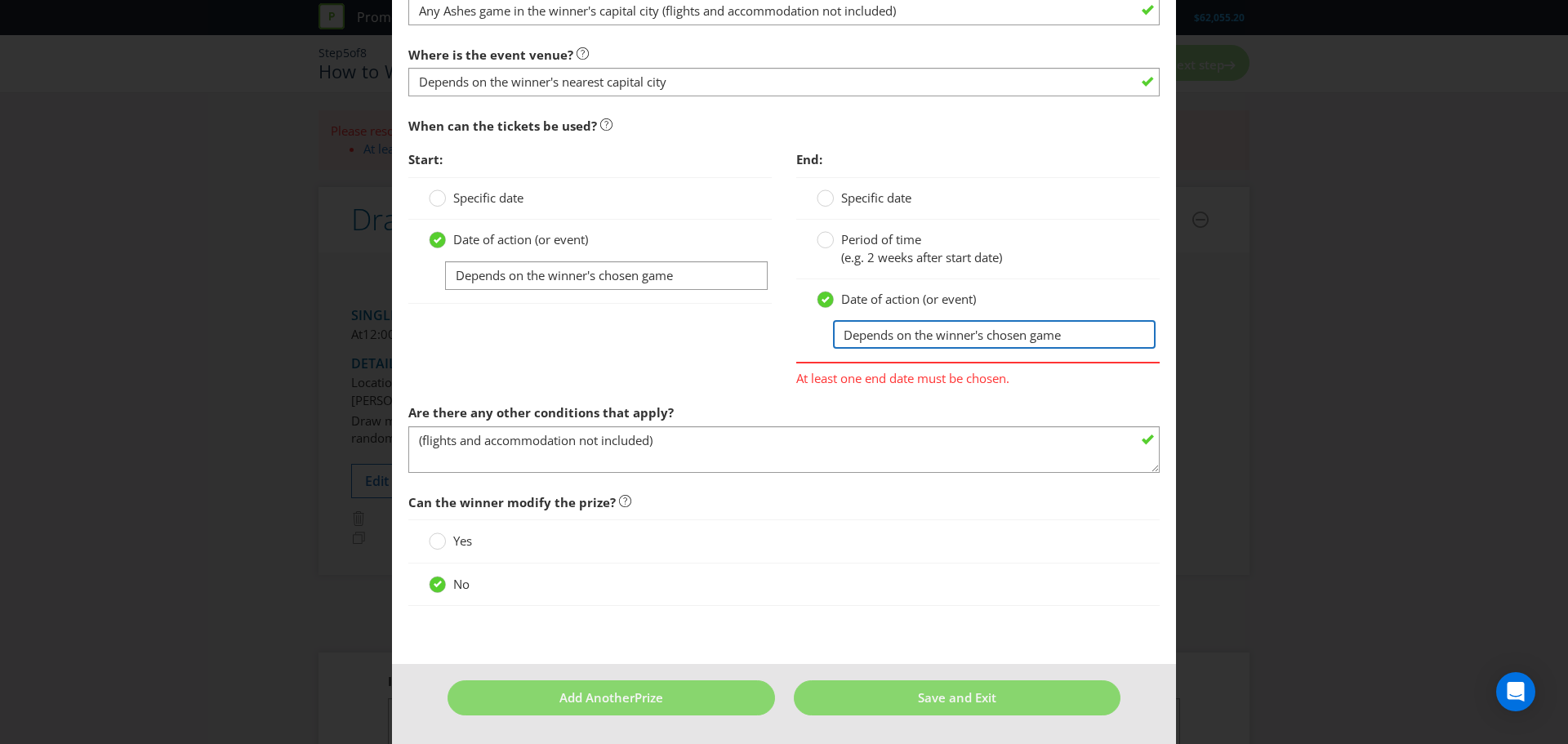
type input "Depends on the winner's chosen game"
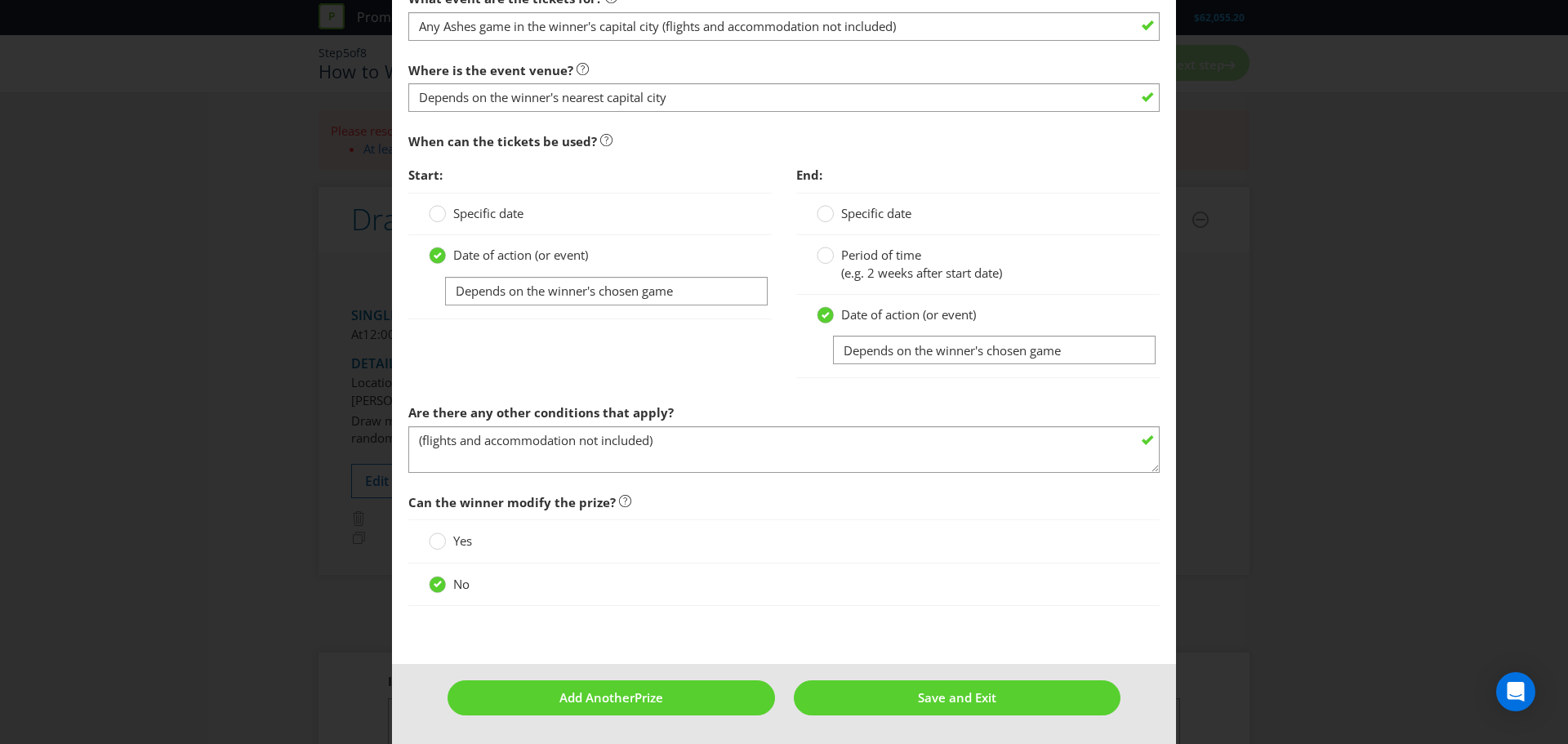
scroll to position [1318, 0]
click at [723, 368] on div "Start: Specific date Date of action (or event) Depends on the winner's chosen g…" at bounding box center [784, 277] width 776 height 237
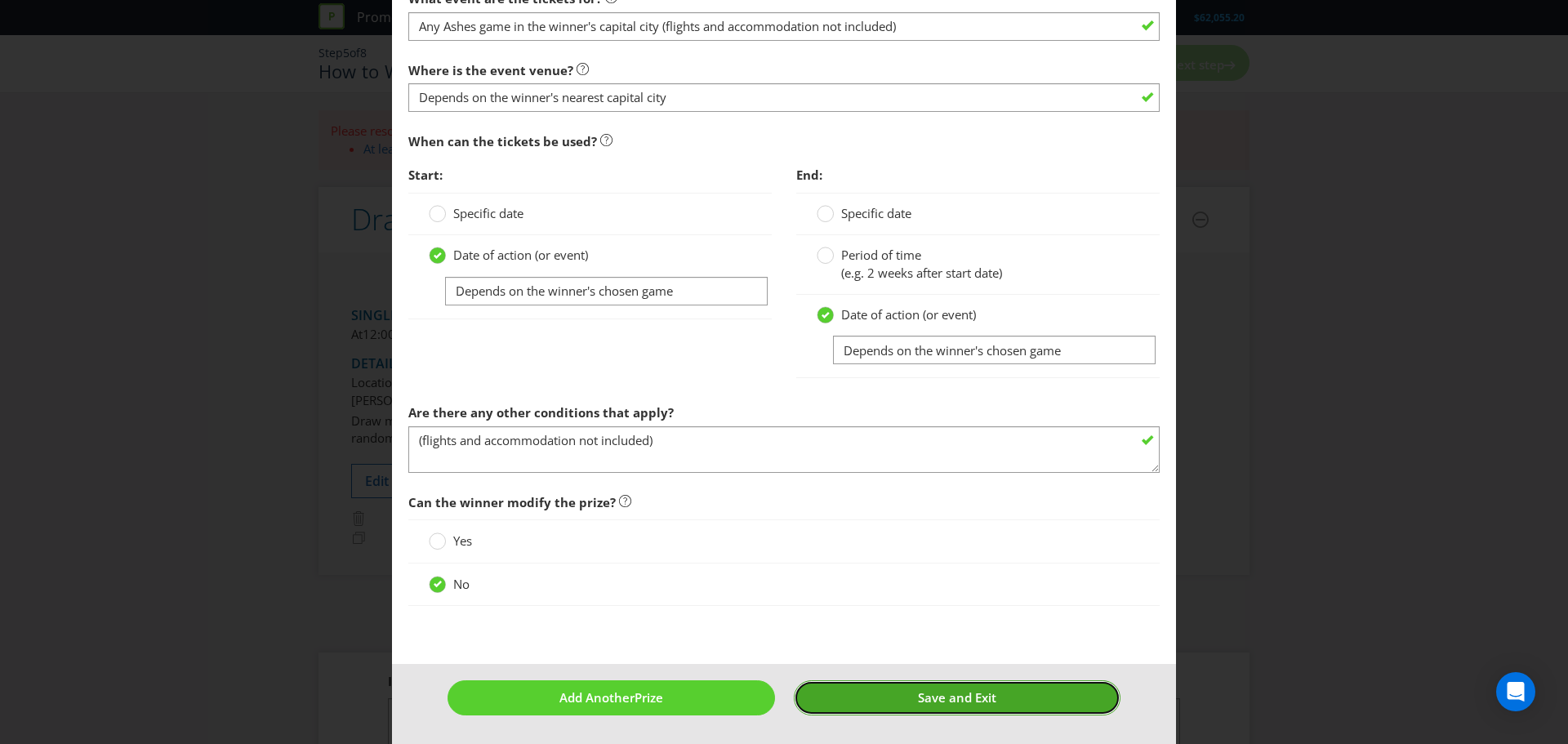
click at [994, 700] on button "Save and Exit" at bounding box center [957, 698] width 328 height 35
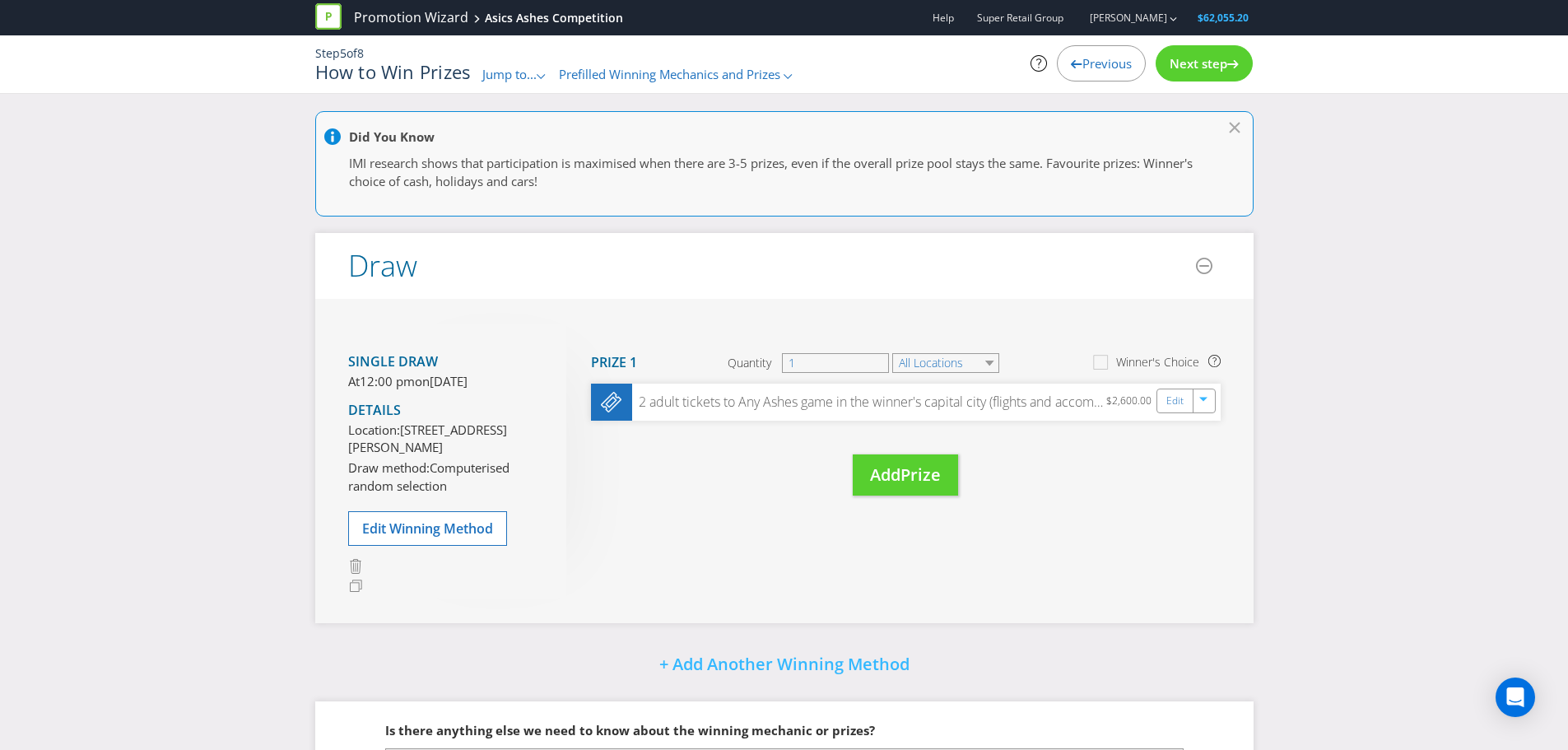
click at [1208, 62] on span "Next step" at bounding box center [1198, 64] width 58 height 17
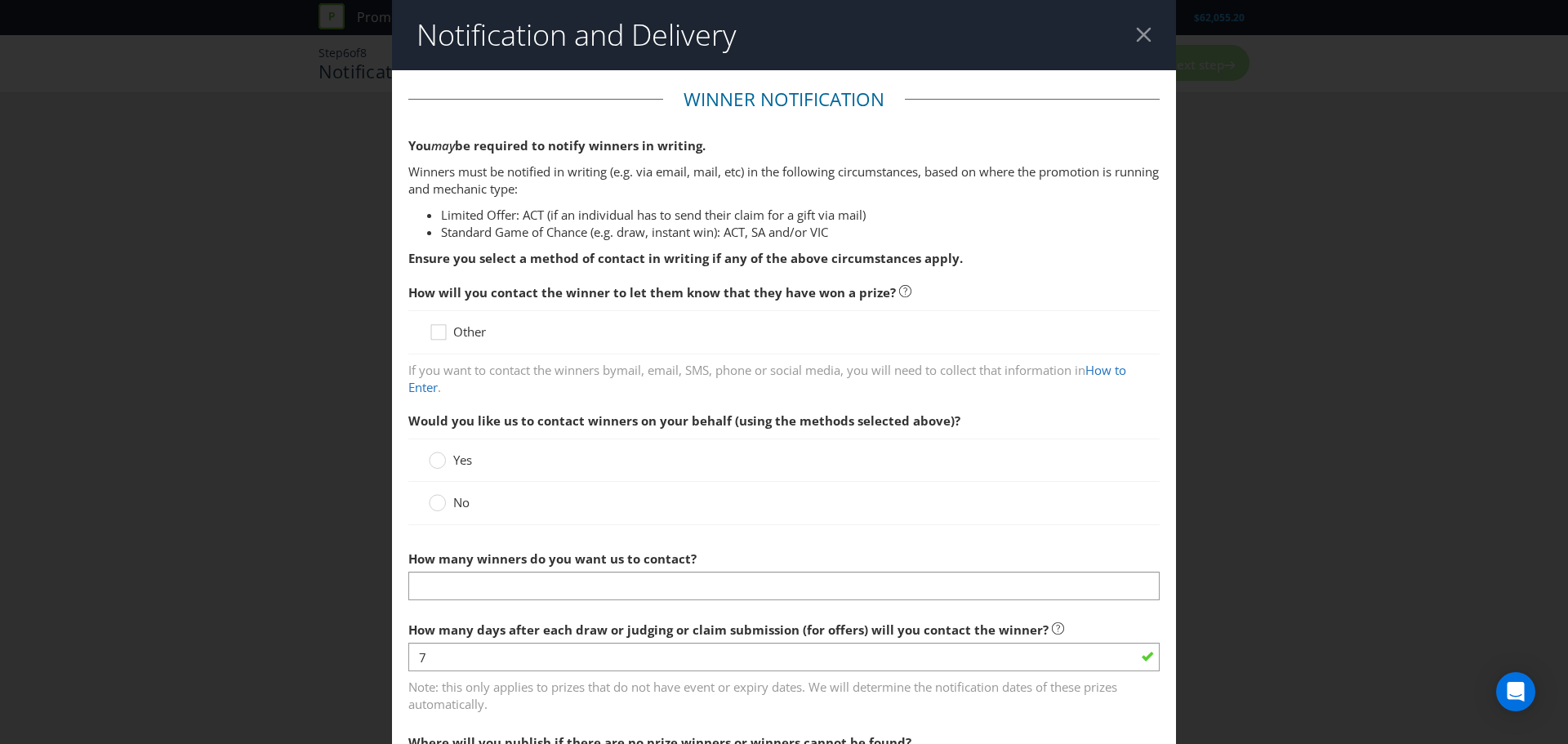
click at [478, 342] on div "Other" at bounding box center [784, 332] width 751 height 44
click at [470, 339] on span "Other" at bounding box center [470, 332] width 33 height 17
click at [0, 0] on input "Other" at bounding box center [0, 0] width 0 height 0
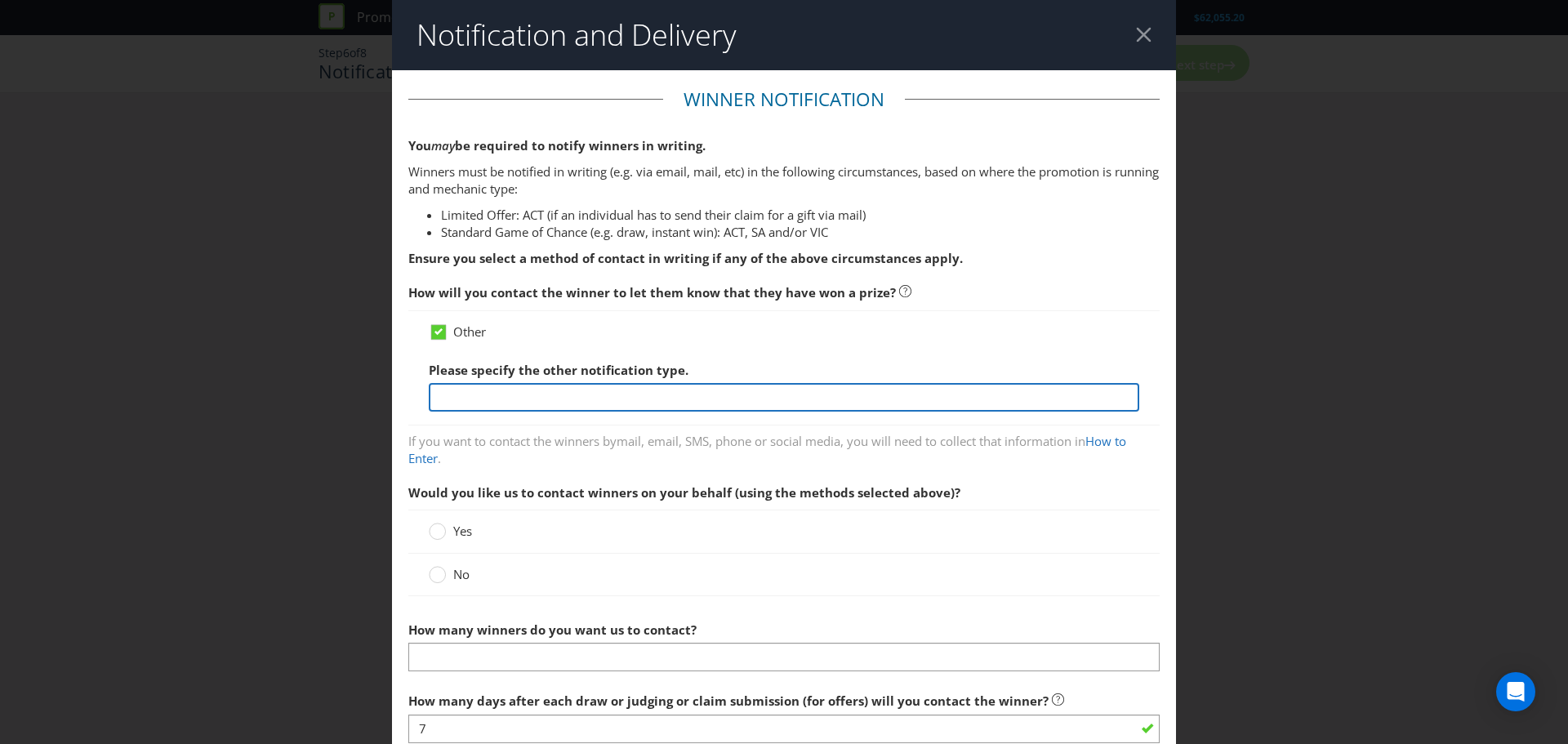
click at [887, 404] on input "text" at bounding box center [784, 397] width 711 height 28
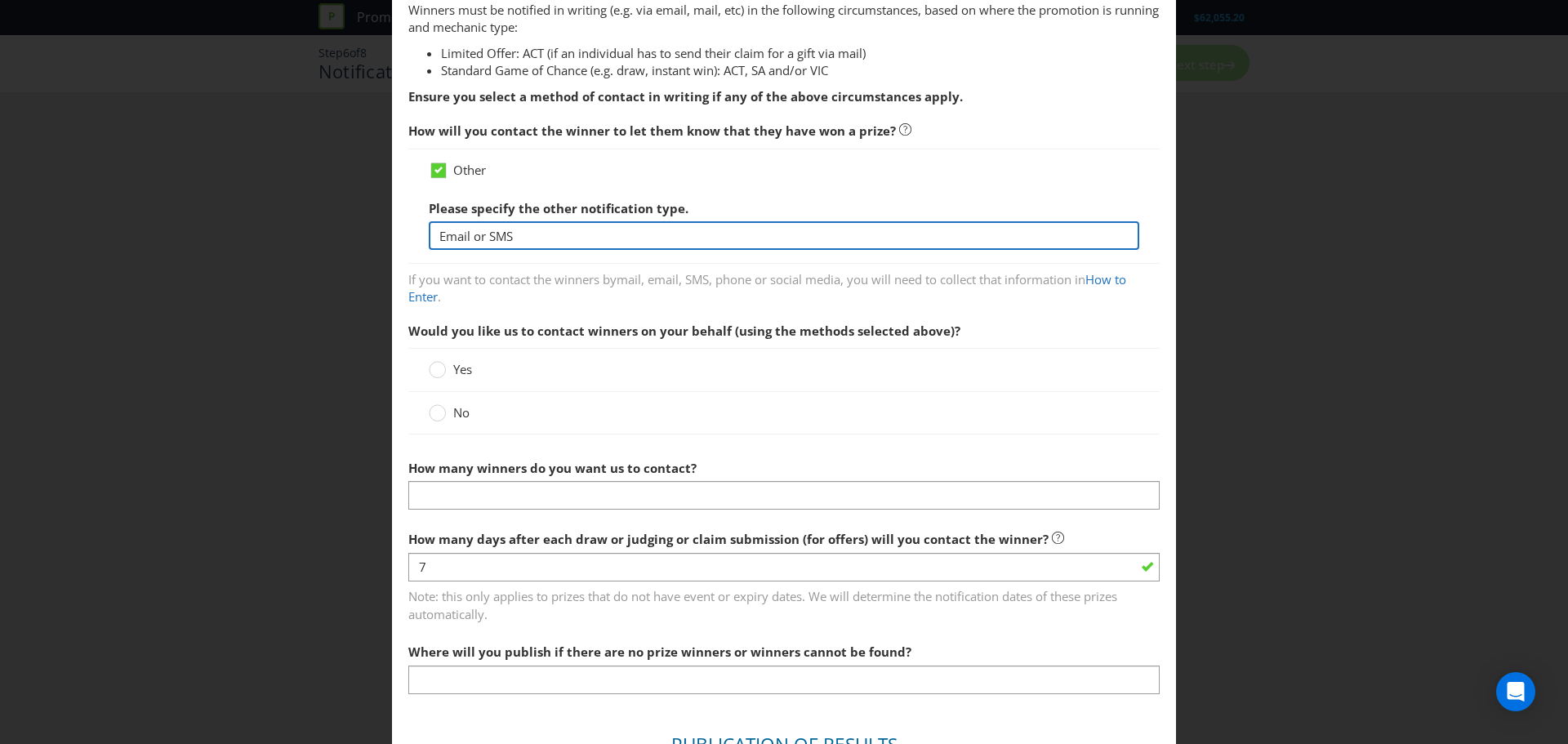
scroll to position [163, 0]
type input "E"
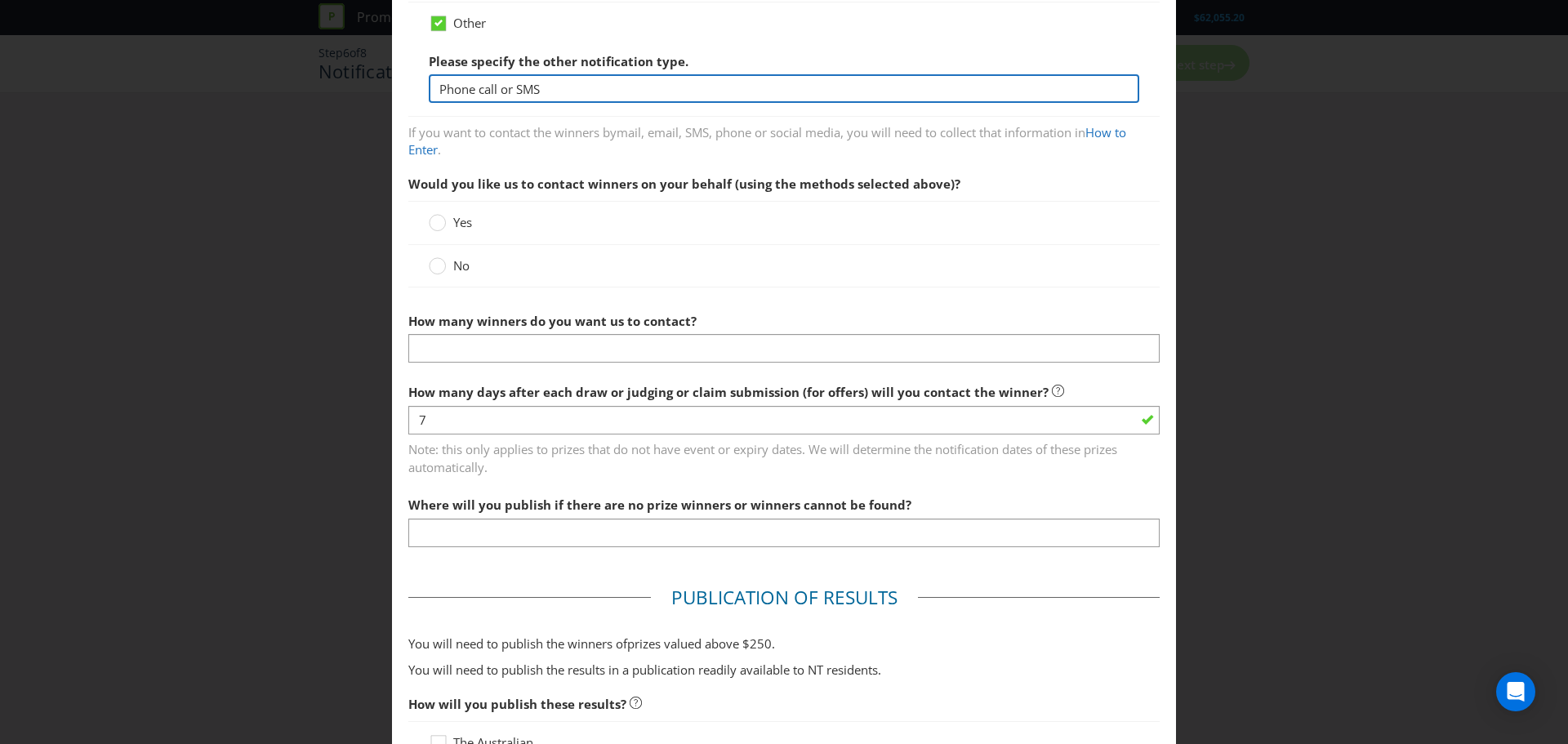
scroll to position [327, 0]
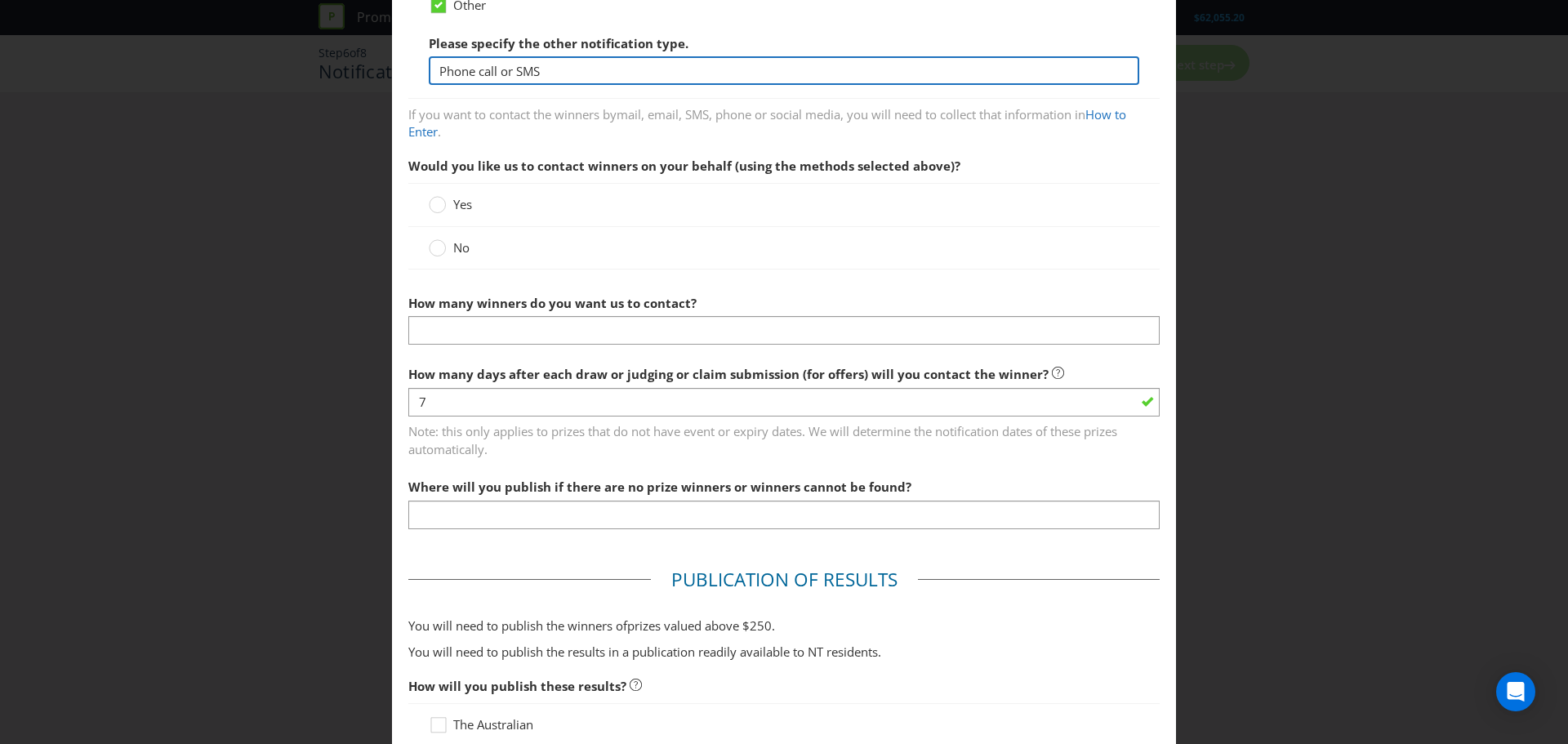
click at [513, 71] on input "Phone call or SMS" at bounding box center [784, 71] width 711 height 28
click at [508, 70] on input "Phone call or SMS" at bounding box center [784, 71] width 711 height 28
click at [565, 76] on input "Phone call and SMS" at bounding box center [784, 71] width 711 height 28
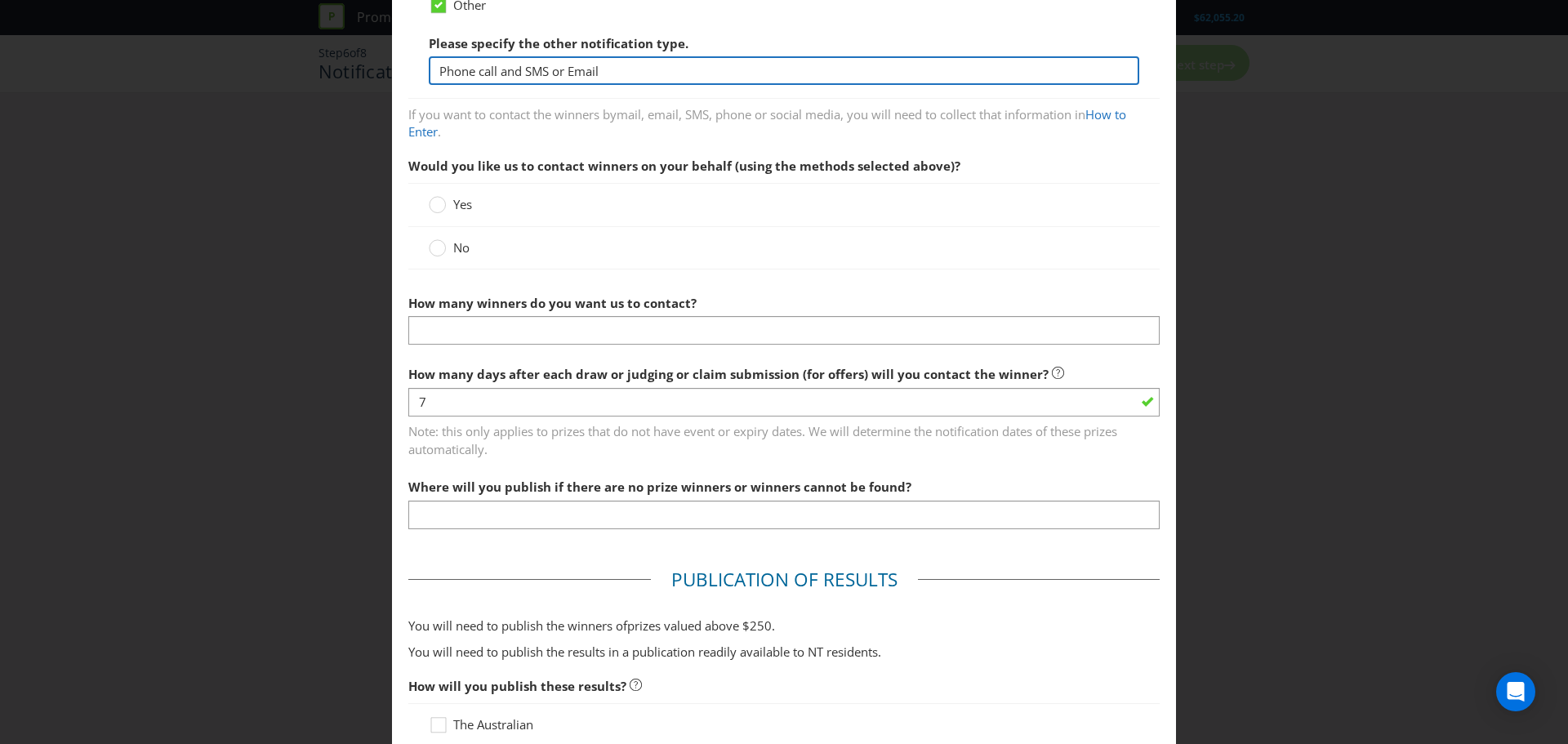
type input "Phone call and SMS or Email"
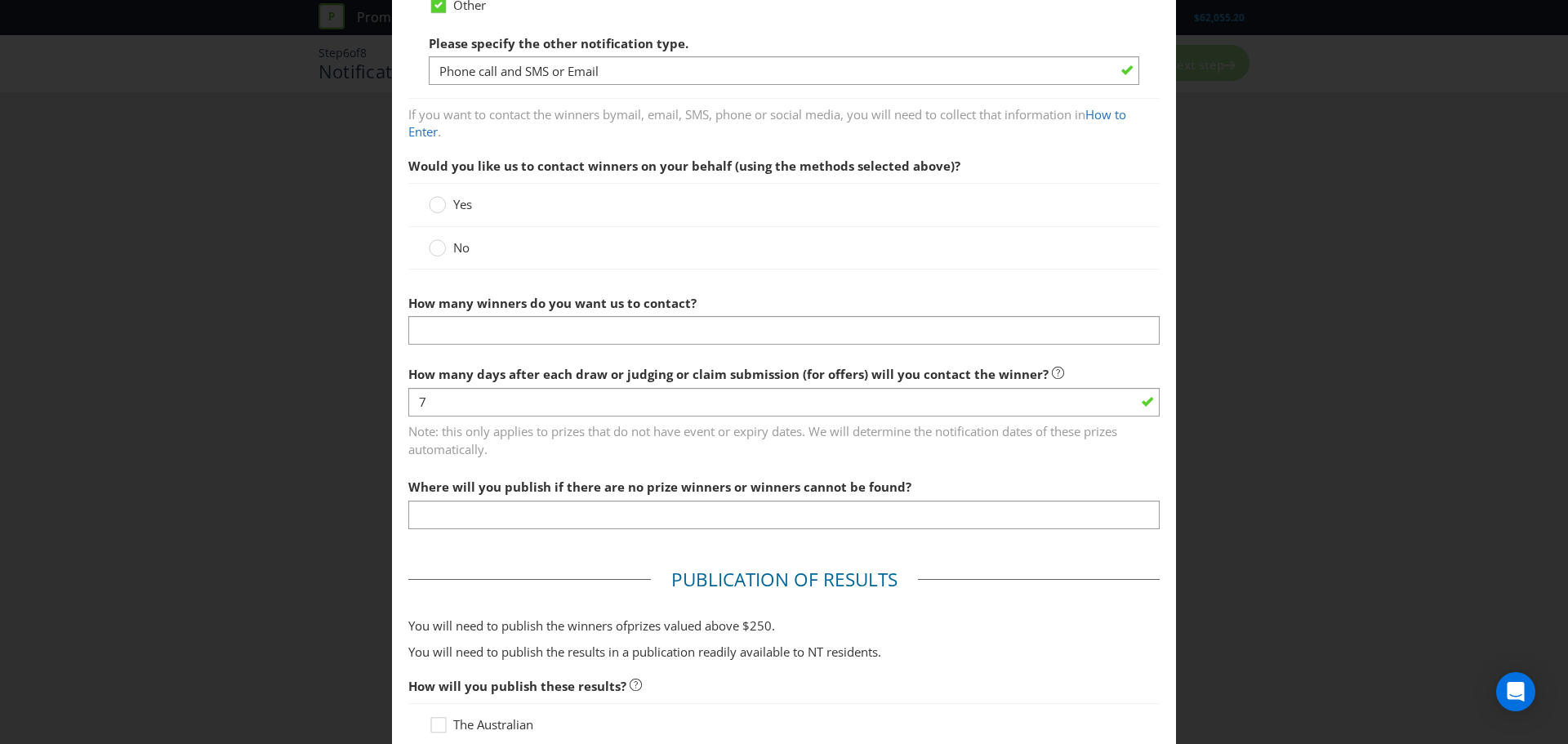
click at [460, 249] on span "No" at bounding box center [462, 248] width 17 height 17
click at [0, 0] on input "No" at bounding box center [0, 0] width 0 height 0
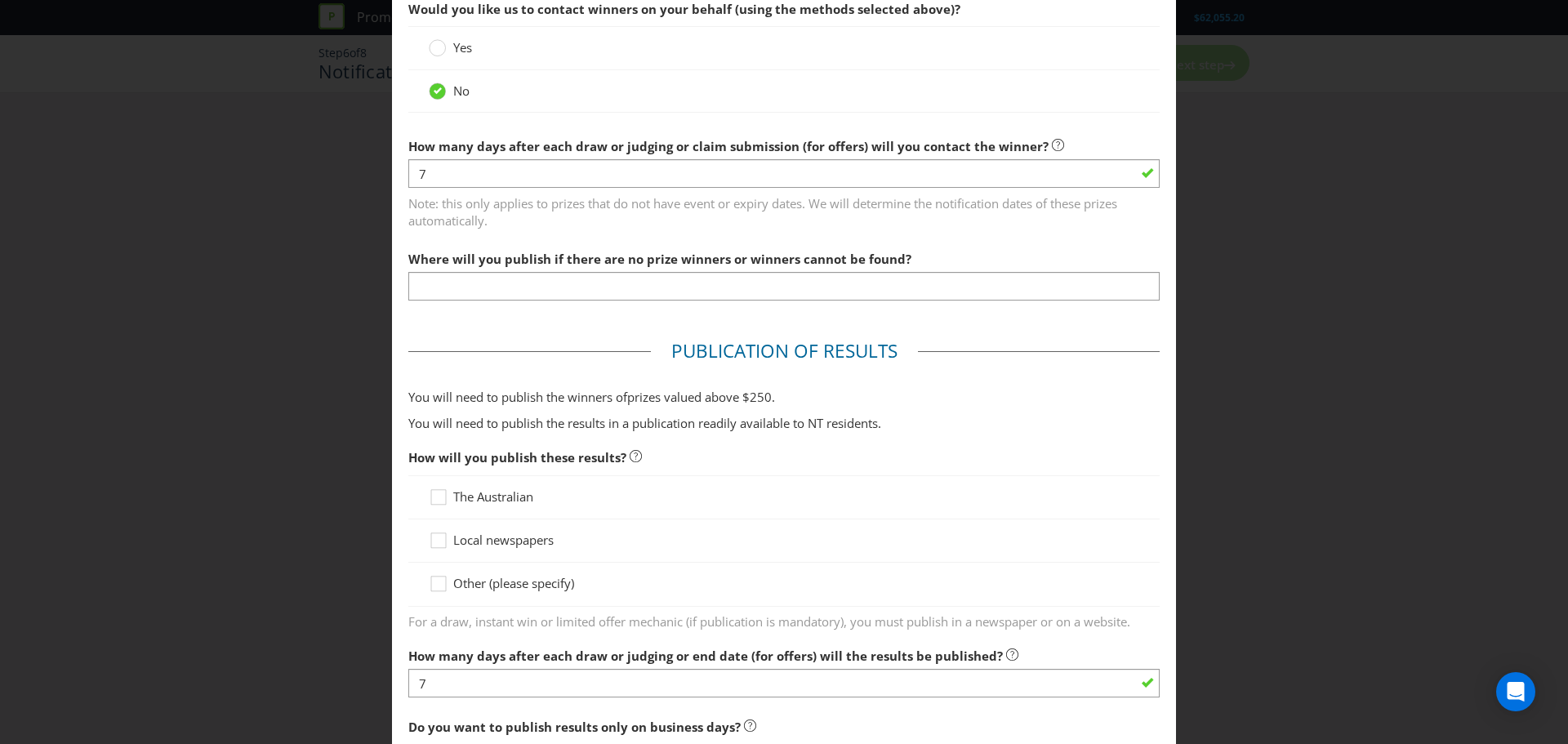
scroll to position [571, 0]
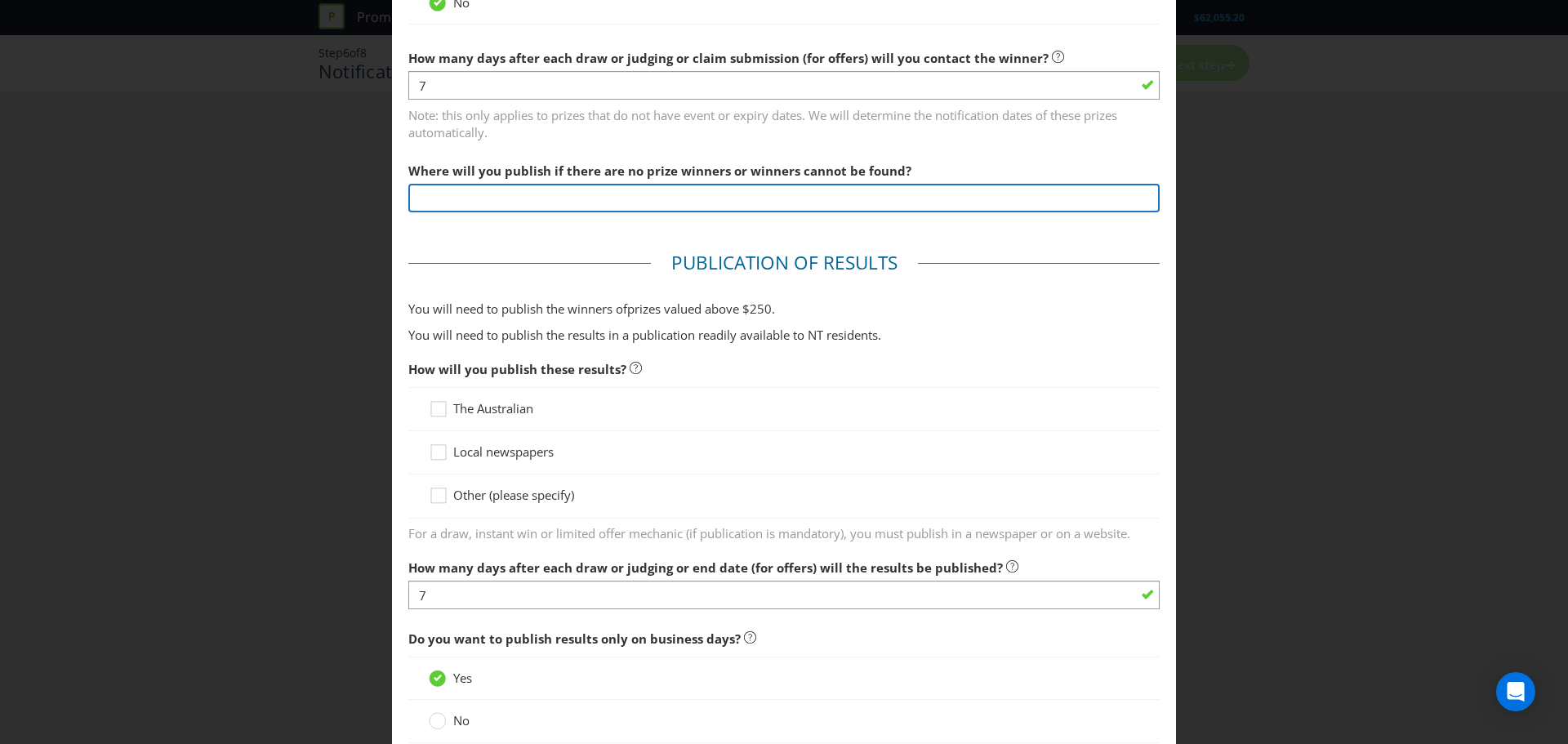
click at [894, 198] on input "text" at bounding box center [784, 198] width 751 height 28
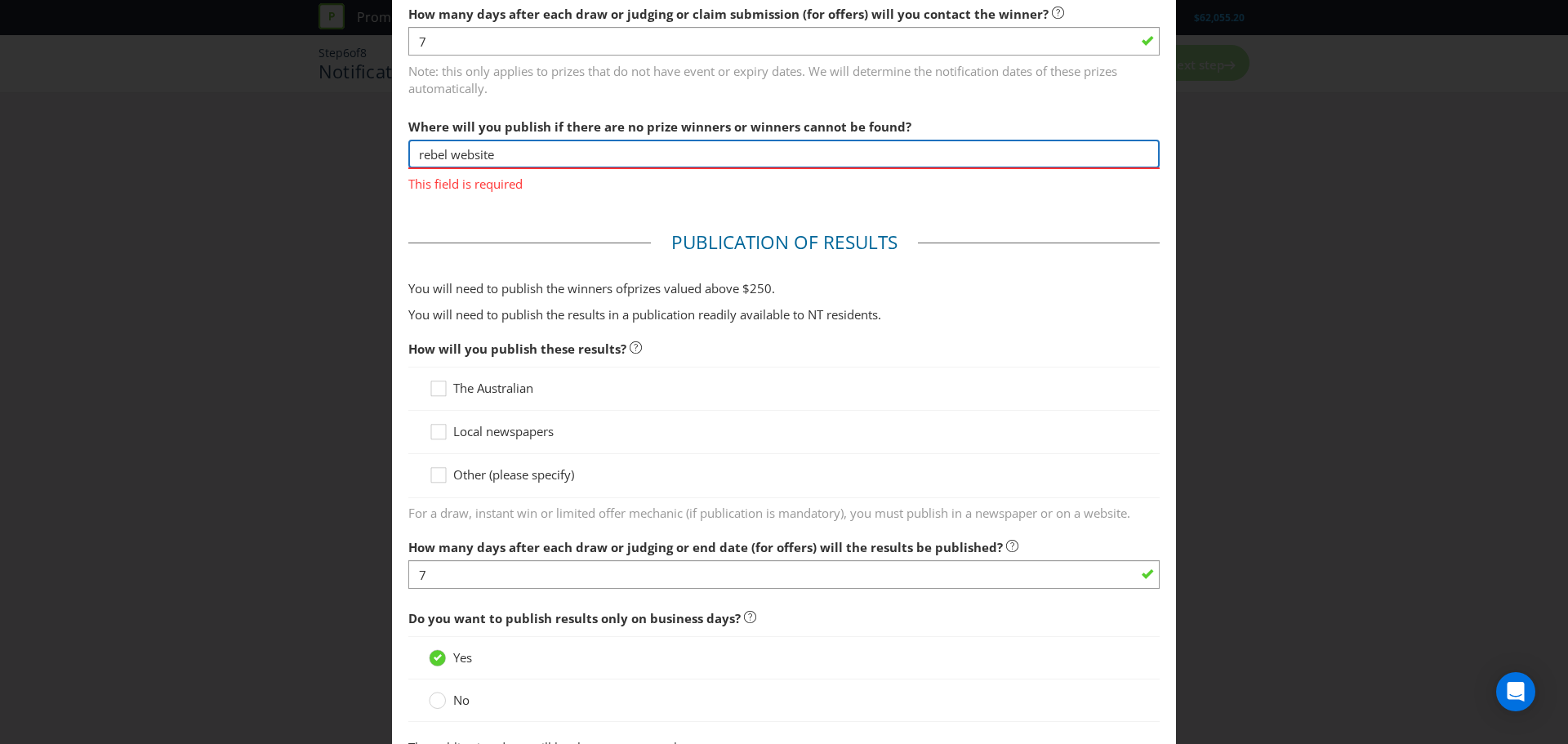
scroll to position [653, 0]
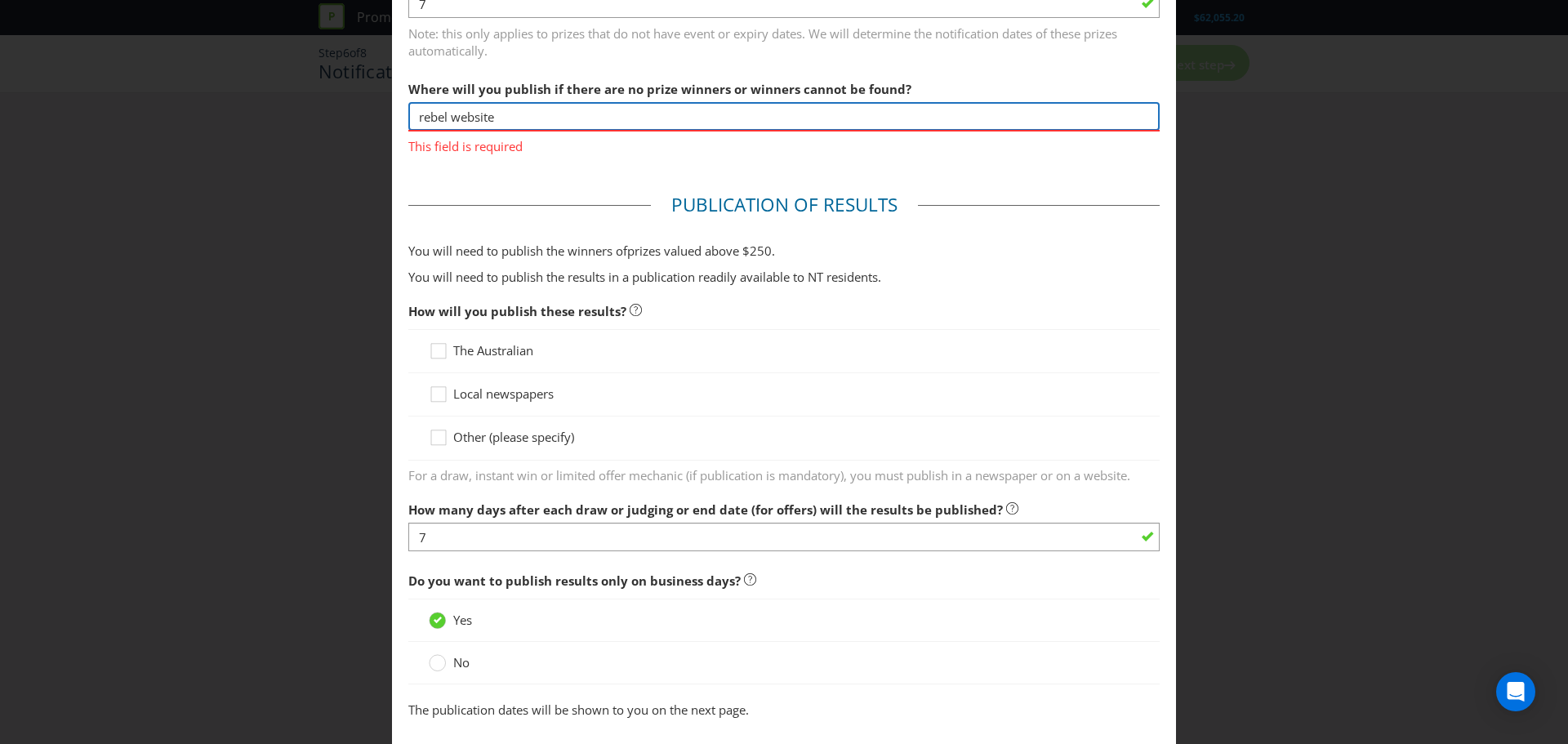
type input "rebel website"
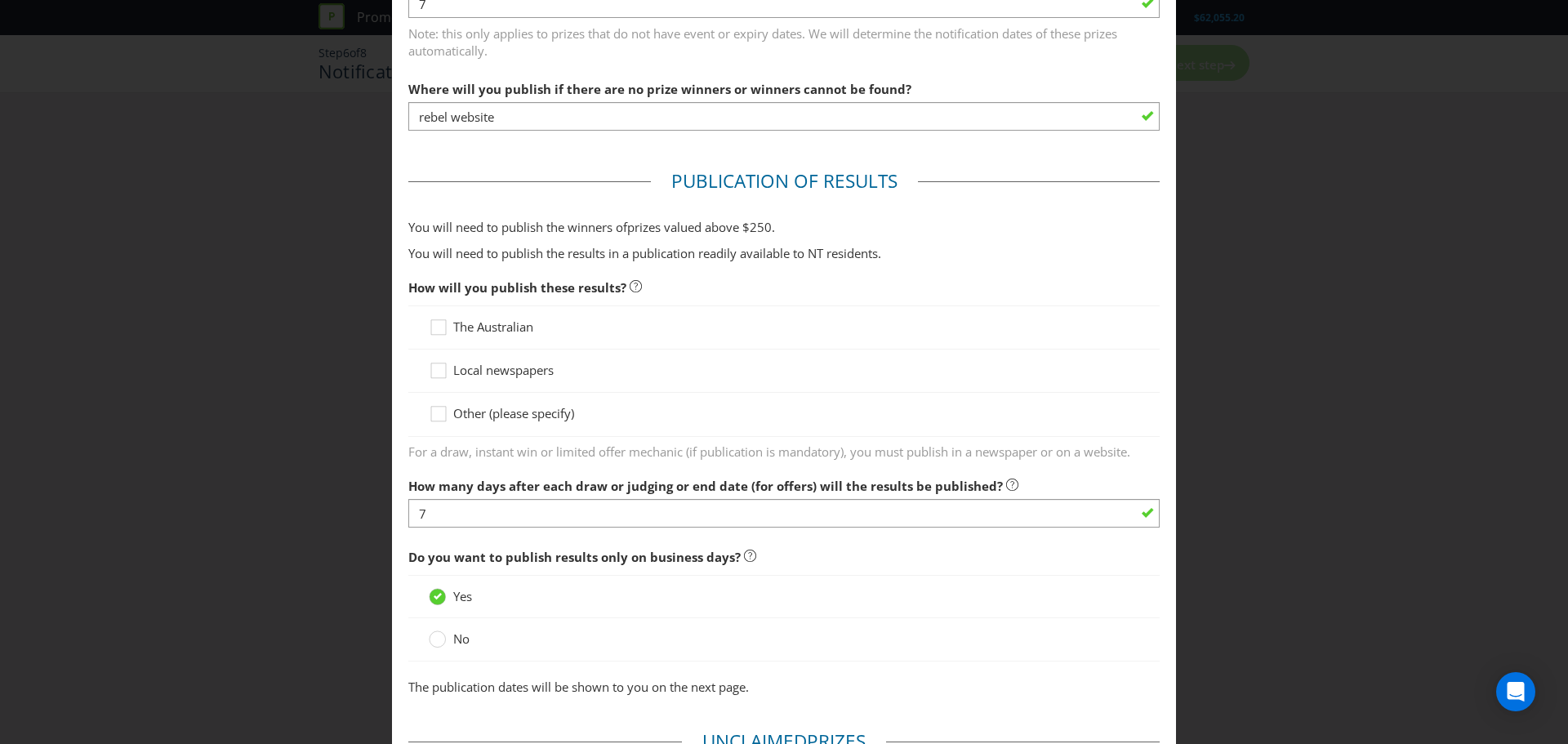
click at [548, 432] on div "Other (please specify)" at bounding box center [784, 415] width 751 height 43
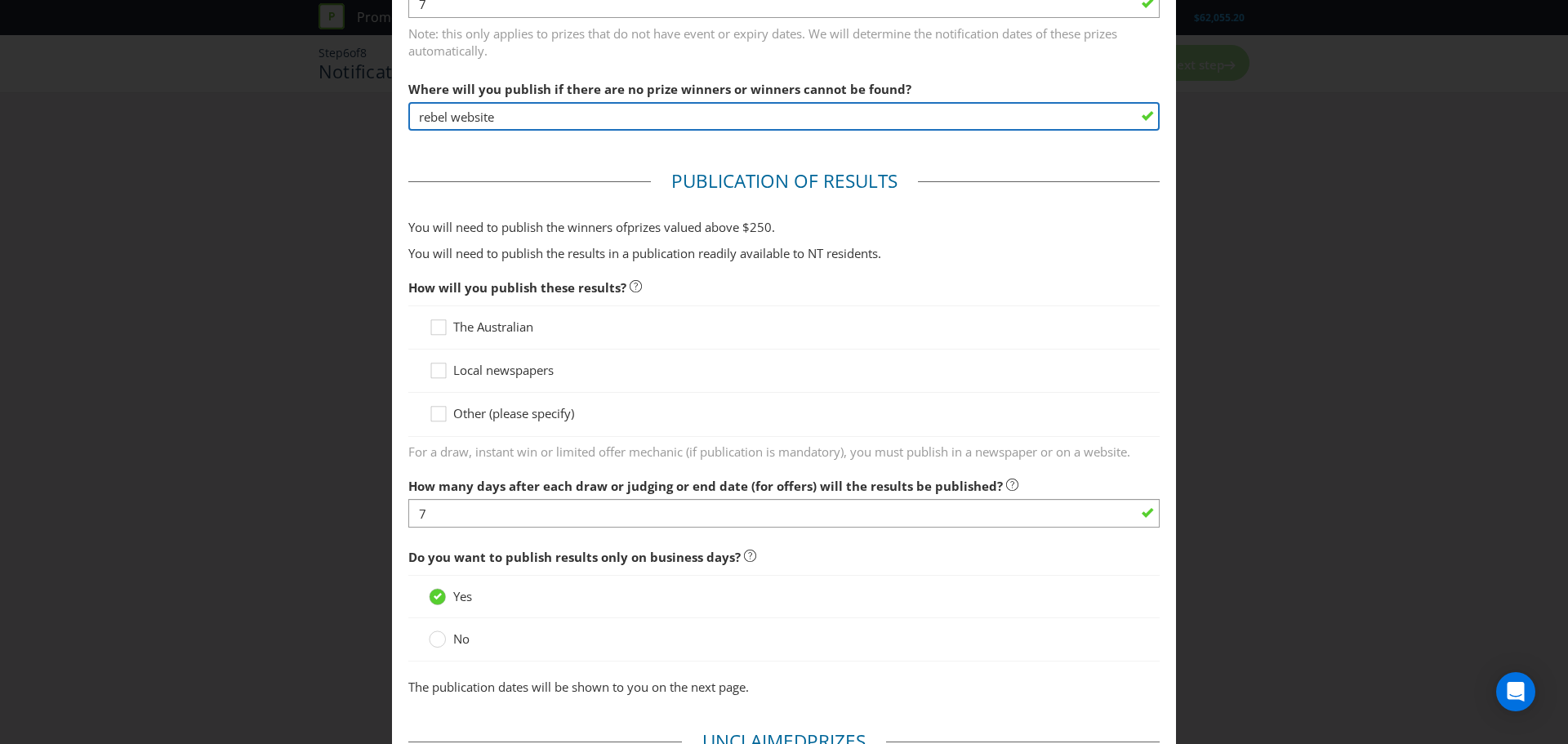
click at [522, 124] on input "rebel website" at bounding box center [784, 116] width 751 height 28
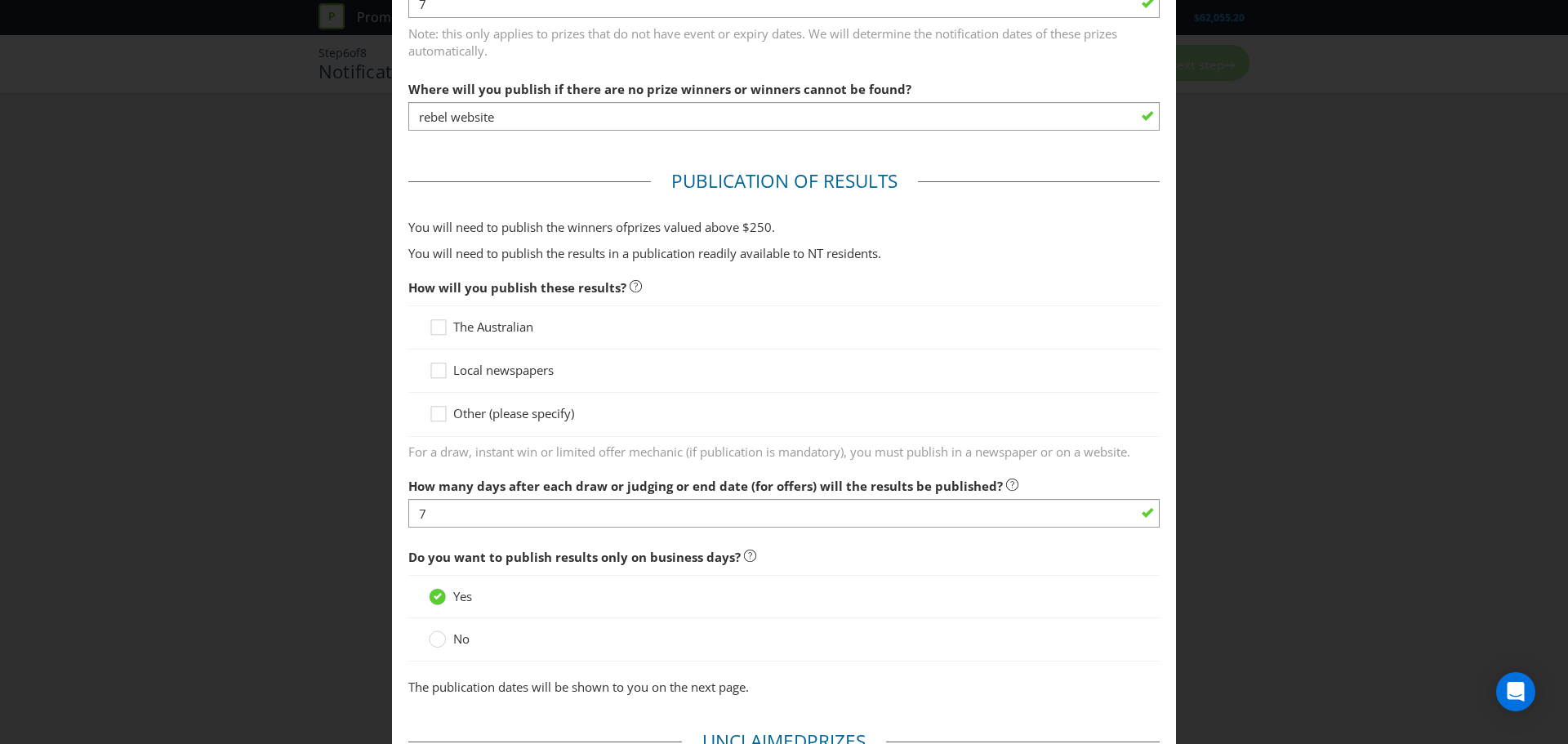
click at [519, 415] on span "Other (please specify)" at bounding box center [514, 414] width 121 height 17
click at [0, 0] on input "Other (please specify)" at bounding box center [0, 0] width 0 height 0
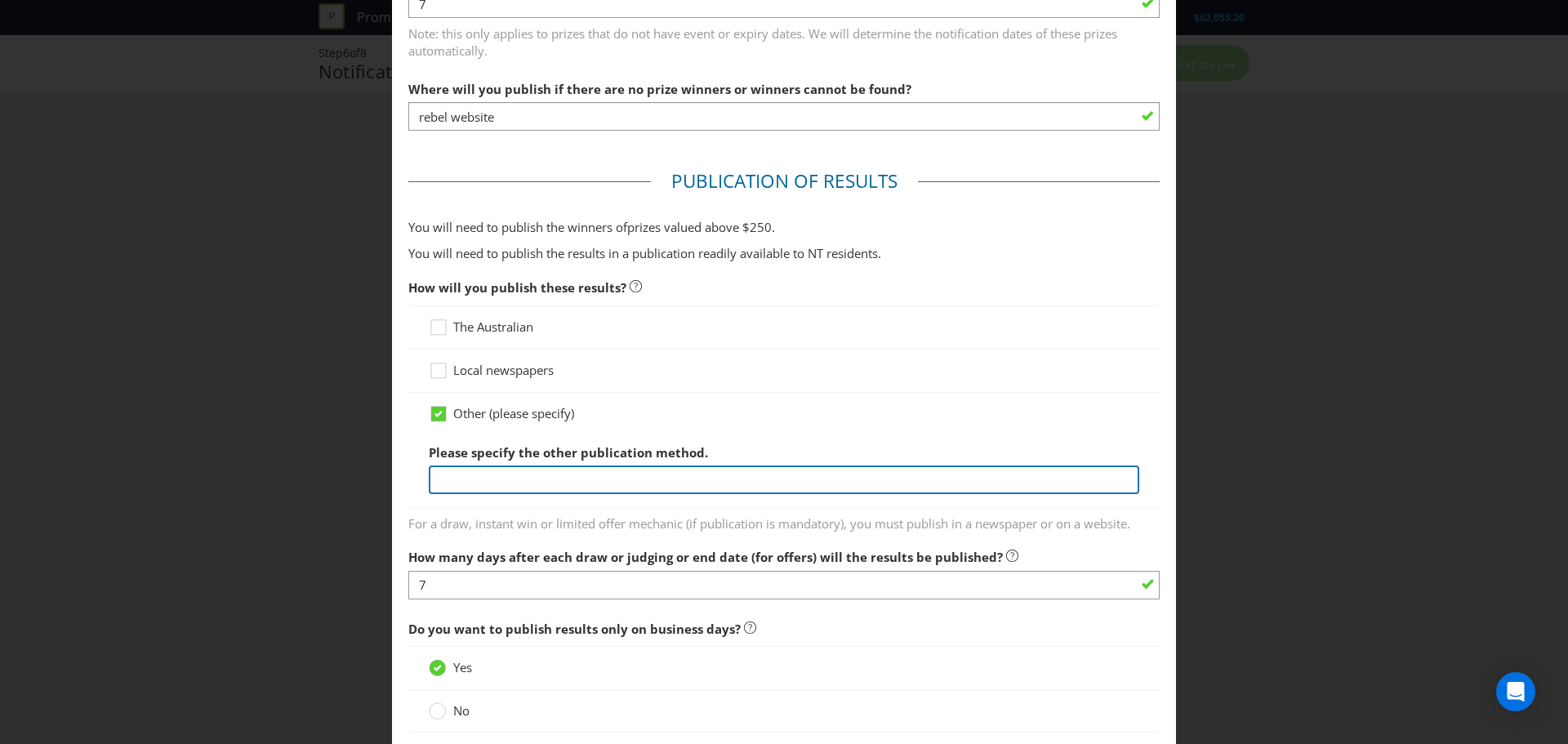
click at [532, 478] on input "text" at bounding box center [784, 480] width 711 height 28
paste input "rebel website"
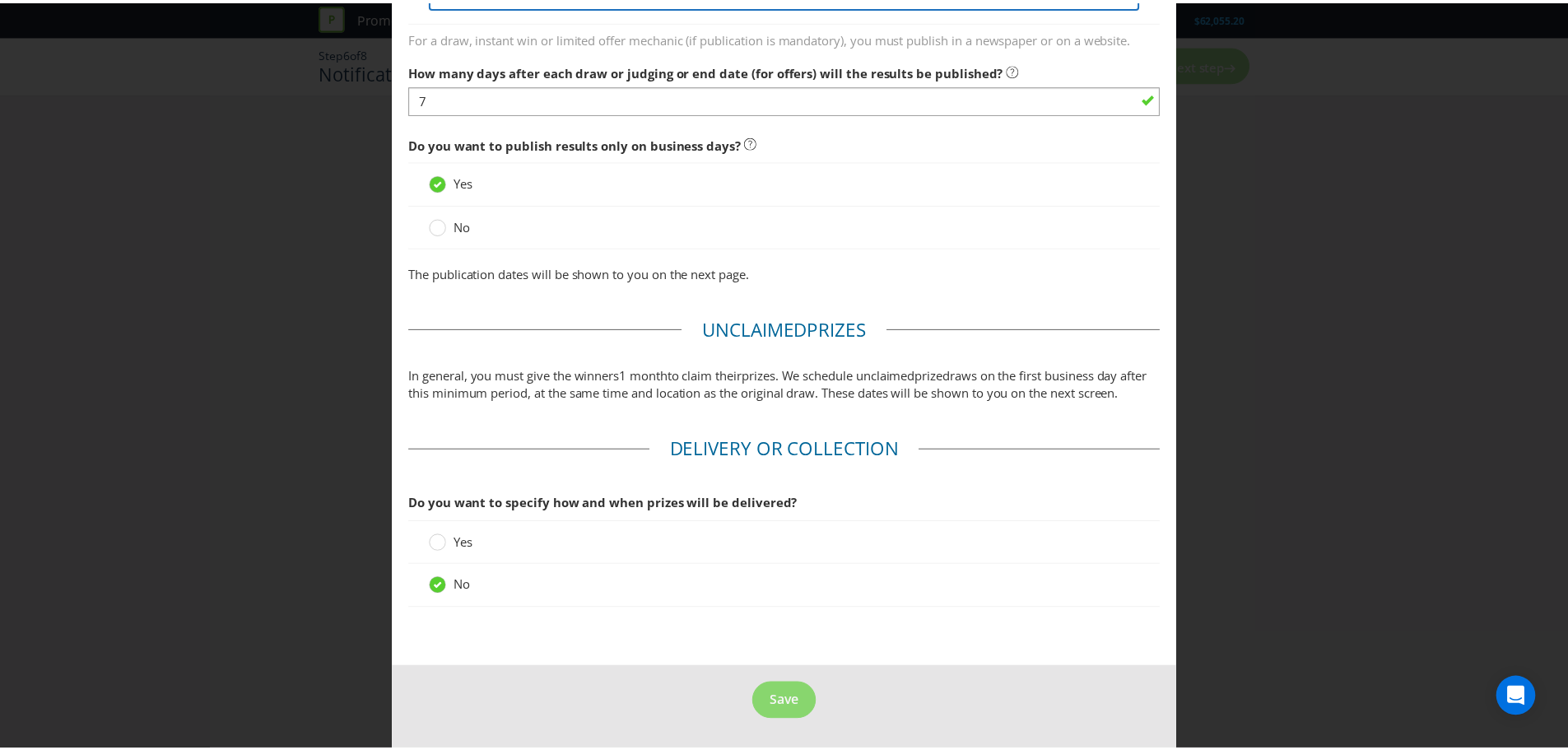
scroll to position [1167, 0]
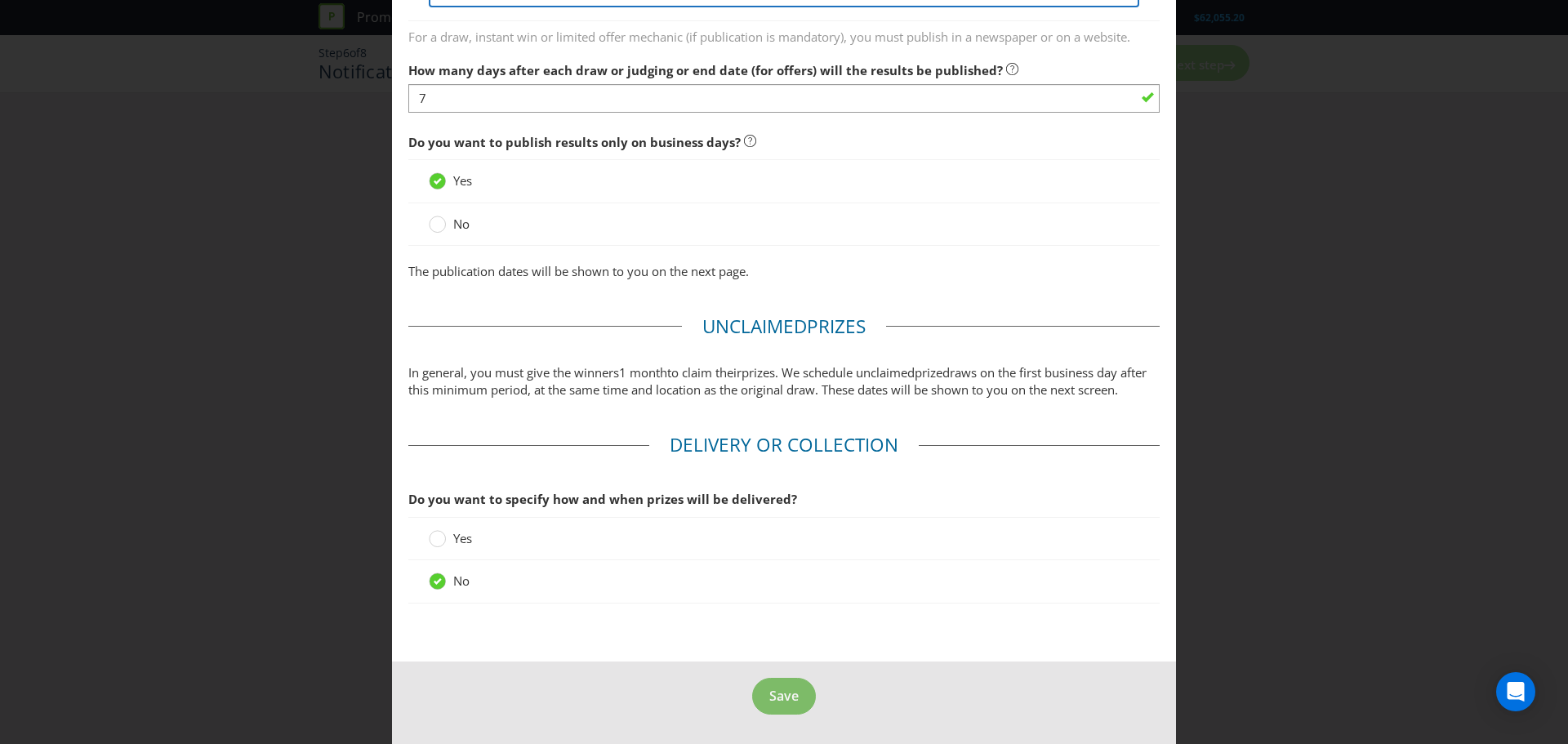
type input "rebel website"
click at [786, 697] on span "Save" at bounding box center [783, 696] width 29 height 18
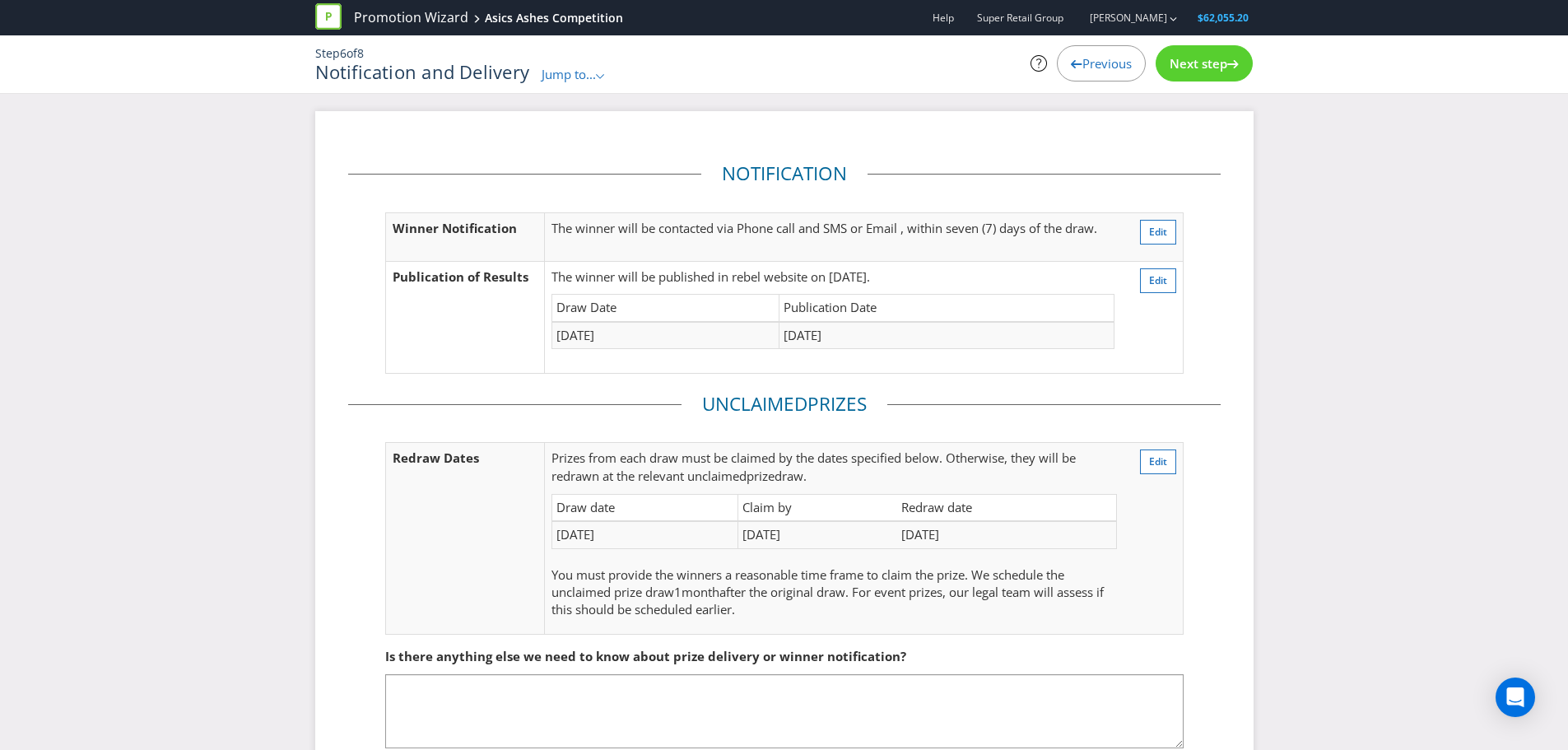
click at [1203, 64] on span "Next step" at bounding box center [1198, 64] width 58 height 17
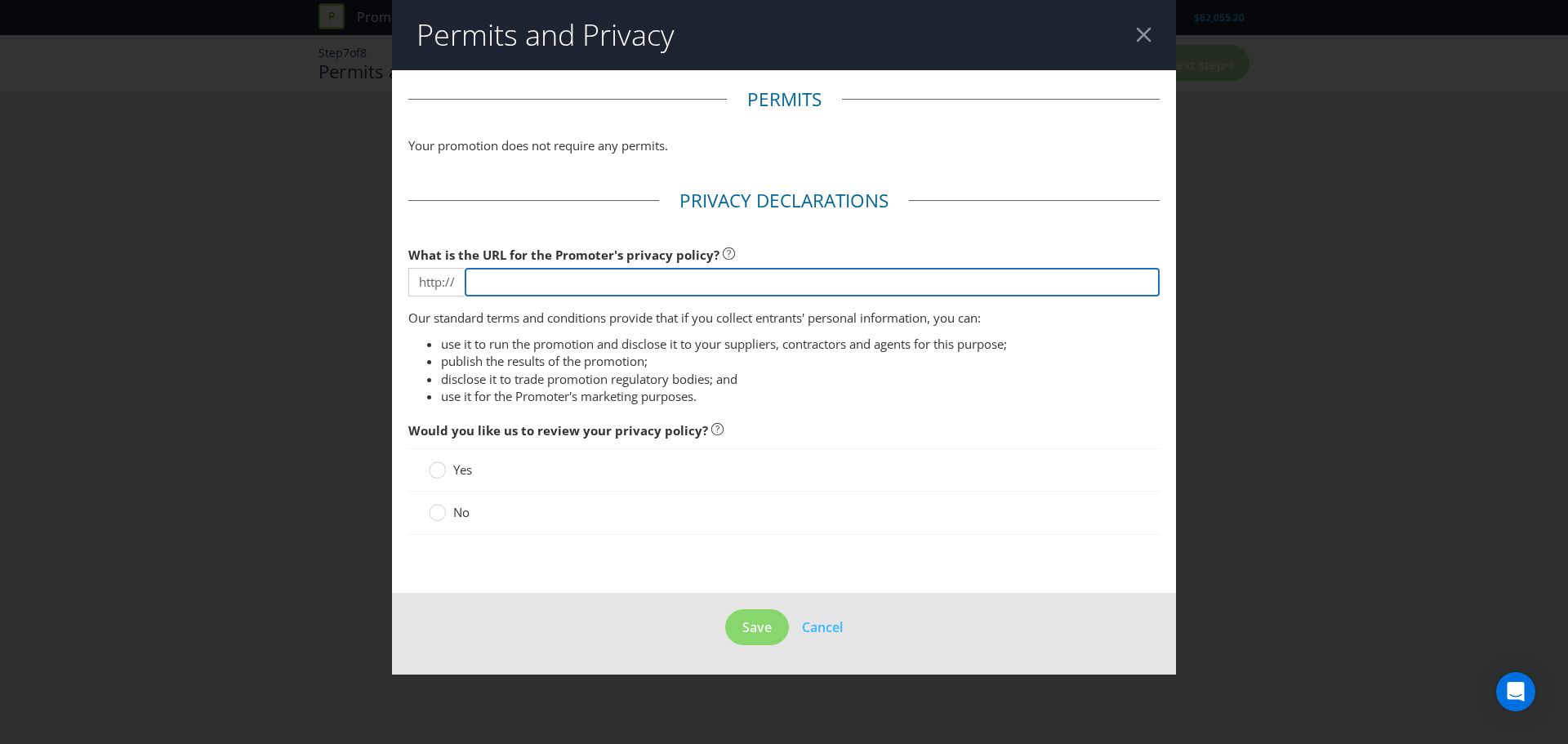
click at [686, 272] on input "text" at bounding box center [812, 282] width 695 height 28
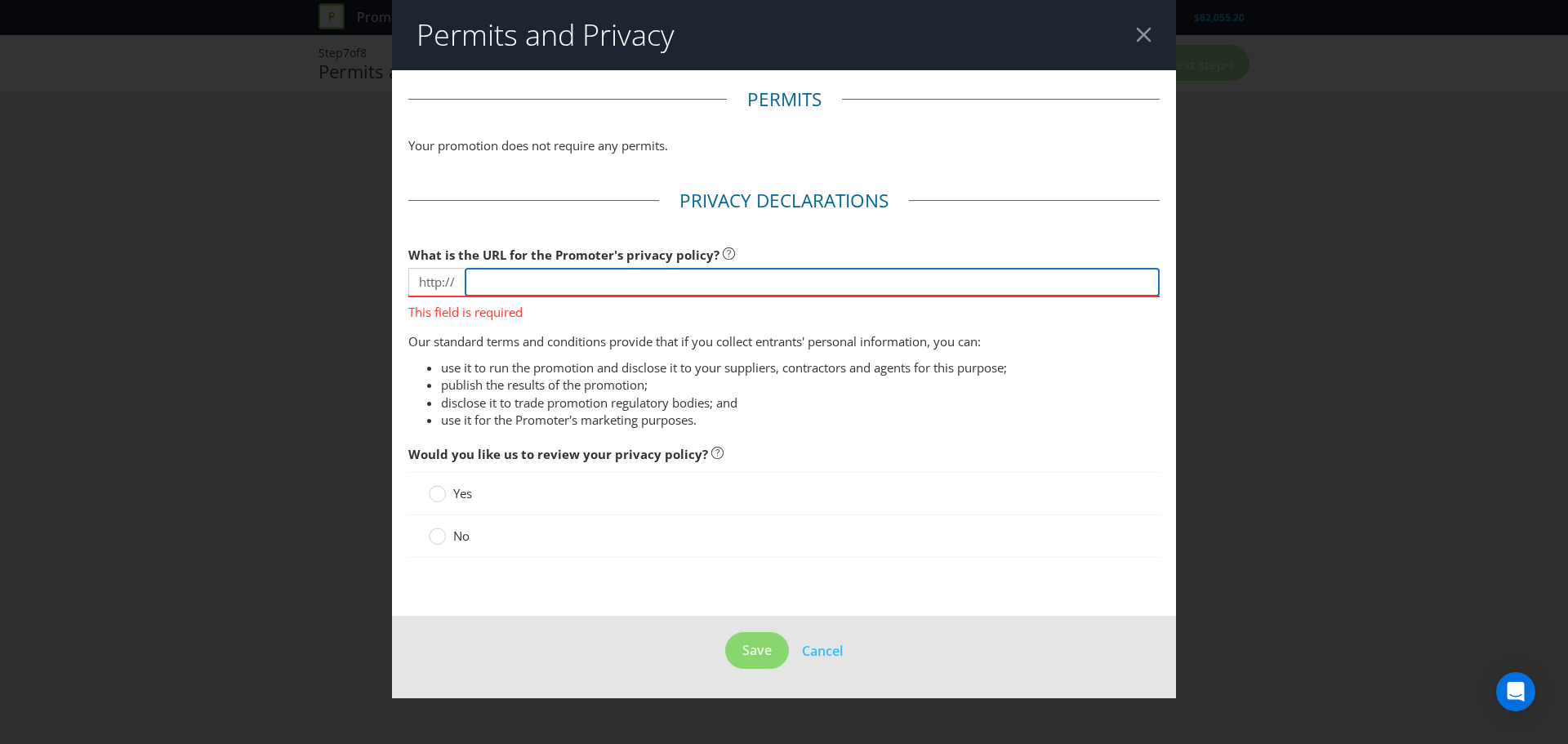
drag, startPoint x: 611, startPoint y: 272, endPoint x: 621, endPoint y: 272, distance: 10.0
click at [617, 272] on input "text" at bounding box center [812, 282] width 695 height 28
paste input "https://www.rebelsport.com.au/help-centre/privacy-policy"
drag, startPoint x: 517, startPoint y: 283, endPoint x: 409, endPoint y: 256, distance: 111.3
click at [409, 256] on div "What is the URL for the Promoter's privacy policy? http:// https://www.rebelspo…" at bounding box center [784, 279] width 751 height 83
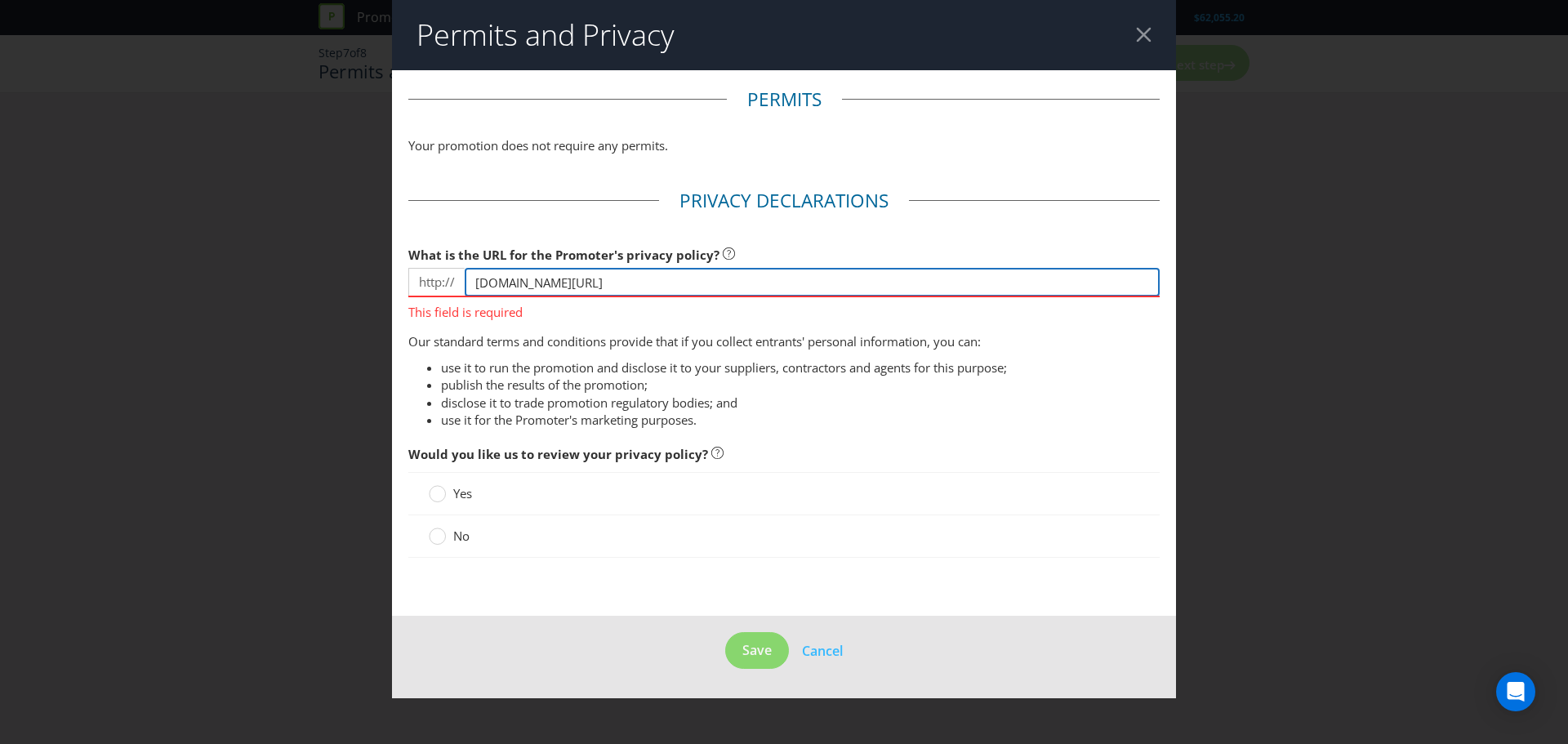
type input "www.rebelsport.com.au/help-centre/privacy-policy"
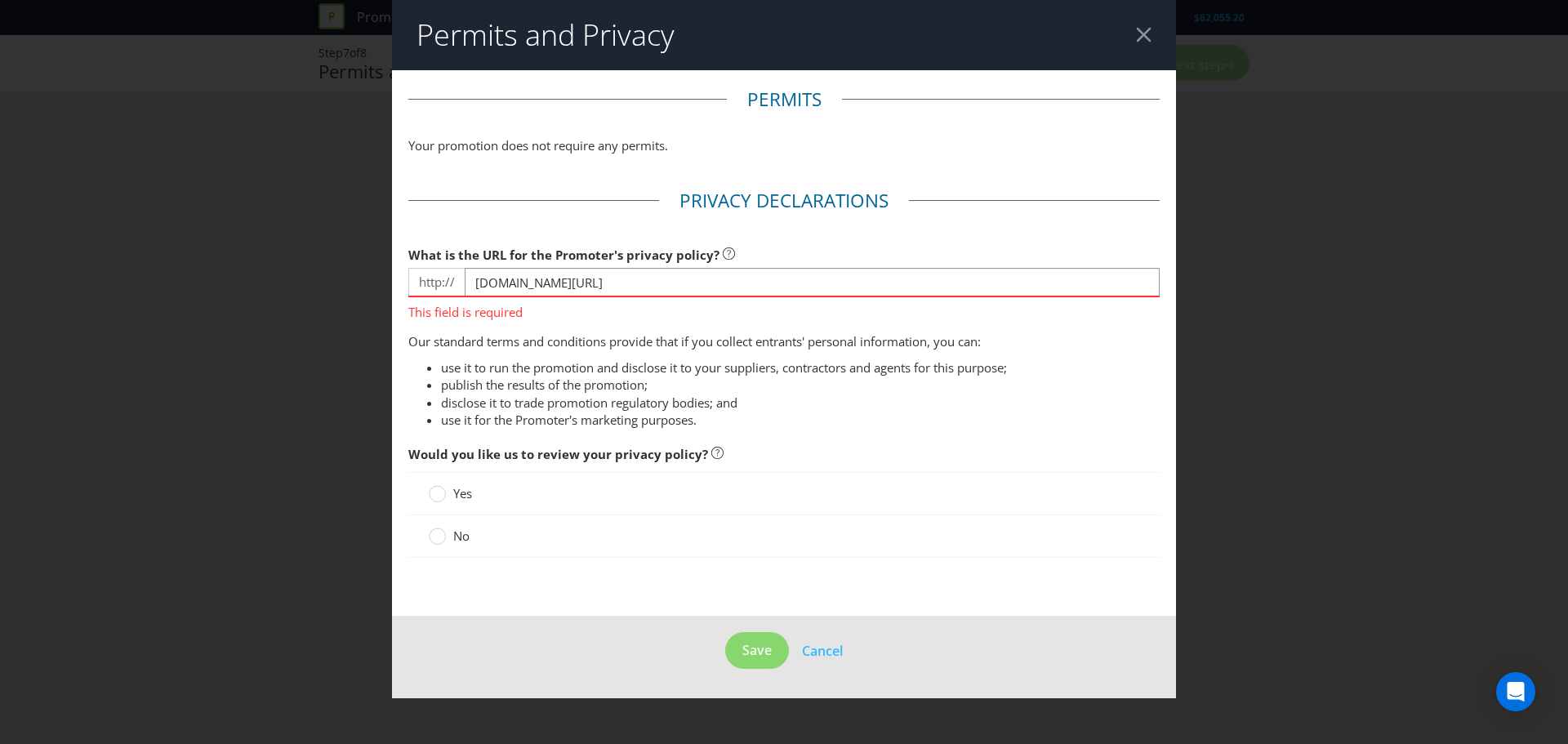
click at [470, 529] on div "No" at bounding box center [784, 536] width 751 height 43
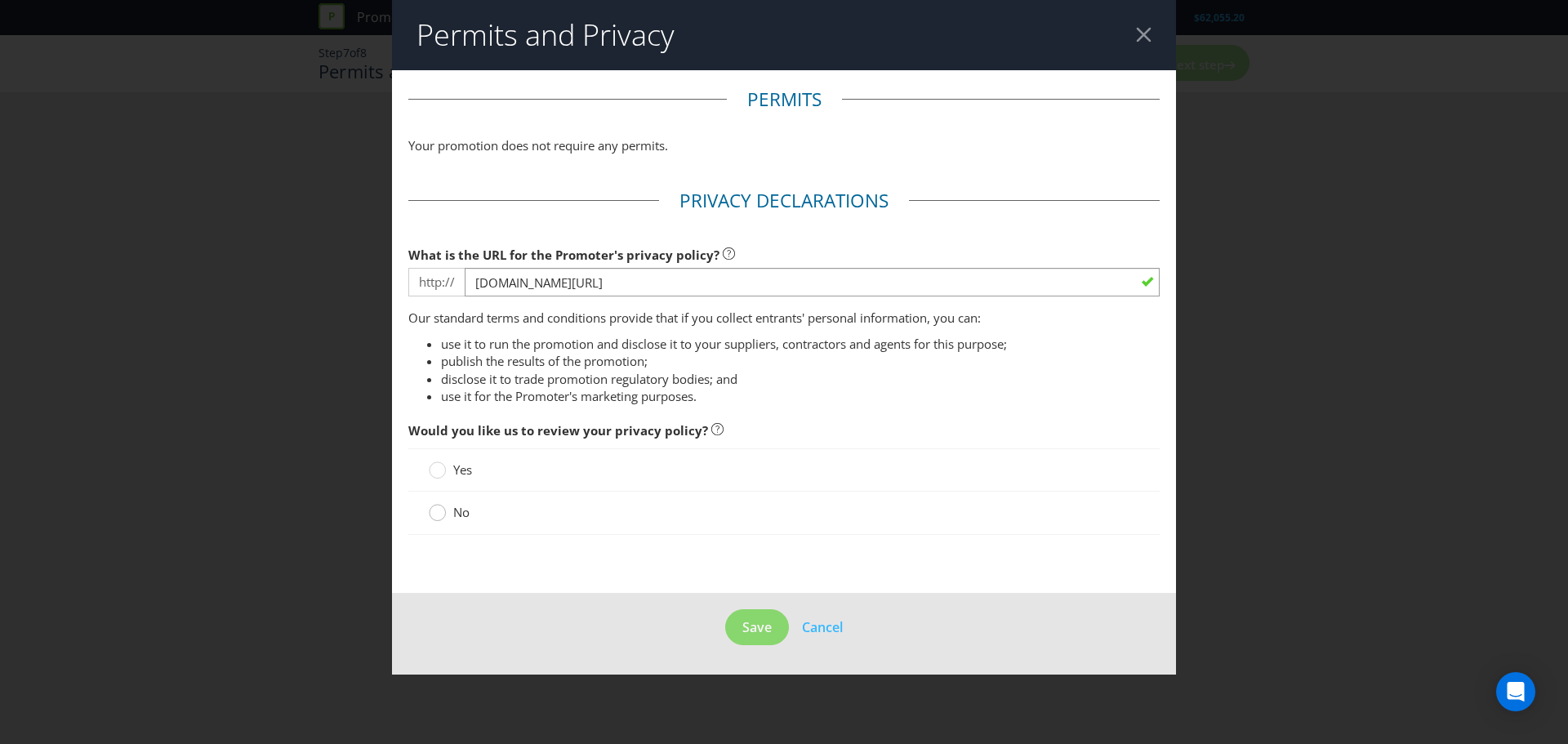
click at [441, 507] on div at bounding box center [438, 507] width 8 height 8
click at [0, 0] on input "No" at bounding box center [0, 0] width 0 height 0
click at [738, 627] on button "Save" at bounding box center [757, 628] width 63 height 37
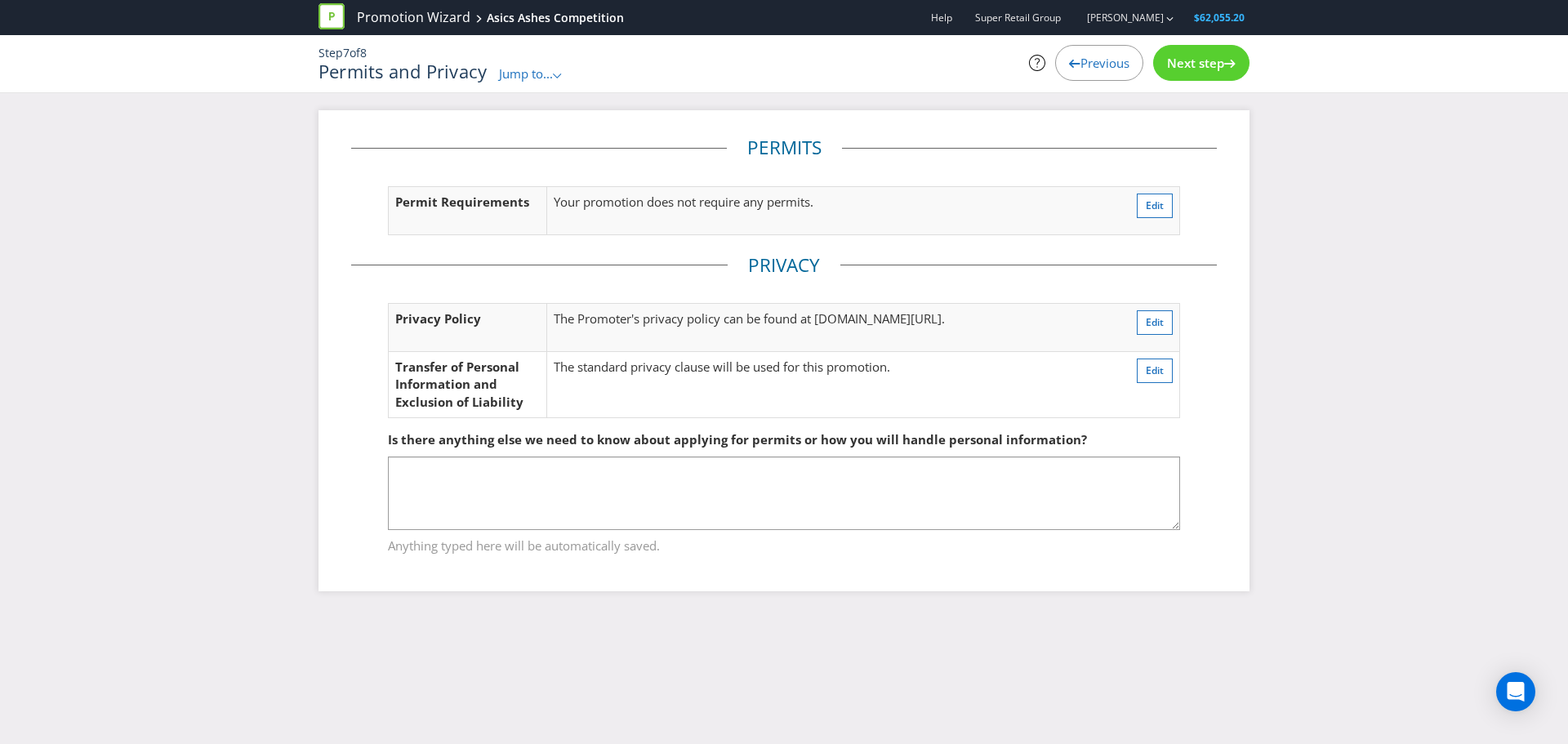
click at [1194, 68] on span "Next step" at bounding box center [1195, 63] width 58 height 17
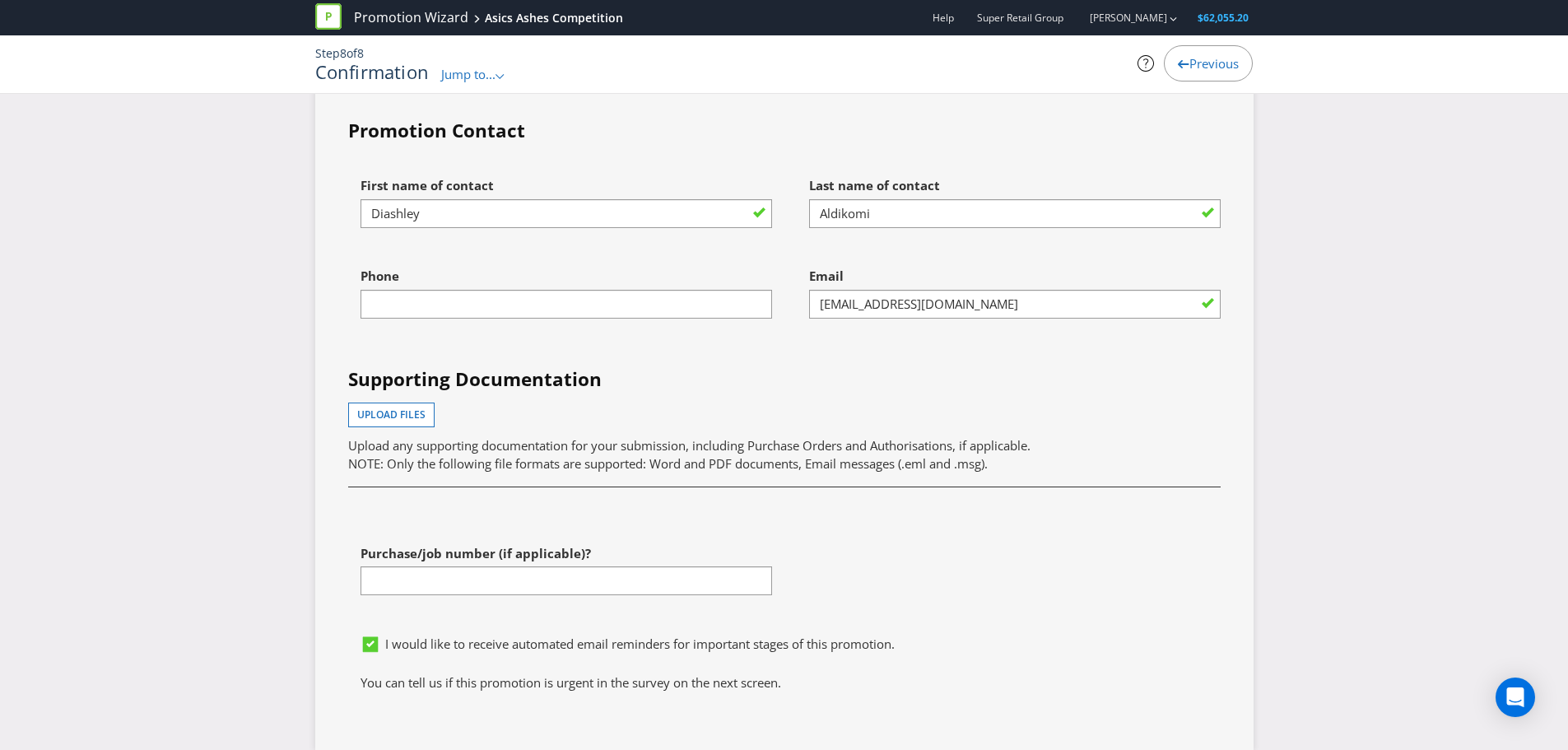
scroll to position [4329, 0]
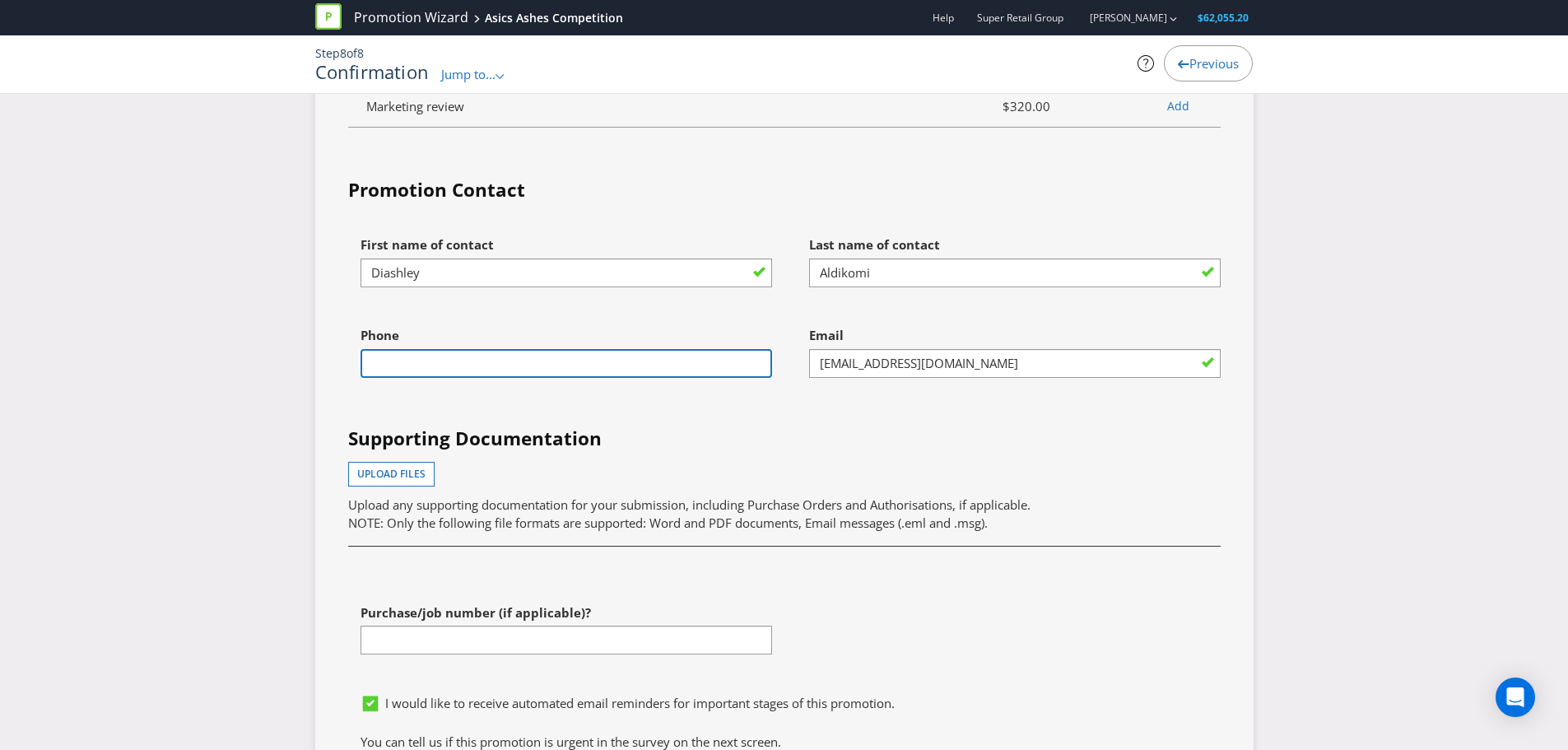
click at [553, 357] on input "text" at bounding box center [566, 363] width 412 height 29
type input "0435831567"
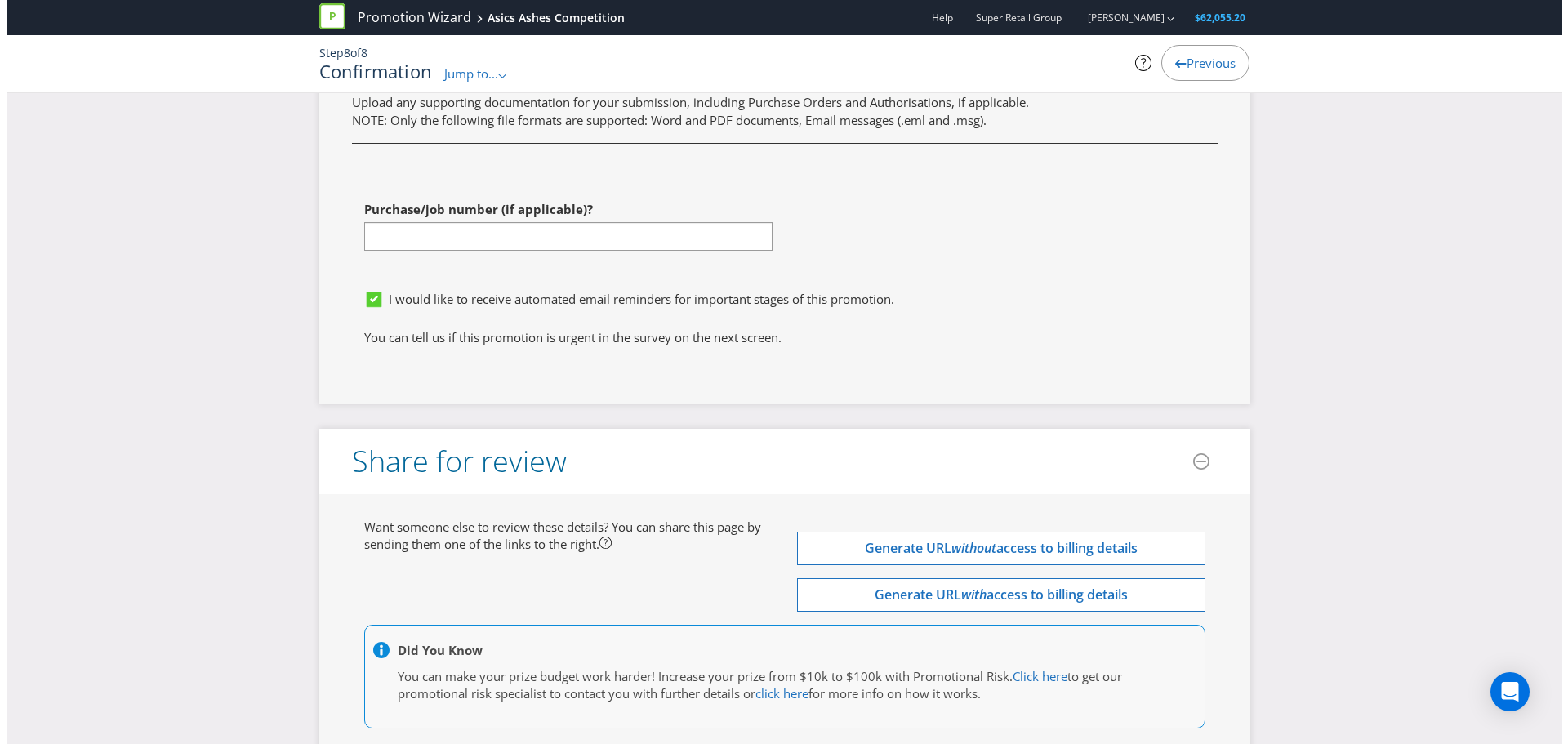
scroll to position [4785, 0]
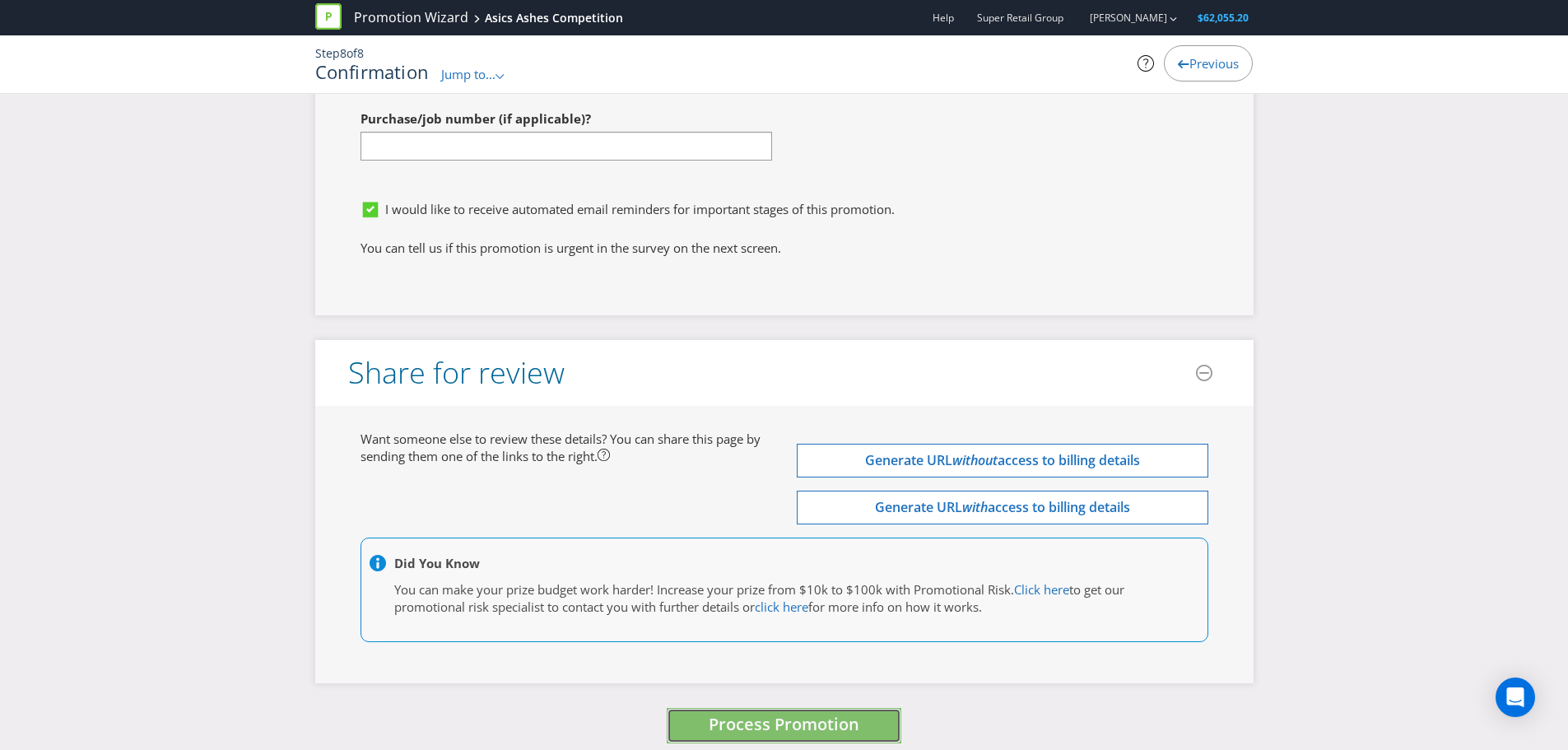
click at [837, 716] on span "Process Promotion" at bounding box center [783, 724] width 150 height 22
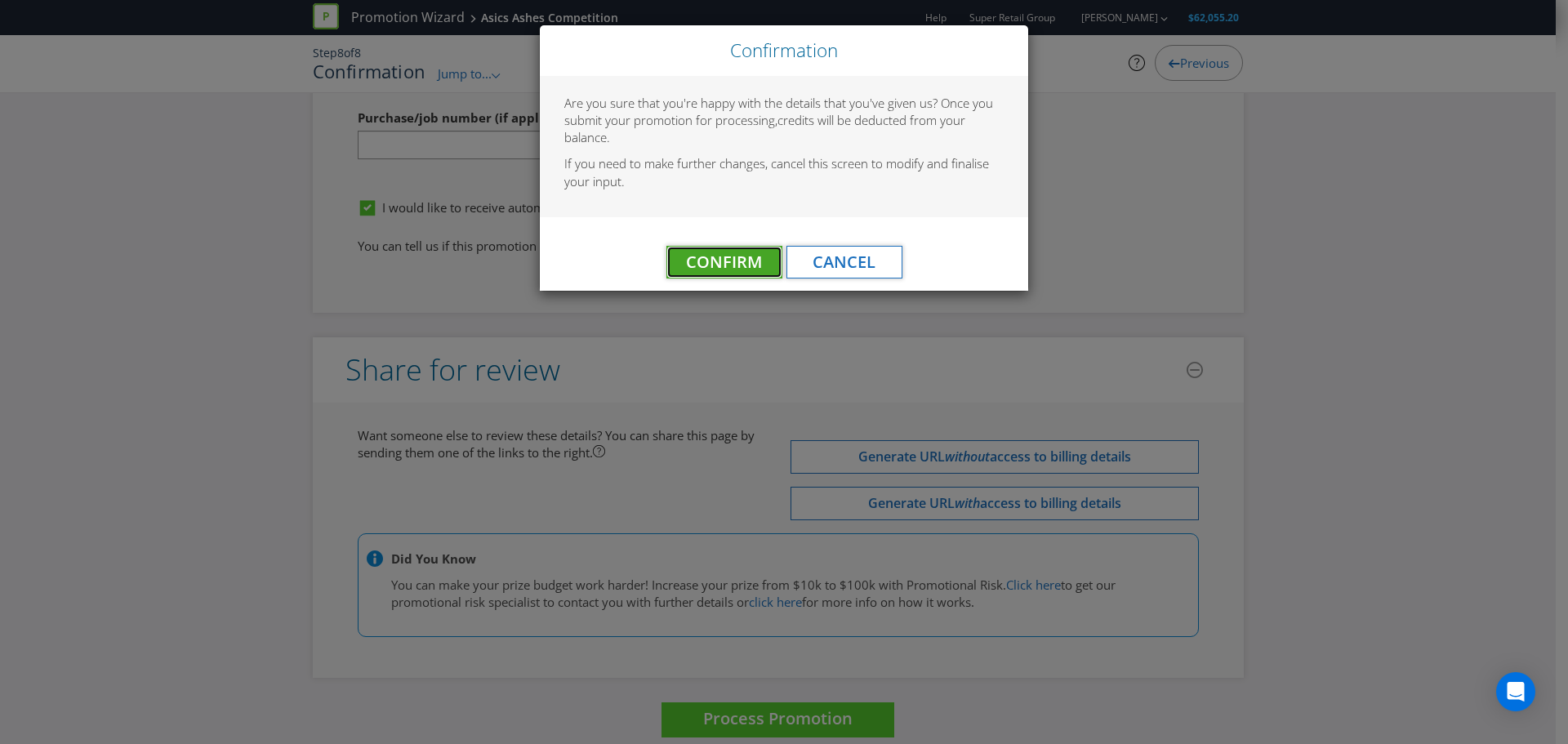
click at [719, 270] on span "Confirm" at bounding box center [724, 262] width 76 height 22
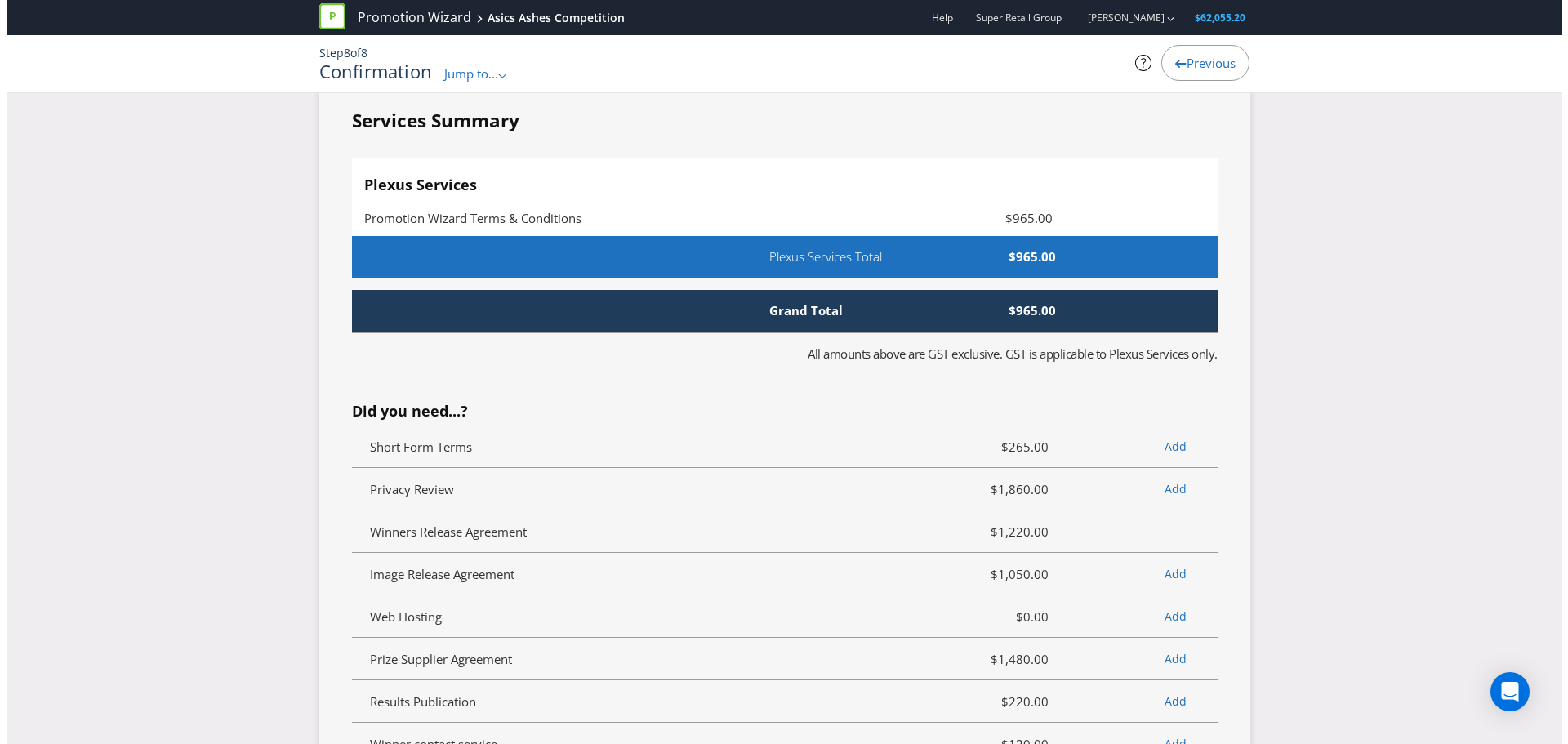
scroll to position [0, 0]
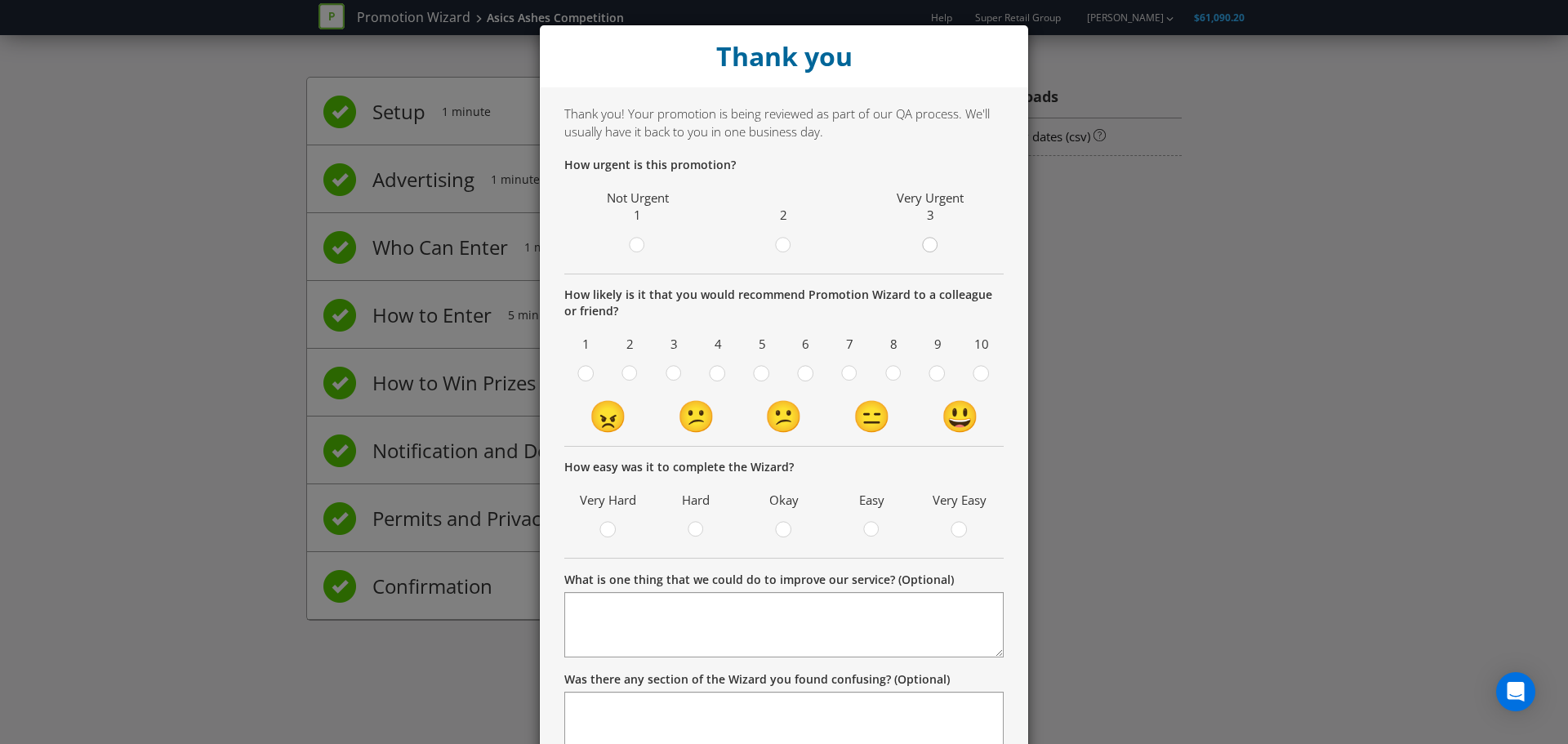
click at [922, 239] on icon at bounding box center [931, 245] width 17 height 17
click at [0, 0] on input "radio" at bounding box center [0, 0] width 0 height 0
click at [933, 380] on circle at bounding box center [937, 374] width 15 height 15
click at [0, 0] on input "radio" at bounding box center [0, 0] width 0 height 0
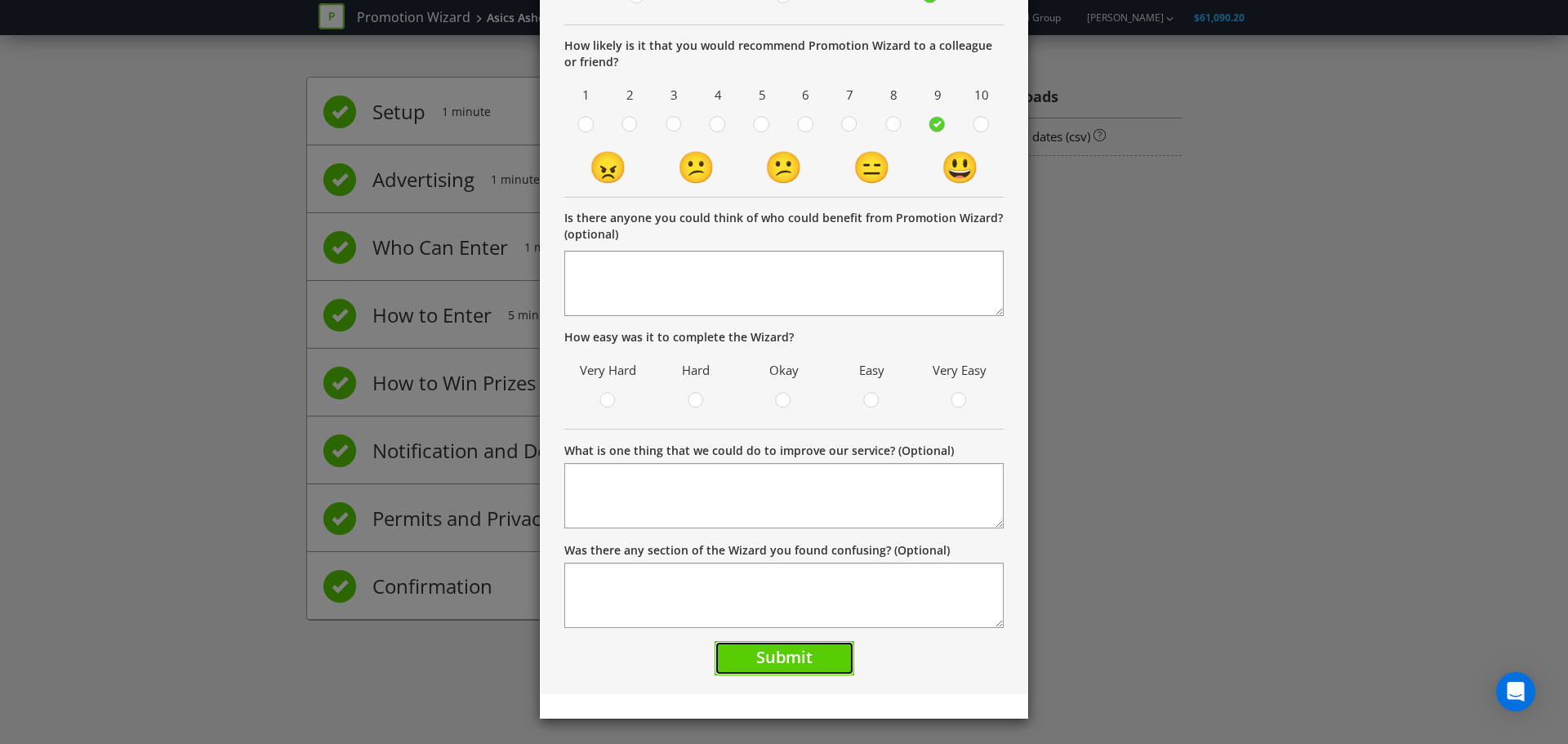
click at [796, 655] on span "Submit" at bounding box center [785, 657] width 57 height 22
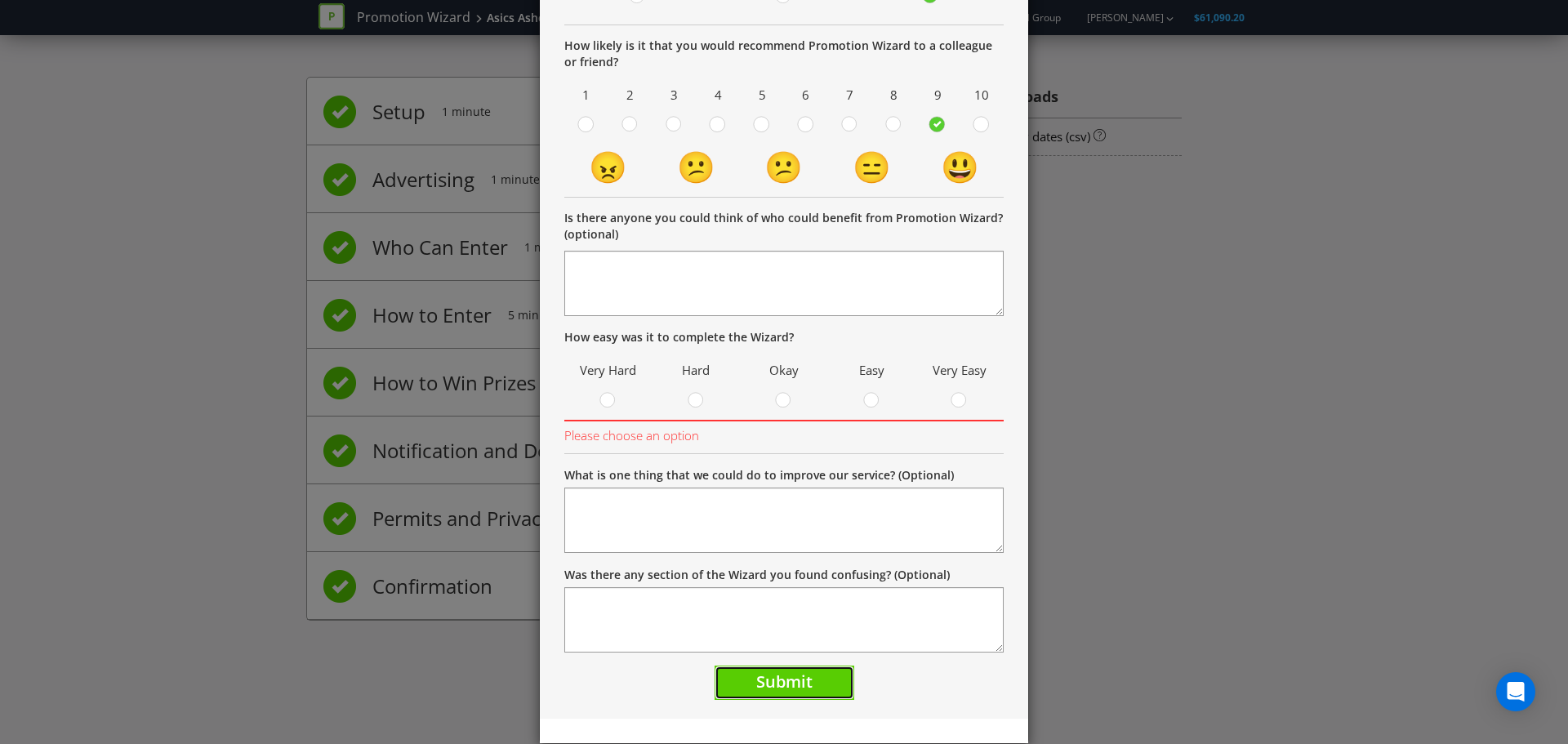
scroll to position [157, 0]
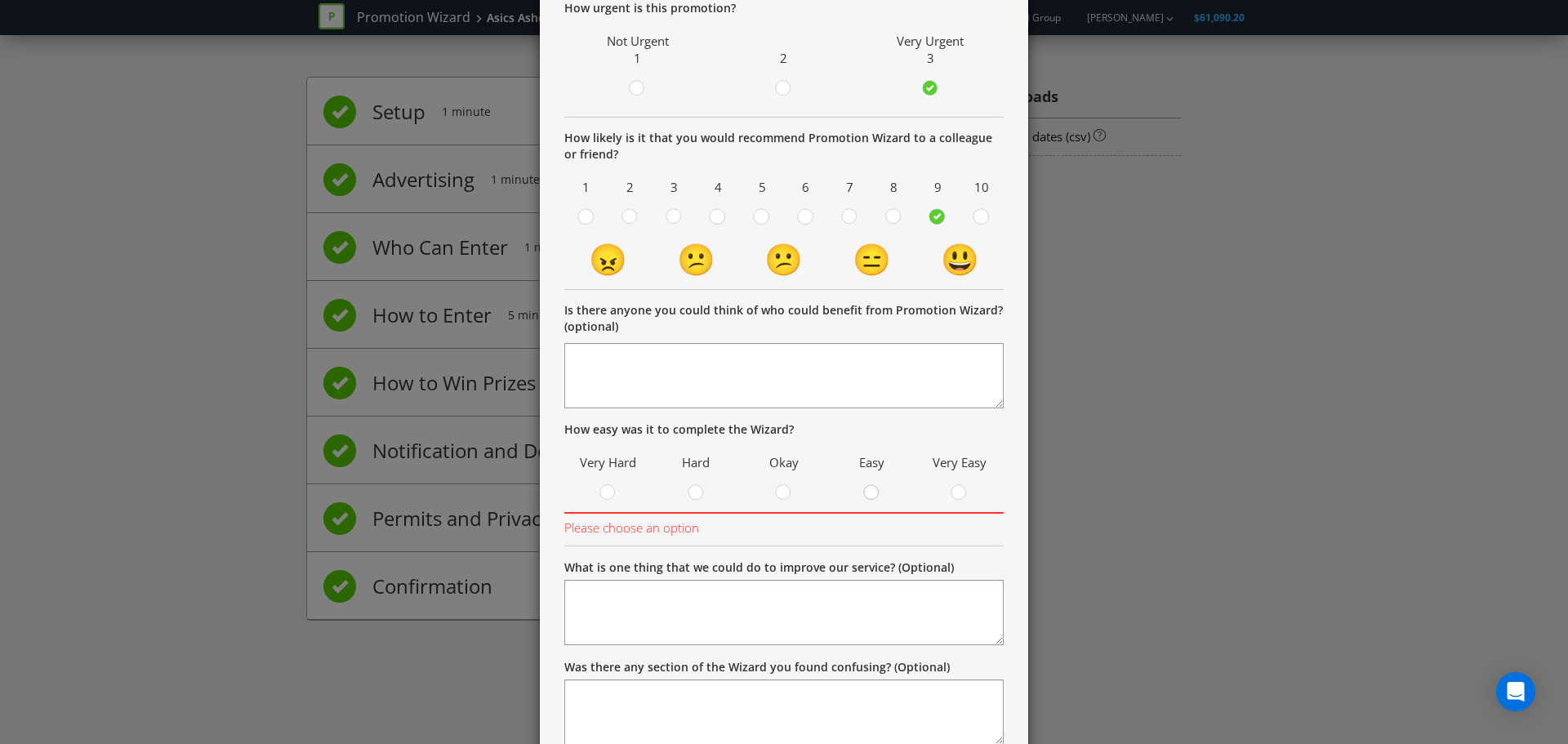
click at [868, 488] on div at bounding box center [872, 488] width 8 height 8
click at [0, 0] on input "radio" at bounding box center [0, 0] width 0 height 0
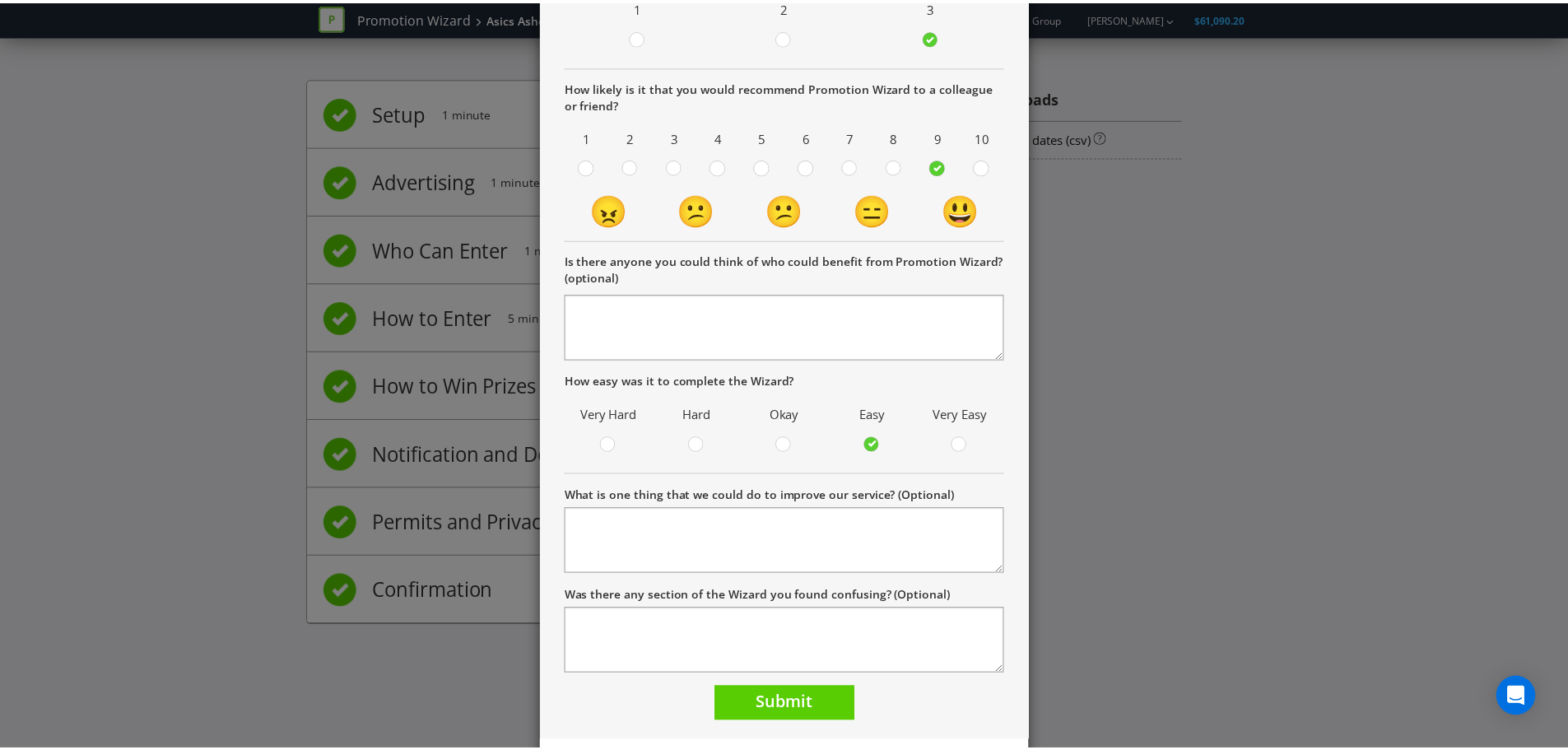
scroll to position [251, 0]
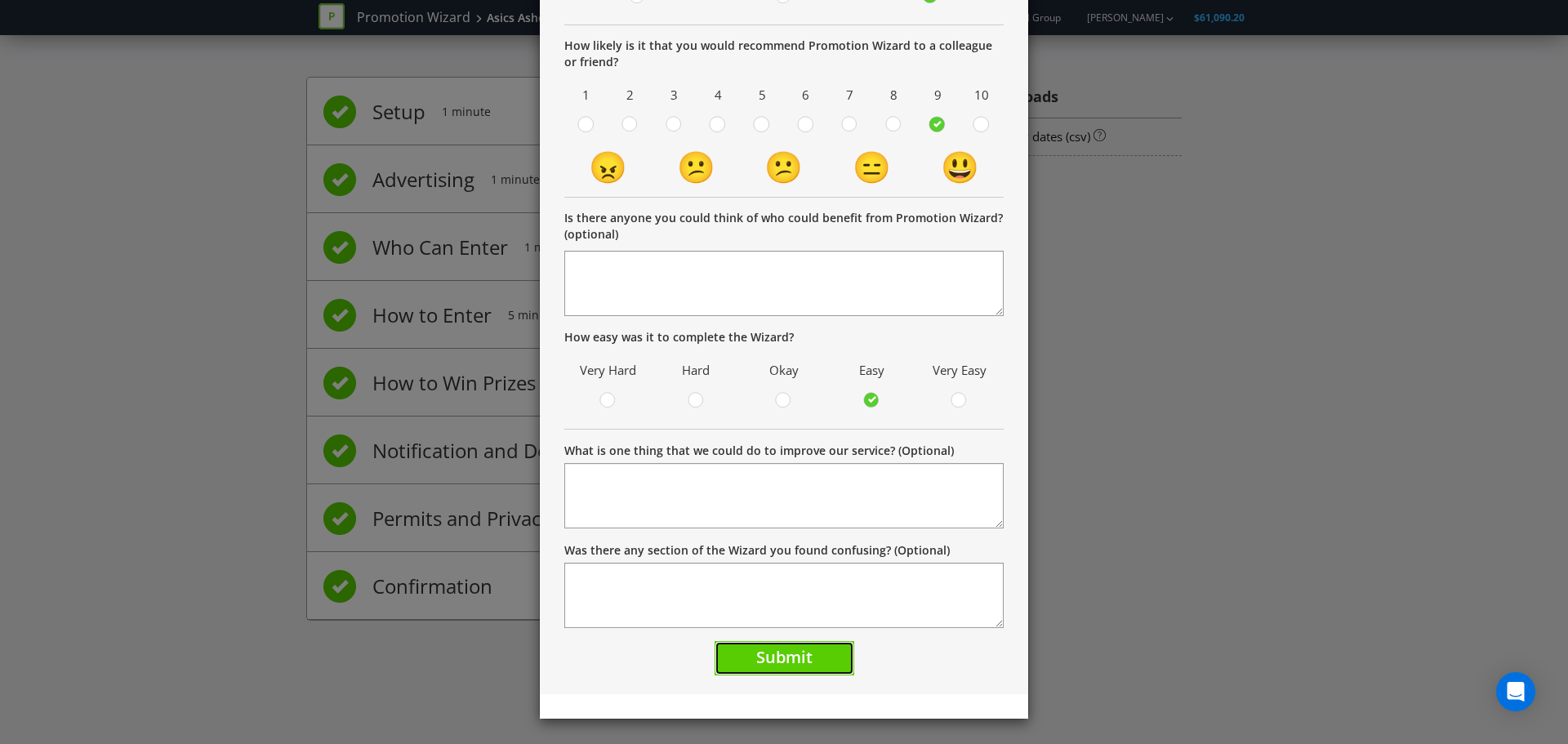
click at [754, 672] on button "Submit" at bounding box center [784, 659] width 139 height 35
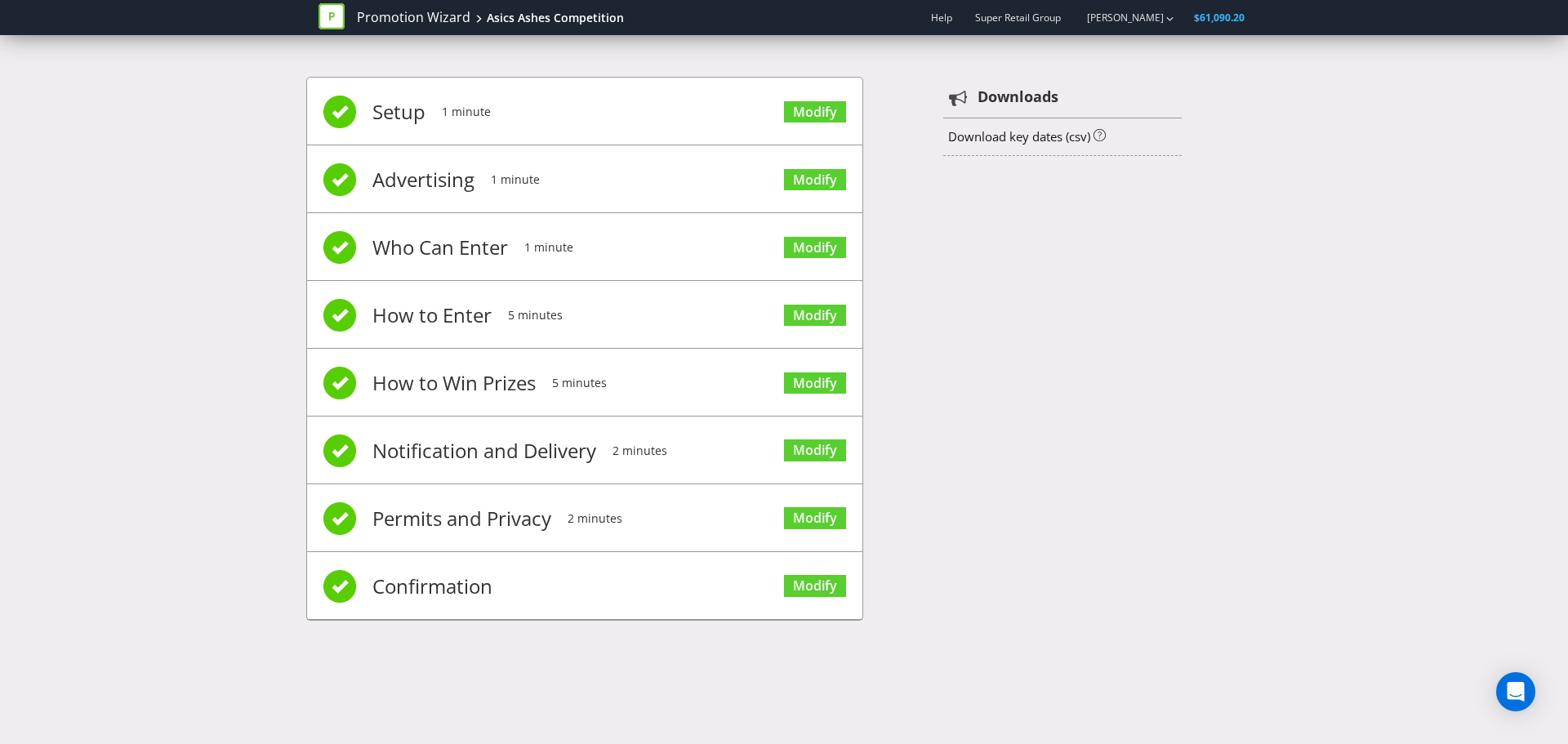
click at [462, 594] on span "Confirmation" at bounding box center [433, 586] width 120 height 65
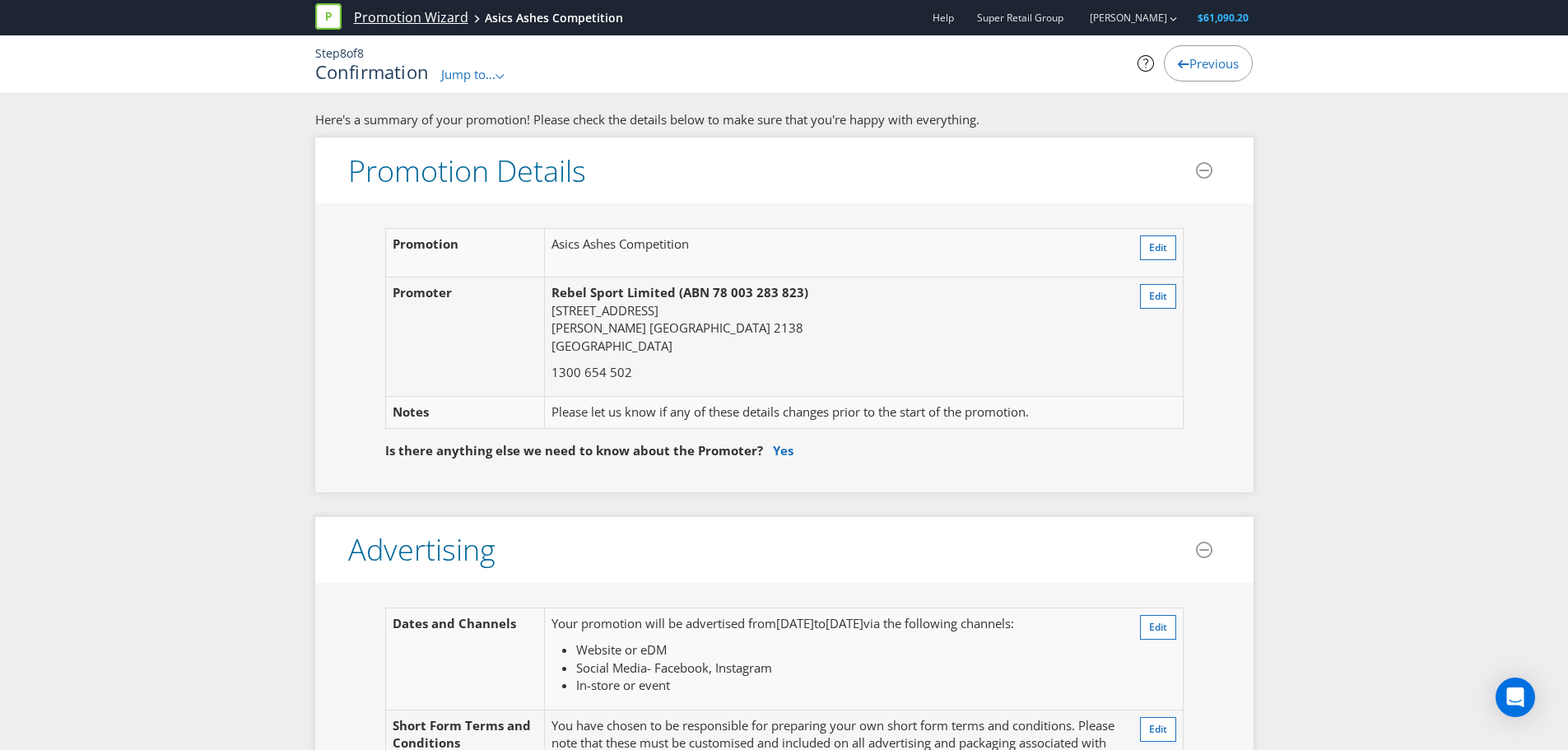
click at [396, 26] on link "Promotion Wizard" at bounding box center [411, 18] width 114 height 19
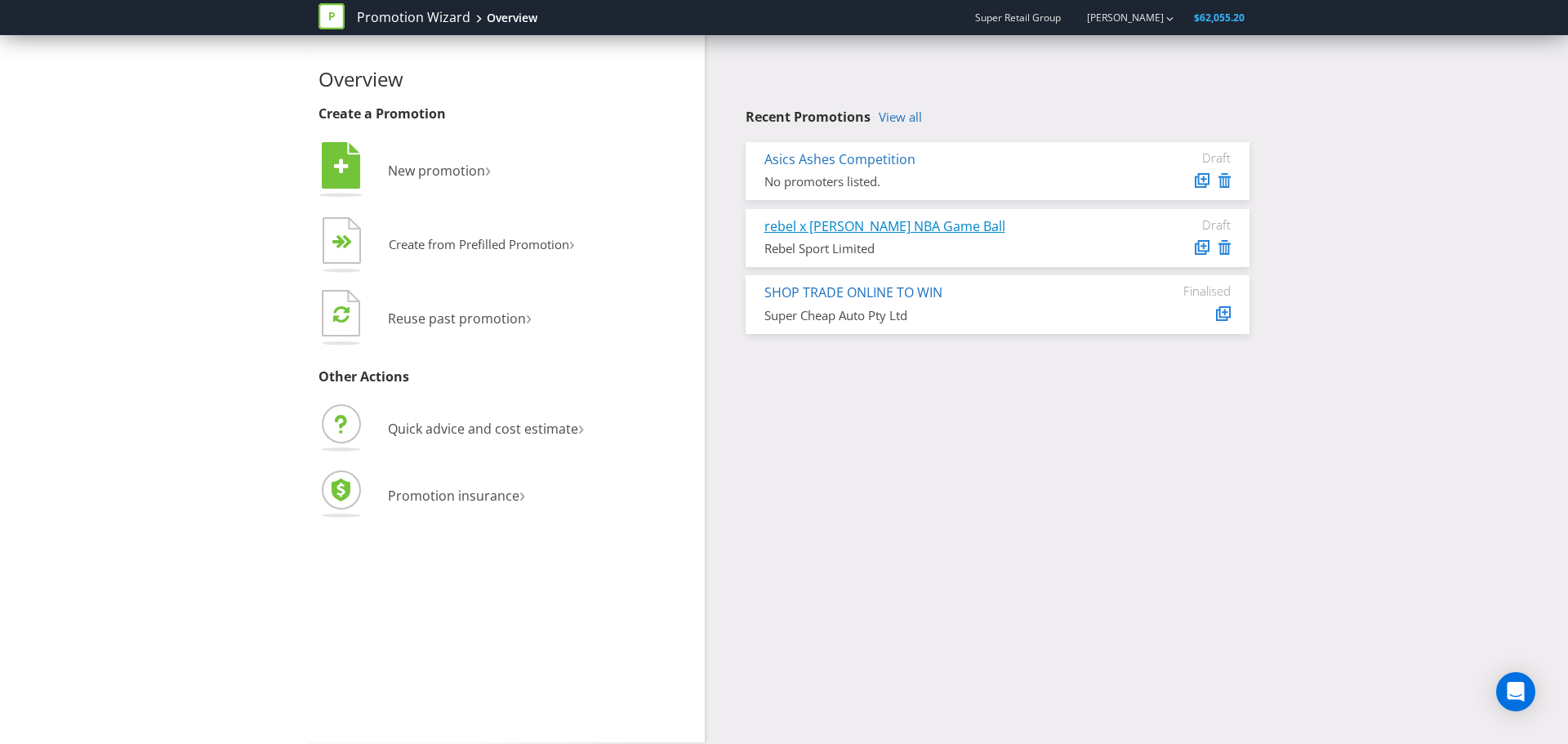
click at [893, 218] on link "rebel x [PERSON_NAME] NBA Game Ball" at bounding box center [885, 226] width 241 height 18
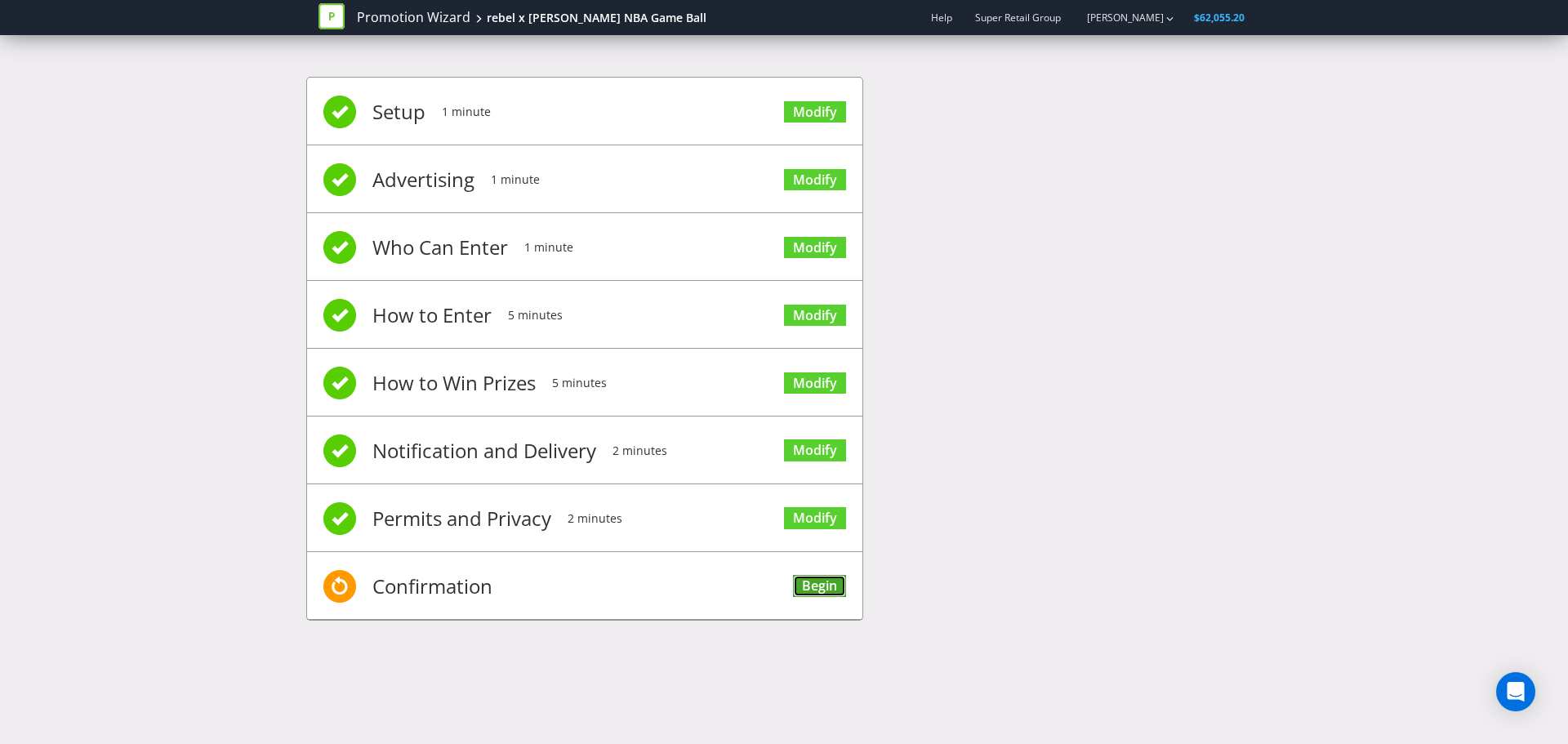
click at [835, 592] on link "Begin" at bounding box center [820, 586] width 53 height 22
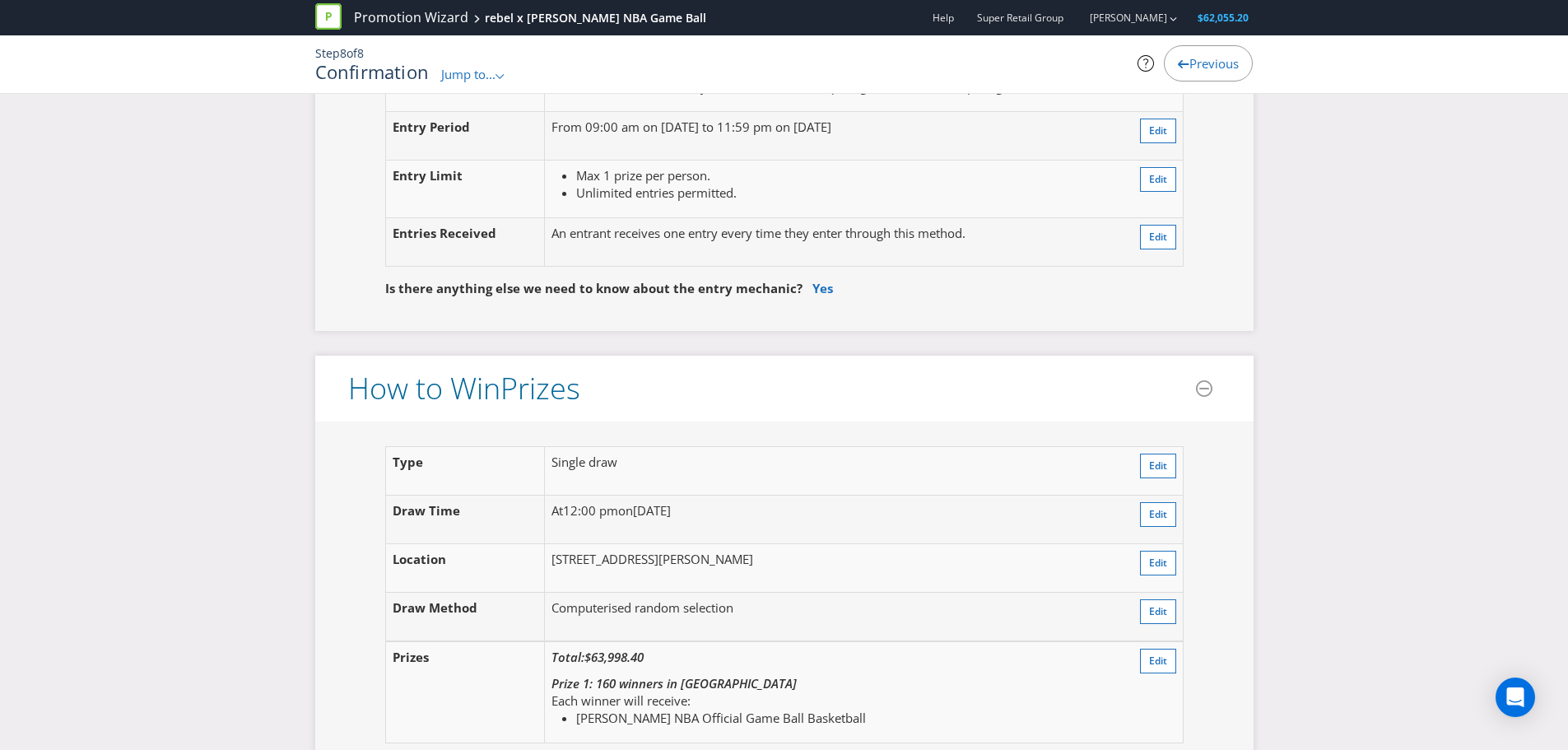
scroll to position [1647, 0]
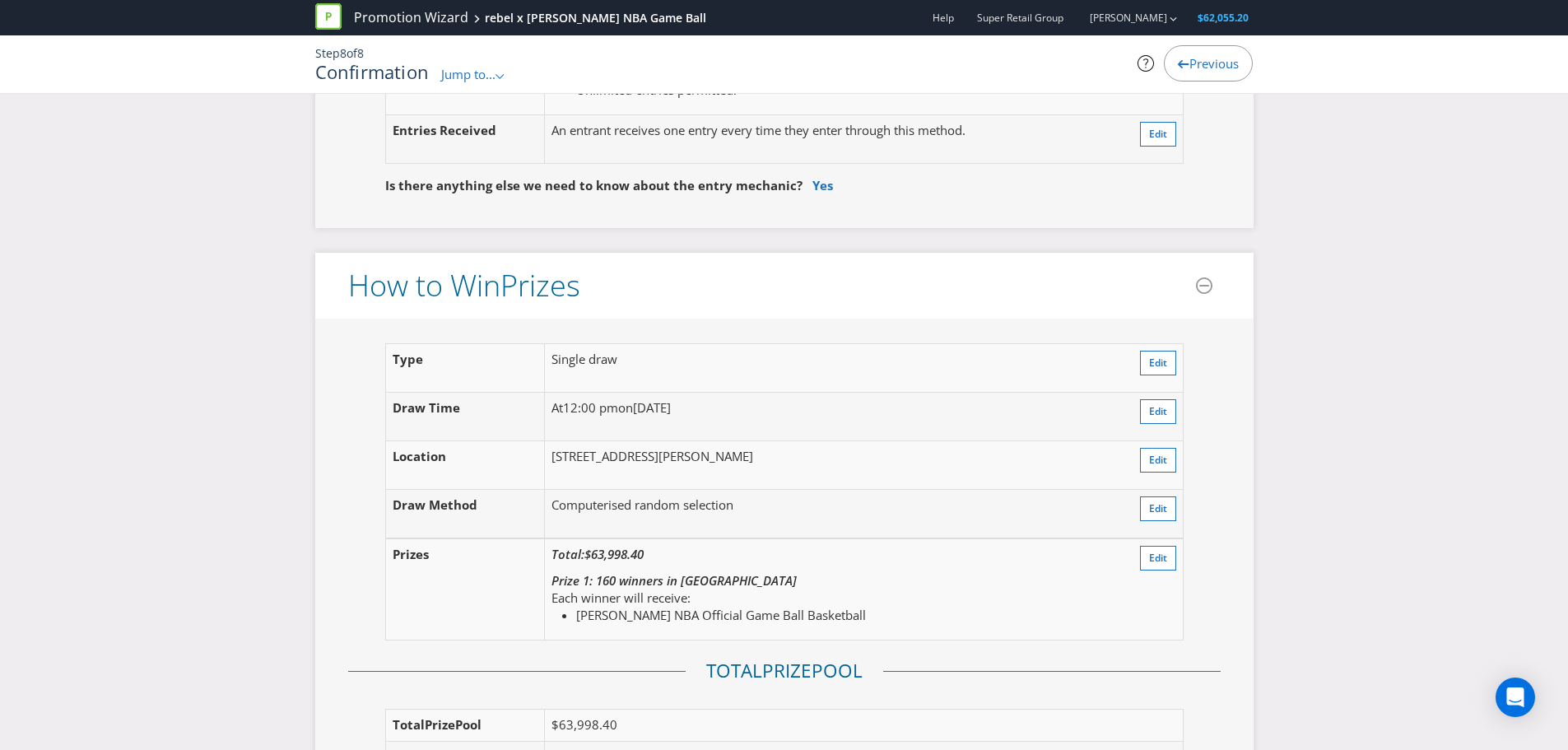
click at [902, 409] on p "At 12:00 pm on Tuesday 18th Nov 2025" at bounding box center [814, 408] width 526 height 18
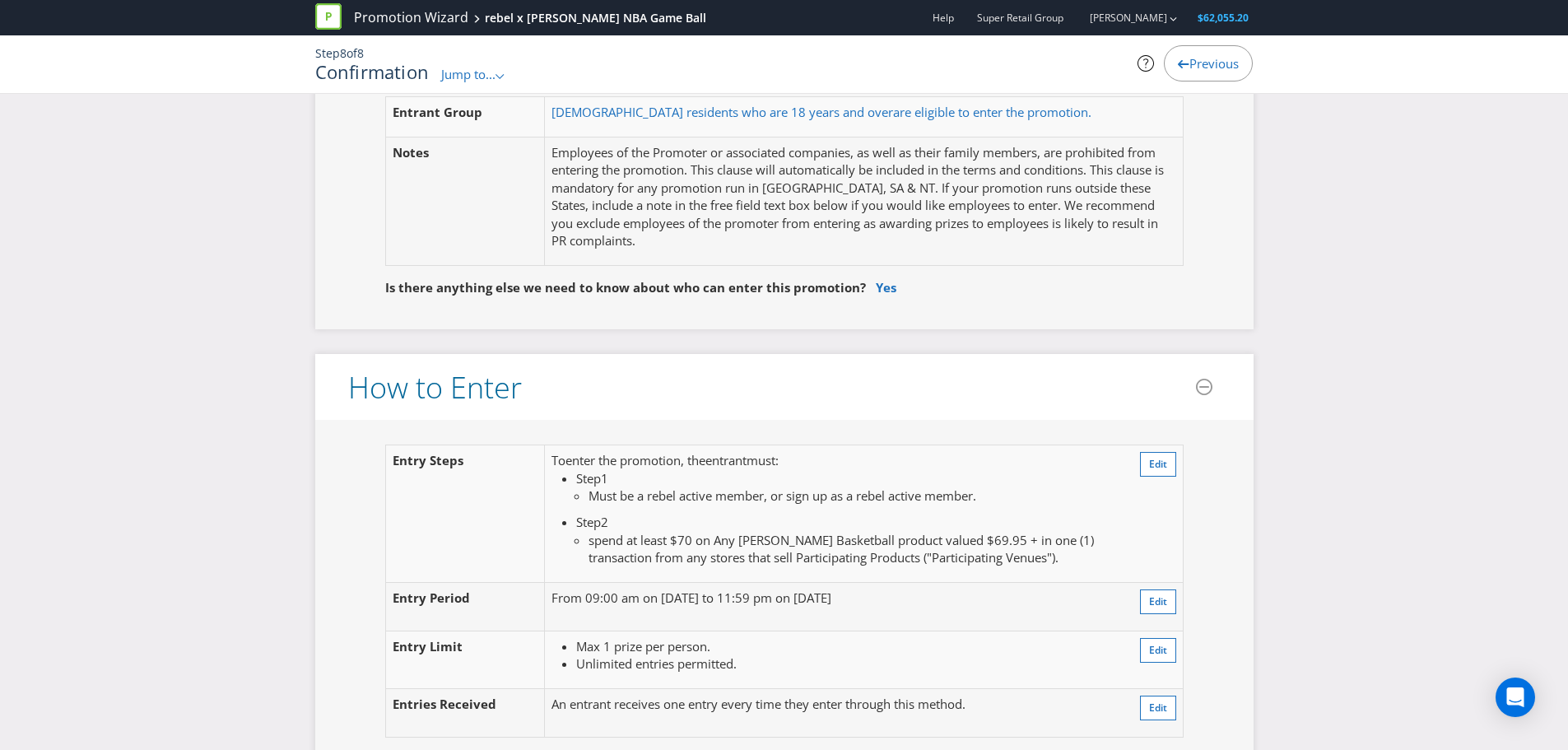
scroll to position [1070, 0]
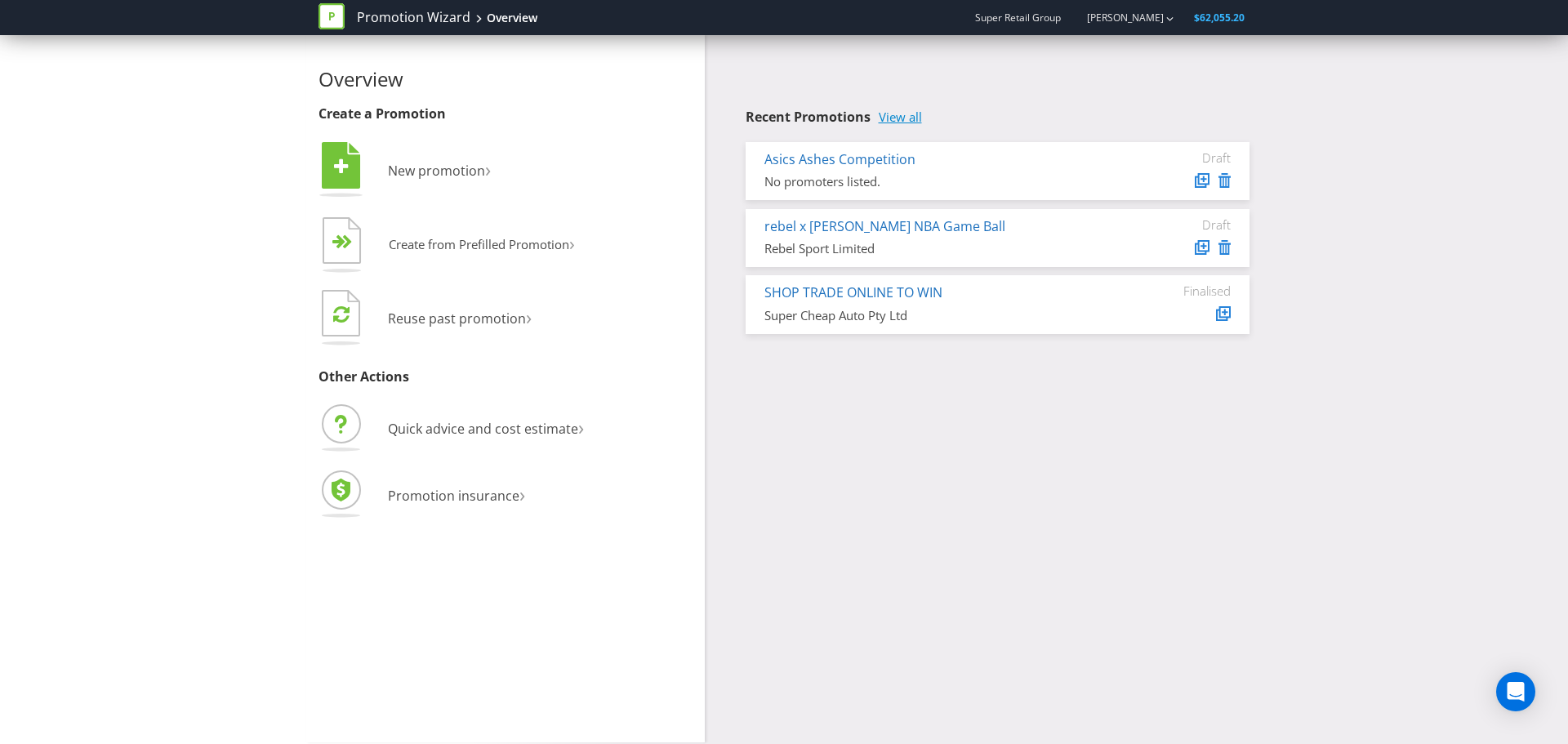
click at [906, 110] on link "View all" at bounding box center [901, 117] width 43 height 14
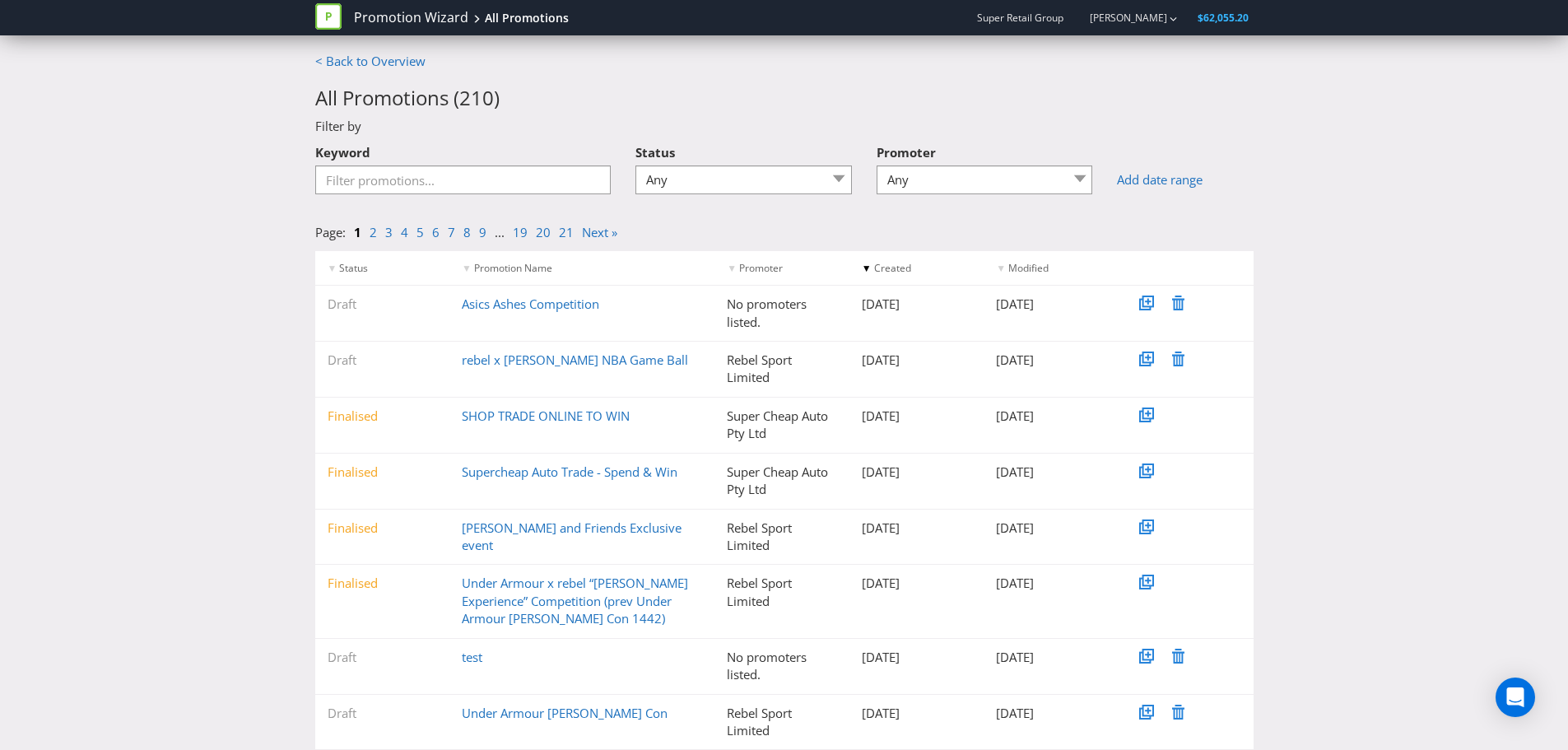
scroll to position [155, 0]
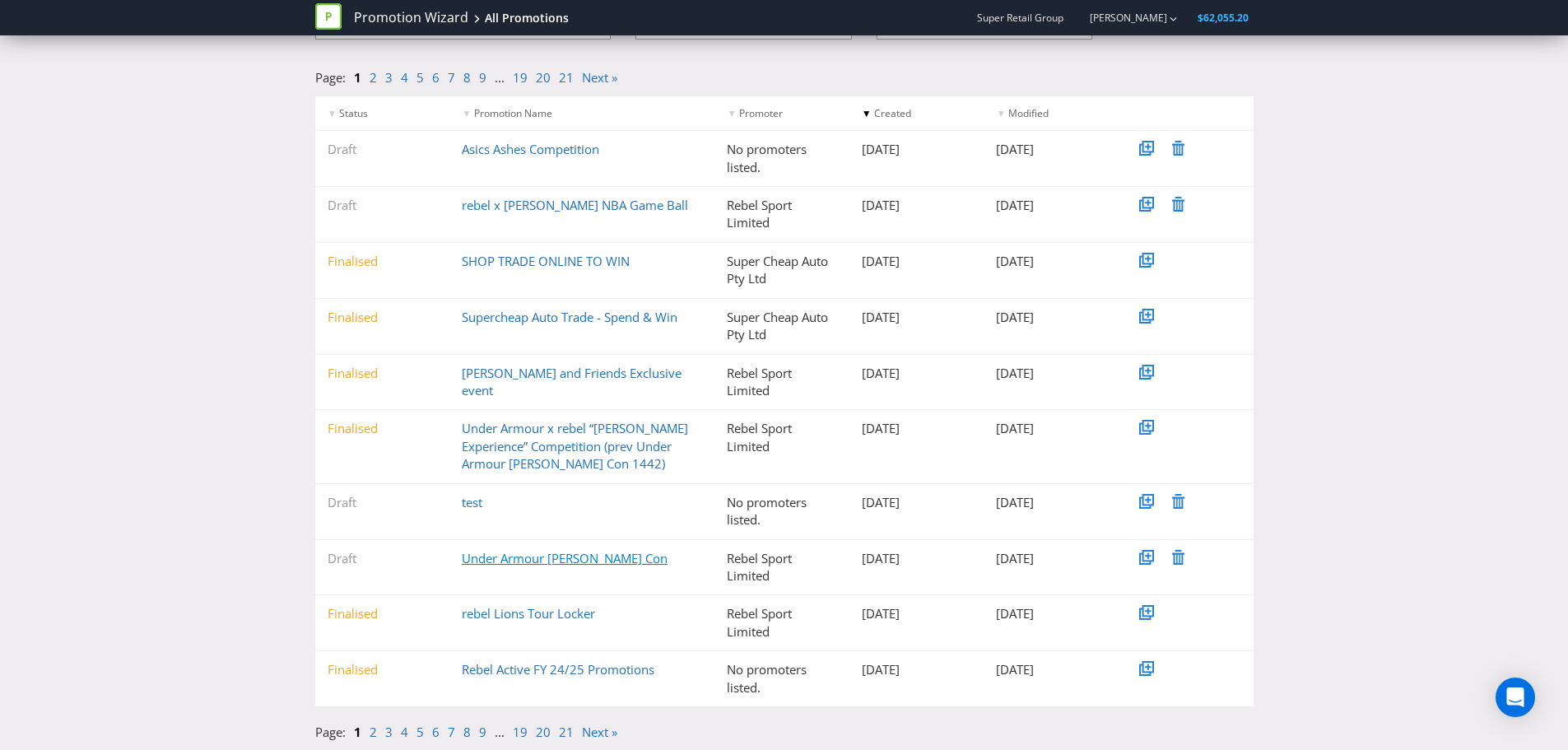
click at [517, 552] on link "Under Armour Curry Con" at bounding box center [564, 558] width 206 height 17
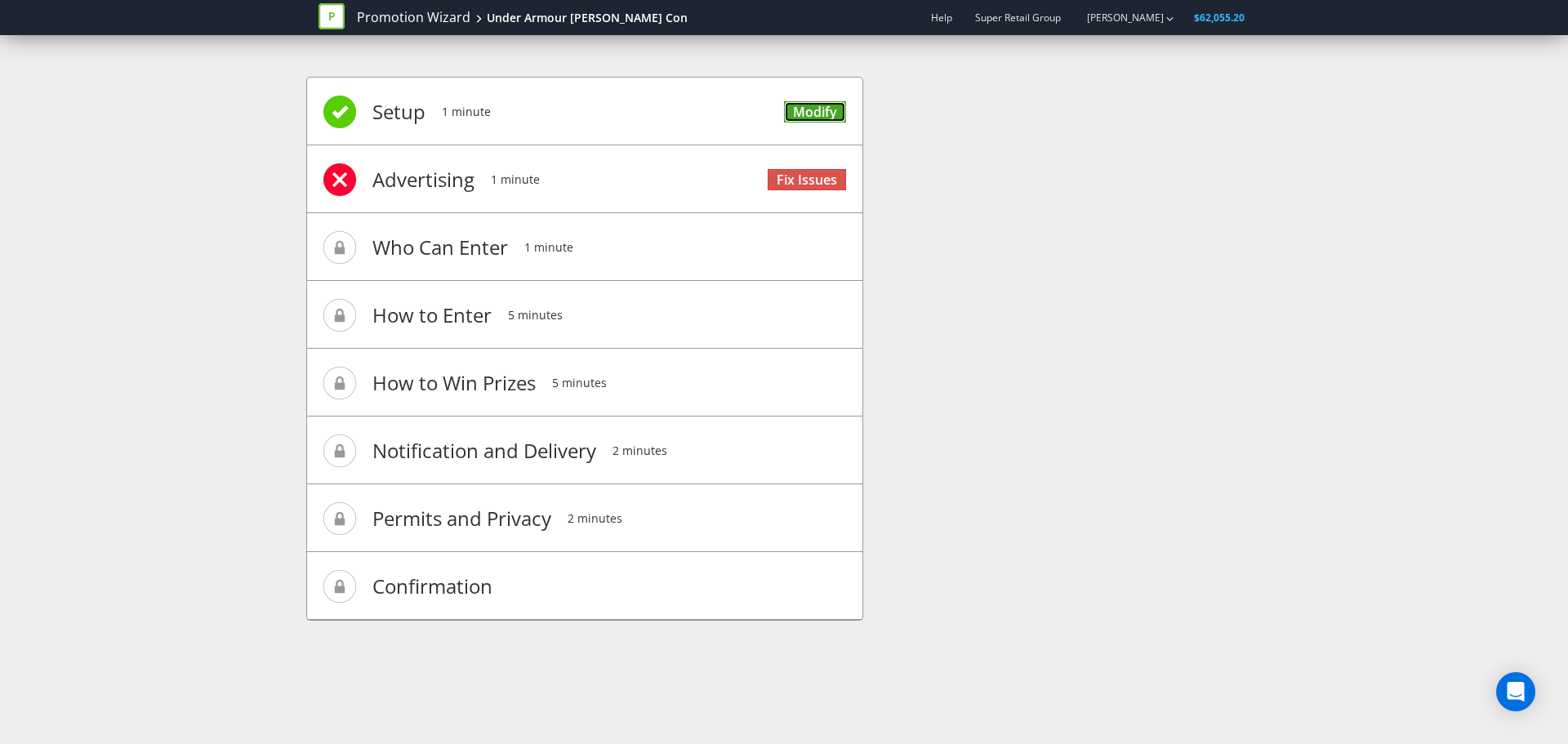
click at [808, 105] on link "Modify" at bounding box center [815, 112] width 62 height 22
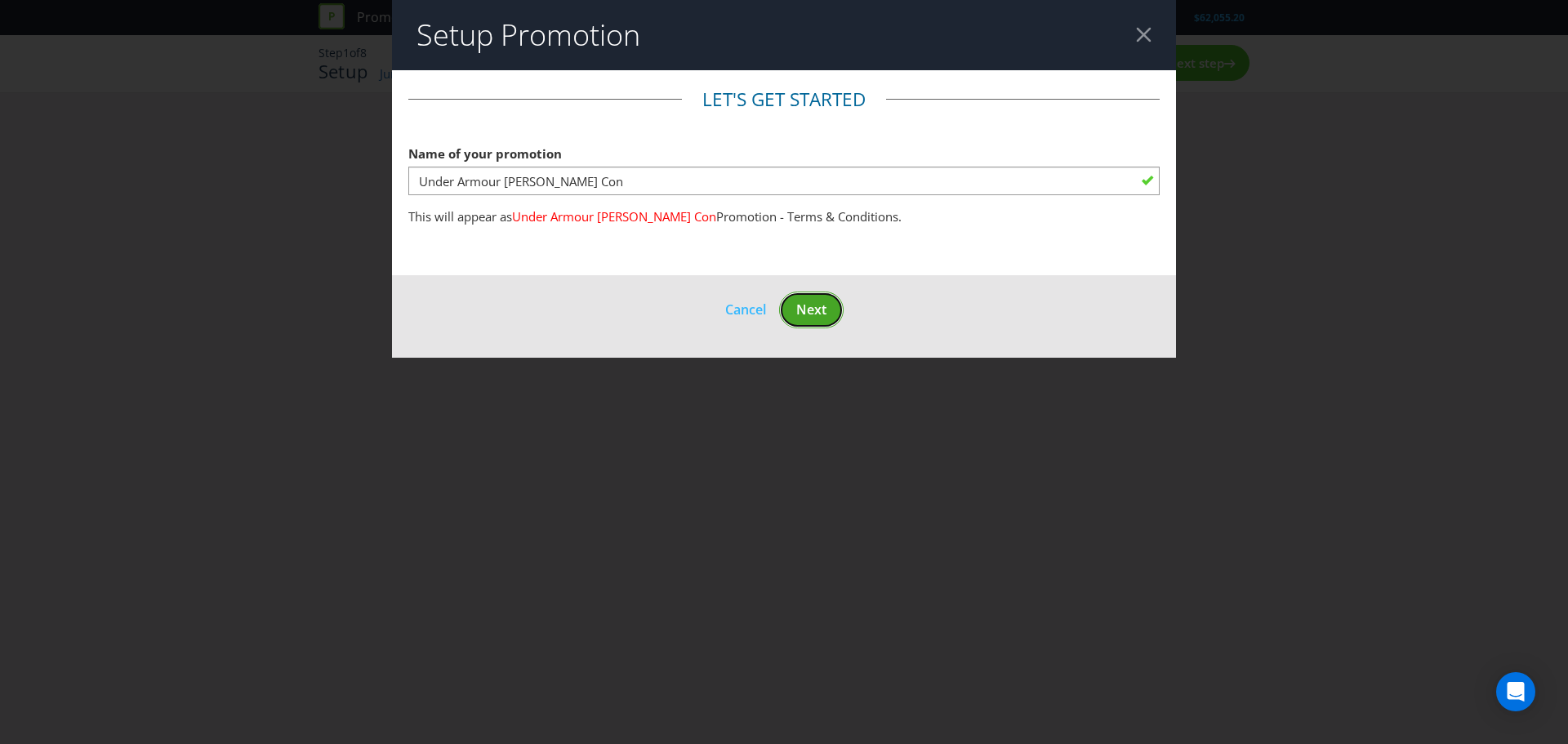
click at [799, 298] on button "Next" at bounding box center [811, 310] width 64 height 37
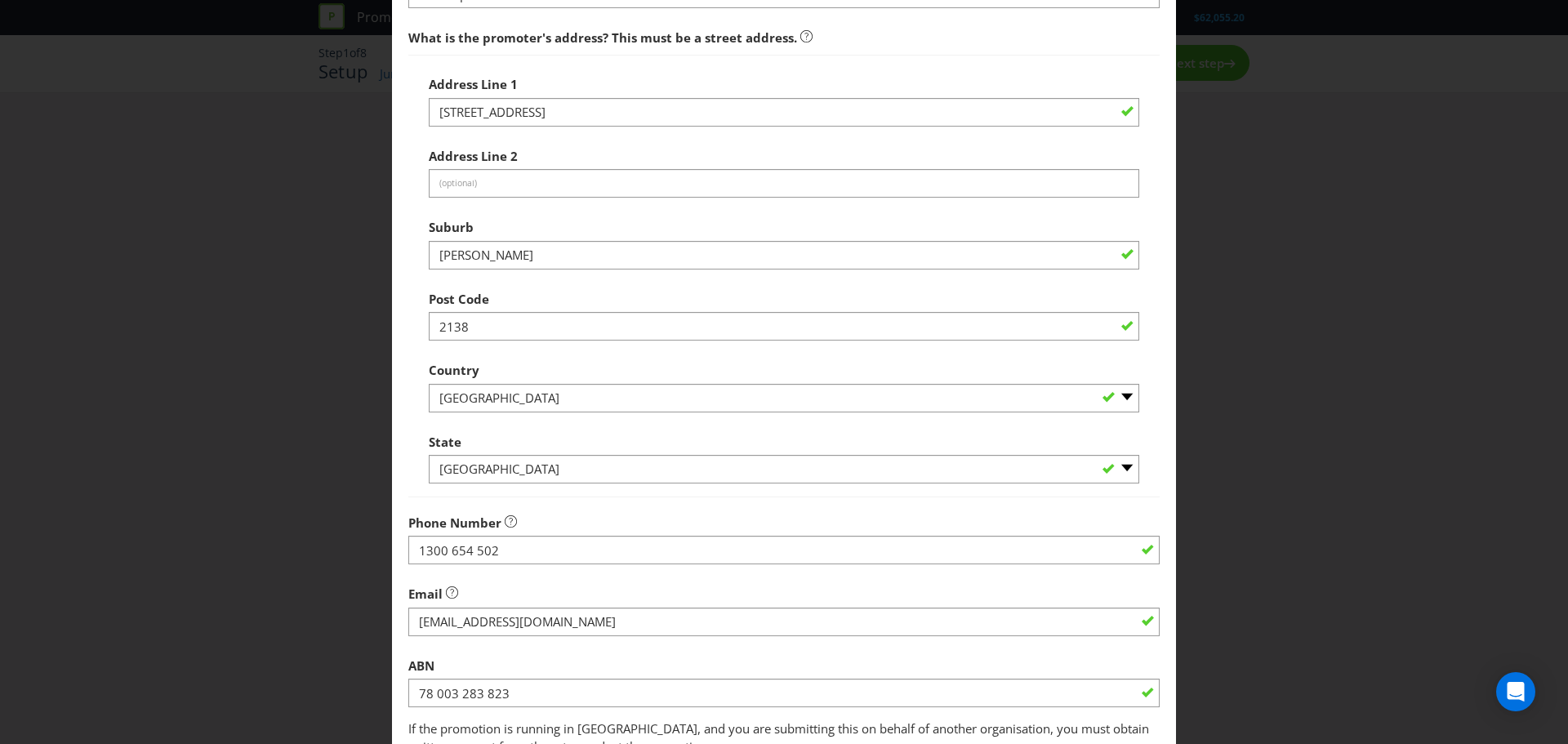
scroll to position [409, 0]
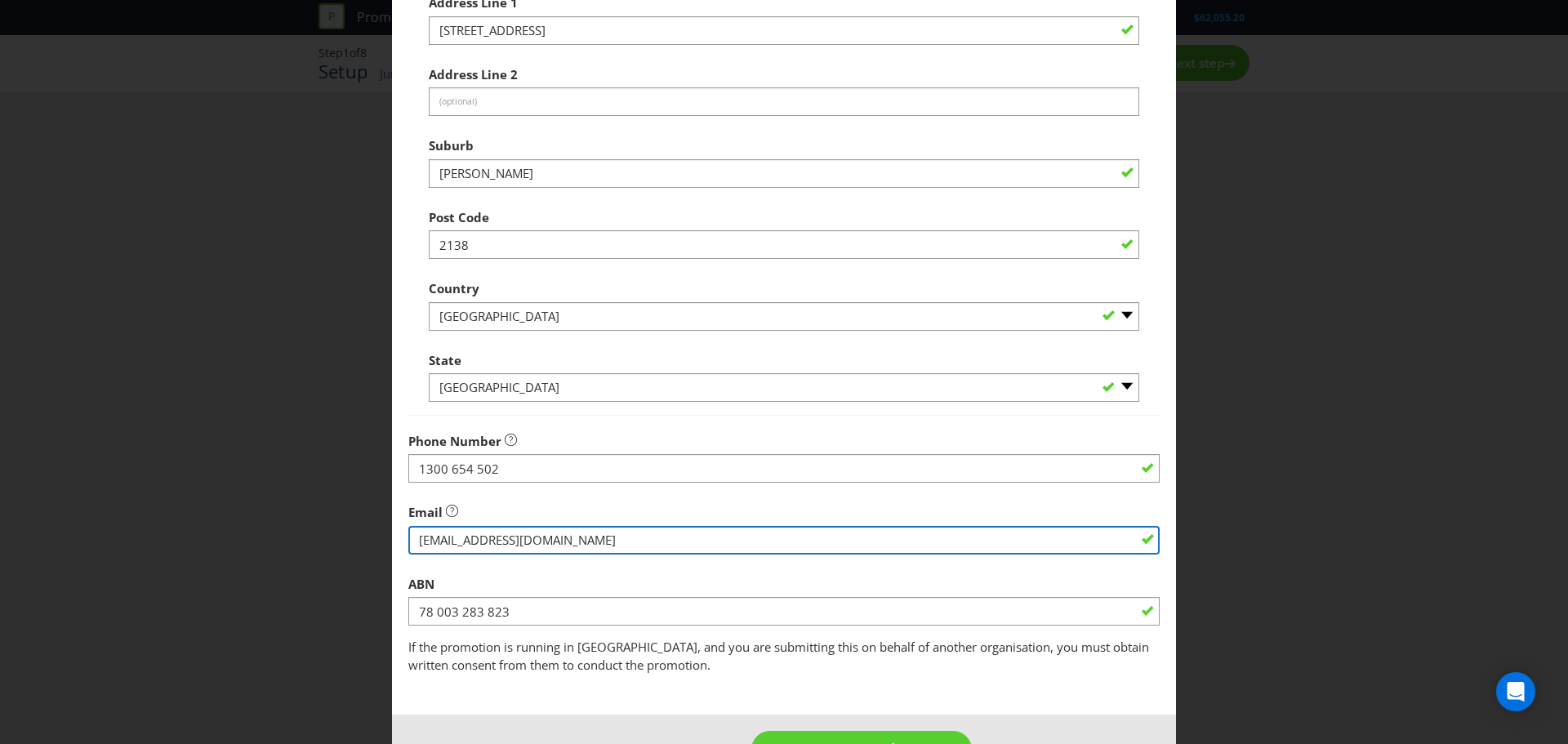
click at [621, 529] on input "string" at bounding box center [784, 540] width 751 height 28
click at [619, 530] on input "string" at bounding box center [784, 540] width 751 height 28
